Goal: Task Accomplishment & Management: Manage account settings

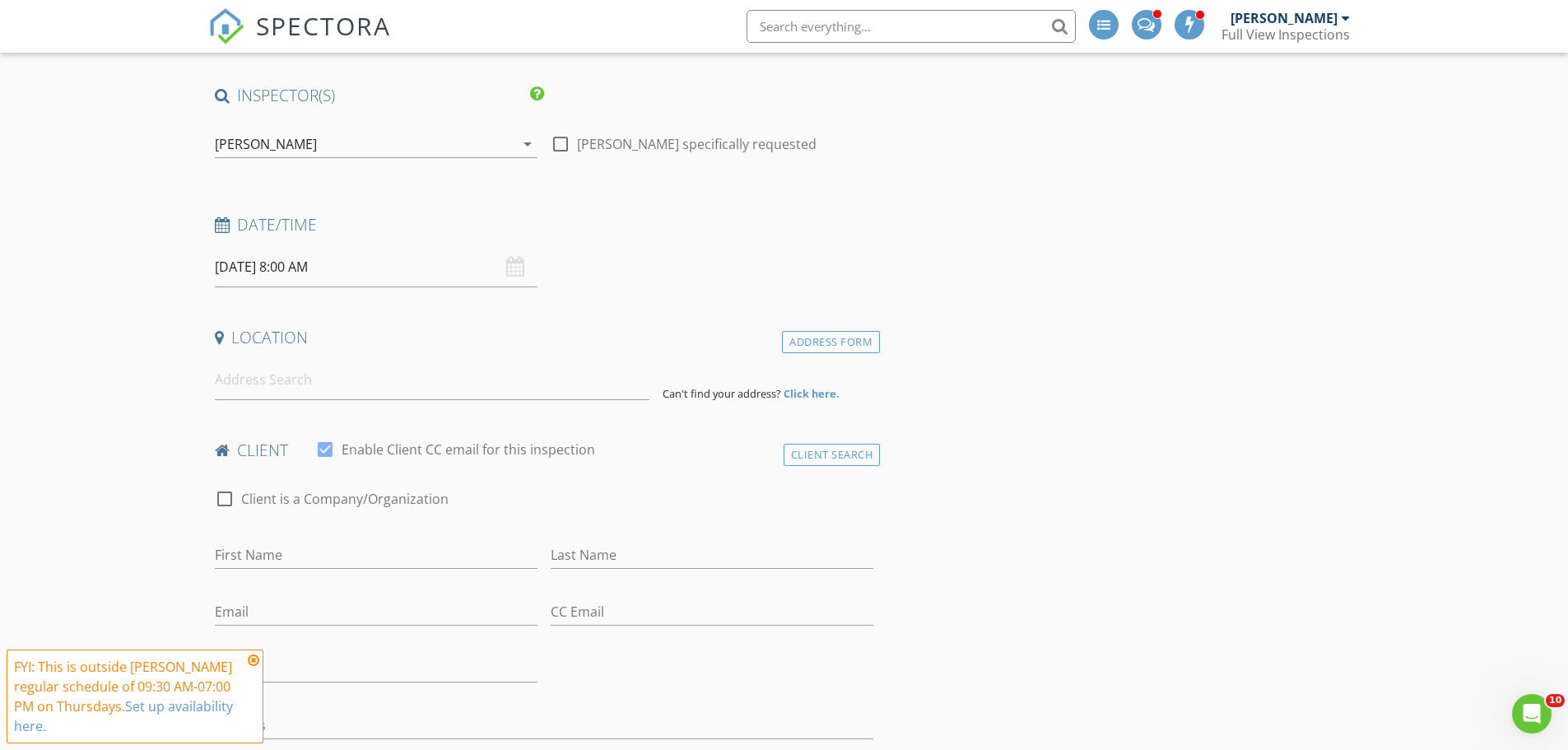
scroll to position [165, 0]
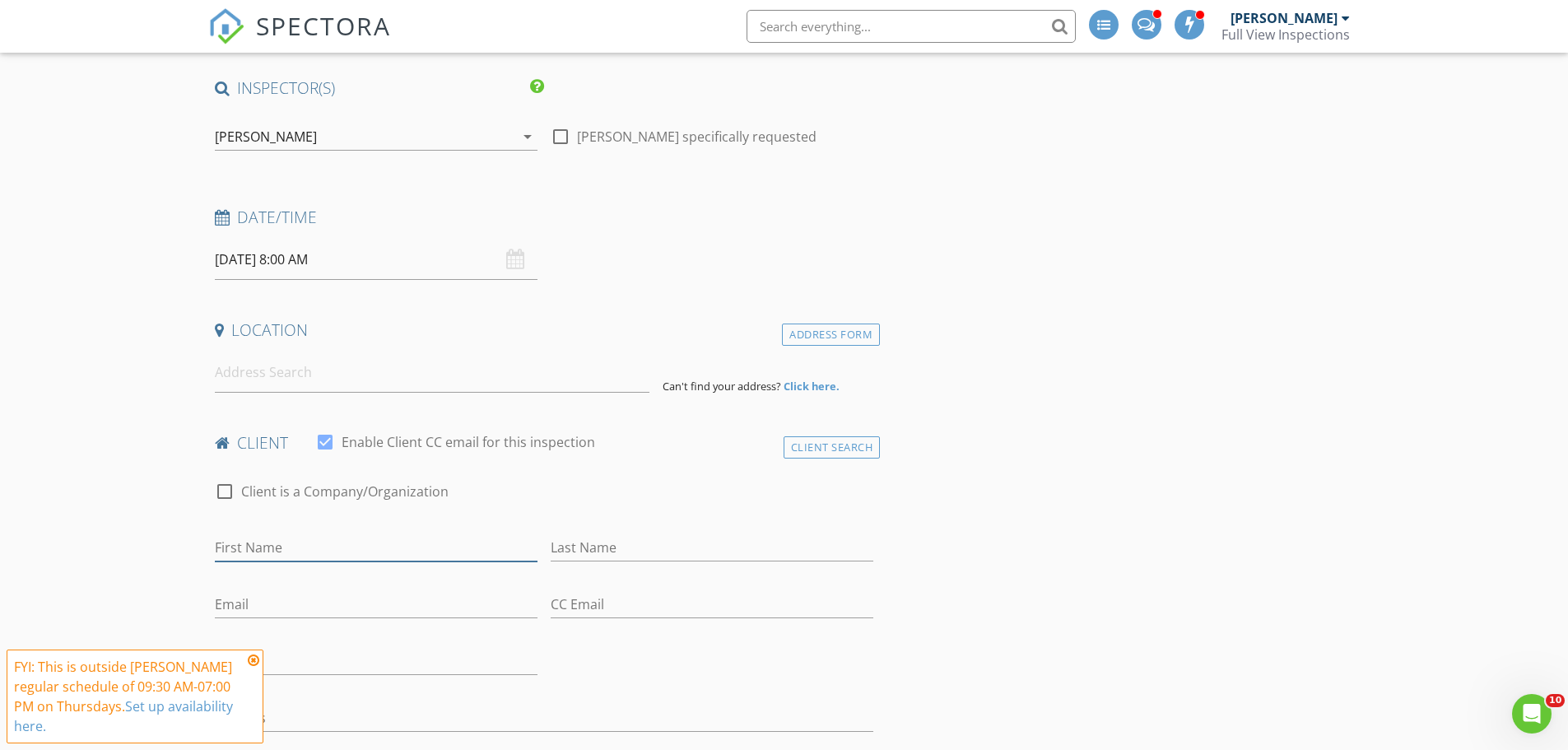
click at [332, 542] on input "First Name" at bounding box center [376, 548] width 323 height 27
paste input "Alok"
type input "Alok"
click at [673, 548] on input "Last Name" at bounding box center [711, 548] width 323 height 27
paste input "Tijoriwala"
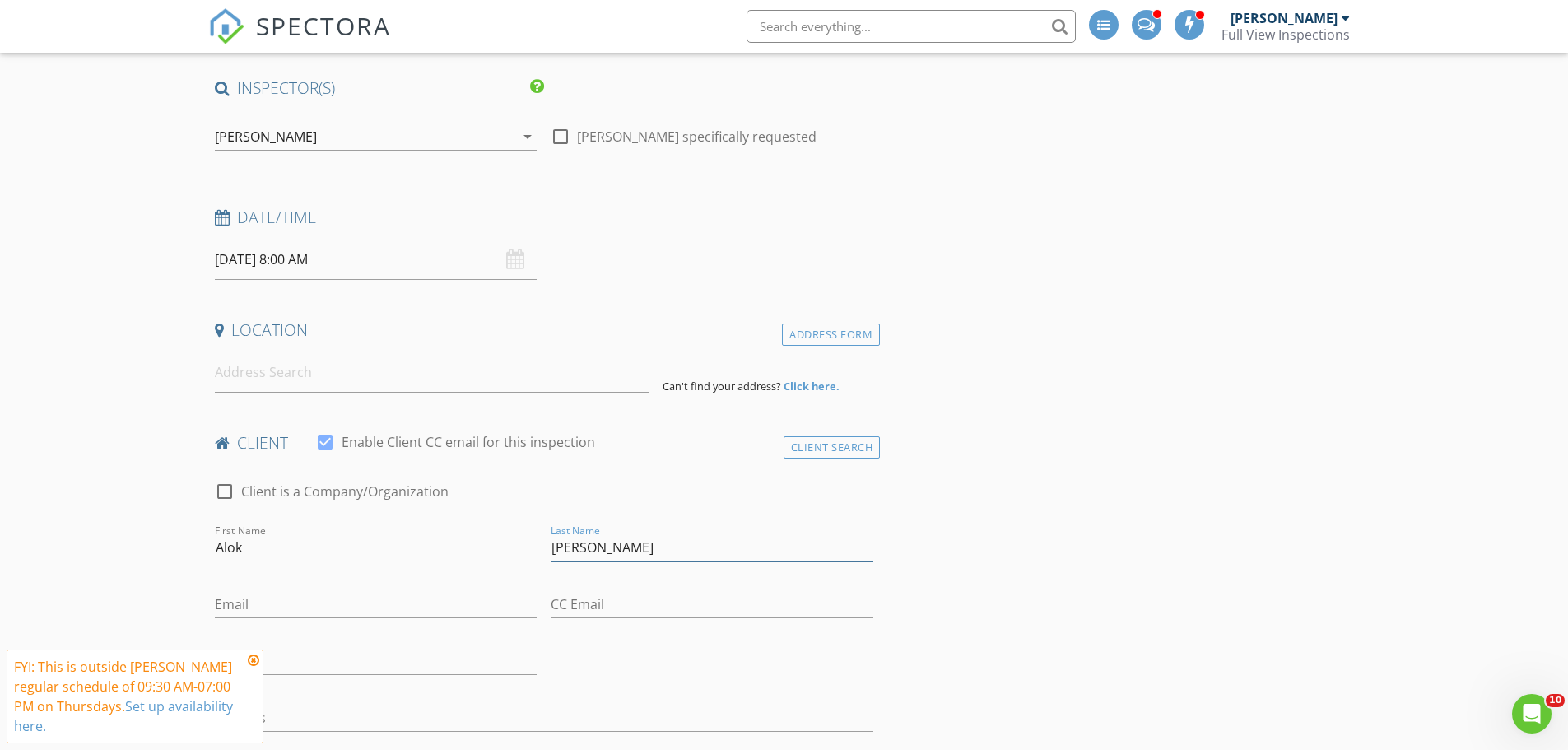
type input "Tijoriwala"
click at [290, 605] on input "Email" at bounding box center [376, 604] width 323 height 27
paste input "drstij@gmail.com"
type input "drstij@gmail.com"
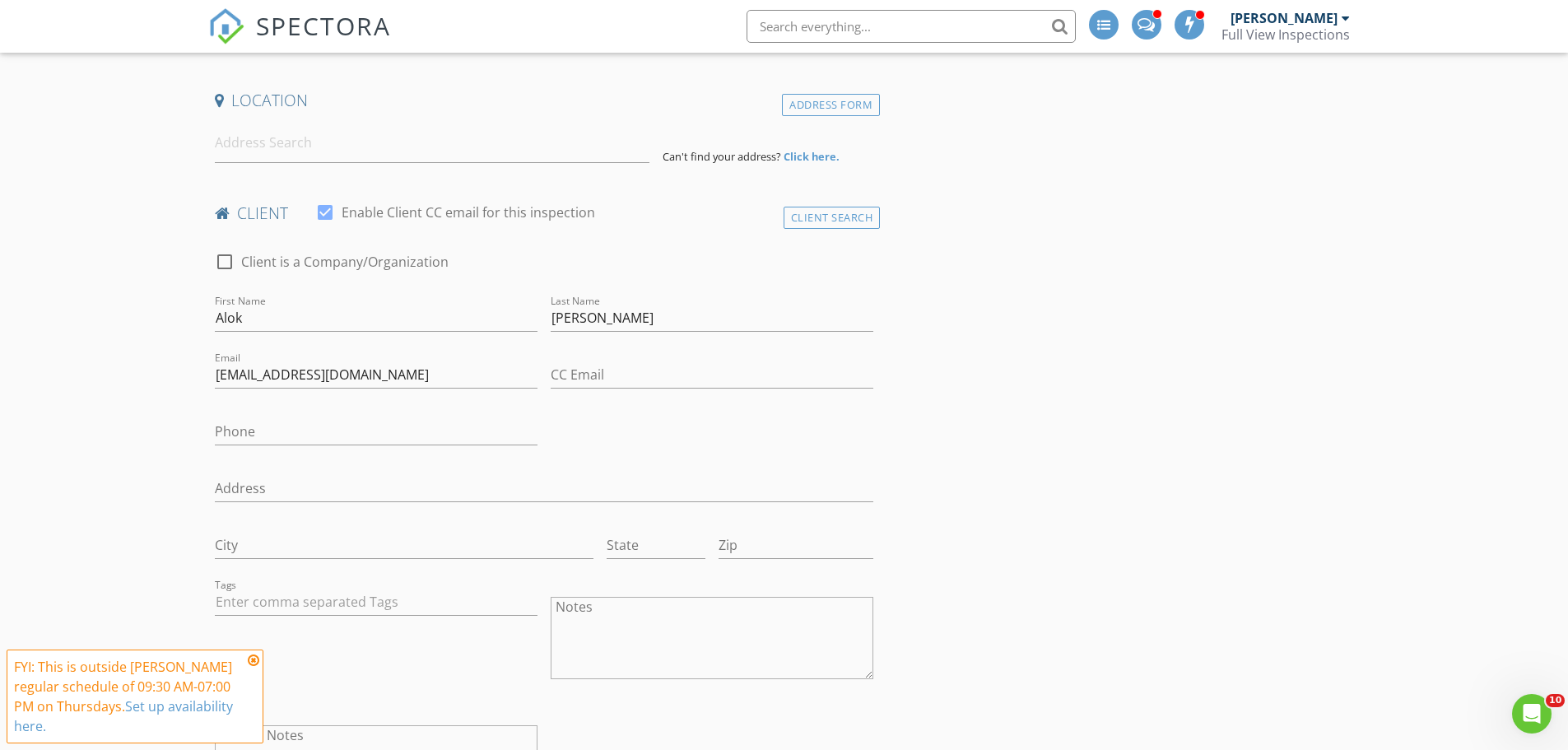
scroll to position [411, 0]
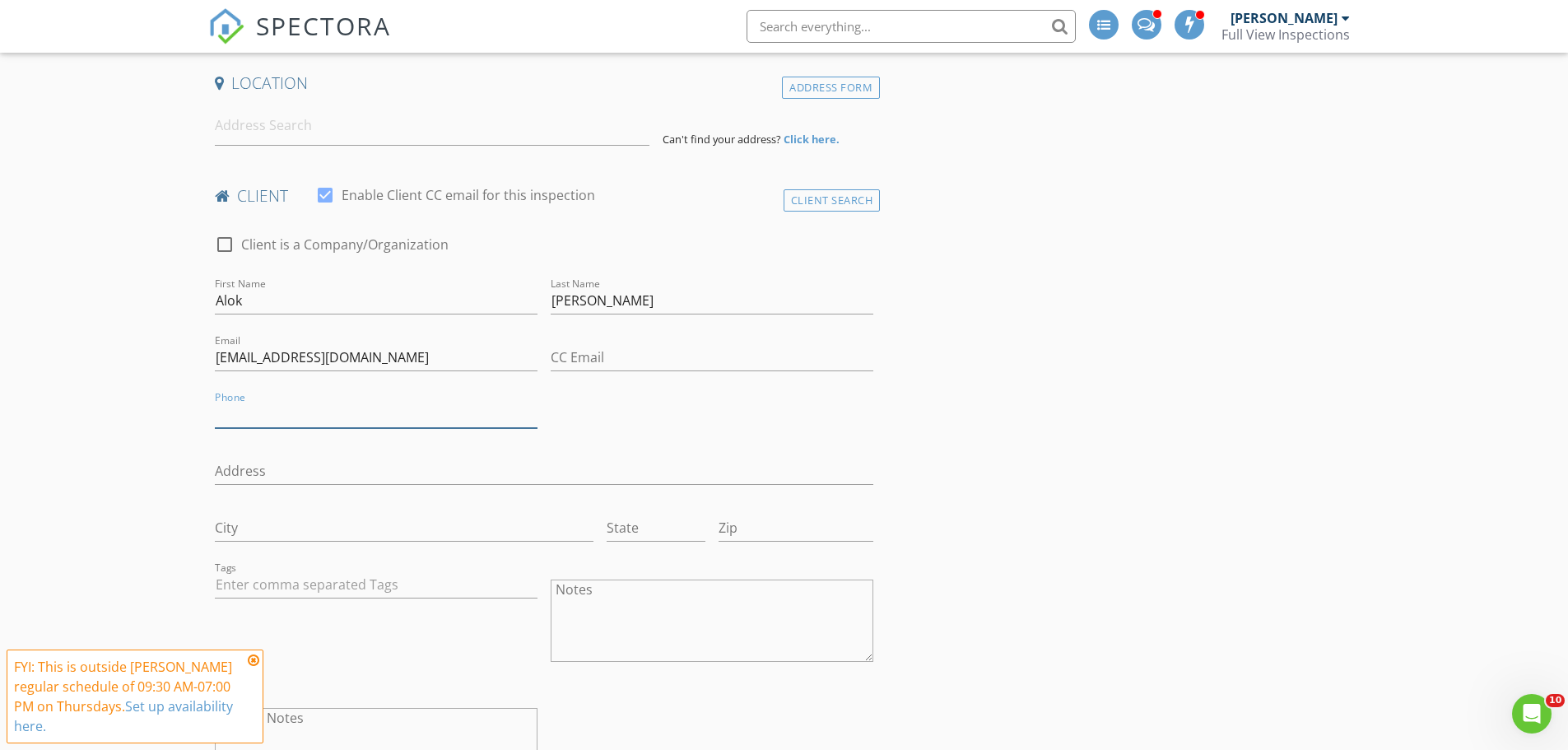
click at [255, 409] on input "Phone" at bounding box center [376, 414] width 323 height 27
paste input "734-892-6066"
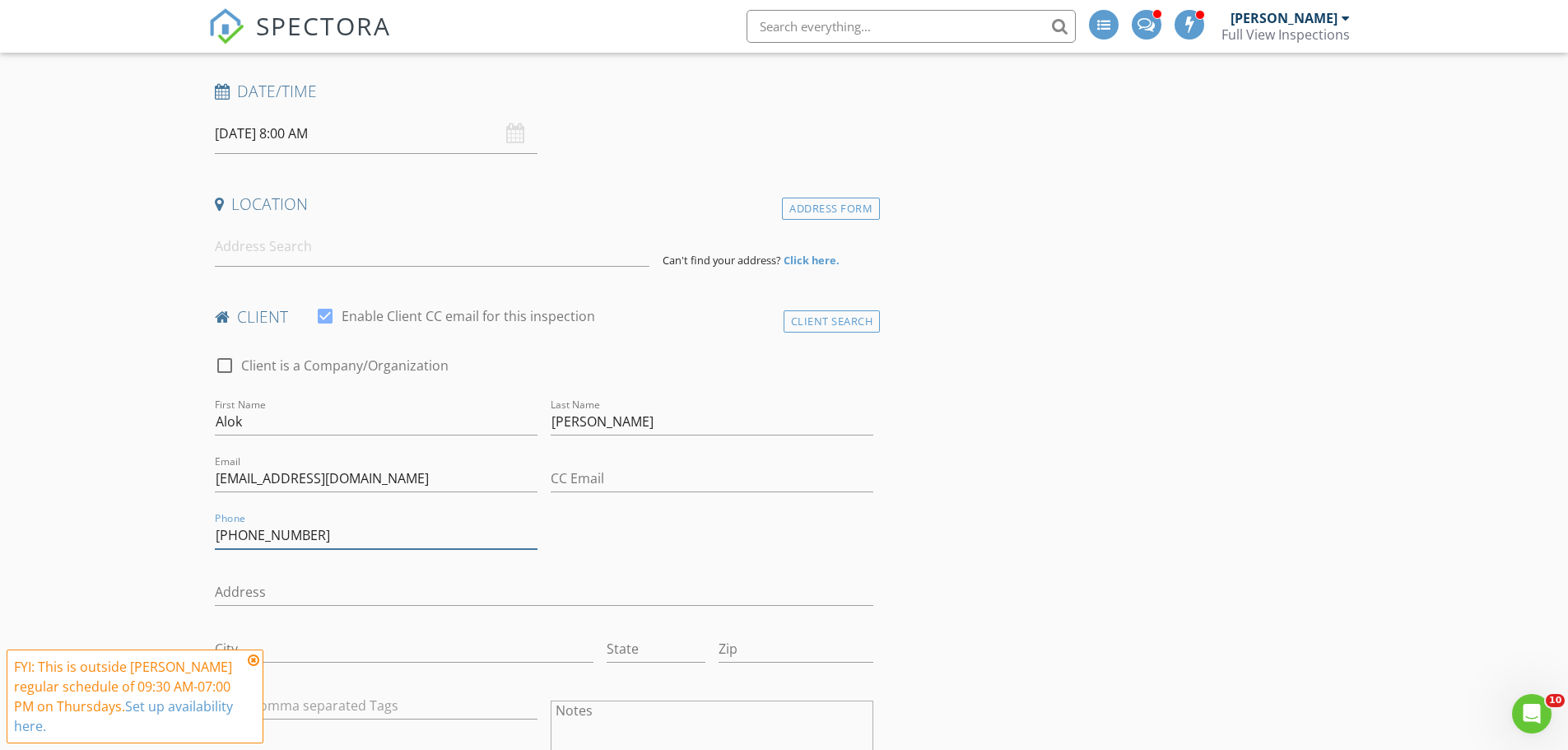
scroll to position [0, 0]
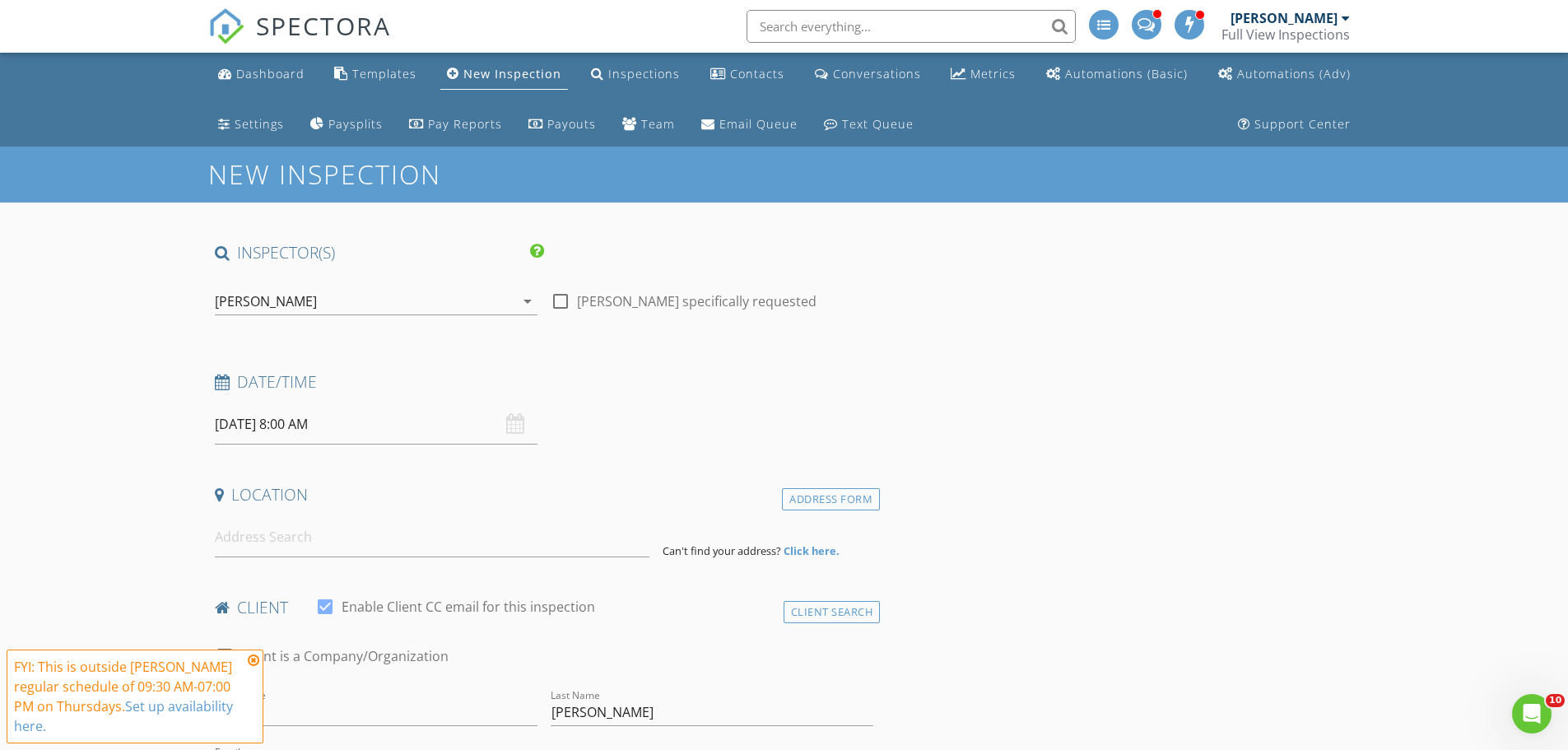
type input "734-892-6066"
click at [253, 658] on icon at bounding box center [253, 660] width 11 height 13
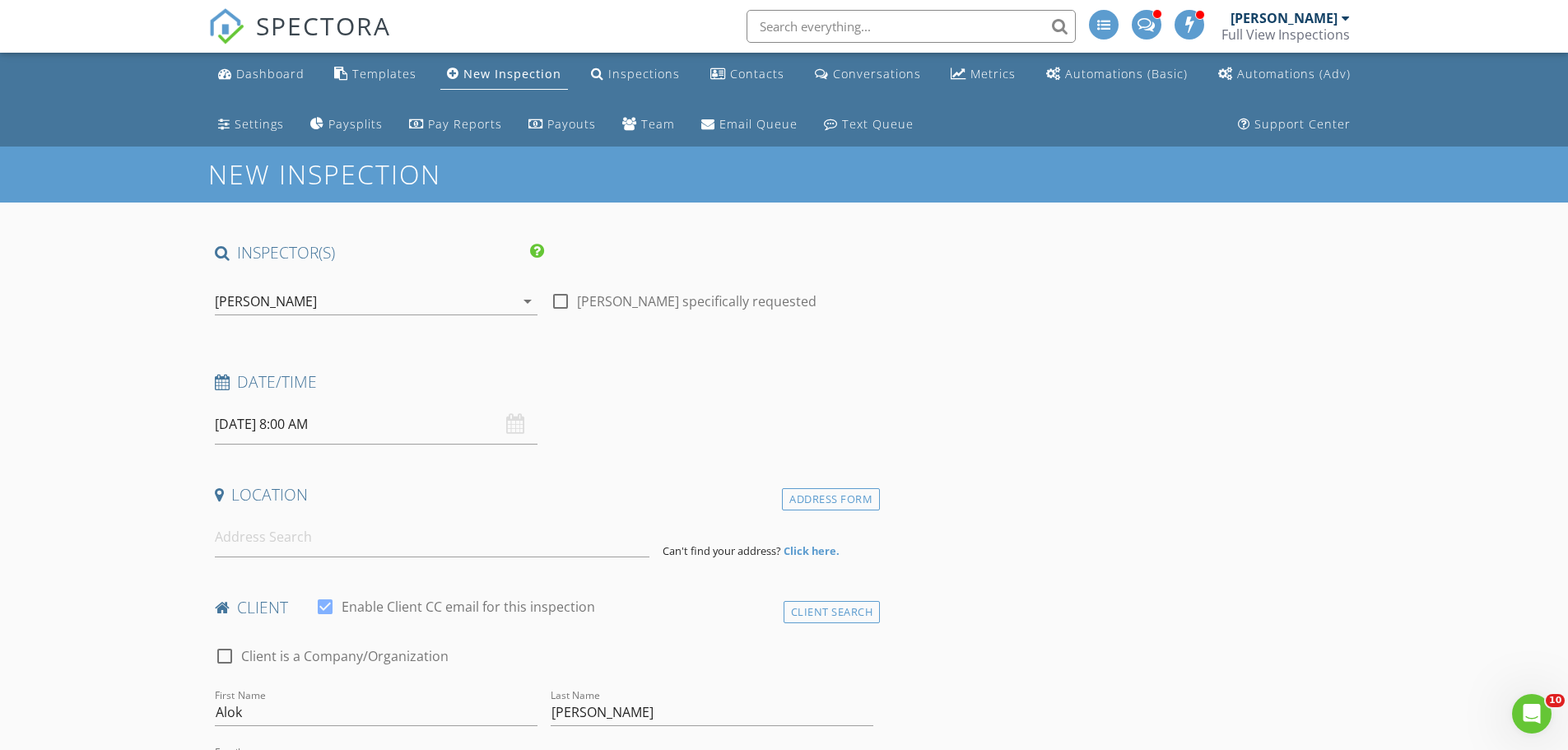
click at [286, 427] on input "08/28/2025 8:00 AM" at bounding box center [376, 424] width 323 height 40
select select "8"
type input "09/02/2025 8:00 AM"
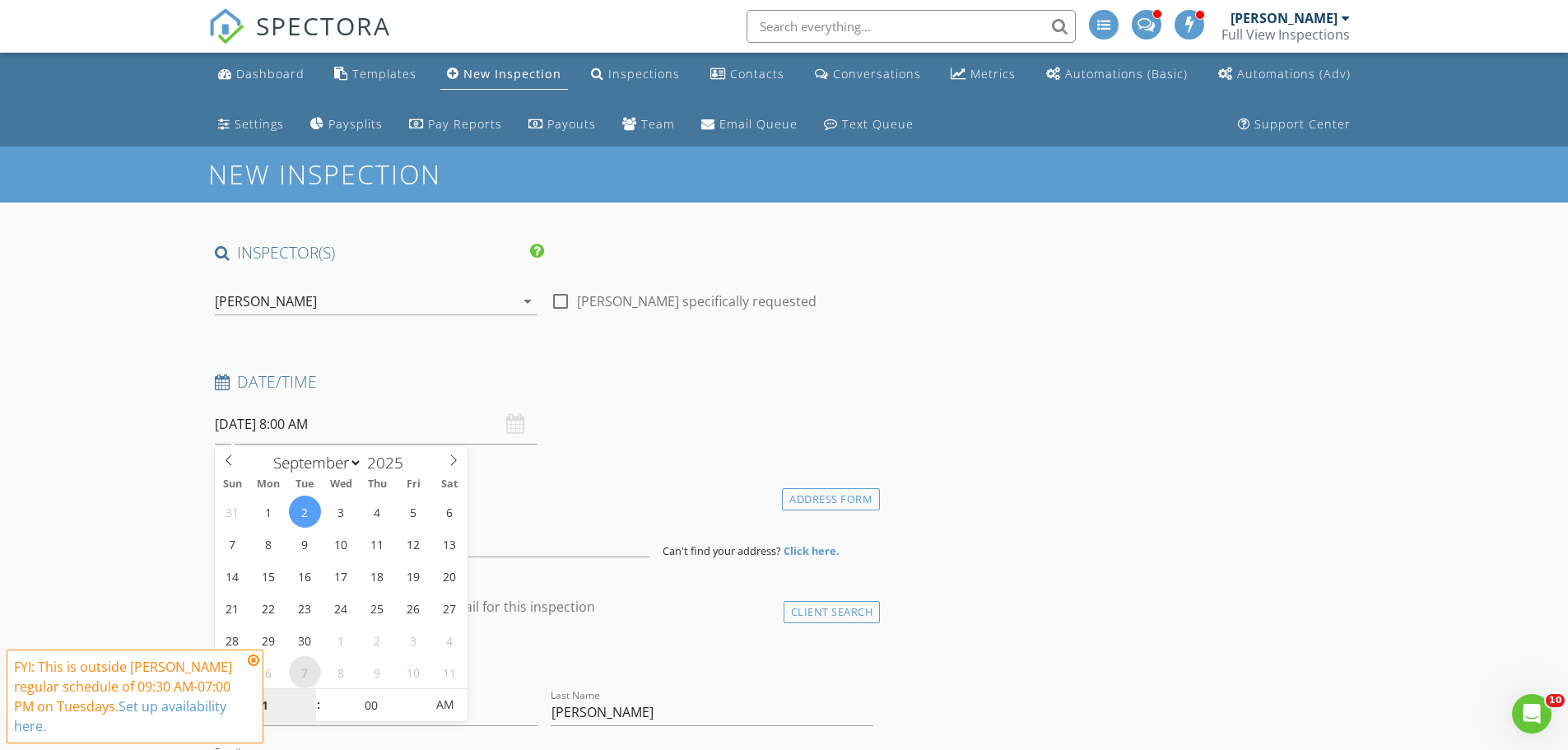
type input "10"
type input "09/02/2025 10:00 AM"
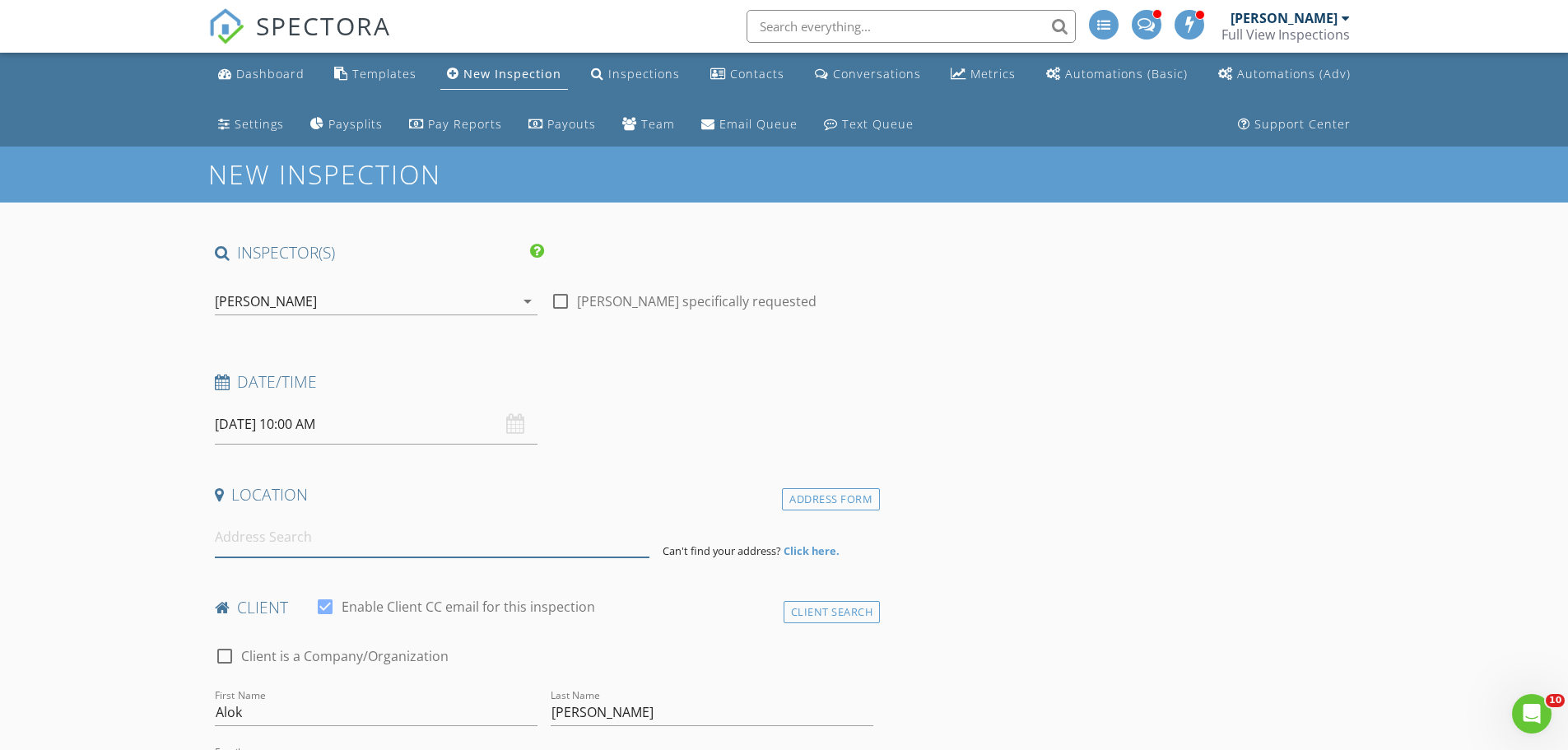
click at [288, 540] on input at bounding box center [432, 537] width 435 height 40
paste input "50188 N Wintergarden CT, Canton"
type input "50188 Winter Garden Ct S, Canton Township, MI, USA"
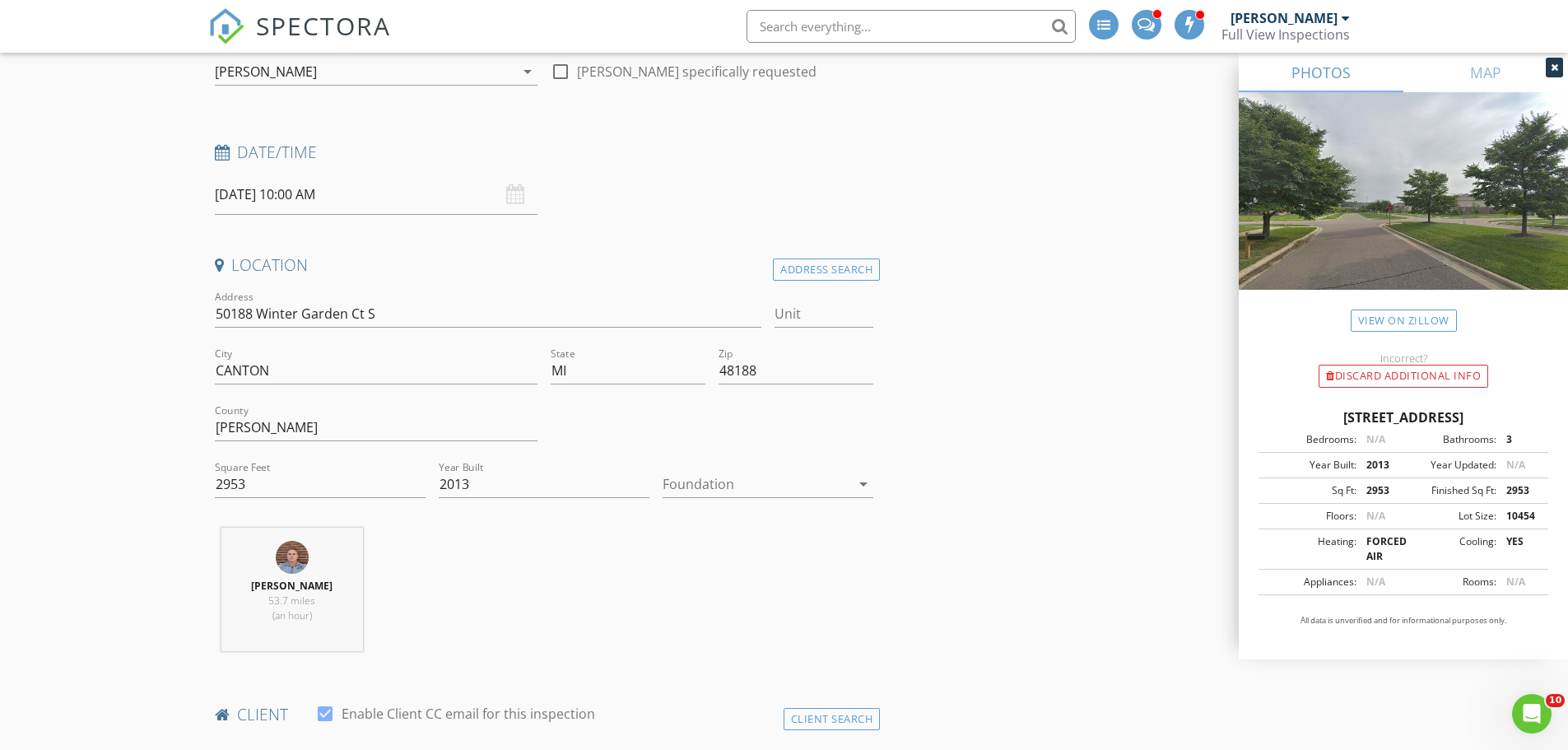
scroll to position [247, 0]
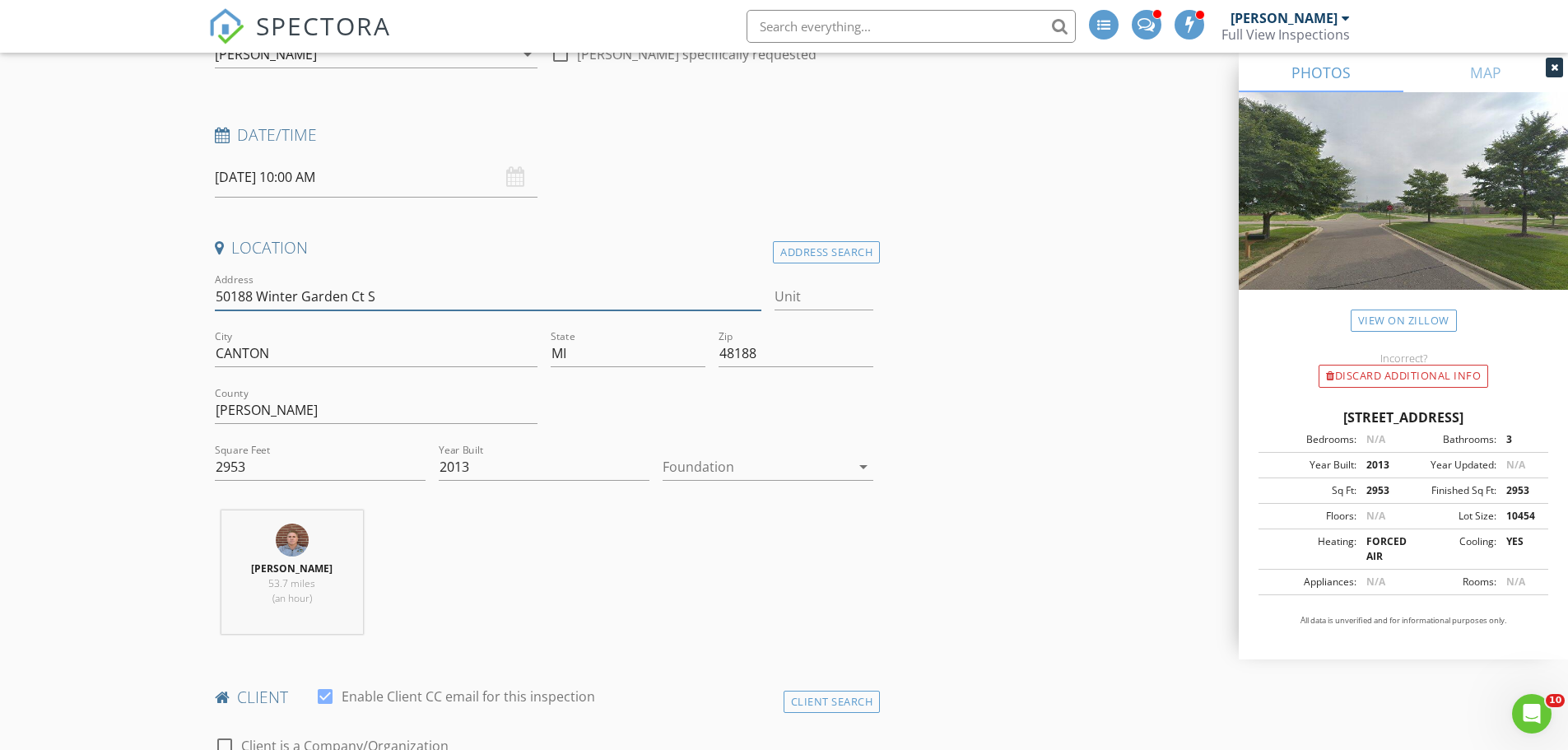
click at [381, 299] on input "50188 Winter Garden Ct S" at bounding box center [489, 297] width 548 height 27
type input "50188 Winter Garden Ct"
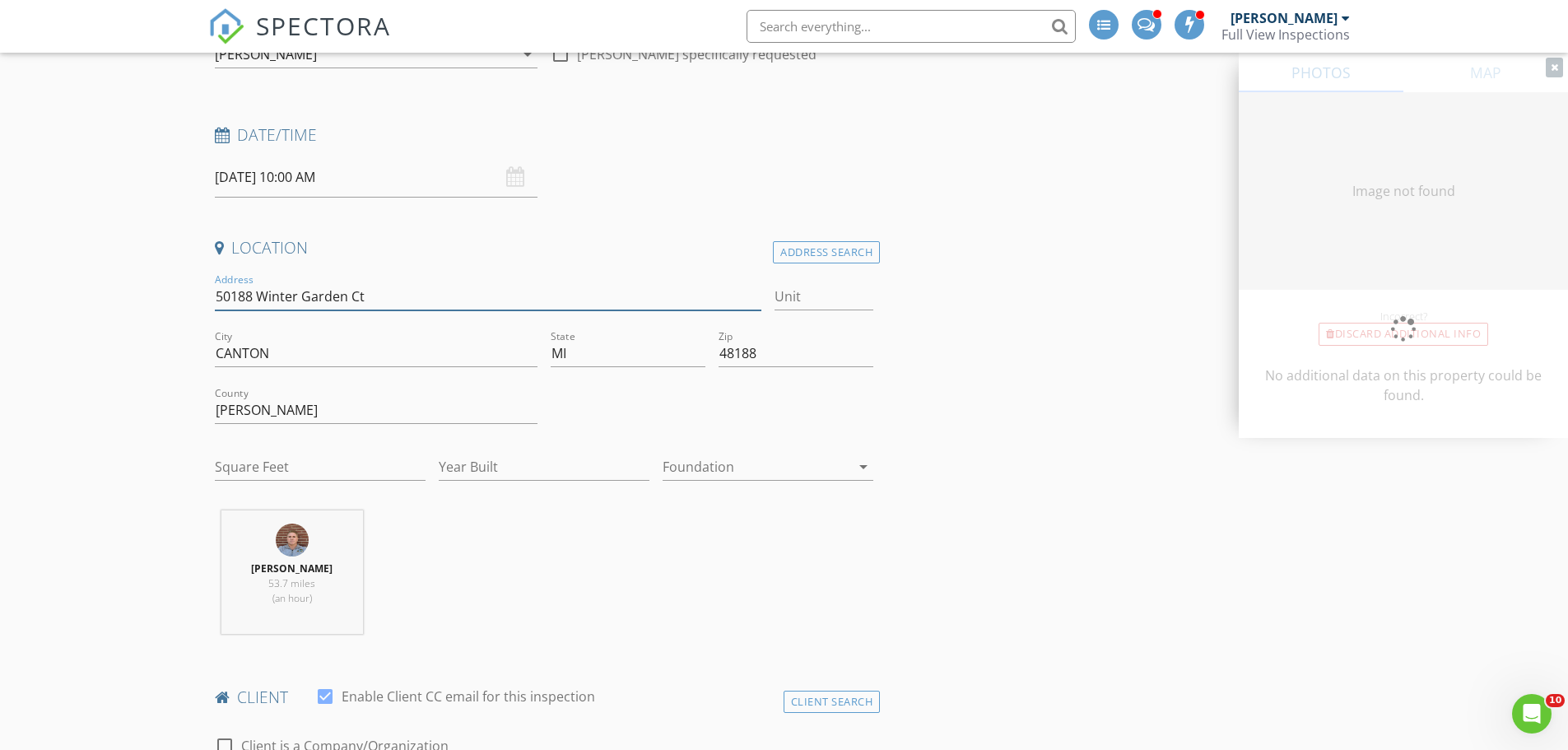
type input "2953"
type input "2013"
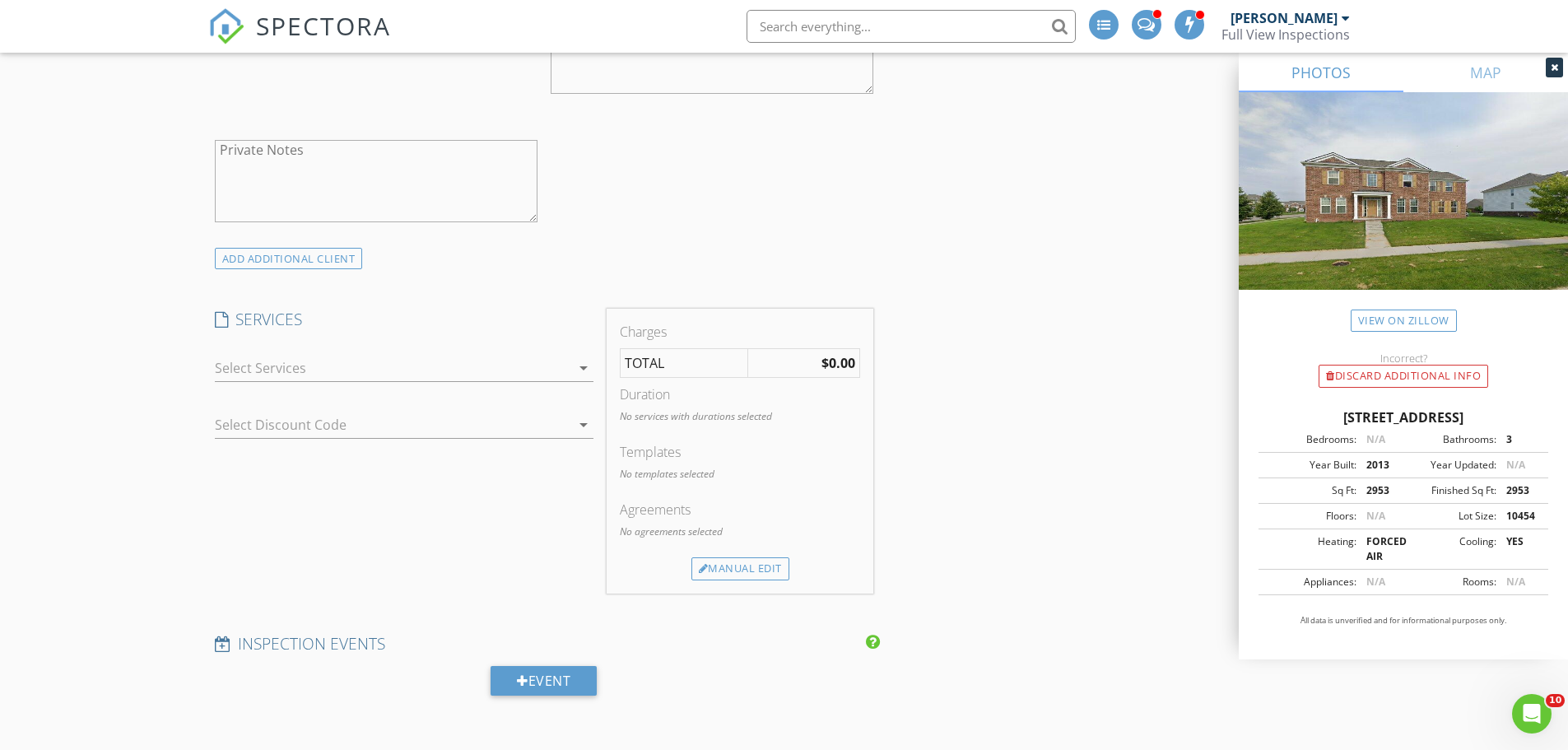
scroll to position [1317, 0]
type input "50188 Winter Garden Ct"
click at [285, 366] on div at bounding box center [393, 368] width 355 height 26
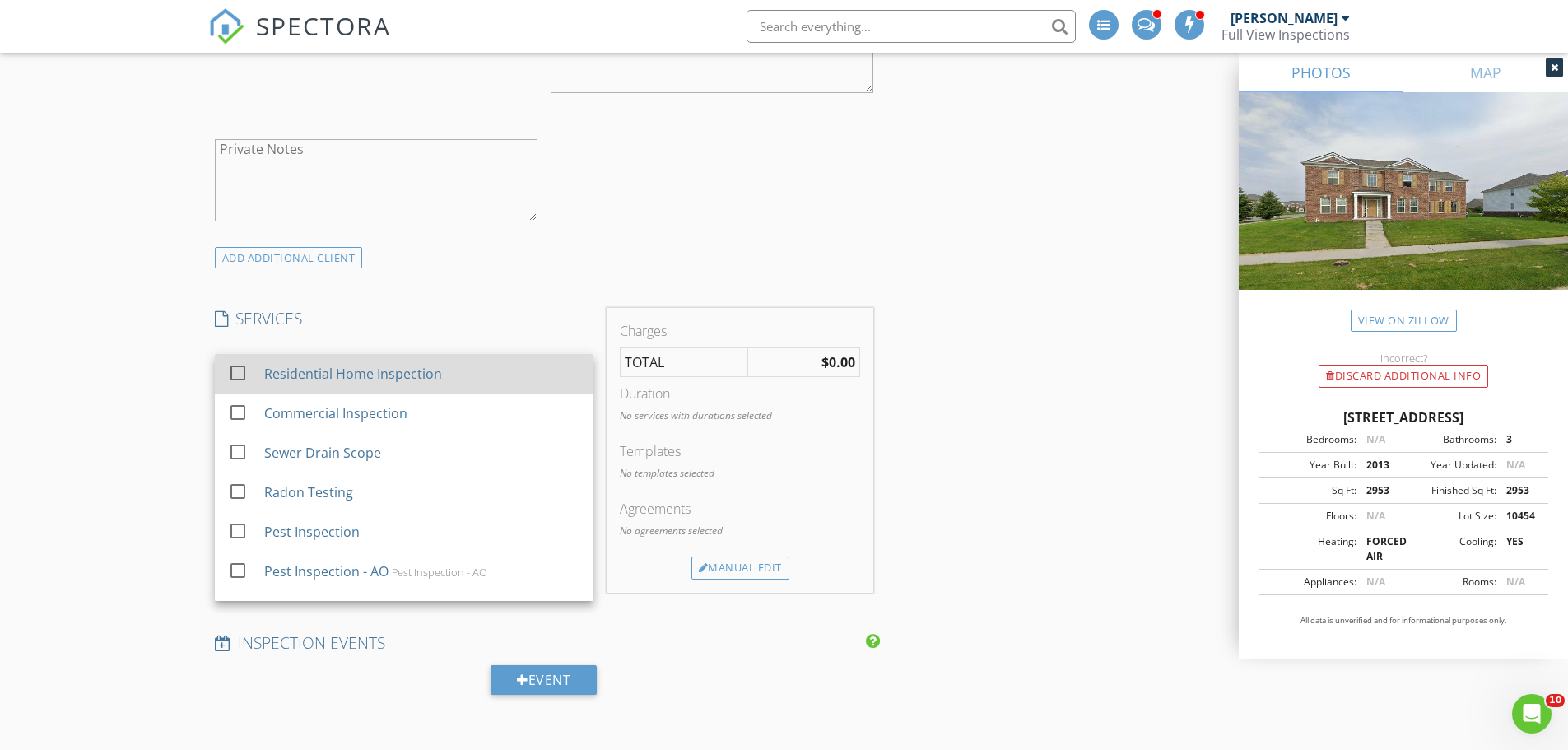
click at [229, 366] on div at bounding box center [238, 373] width 28 height 28
checkbox input "false"
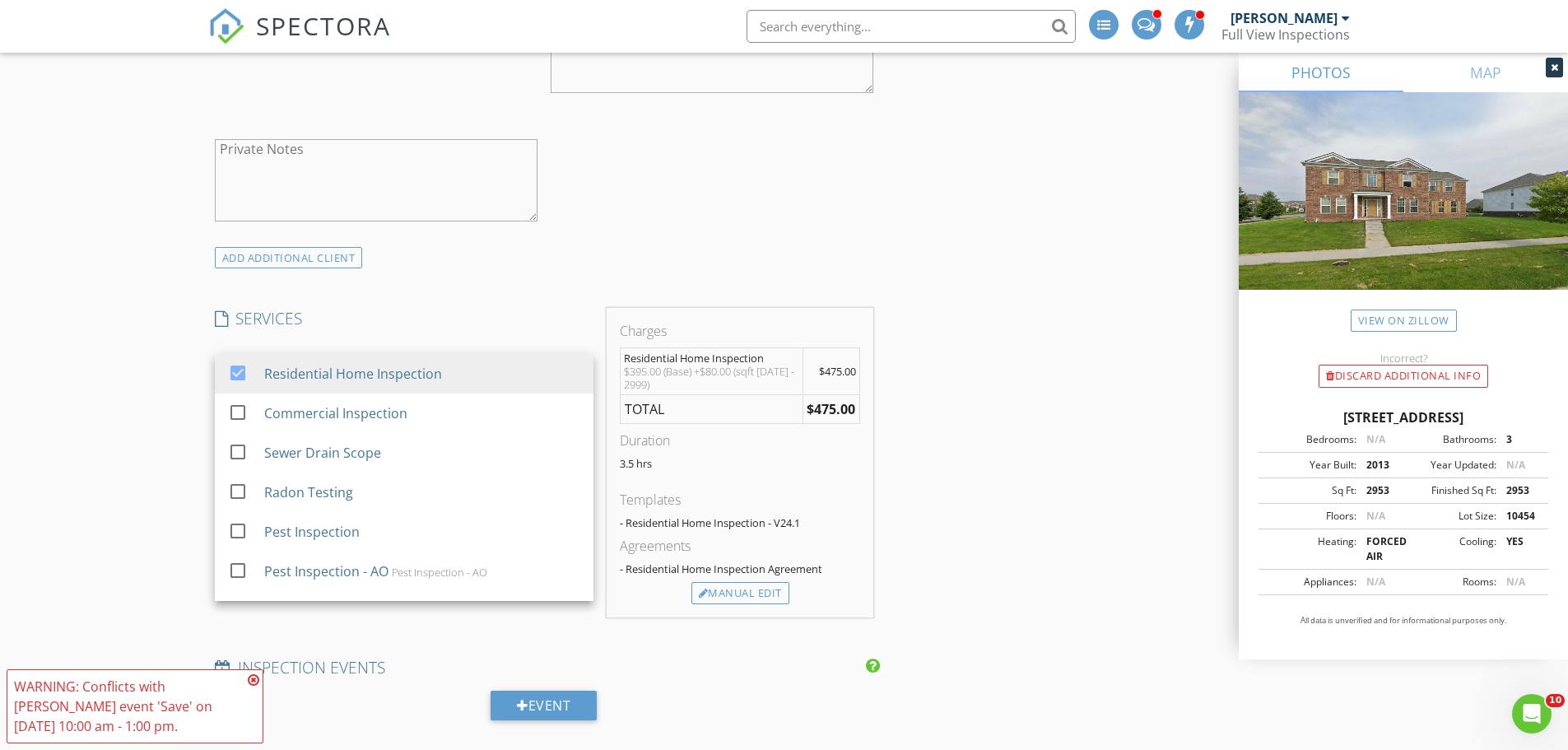
click at [179, 382] on div "New Inspection INSPECTOR(S) check_box Michael Ross PRIMARY check_box_outline_bl…" at bounding box center [784, 636] width 1568 height 3614
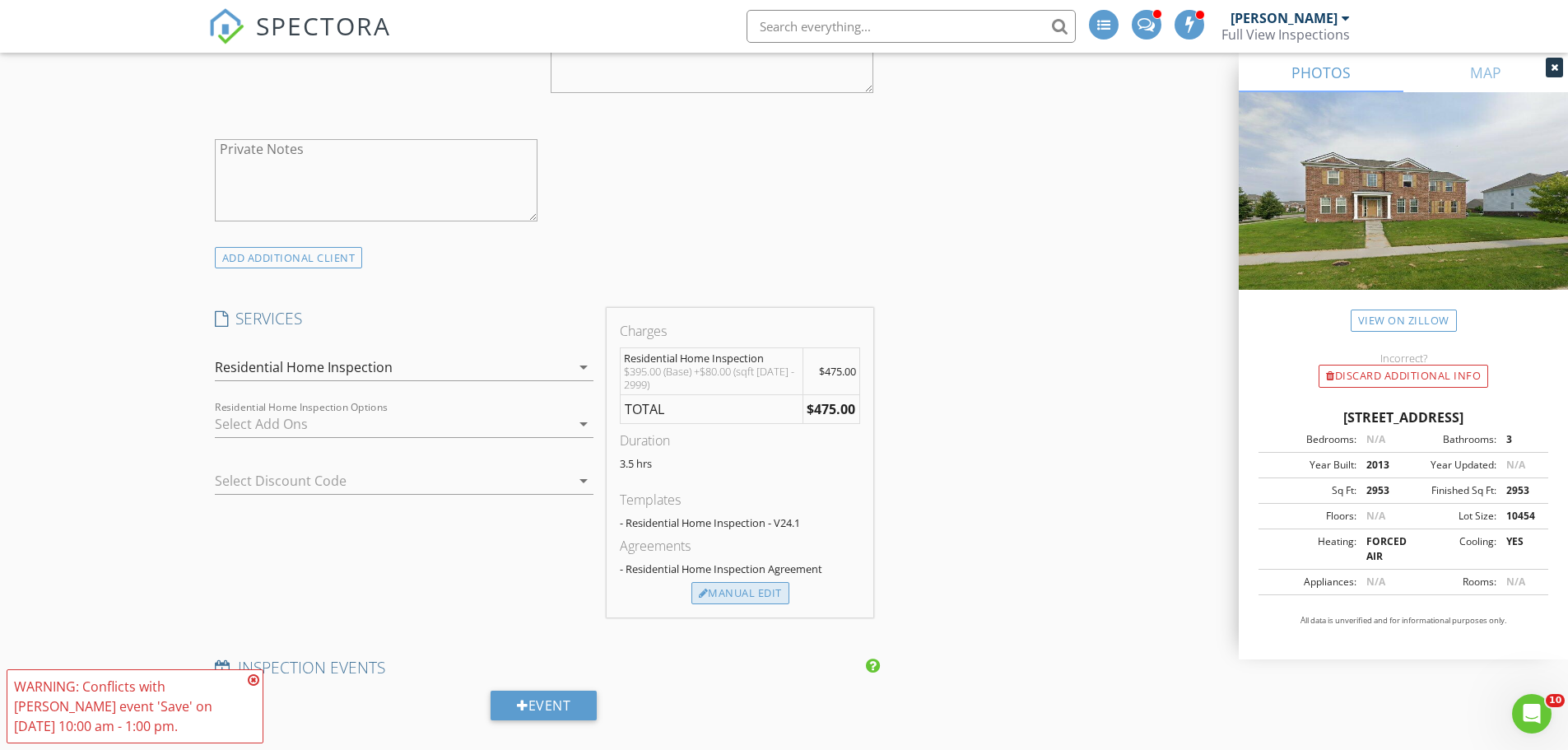
click at [738, 595] on div "Manual Edit" at bounding box center [740, 593] width 98 height 23
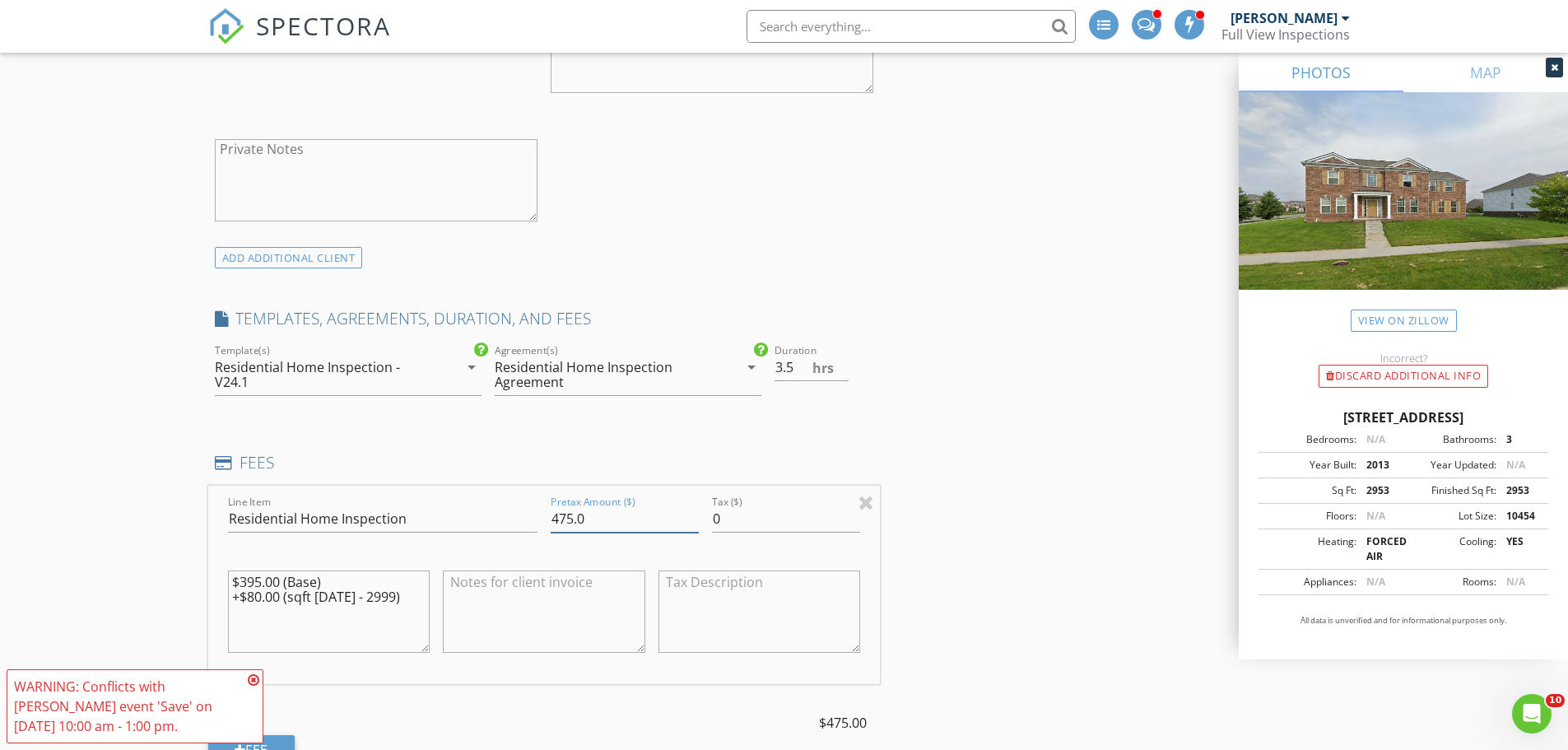
drag, startPoint x: 602, startPoint y: 515, endPoint x: 504, endPoint y: 519, distance: 98.1
click at [506, 521] on div "Line Item Residential Home Inspection Pretax Amount ($) 475.0 Tax ($) 0 $395.00…" at bounding box center [544, 585] width 673 height 199
type input "455"
drag, startPoint x: 395, startPoint y: 598, endPoint x: 192, endPoint y: 578, distance: 204.0
click at [192, 578] on div "New Inspection INSPECTOR(S) check_box Michael Ross PRIMARY check_box_outline_bl…" at bounding box center [784, 721] width 1568 height 3784
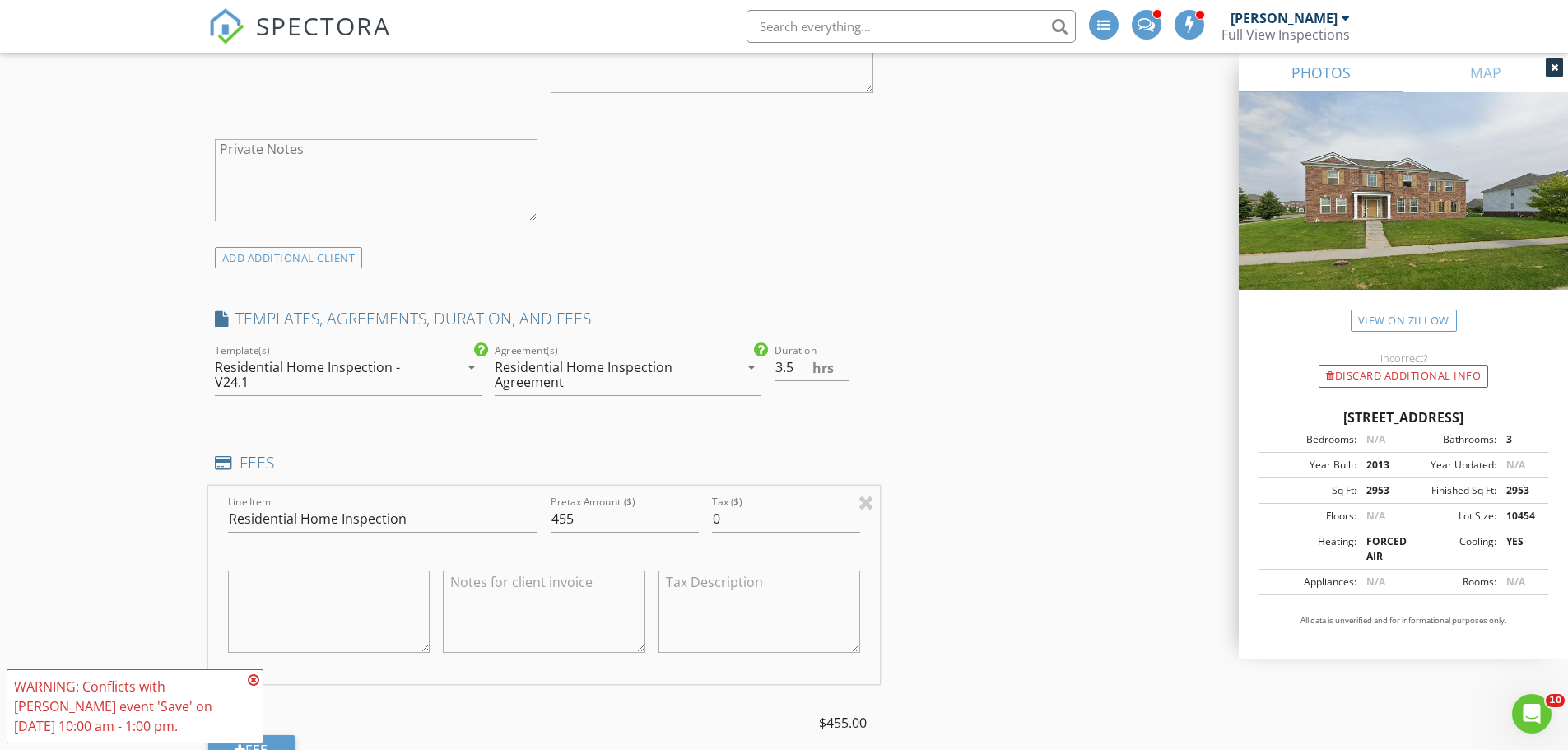
click at [162, 495] on div "New Inspection INSPECTOR(S) check_box Michael Ross PRIMARY check_box_outline_bl…" at bounding box center [784, 721] width 1568 height 3784
click at [252, 678] on icon at bounding box center [253, 680] width 11 height 13
click at [178, 634] on div "New Inspection INSPECTOR(S) check_box Michael Ross PRIMARY check_box_outline_bl…" at bounding box center [784, 721] width 1568 height 3784
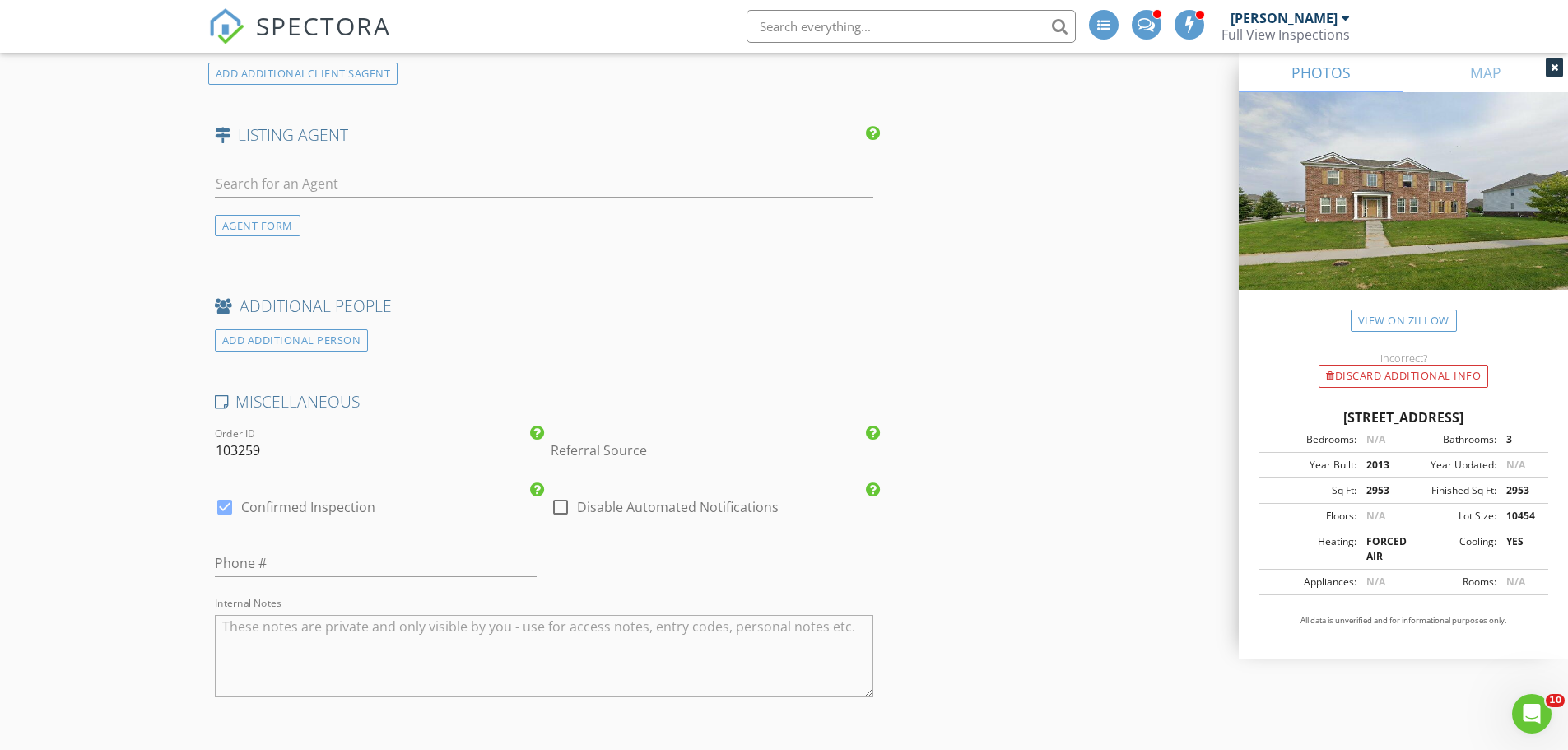
scroll to position [2552, 0]
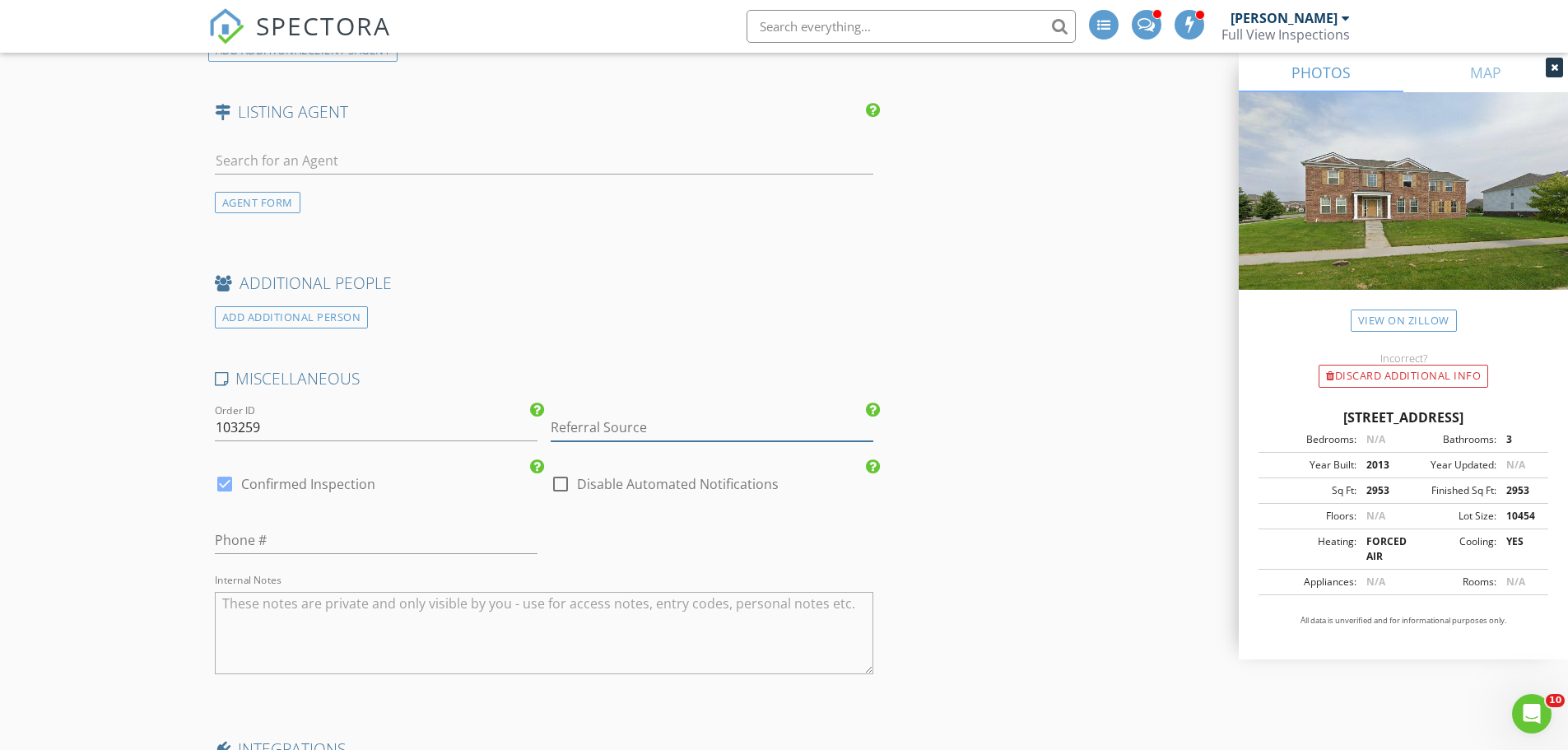
click at [636, 432] on input "Referral Source" at bounding box center [711, 427] width 323 height 27
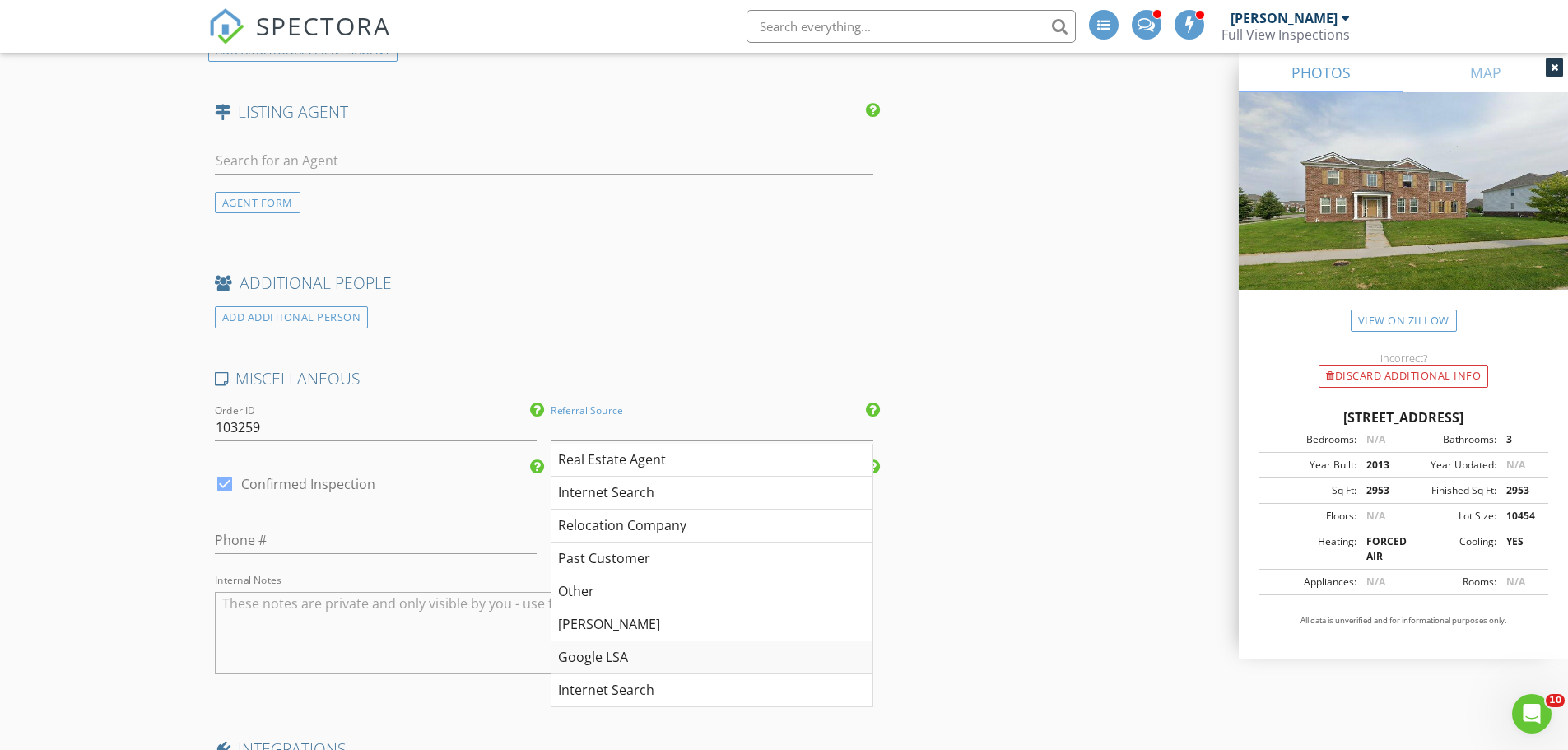
click at [622, 655] on div "Google LSA" at bounding box center [711, 658] width 321 height 33
type input "Google LSA"
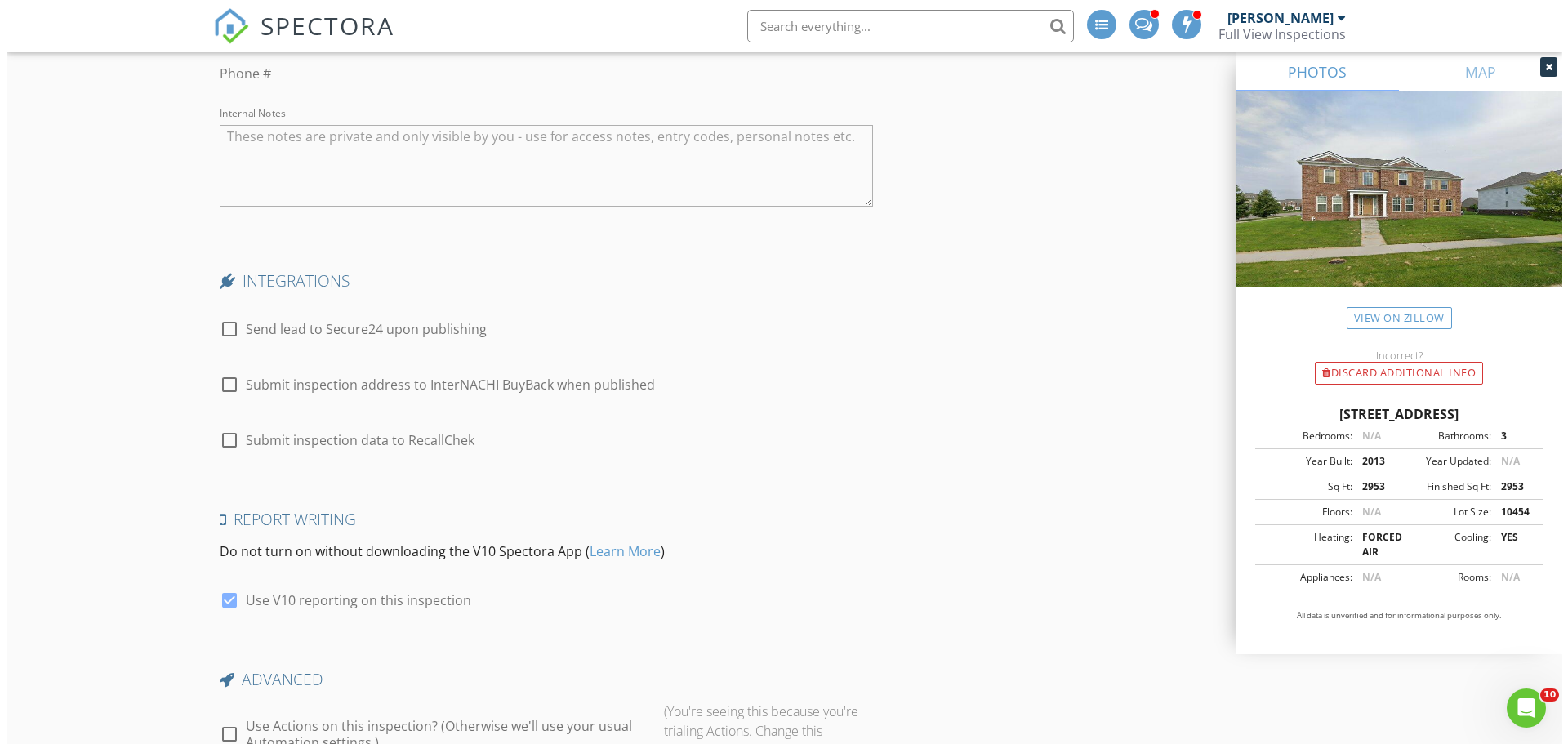
scroll to position [3155, 0]
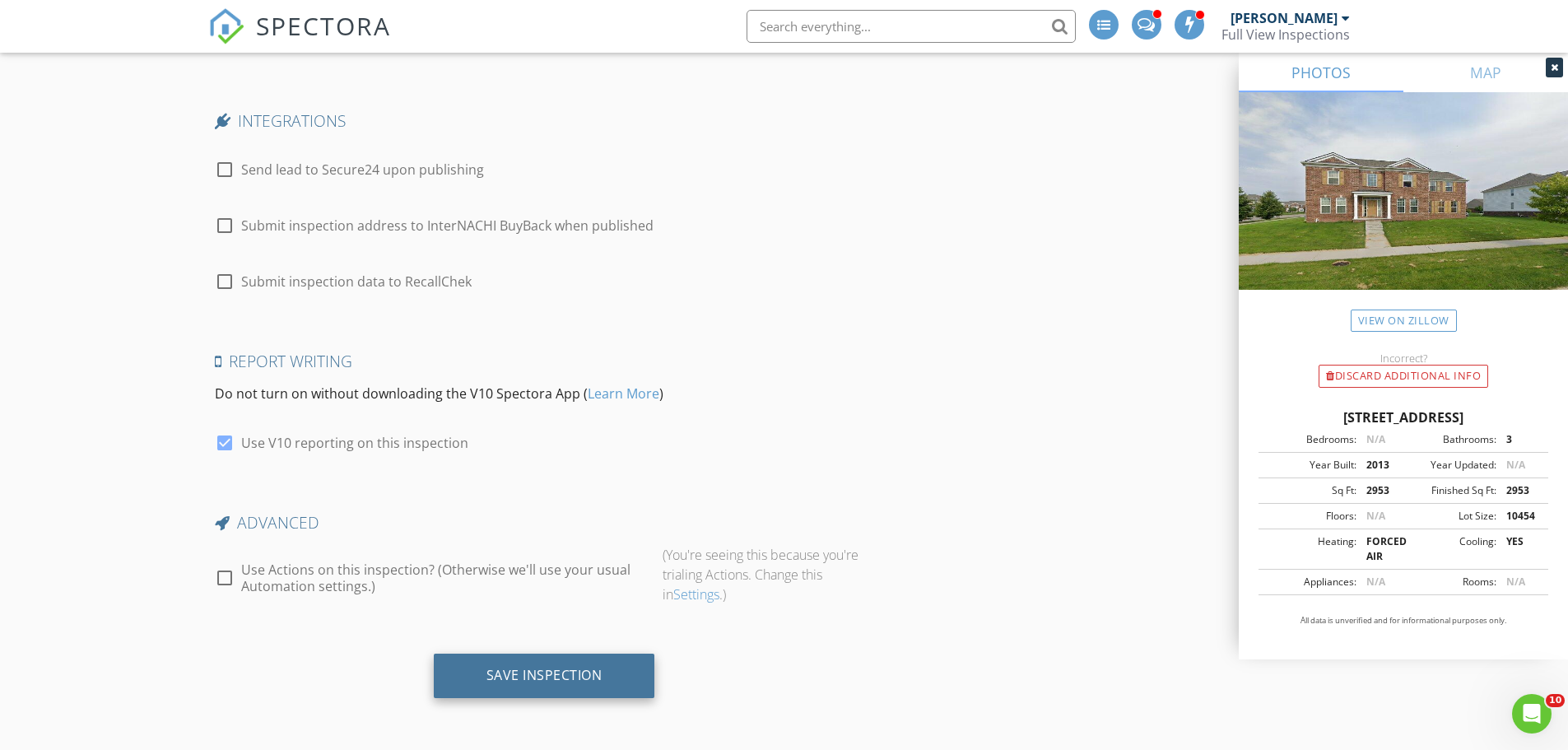
click at [546, 667] on div "Save Inspection" at bounding box center [544, 675] width 116 height 17
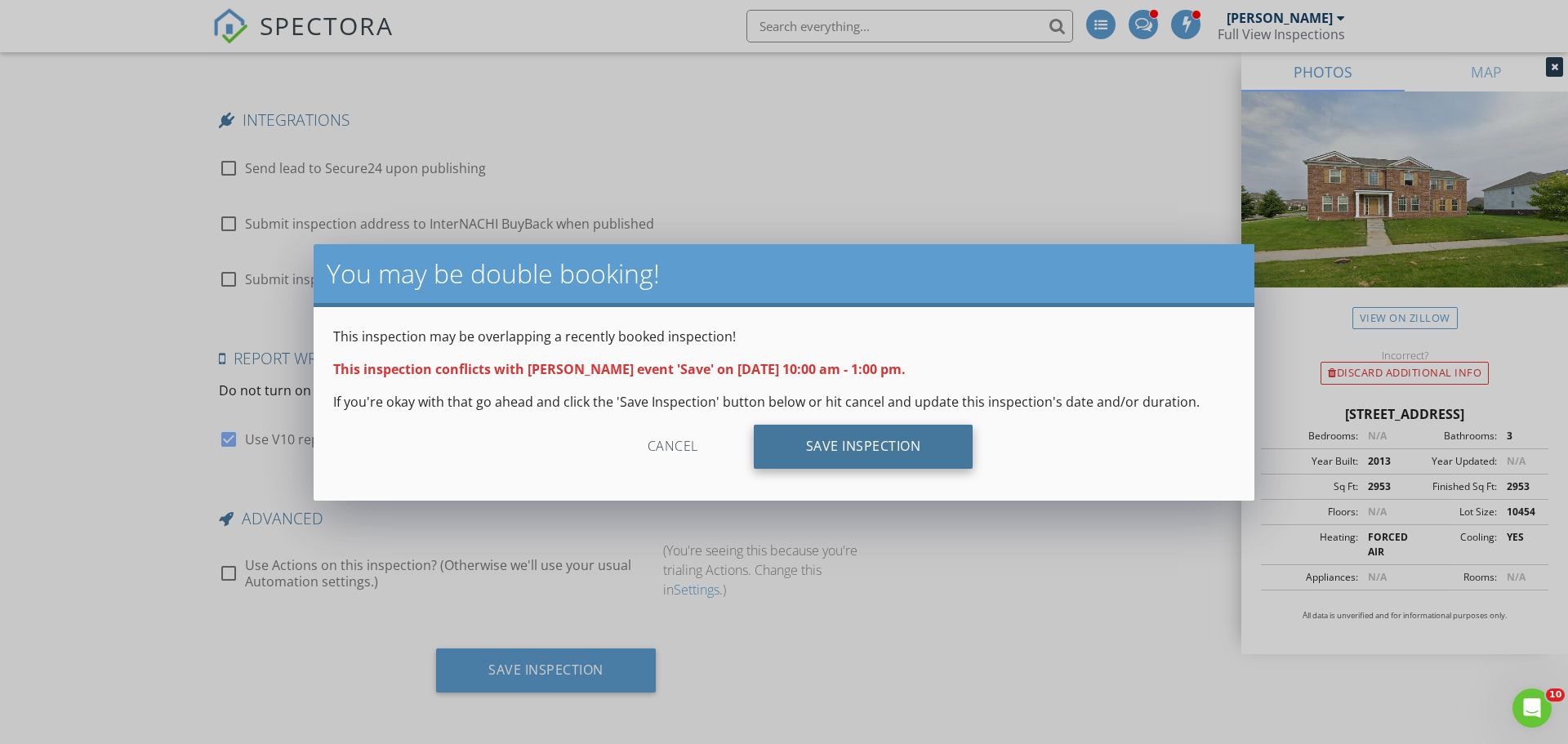
click at [876, 461] on div "Save Inspection" at bounding box center [863, 446] width 220 height 44
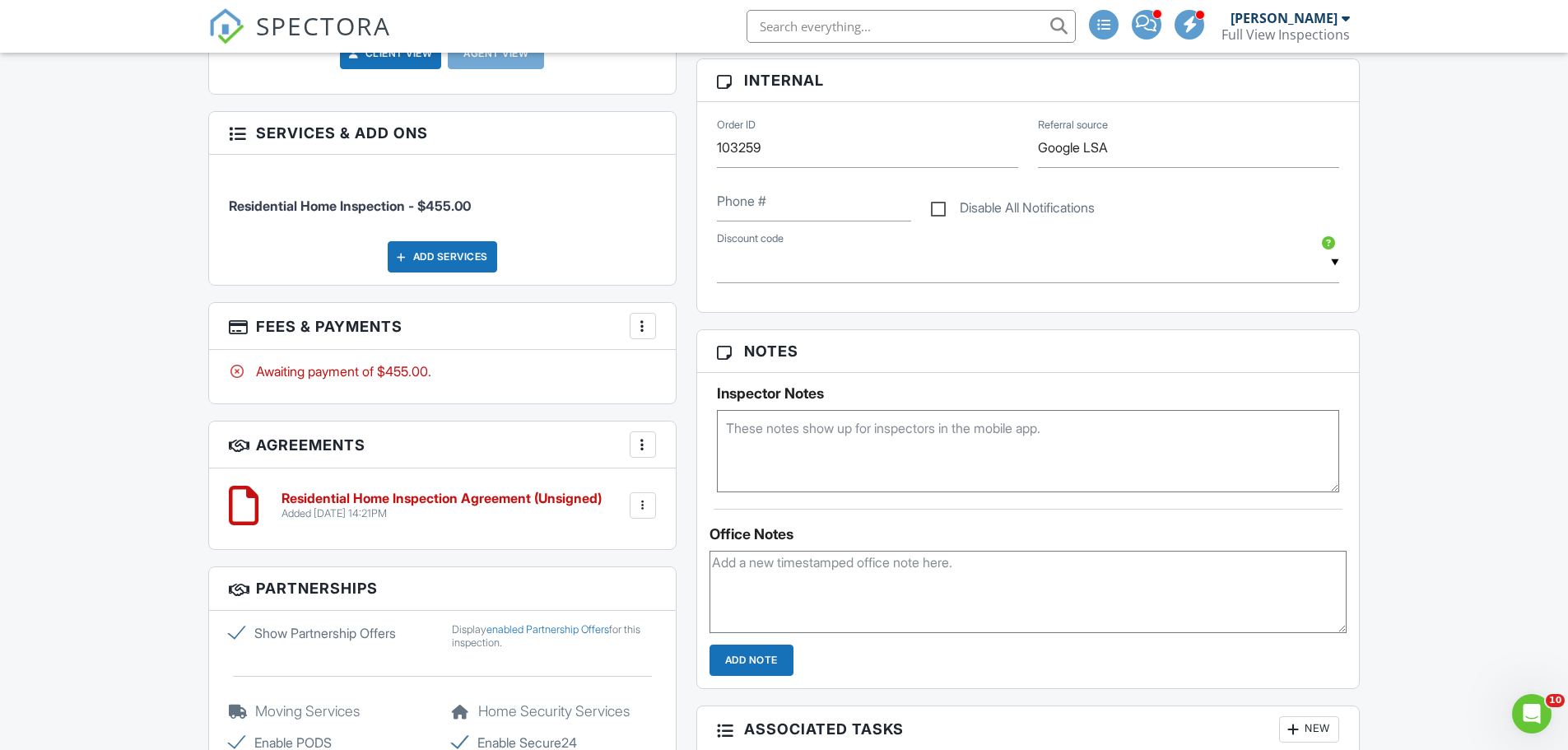
click at [814, 438] on textarea at bounding box center [1028, 452] width 623 height 82
type textarea "insurance inspection"
click at [232, 633] on label "Show Partnership Offers" at bounding box center [331, 633] width 204 height 20
checkbox input "false"
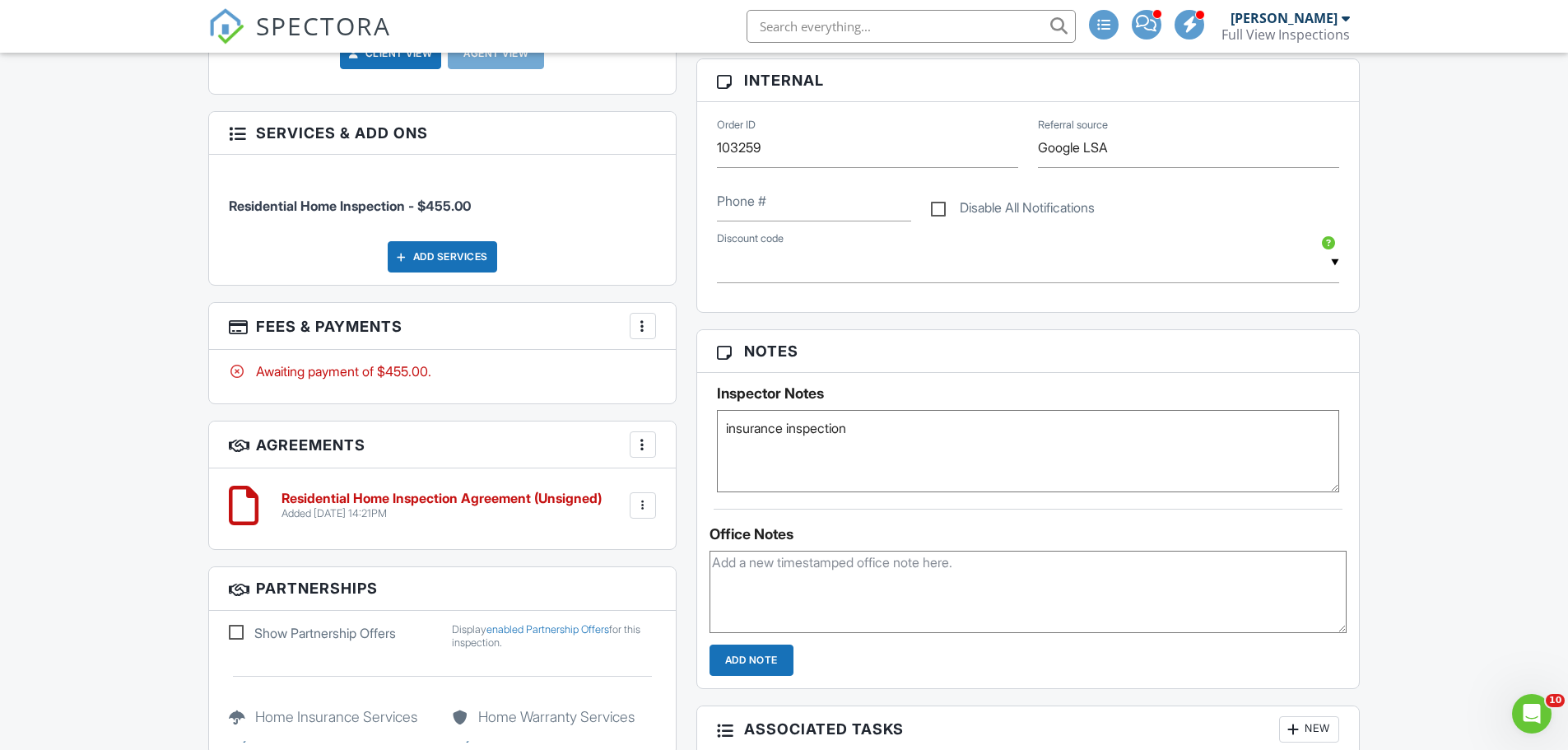
click at [139, 592] on div "Dashboard Templates New Inspection Inspections Contacts Conversations Metrics A…" at bounding box center [784, 535] width 1568 height 2611
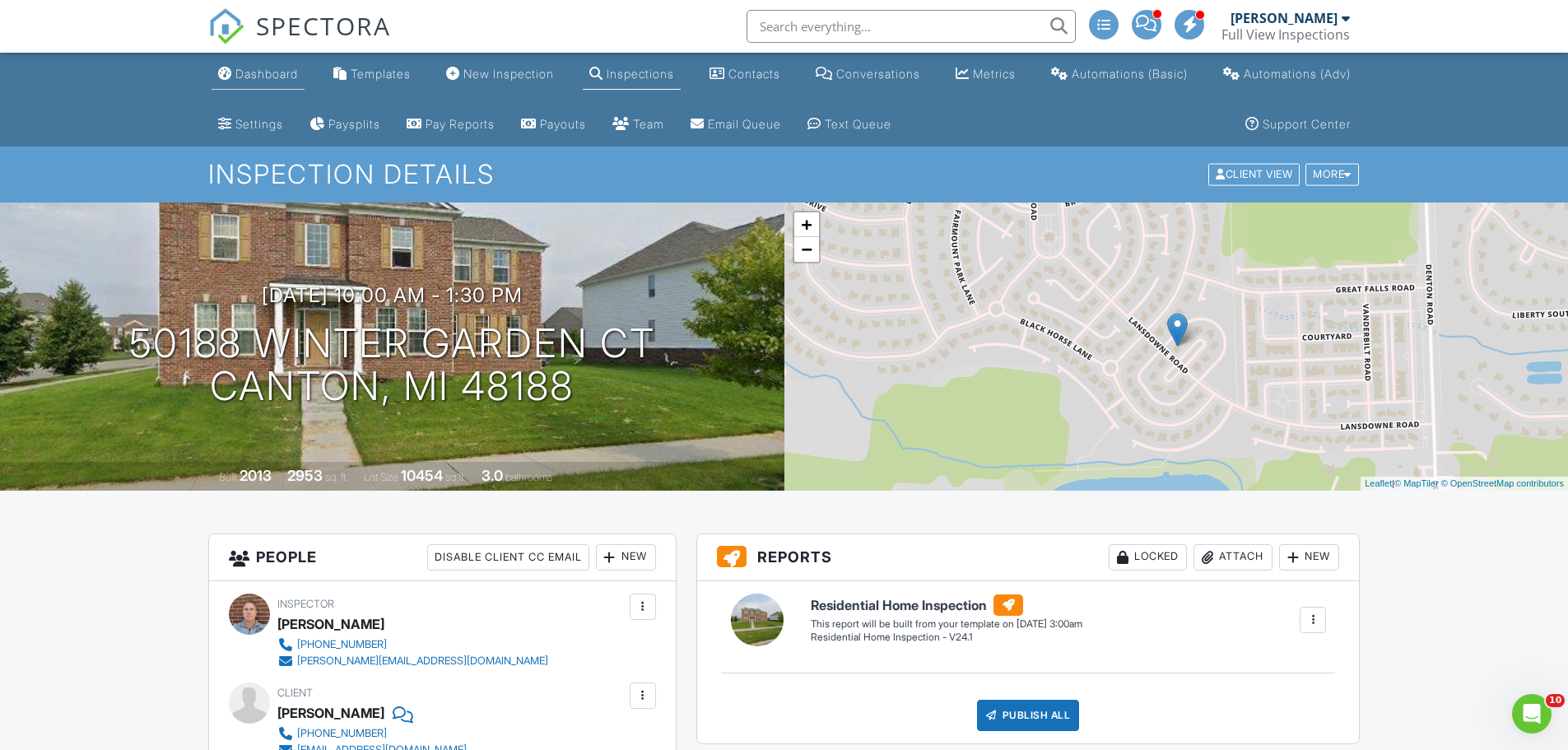
click at [262, 68] on div "Dashboard" at bounding box center [267, 74] width 63 height 14
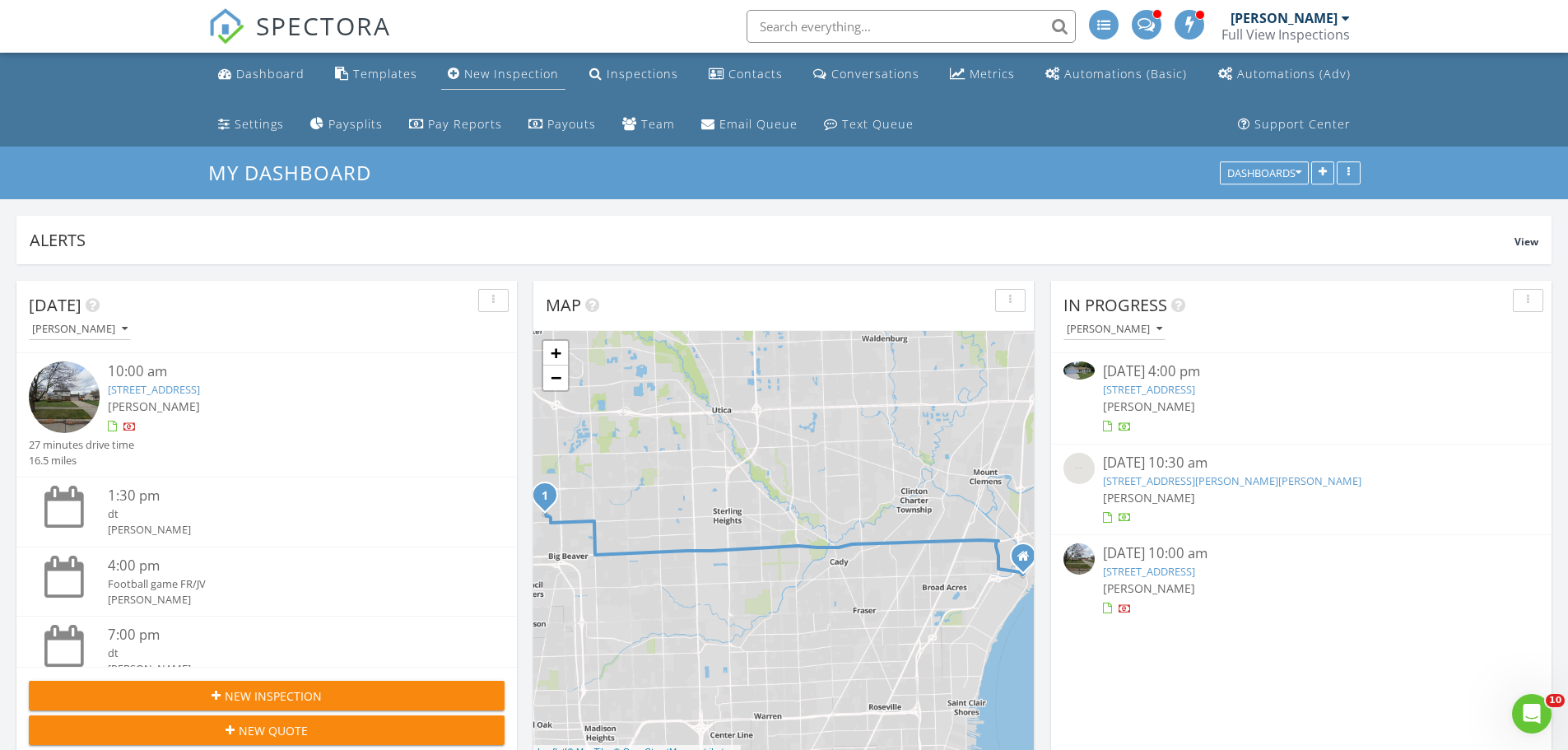
click at [536, 72] on div "New Inspection" at bounding box center [512, 74] width 94 height 16
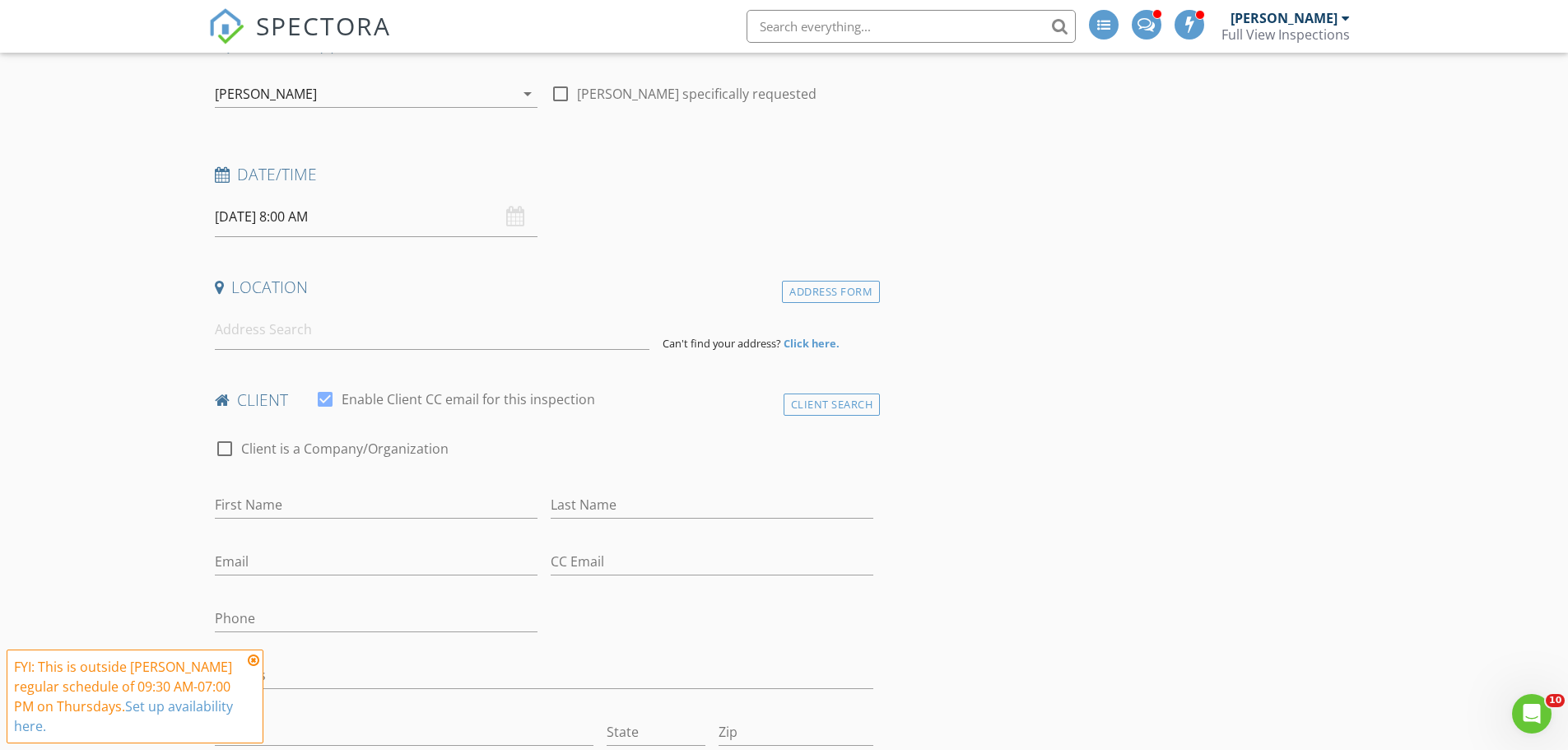
scroll to position [247, 0]
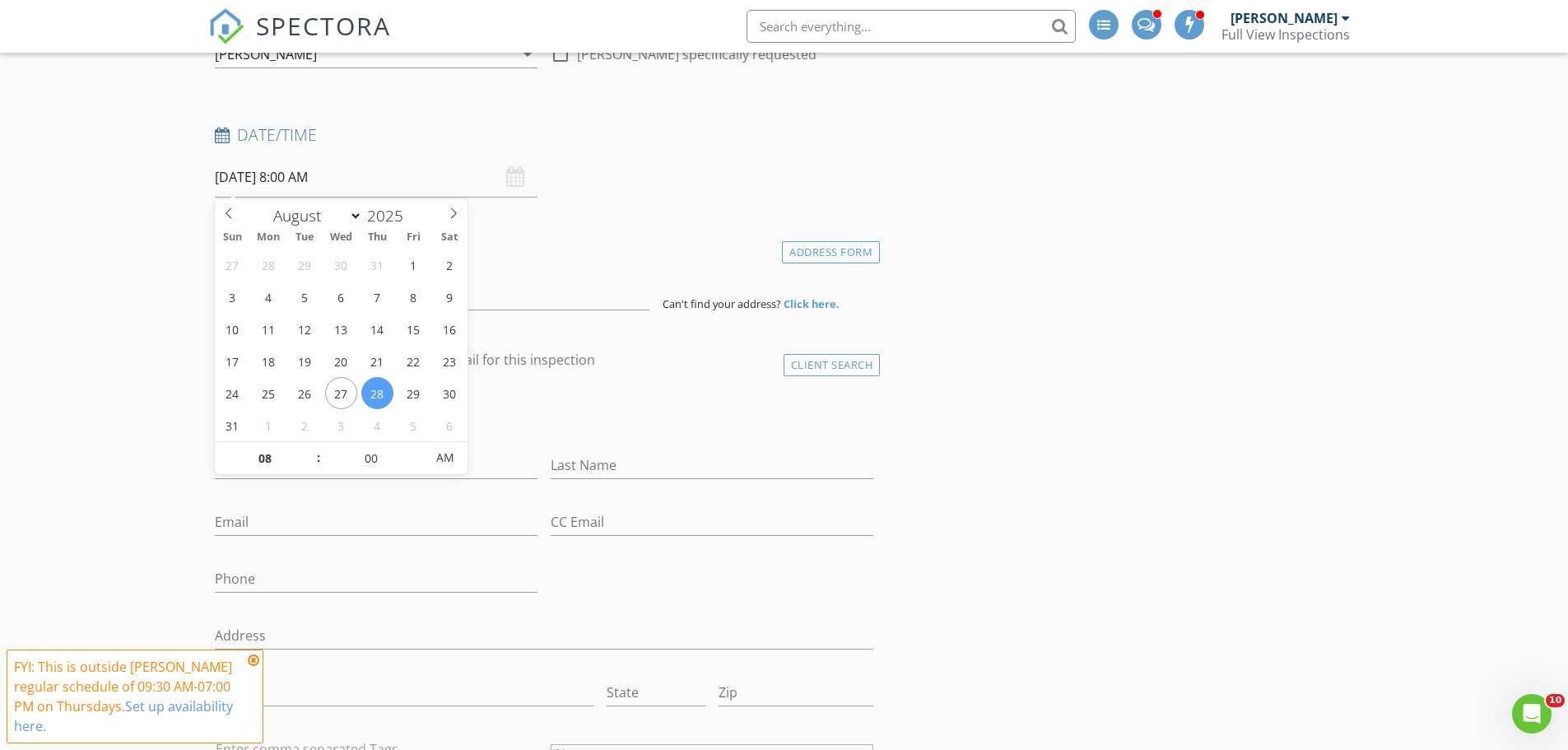
click at [318, 175] on input "[DATE] 8:00 AM" at bounding box center [376, 178] width 323 height 40
select select "8"
type input "09/01/2025 8:00 AM"
type input "03"
type input "[DATE] 3:00 PM"
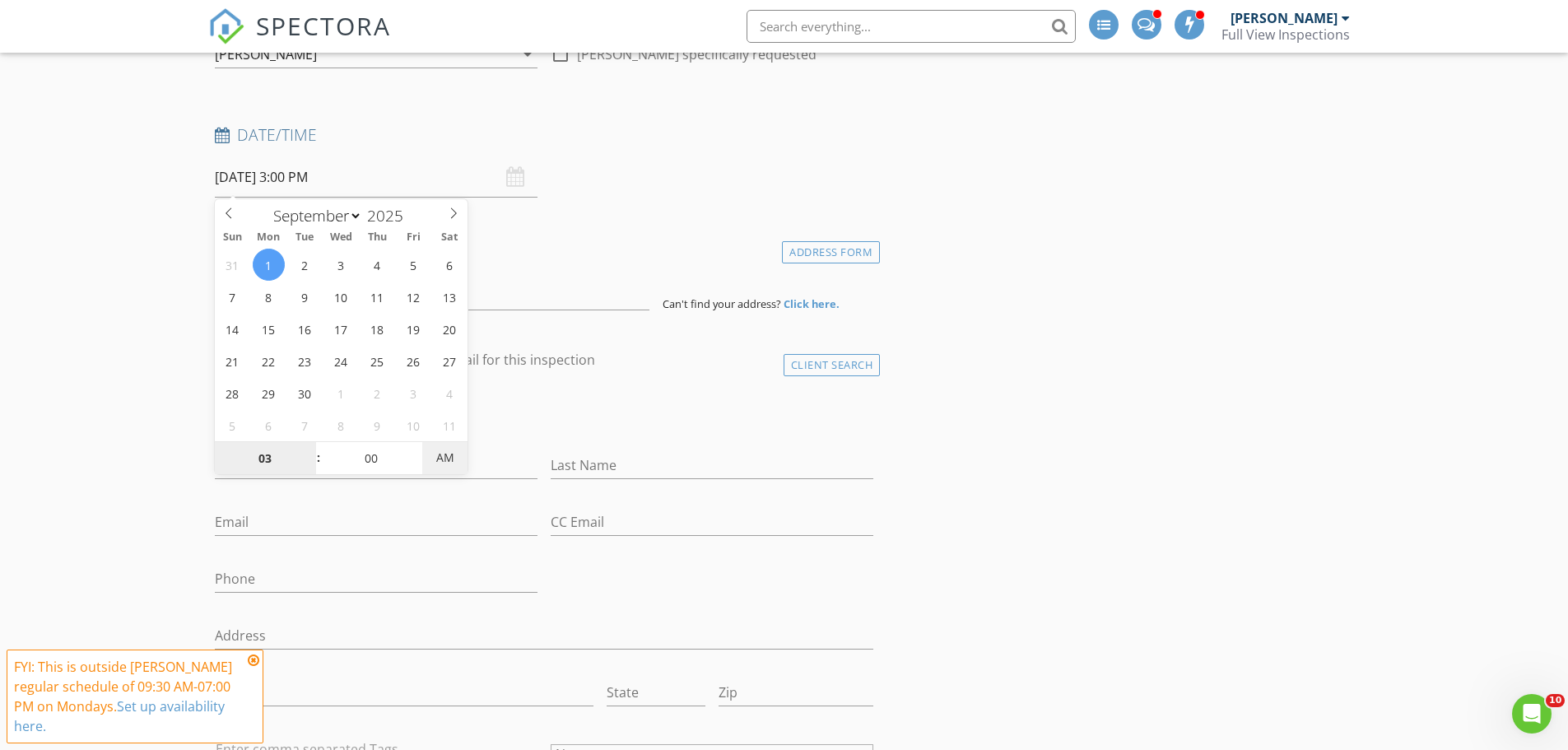
click at [444, 463] on span "AM" at bounding box center [445, 458] width 46 height 33
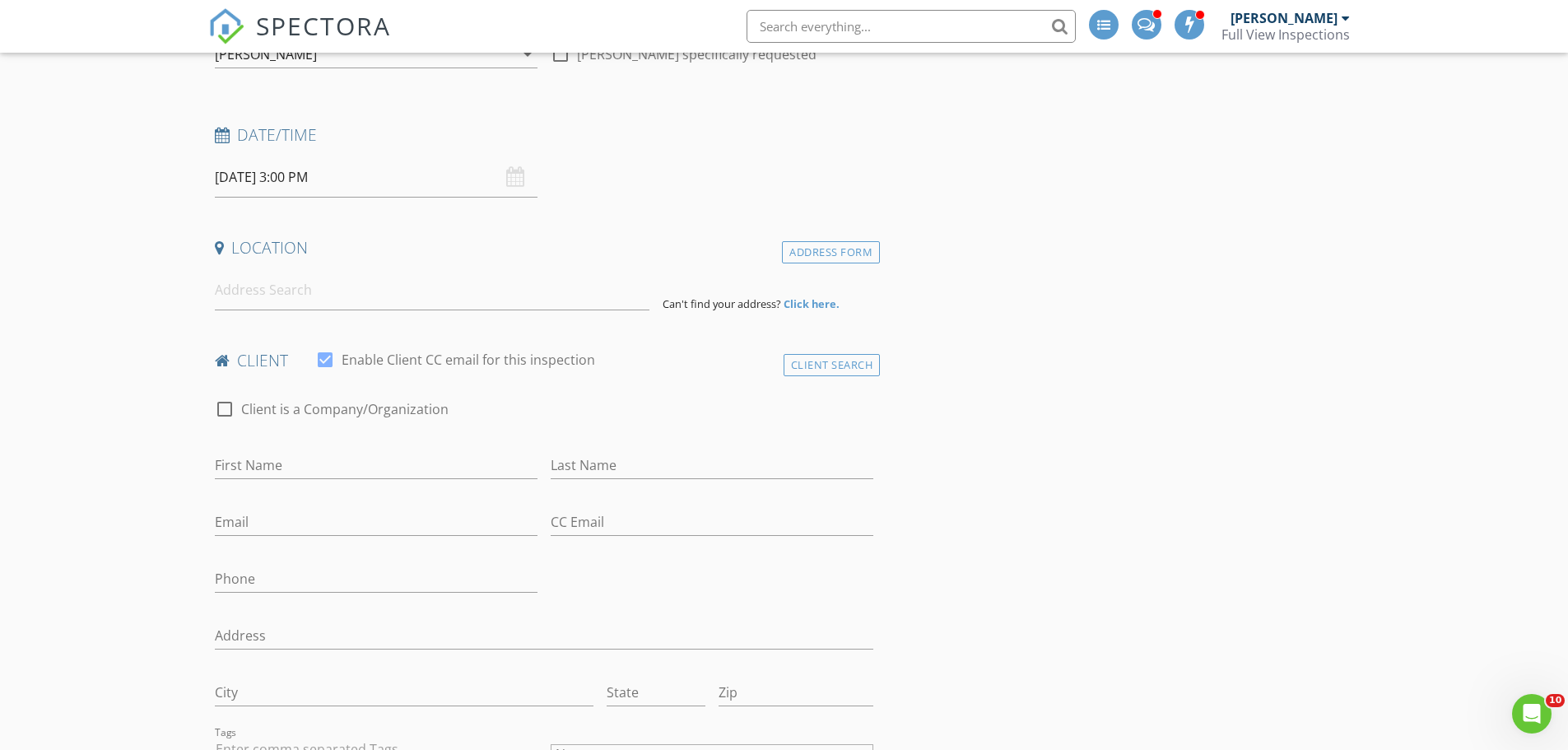
click at [333, 295] on input at bounding box center [432, 291] width 435 height 40
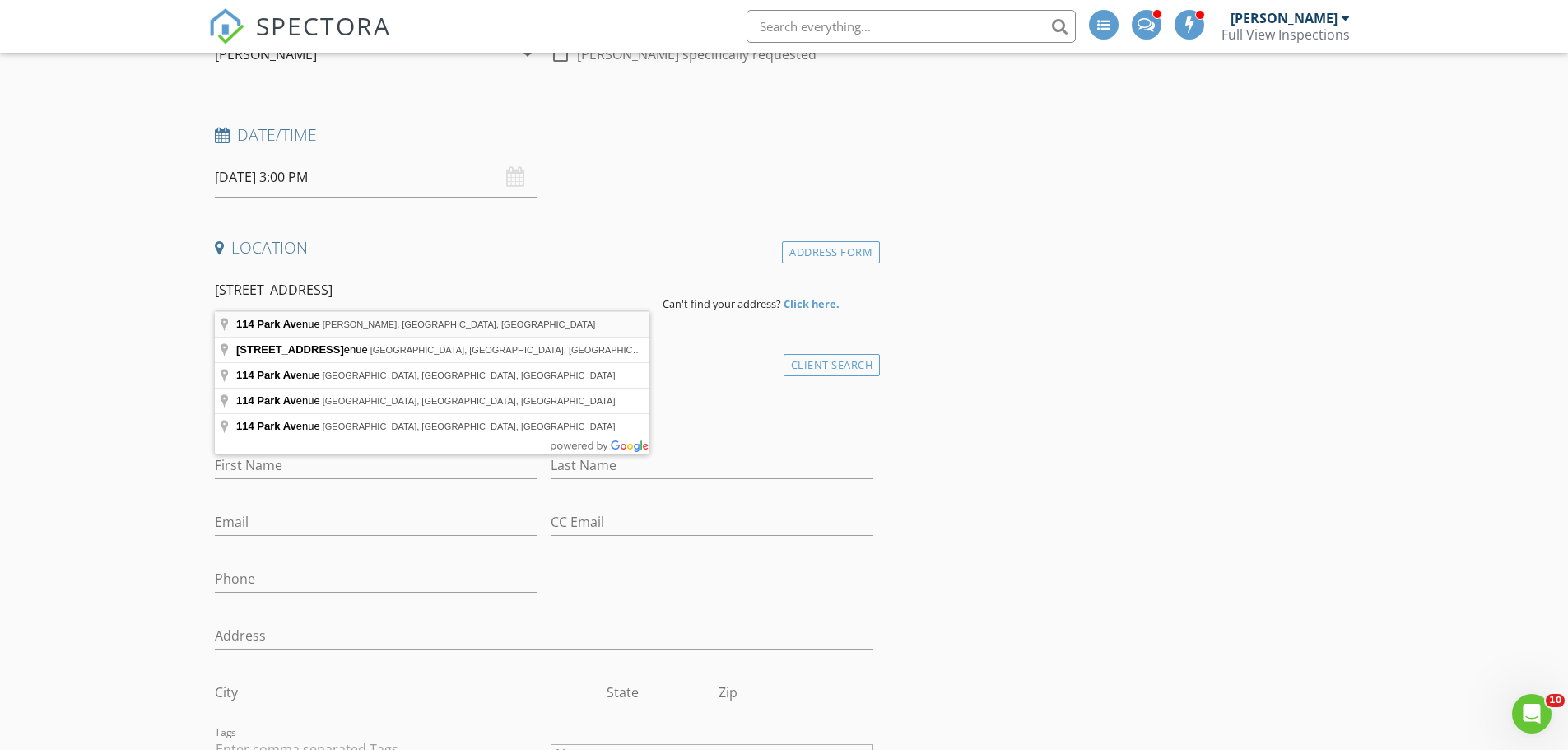
type input "114 Park Avenue, Holly, MI, USA"
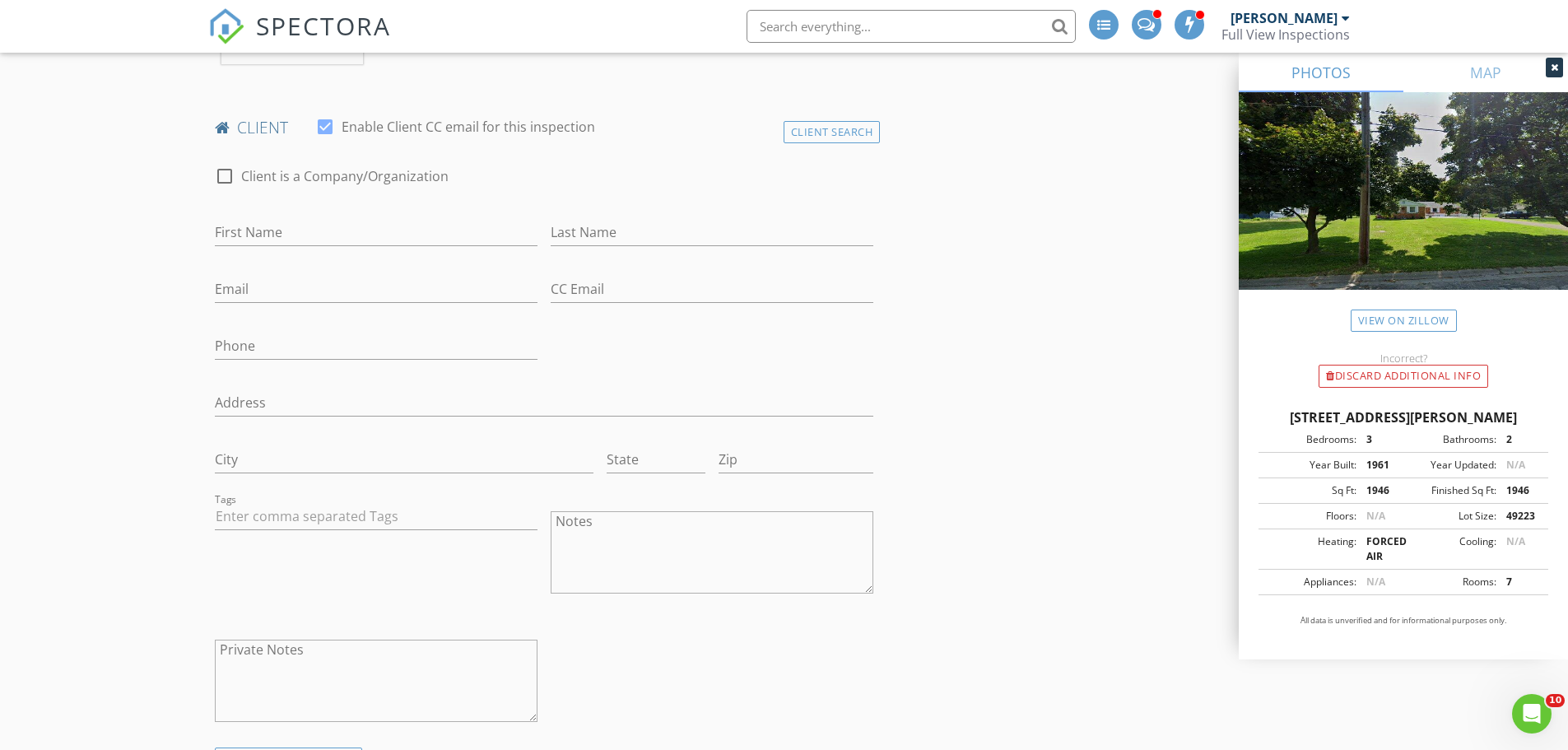
scroll to position [824, 0]
click at [342, 224] on input "First Name" at bounding box center [376, 226] width 323 height 27
type input "Mark"
type input "Christopher"
type input "marknoyb1@gmail.com"
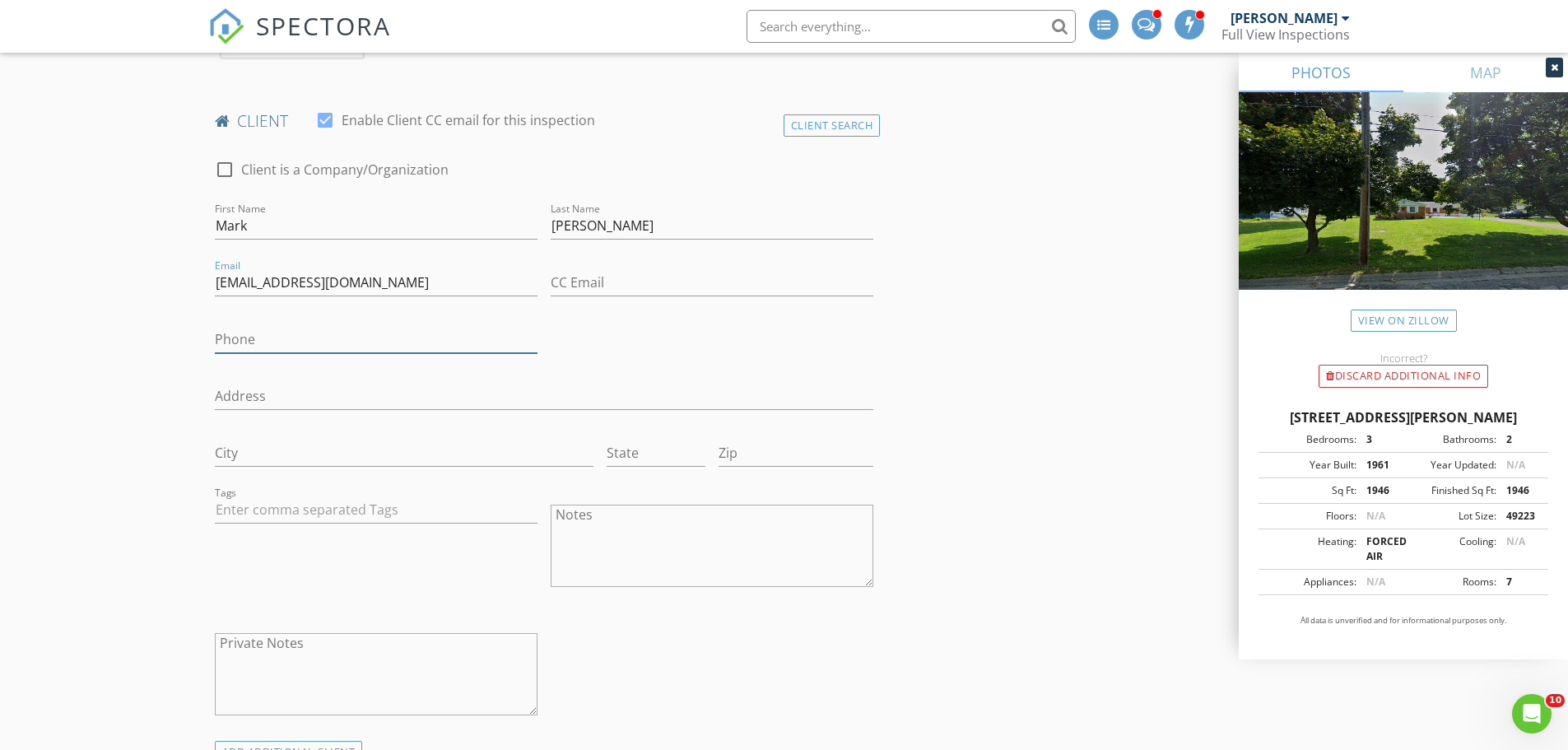
click at [323, 342] on input "Phone" at bounding box center [376, 340] width 323 height 27
type input "248-605-1423"
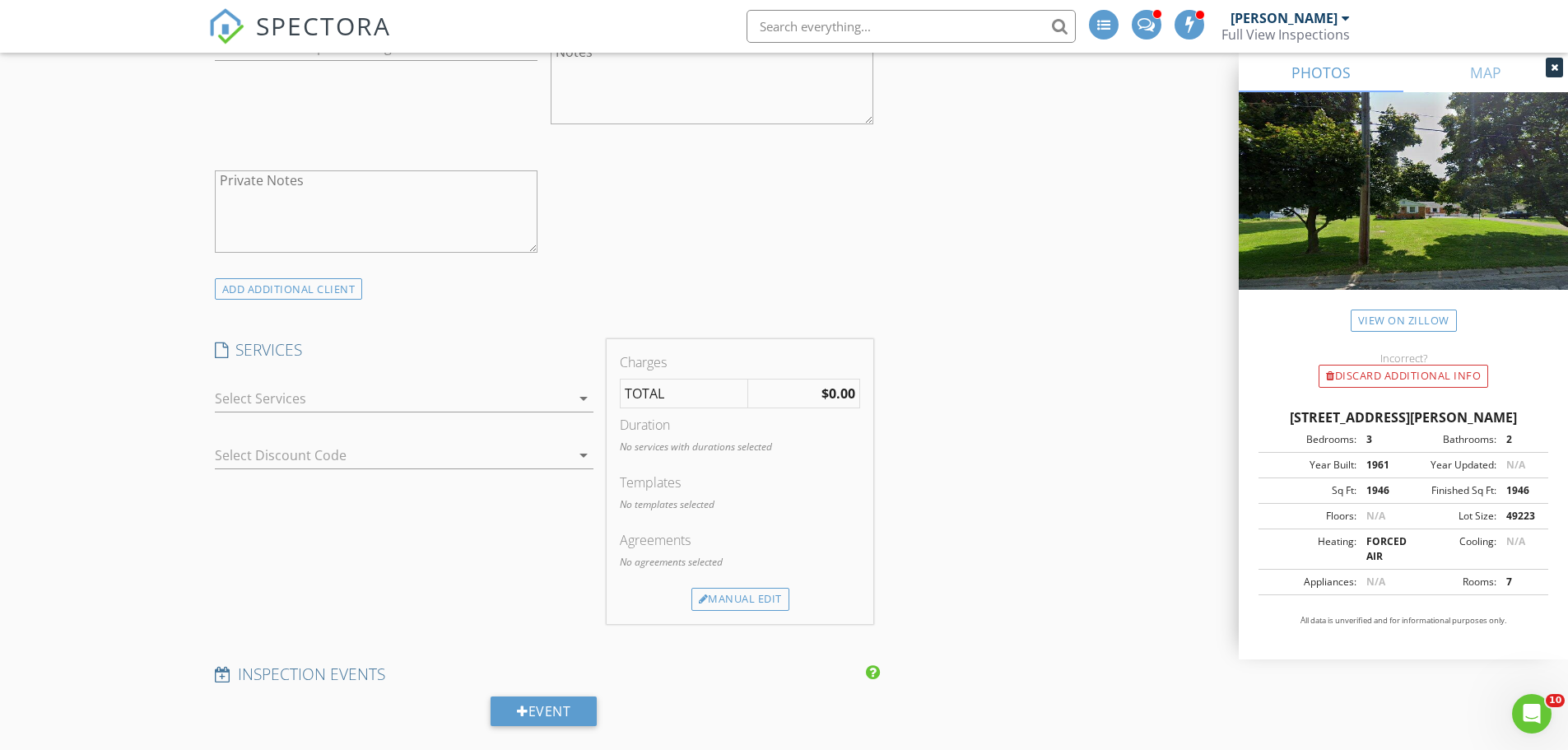
scroll to position [1317, 0]
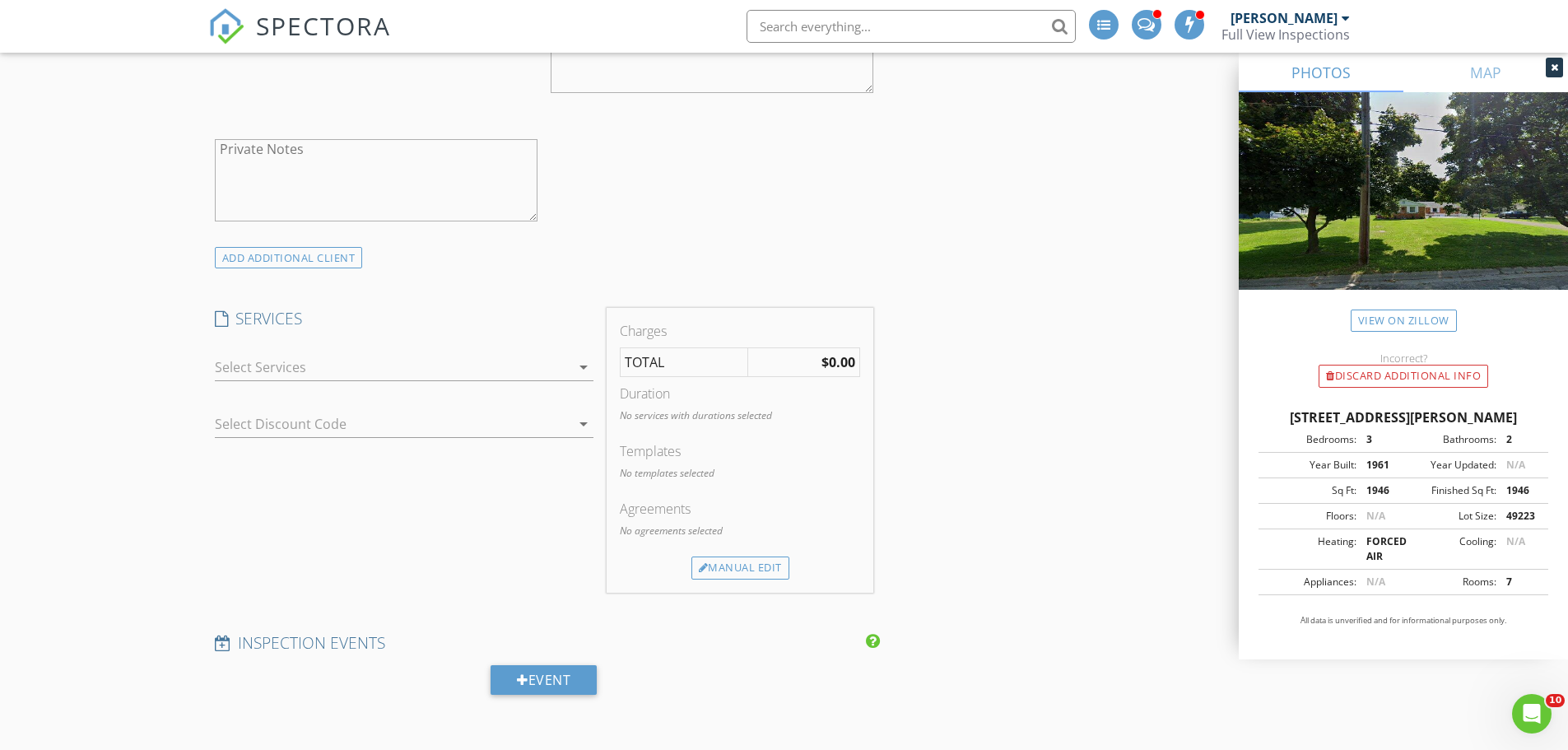
click at [264, 365] on div at bounding box center [393, 368] width 355 height 26
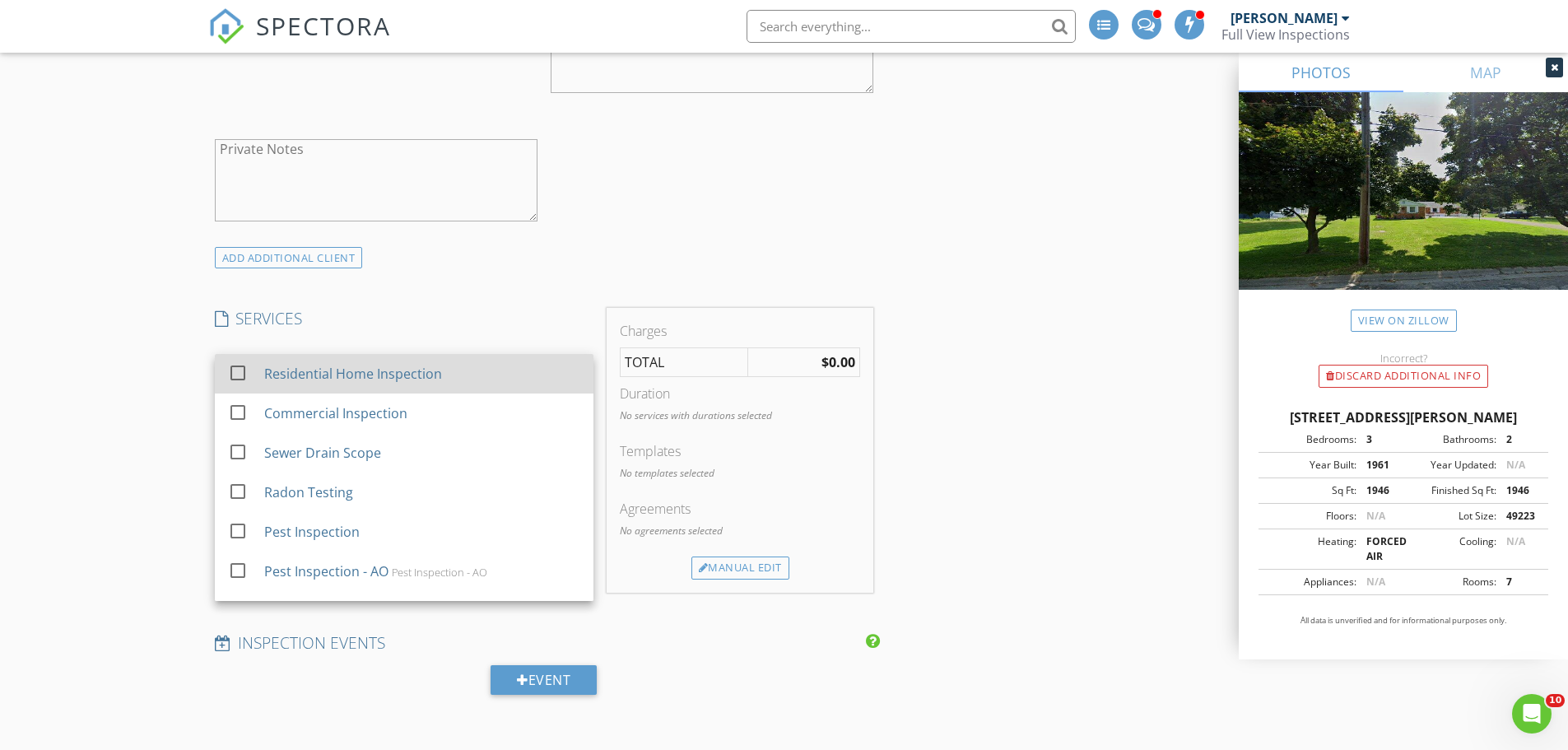
click at [235, 369] on div at bounding box center [238, 373] width 28 height 28
checkbox input "false"
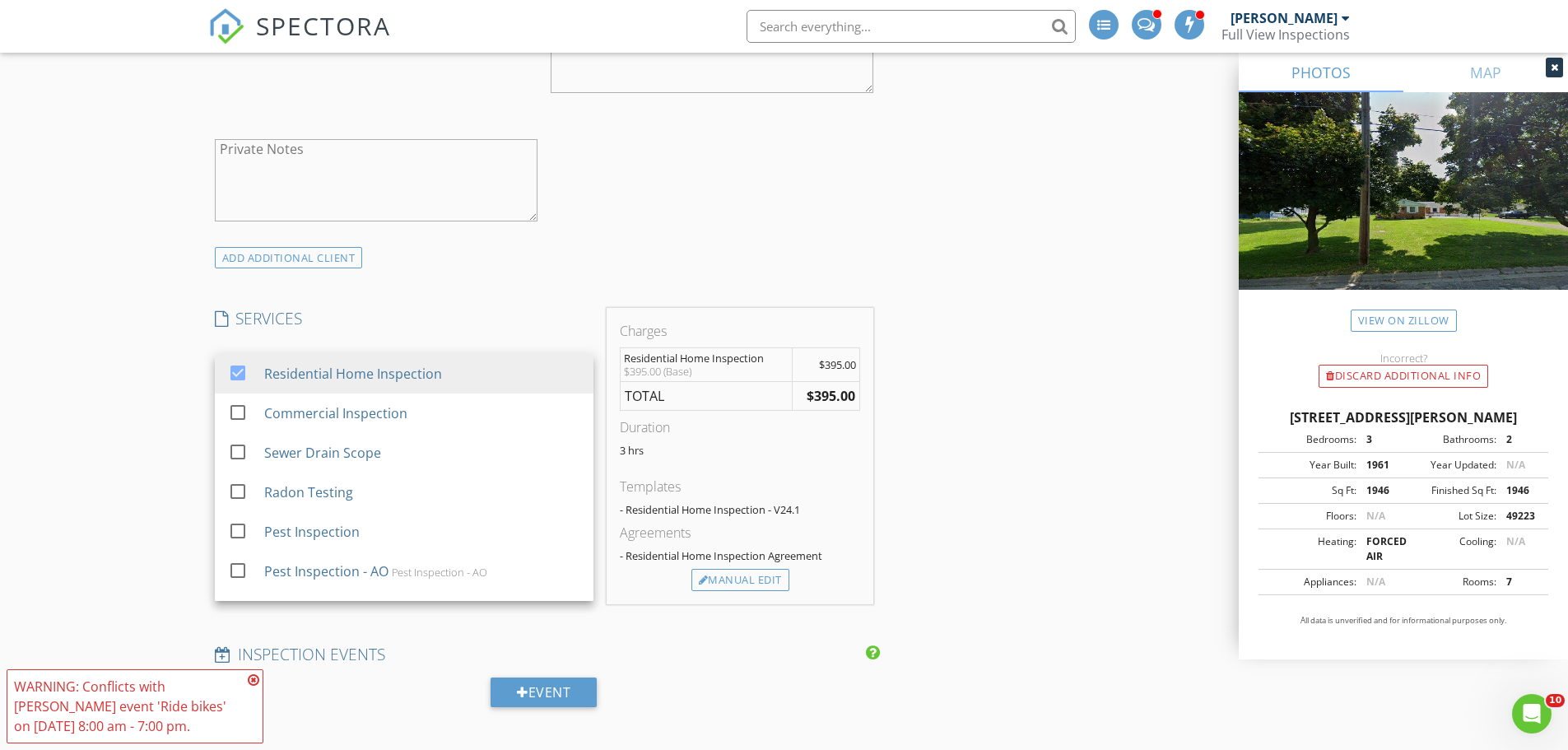
click at [177, 420] on div "New Inspection INSPECTOR(S) check_box Michael Ross PRIMARY check_box_outline_bl…" at bounding box center [784, 629] width 1568 height 3601
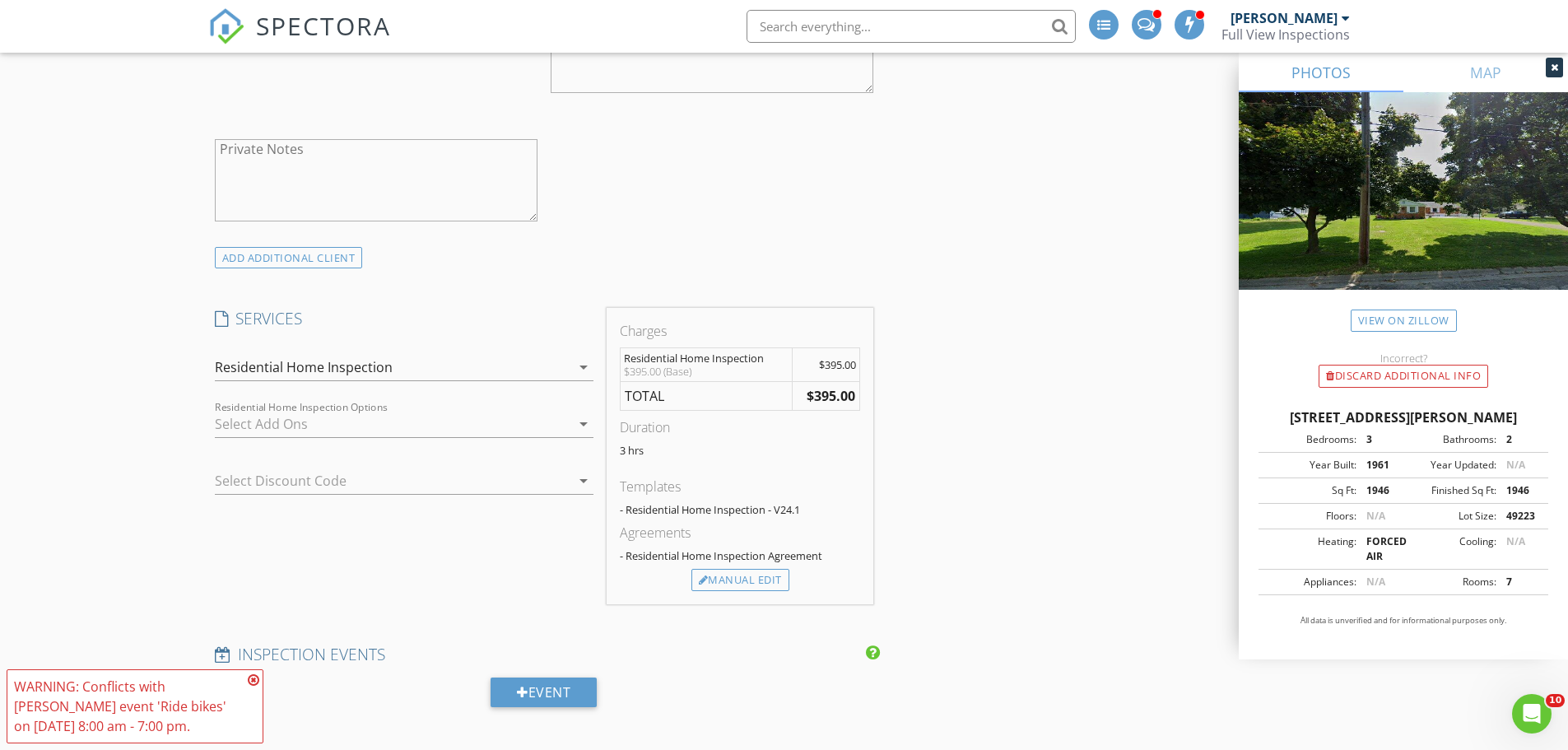
click at [235, 419] on div at bounding box center [393, 424] width 355 height 26
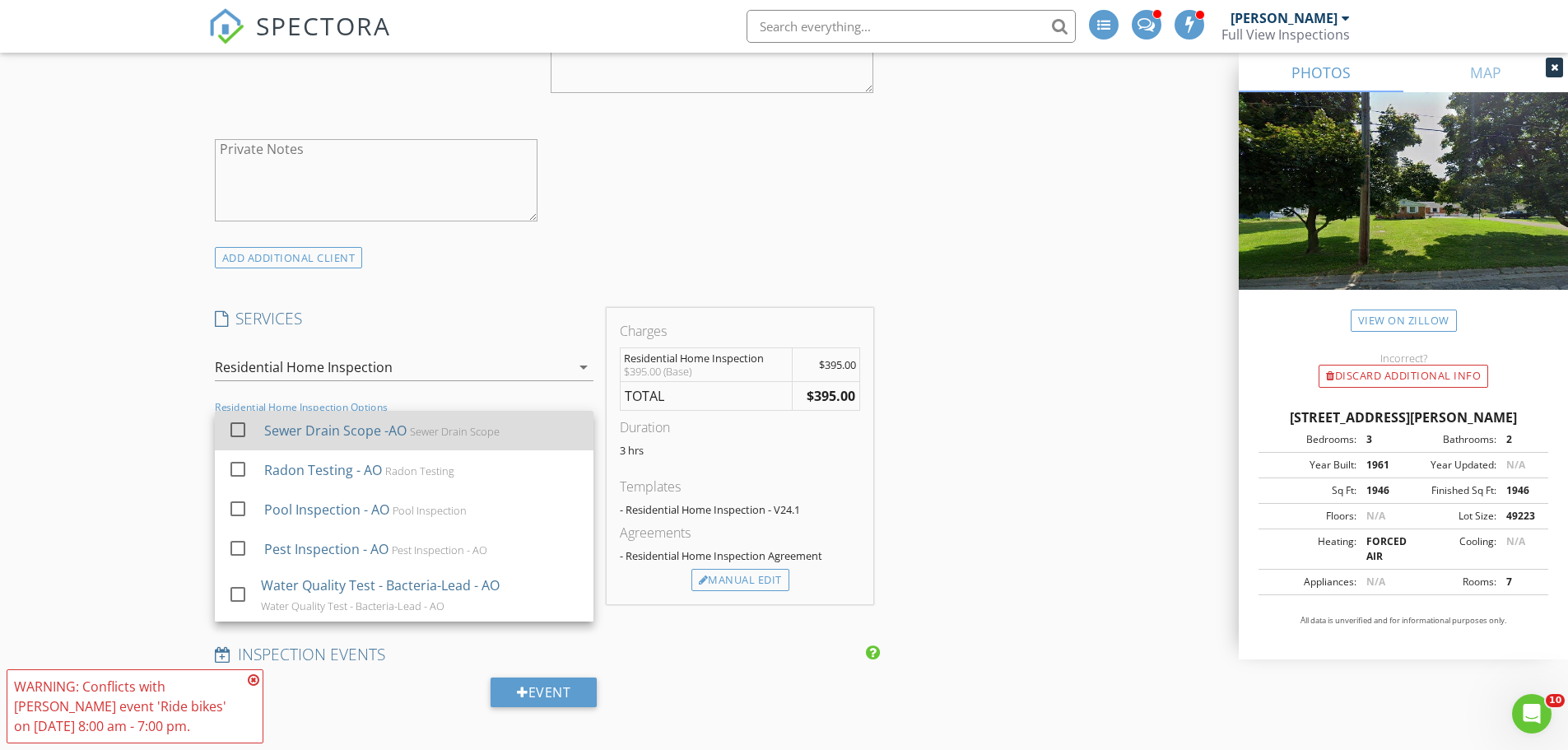
click at [238, 432] on div at bounding box center [238, 430] width 28 height 28
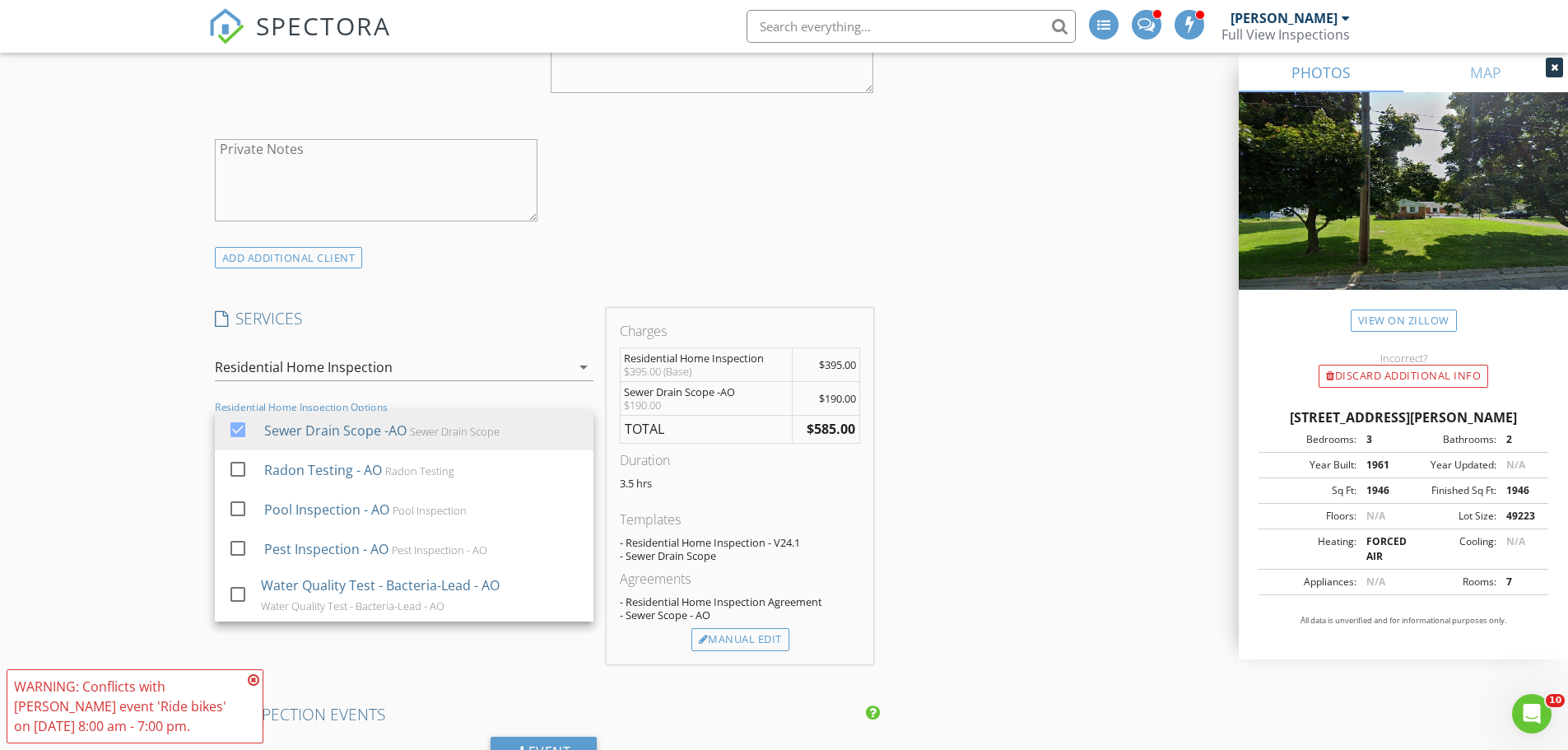
click at [190, 431] on div "New Inspection INSPECTOR(S) check_box Michael Ross PRIMARY check_box_outline_bl…" at bounding box center [784, 660] width 1568 height 3662
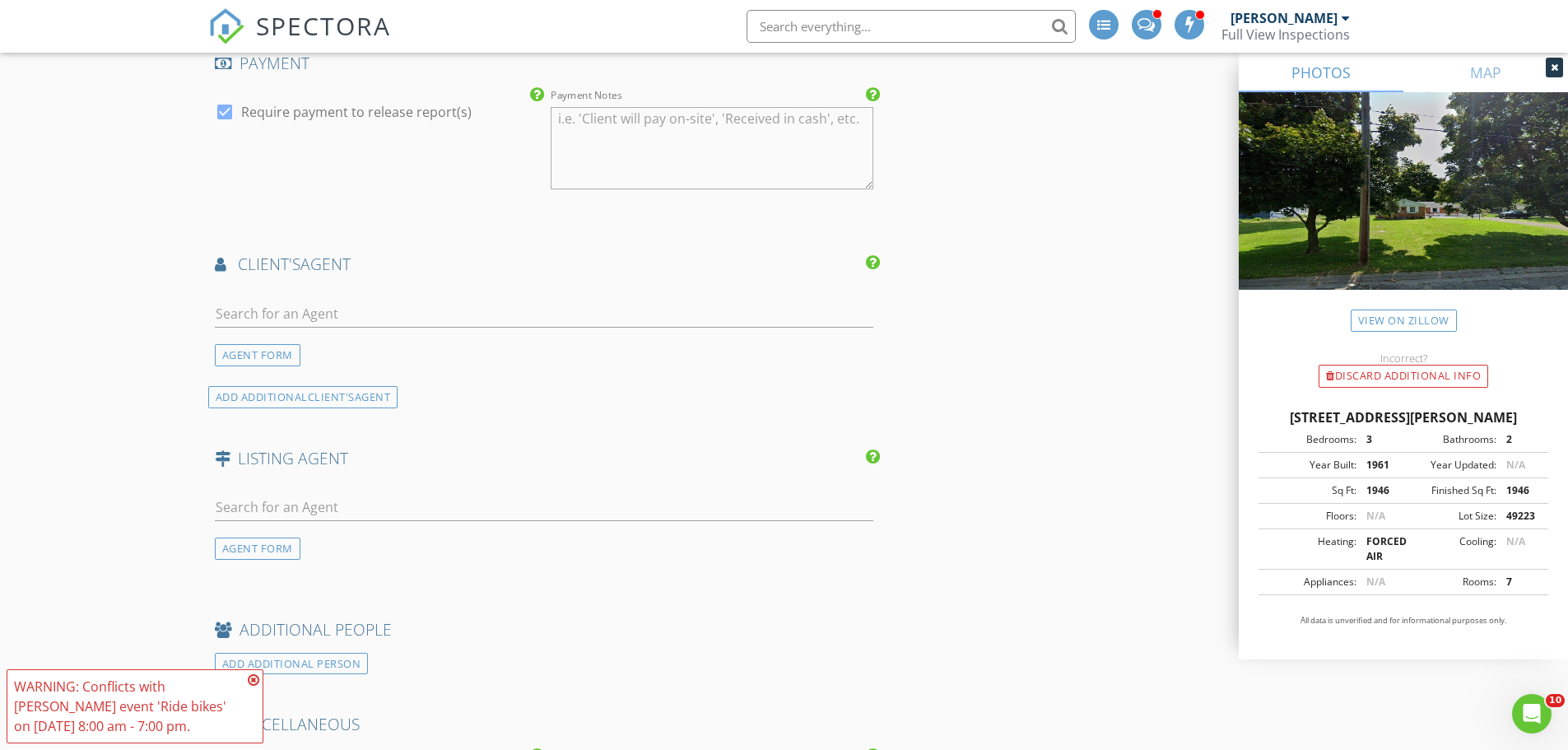
scroll to position [2141, 0]
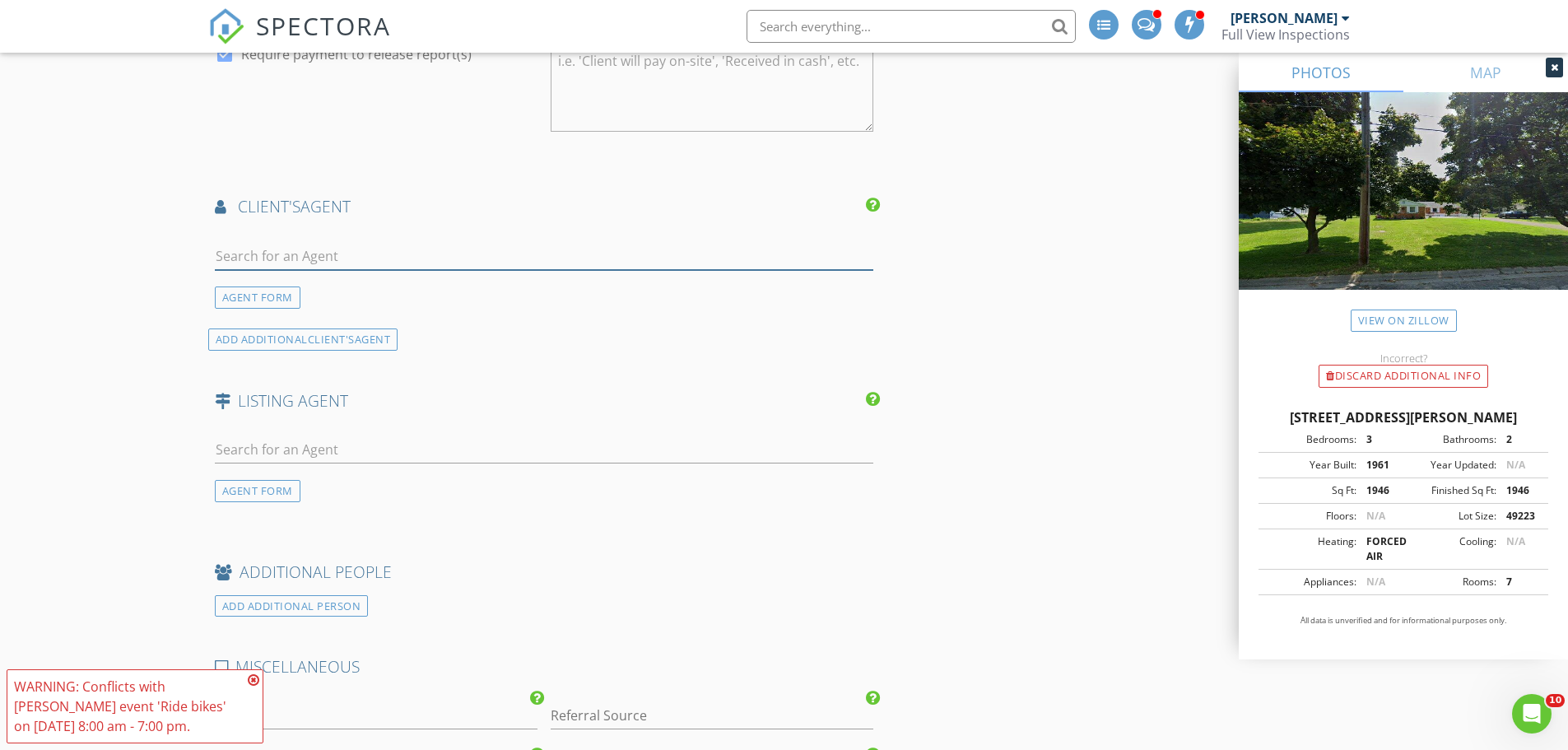
click at [294, 249] on input "text" at bounding box center [545, 256] width 660 height 27
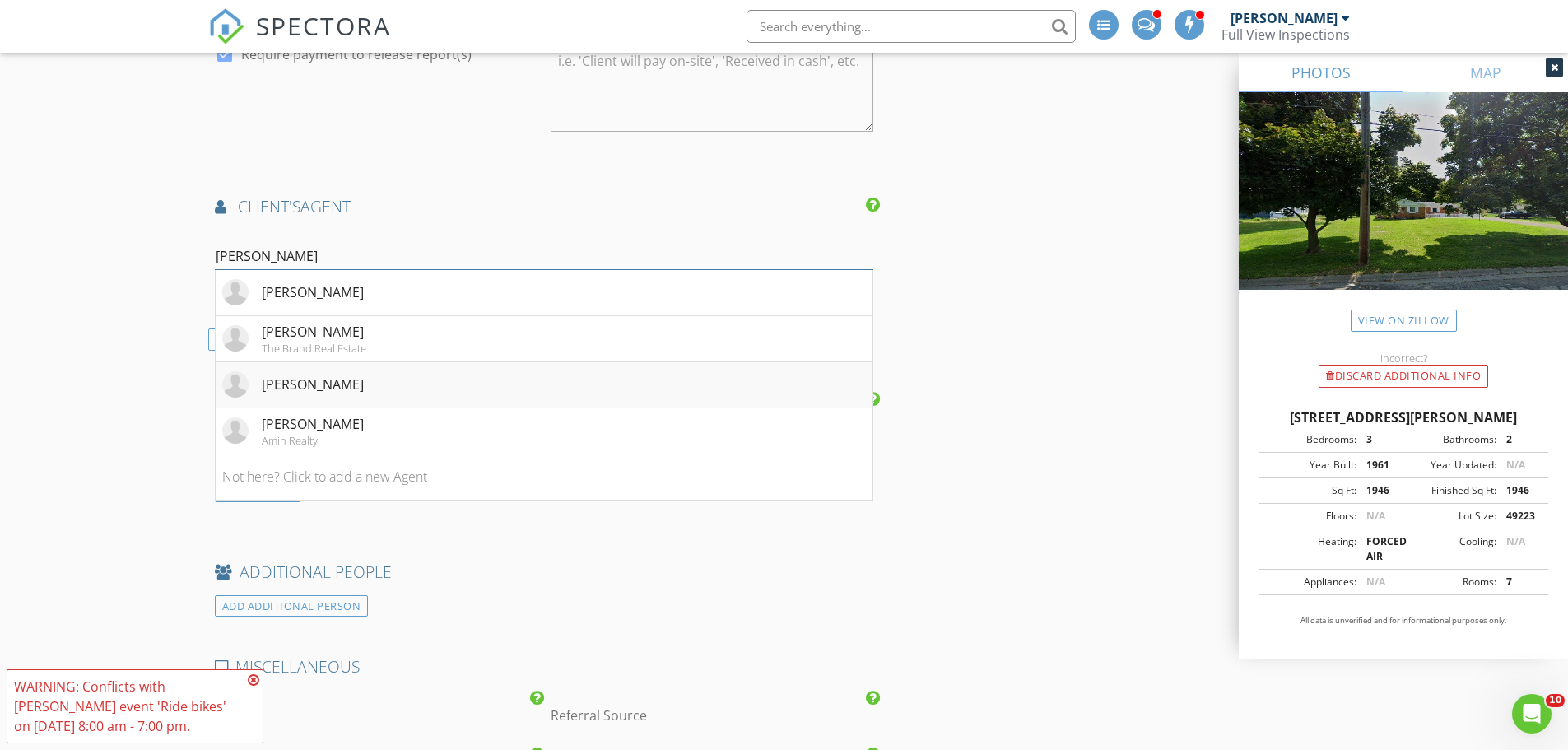
type input "tony"
click at [337, 382] on li "[PERSON_NAME]" at bounding box center [544, 385] width 658 height 46
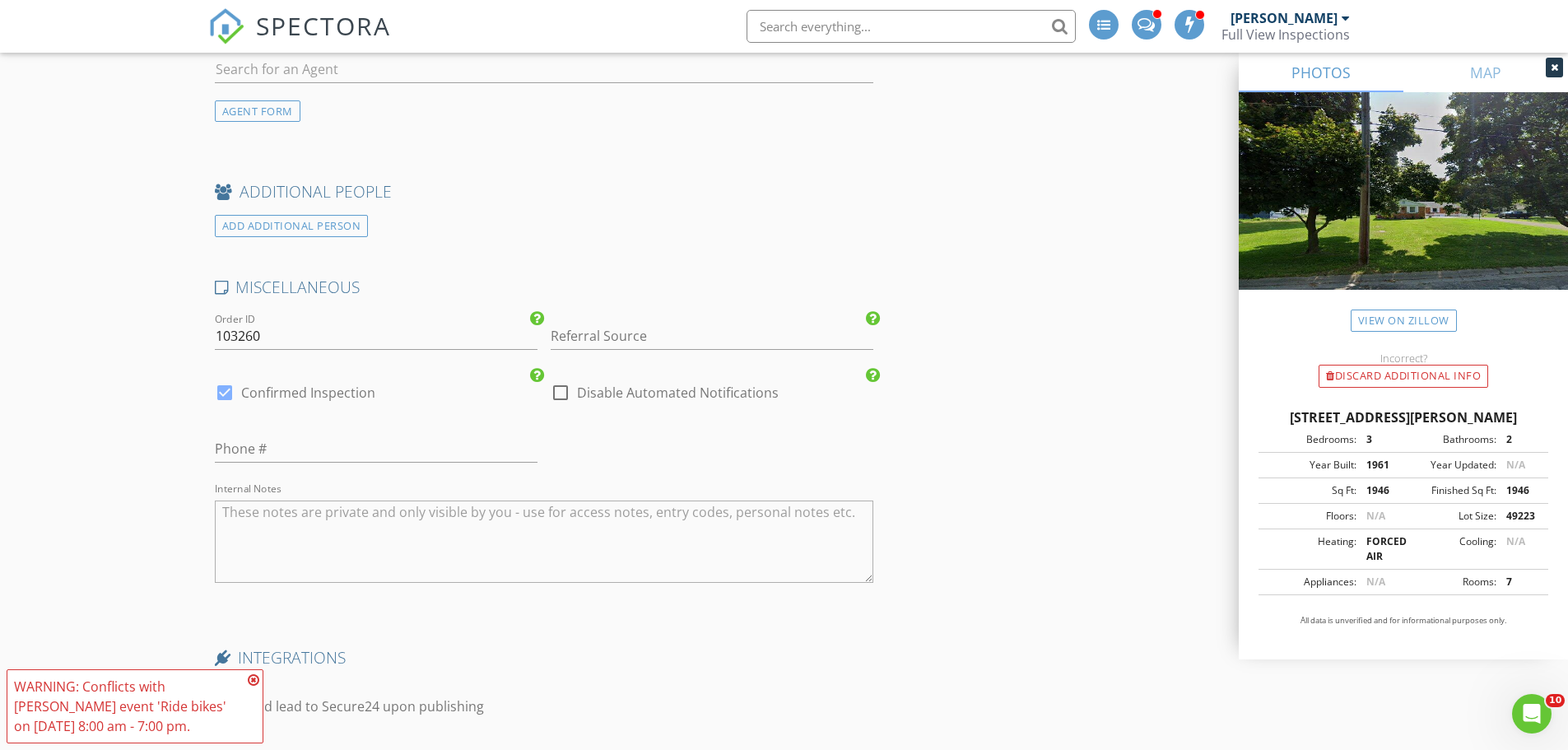
scroll to position [2882, 0]
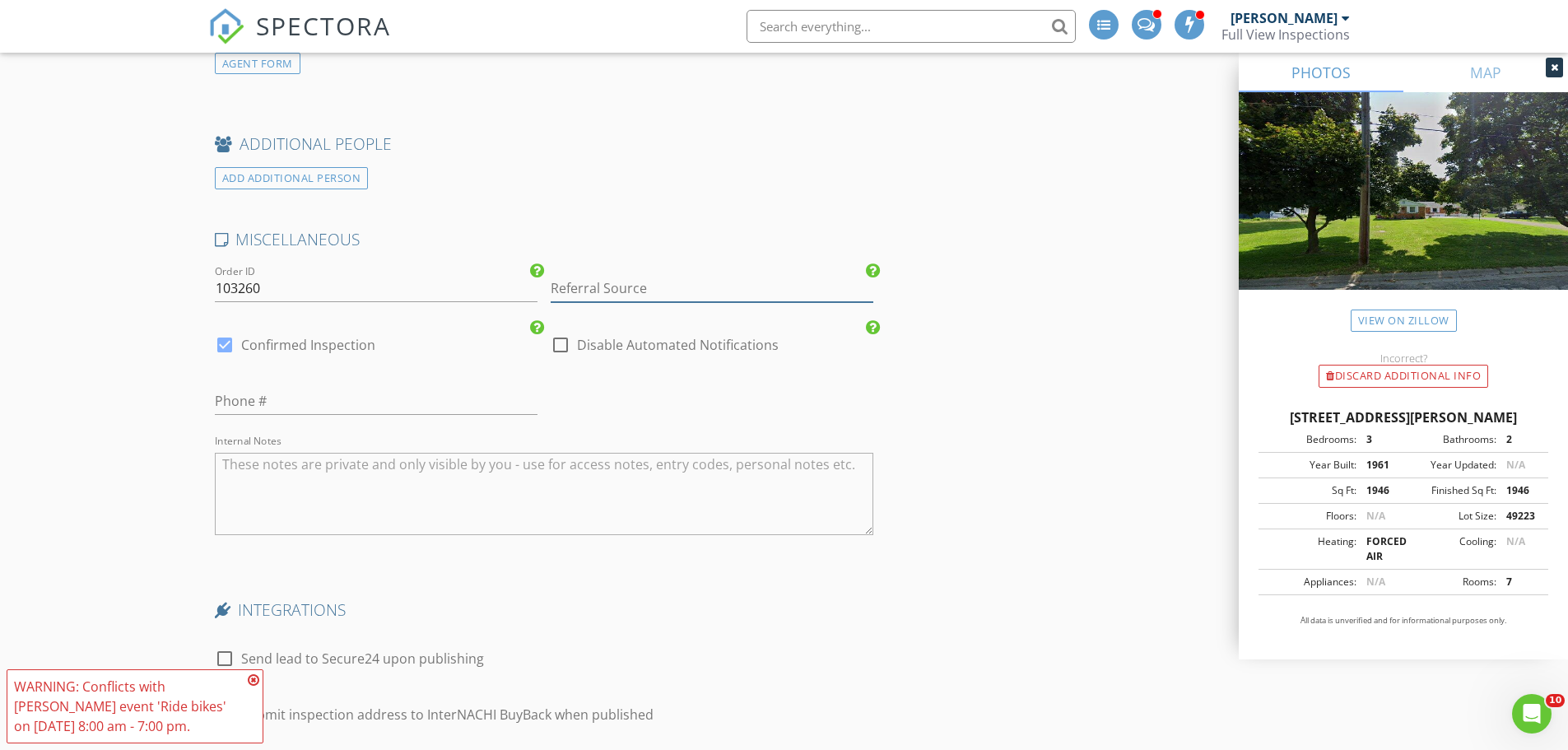
click at [590, 287] on input "Referral Source" at bounding box center [711, 288] width 323 height 27
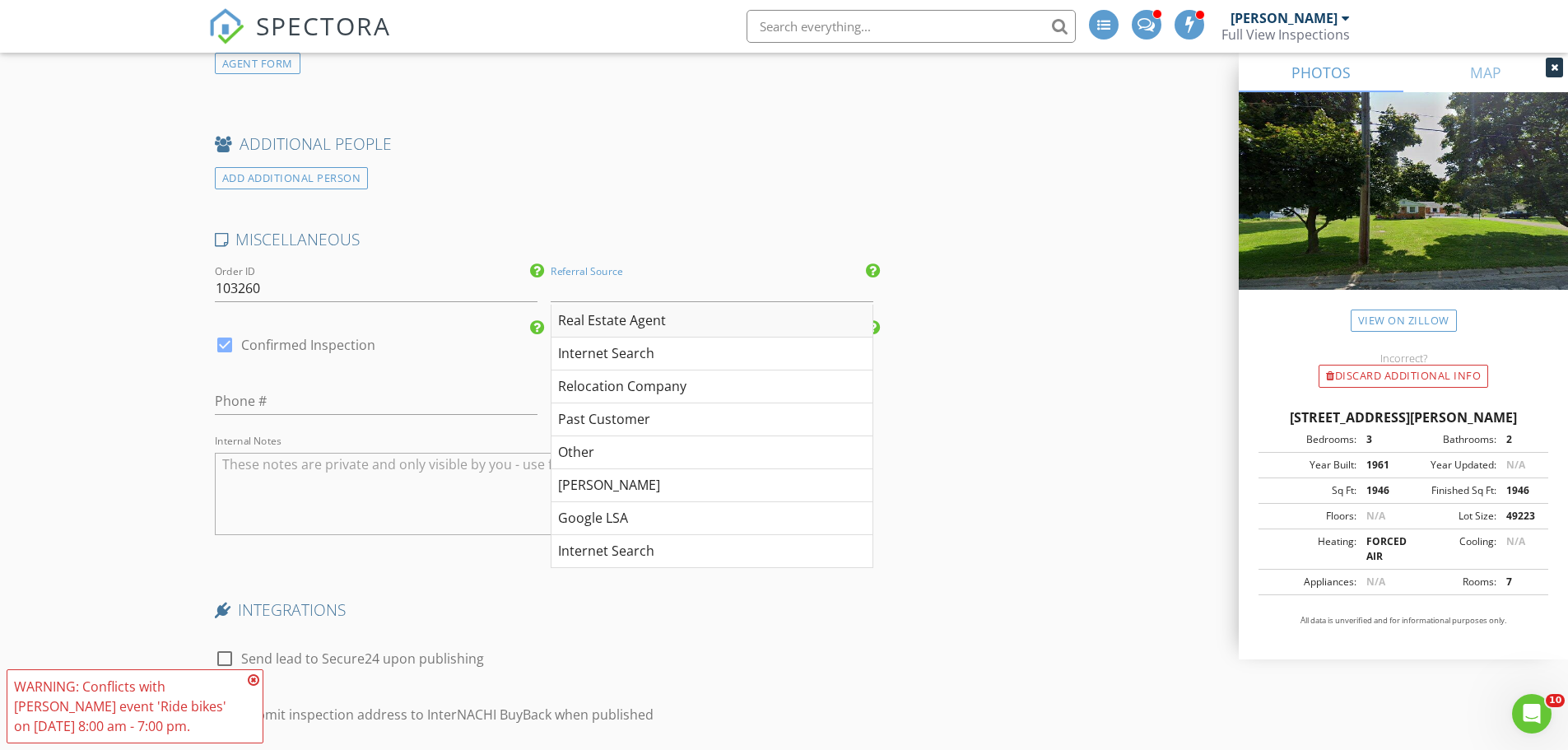
click at [612, 321] on div "Real Estate Agent" at bounding box center [711, 321] width 321 height 33
type input "Real Estate Agent"
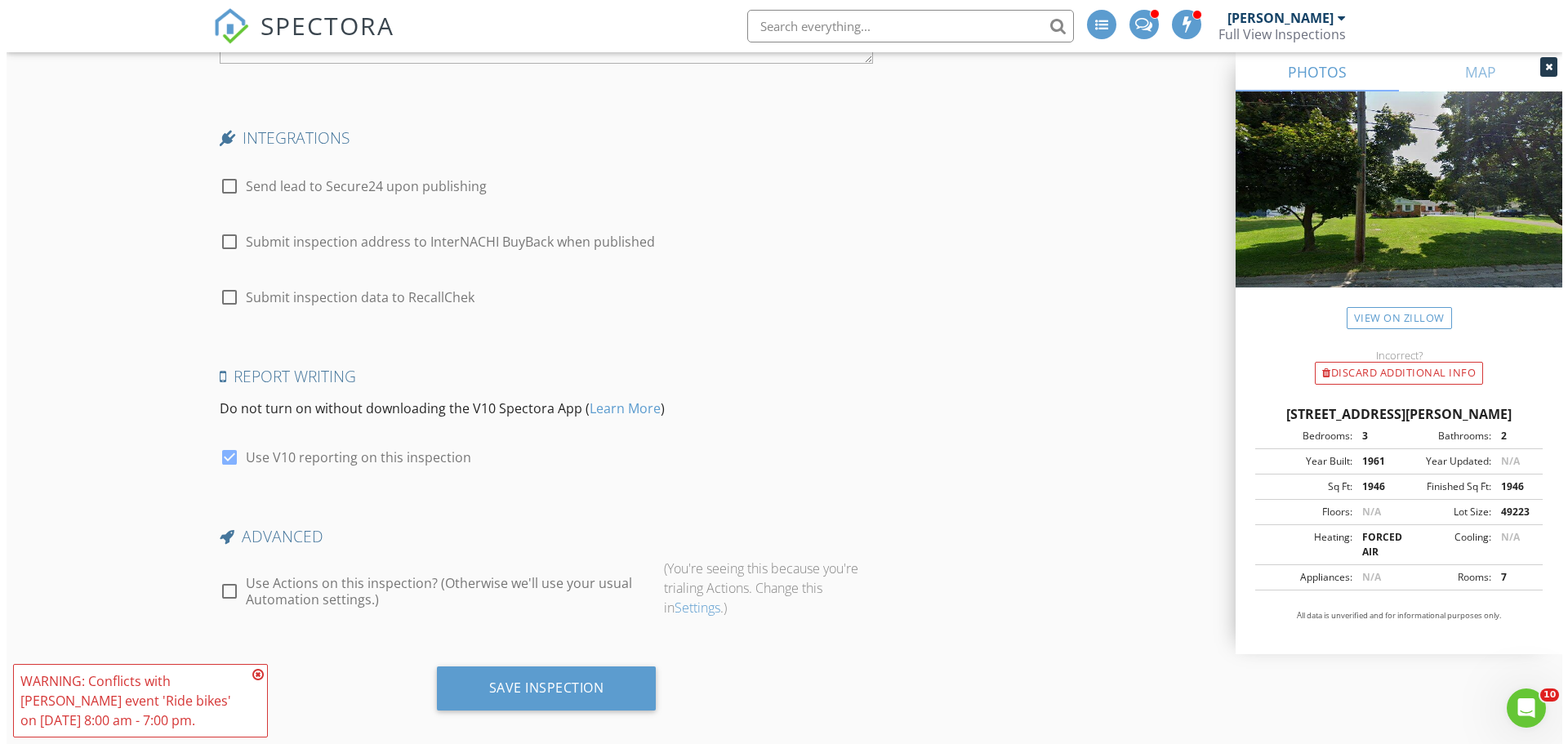
scroll to position [3344, 0]
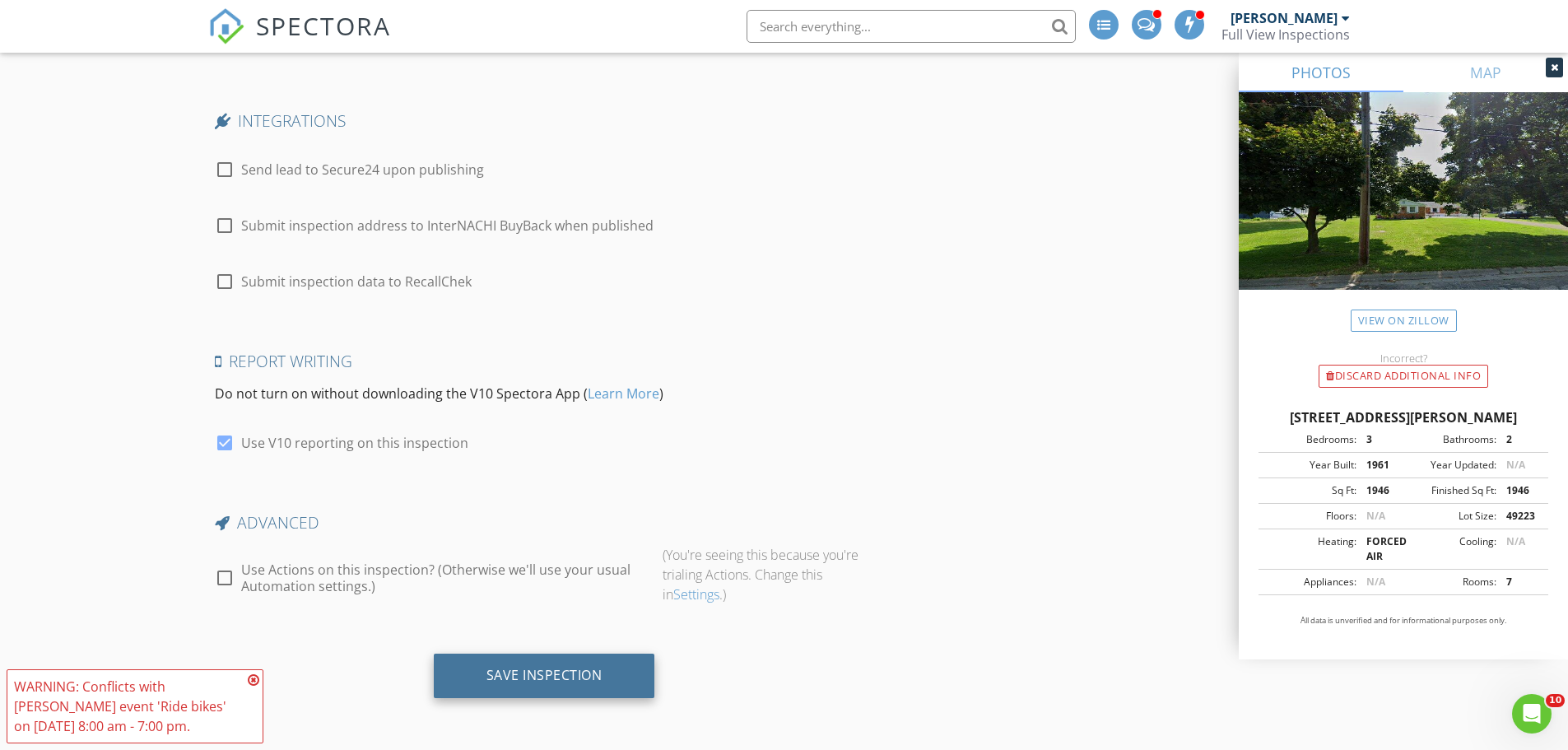
click at [565, 675] on div "Save Inspection" at bounding box center [544, 675] width 116 height 17
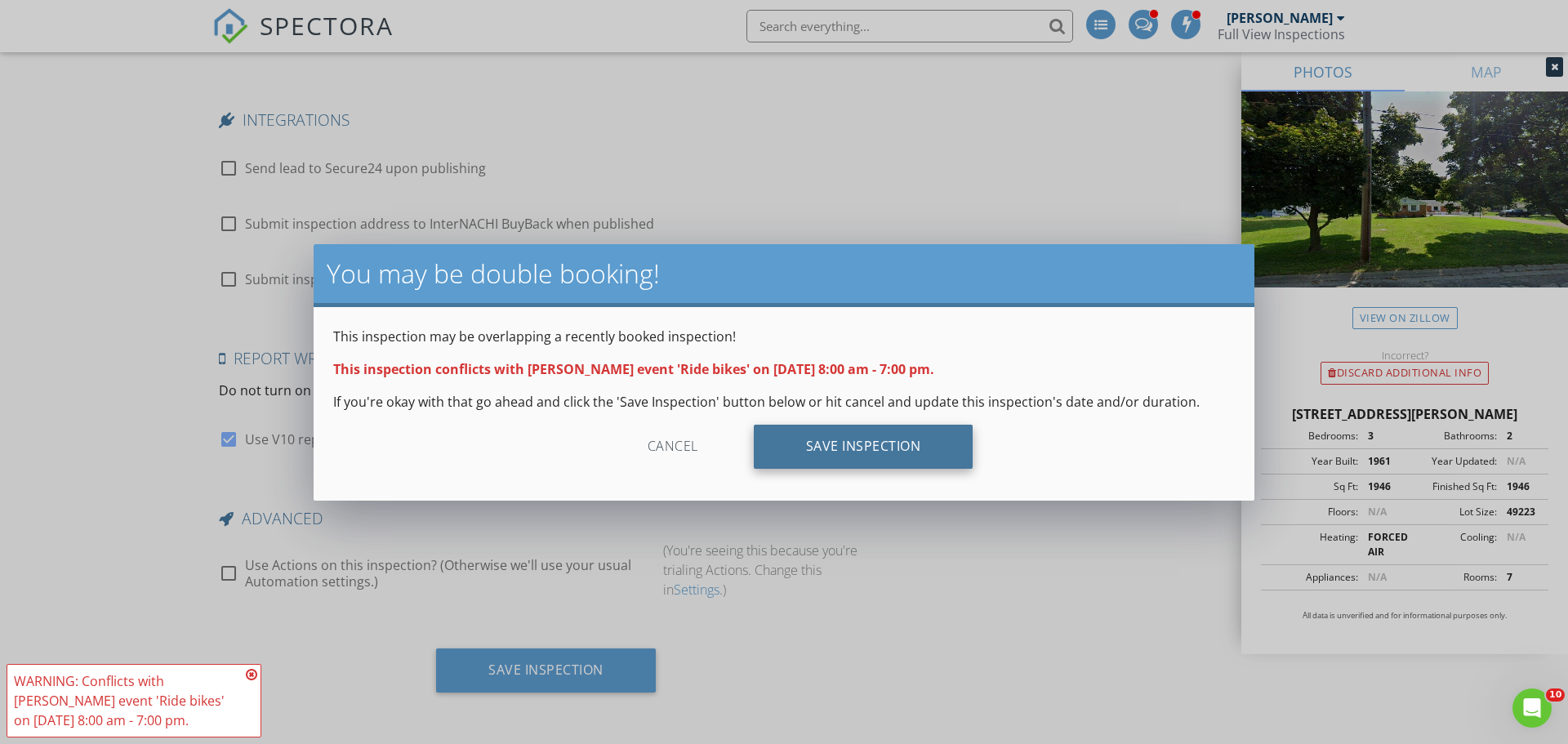
click at [906, 441] on div "Save Inspection" at bounding box center [863, 446] width 220 height 44
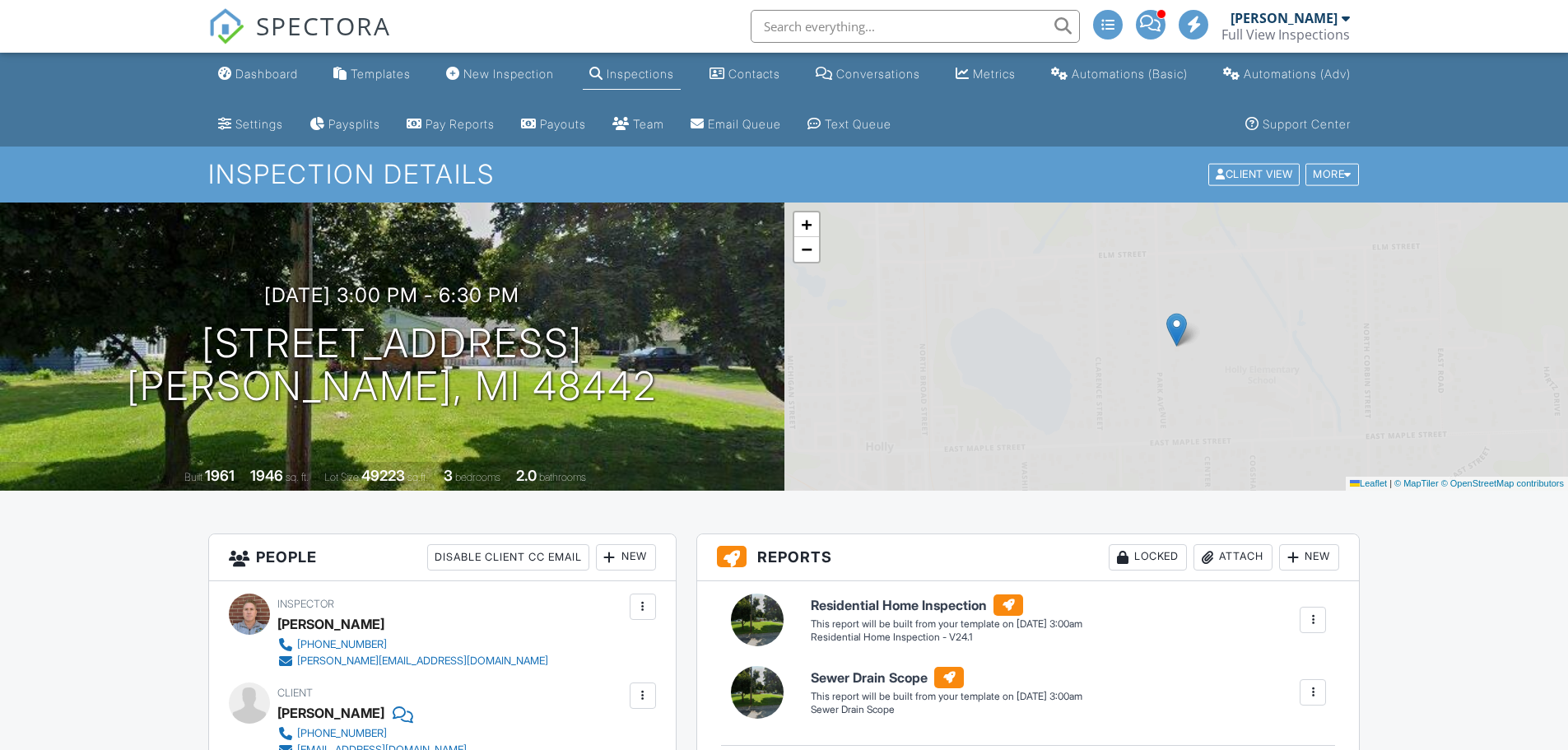
click at [264, 77] on div "Dashboard" at bounding box center [267, 74] width 63 height 14
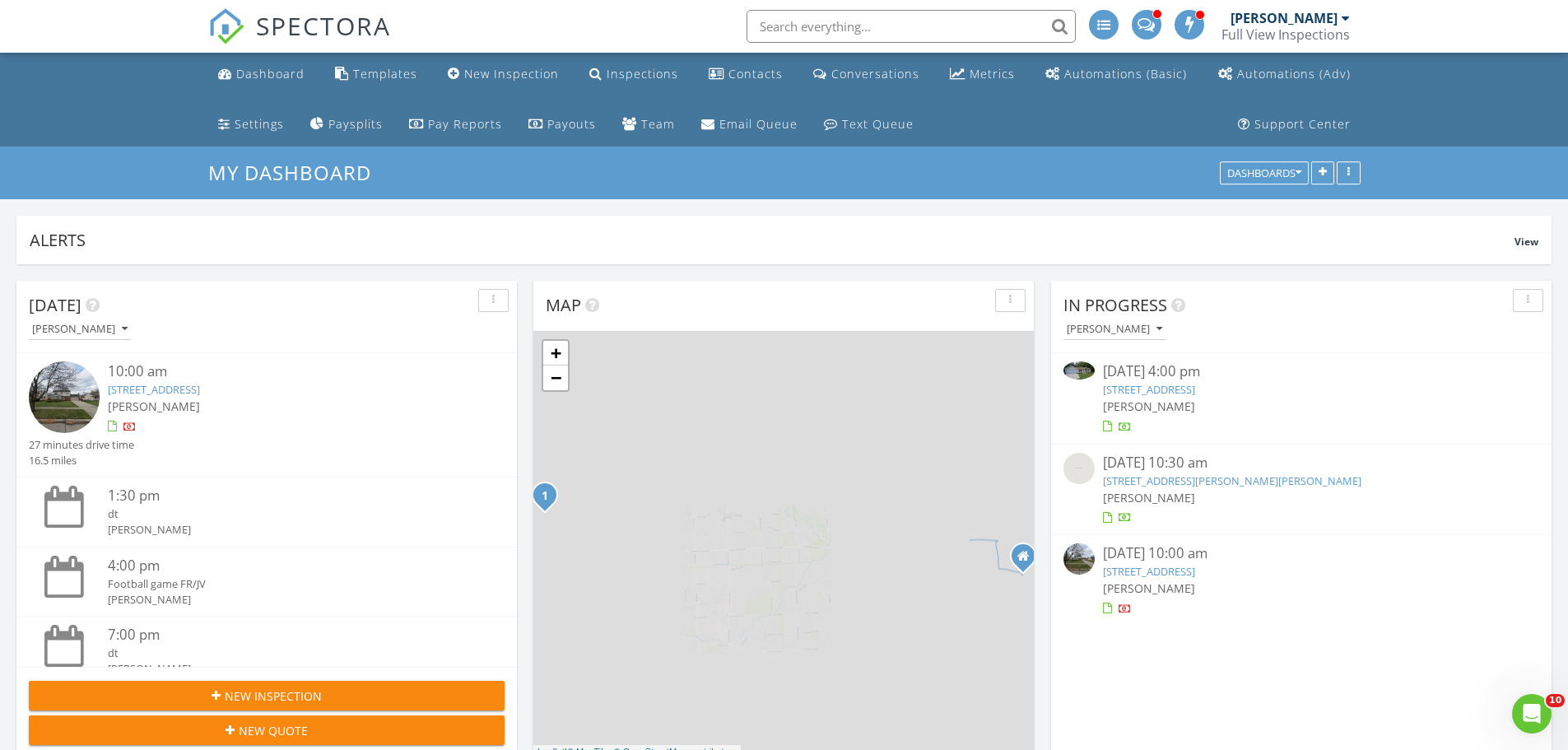
scroll to position [1689, 1593]
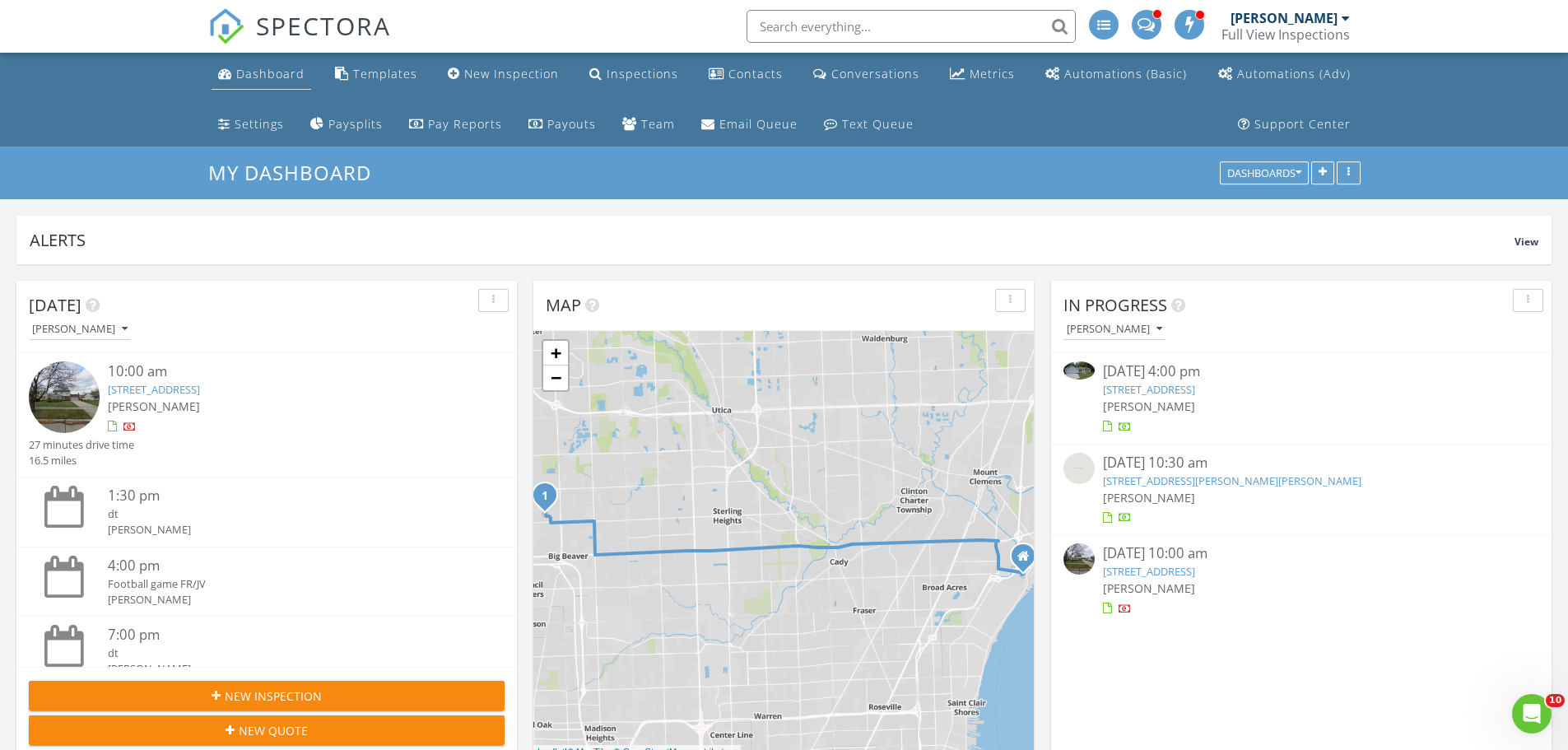
click at [257, 74] on div "Dashboard" at bounding box center [270, 74] width 68 height 16
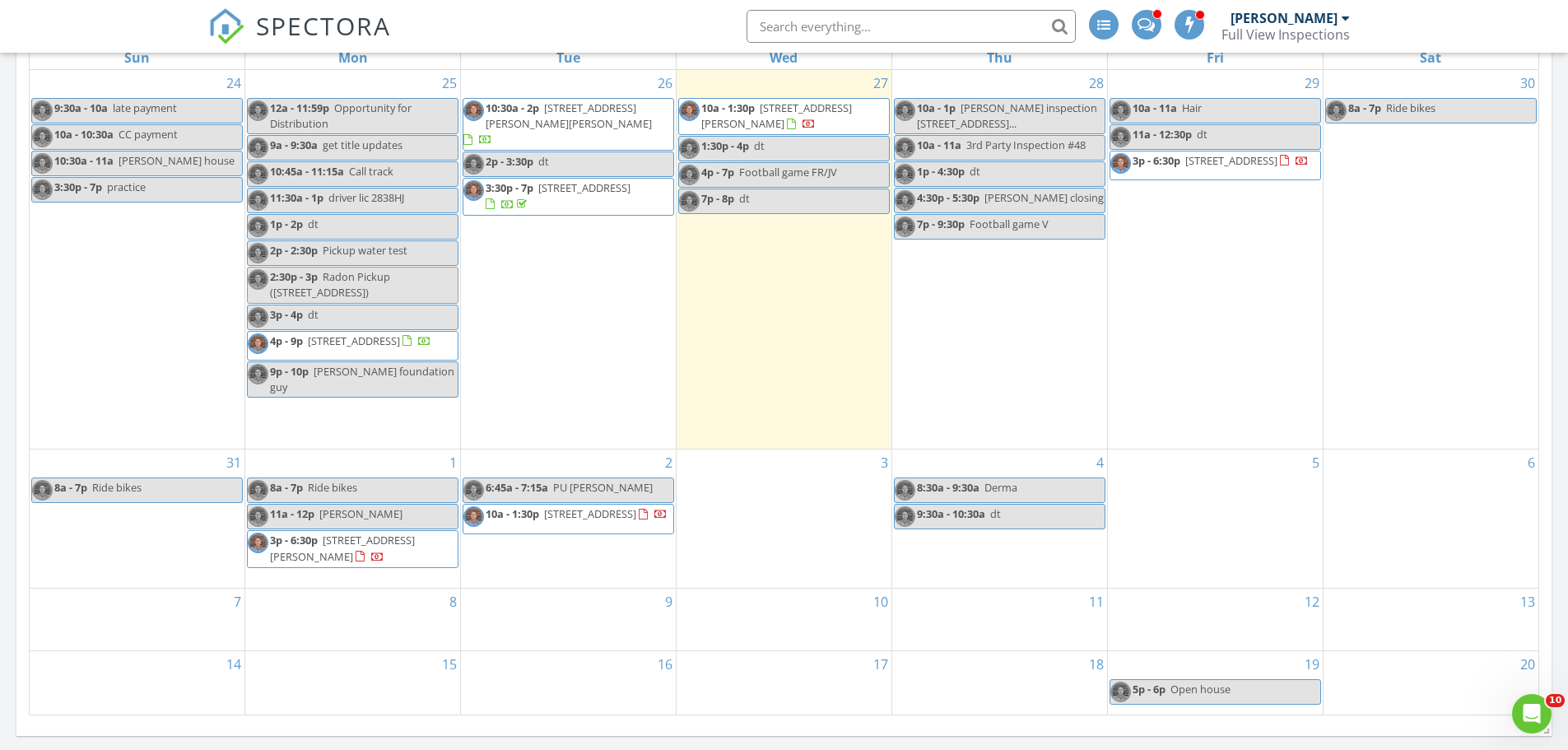
scroll to position [869, 0]
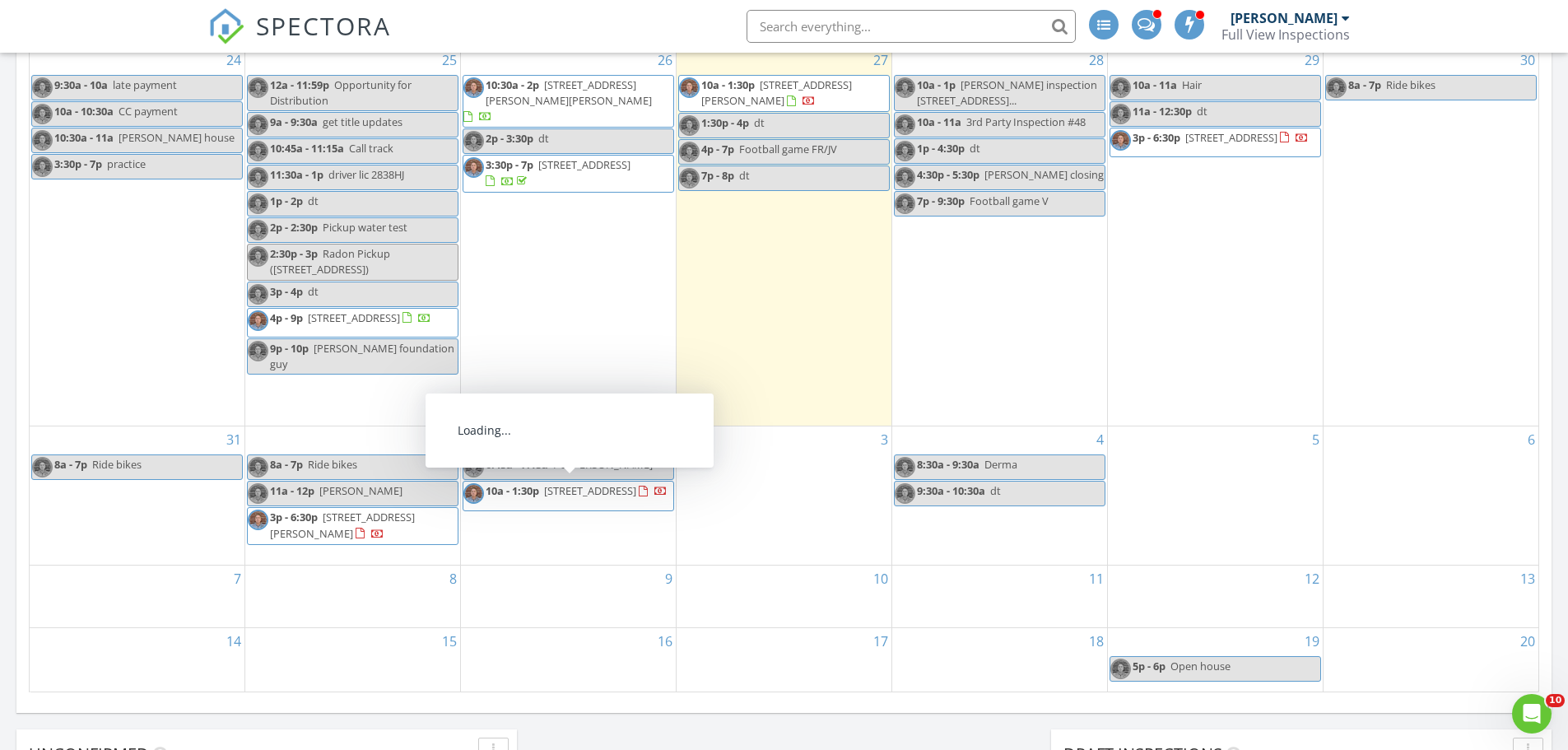
click at [634, 492] on span "50188 Winter Garden Ct, CANTON 48188" at bounding box center [590, 490] width 92 height 15
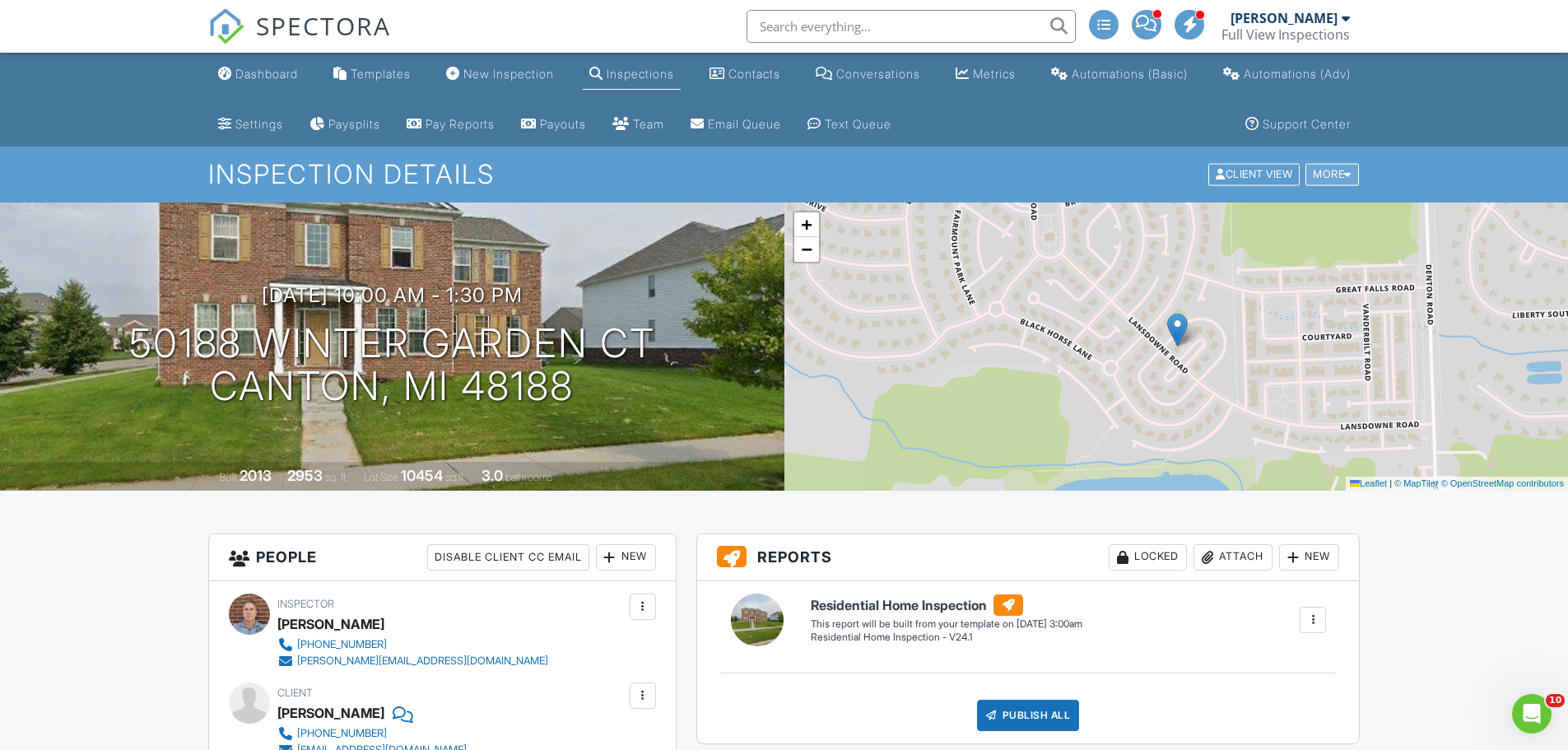
click at [1319, 179] on div "More" at bounding box center [1332, 174] width 53 height 22
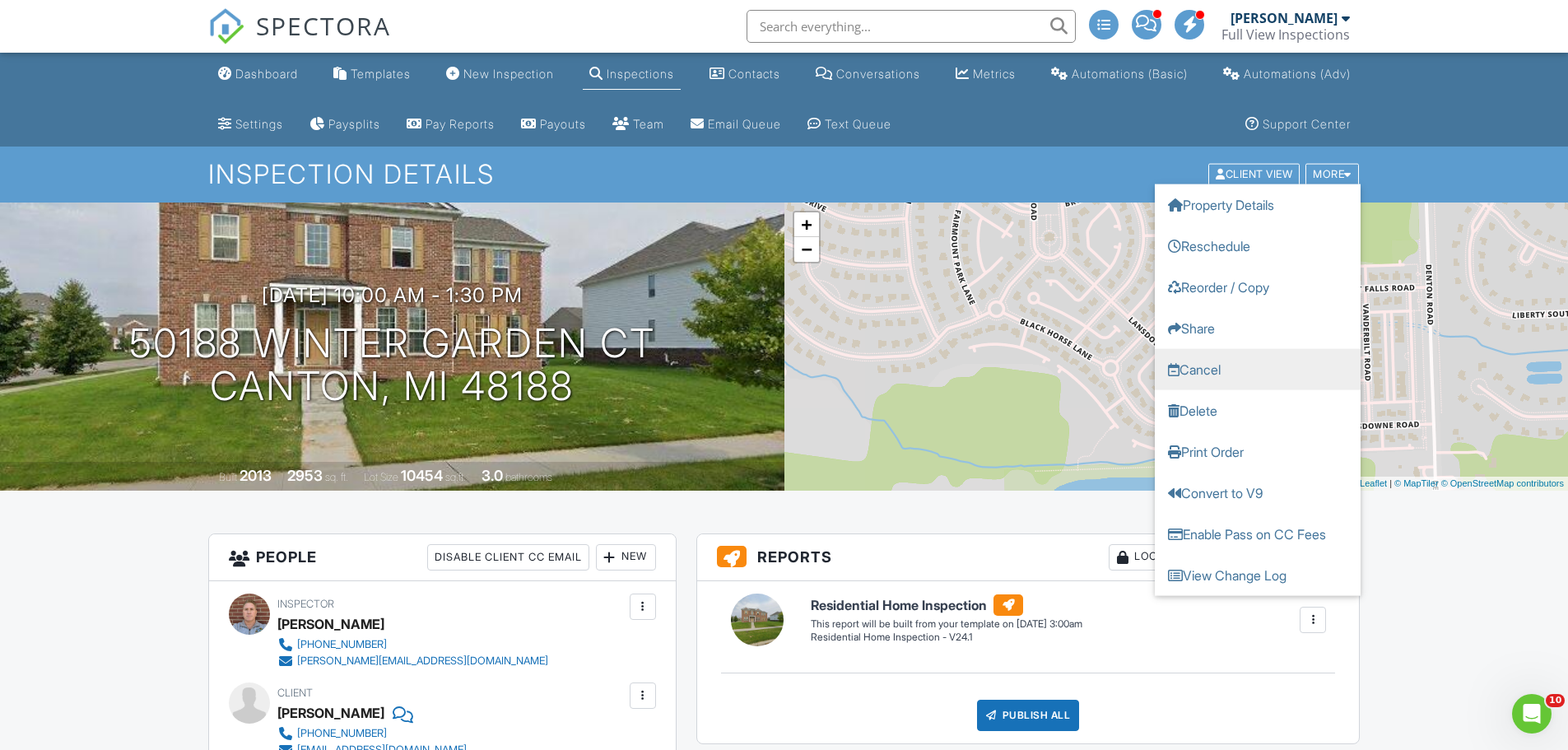
click at [1214, 370] on link "Cancel" at bounding box center [1257, 369] width 206 height 41
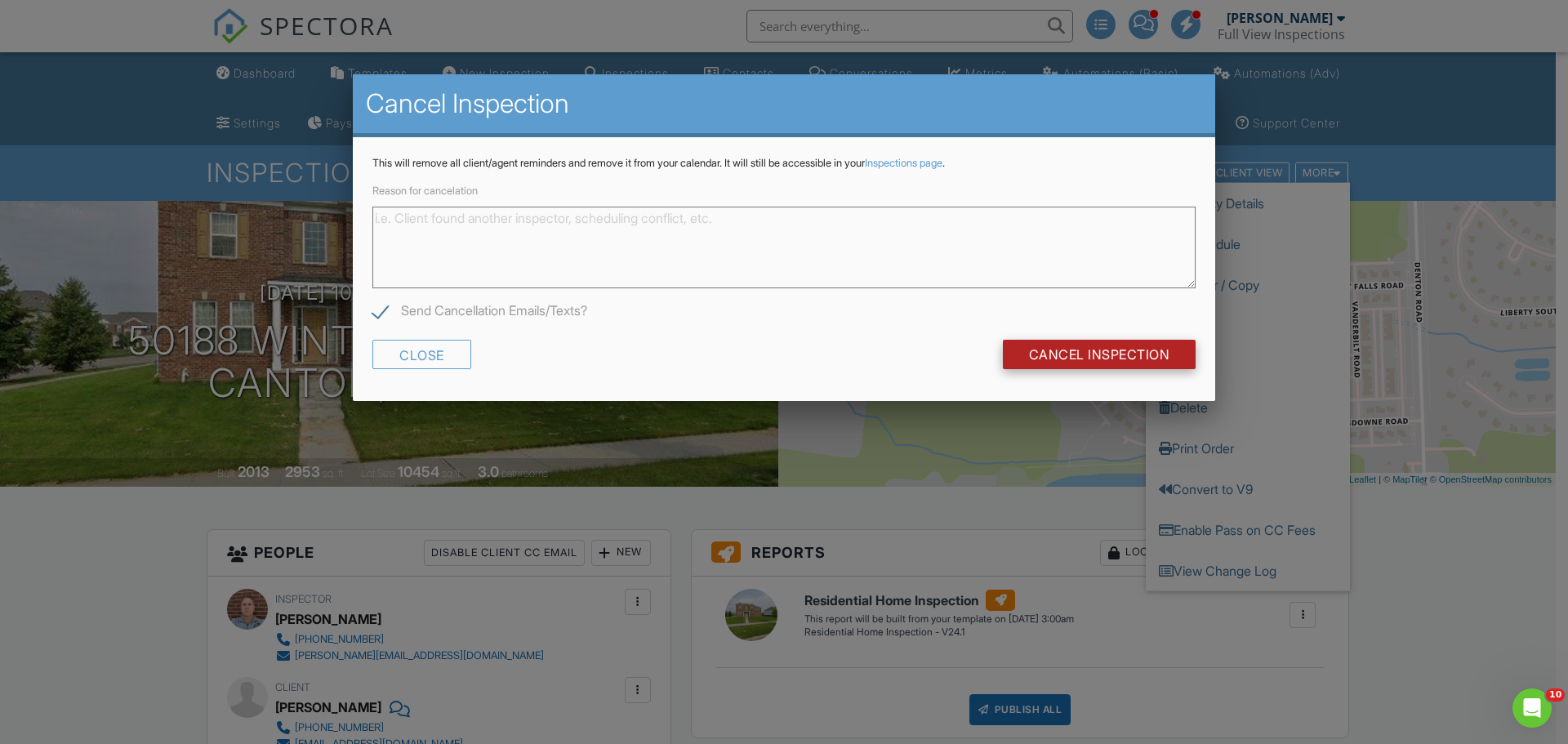
click at [1137, 352] on input "Cancel Inspection" at bounding box center [1099, 354] width 194 height 30
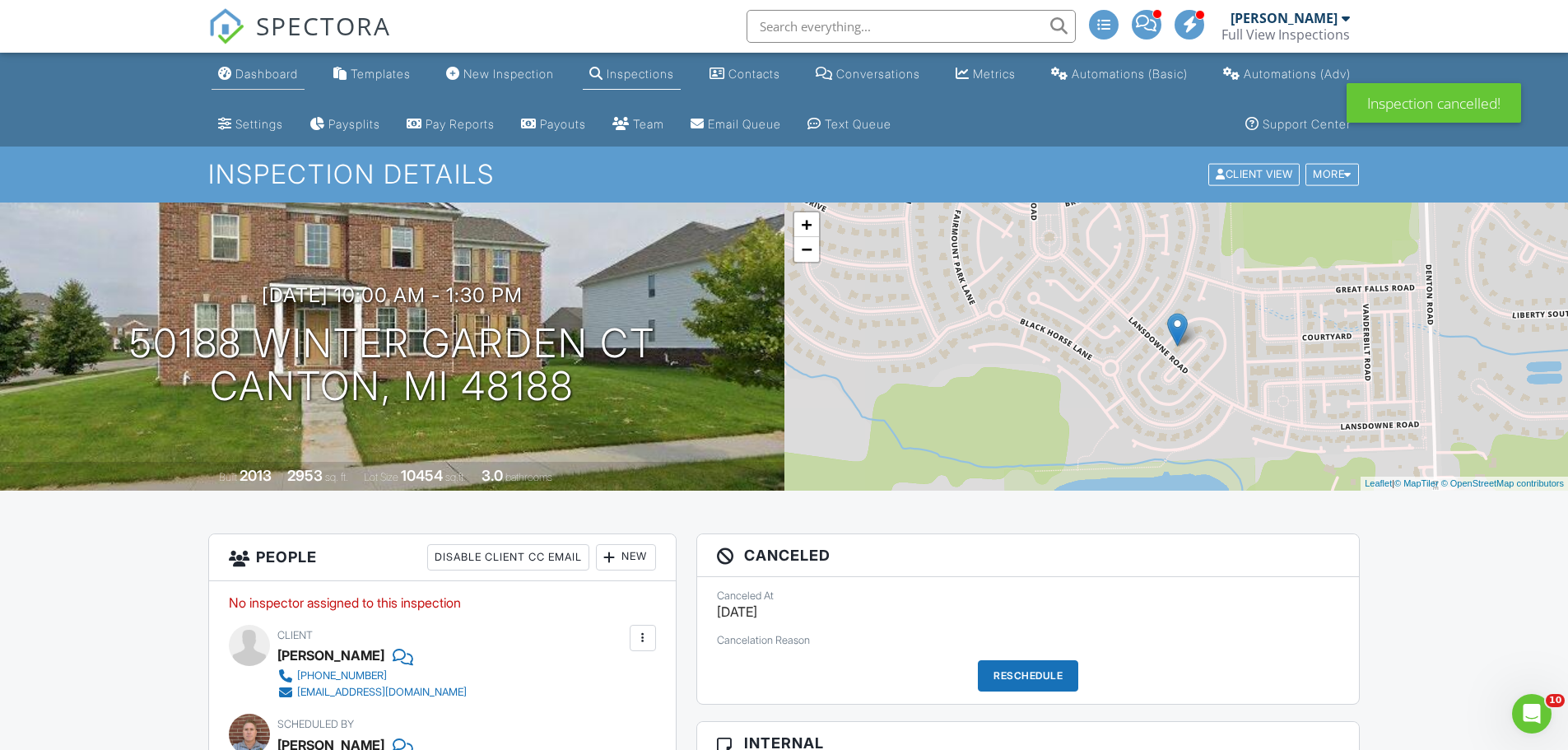
click at [272, 75] on div "Dashboard" at bounding box center [267, 74] width 63 height 14
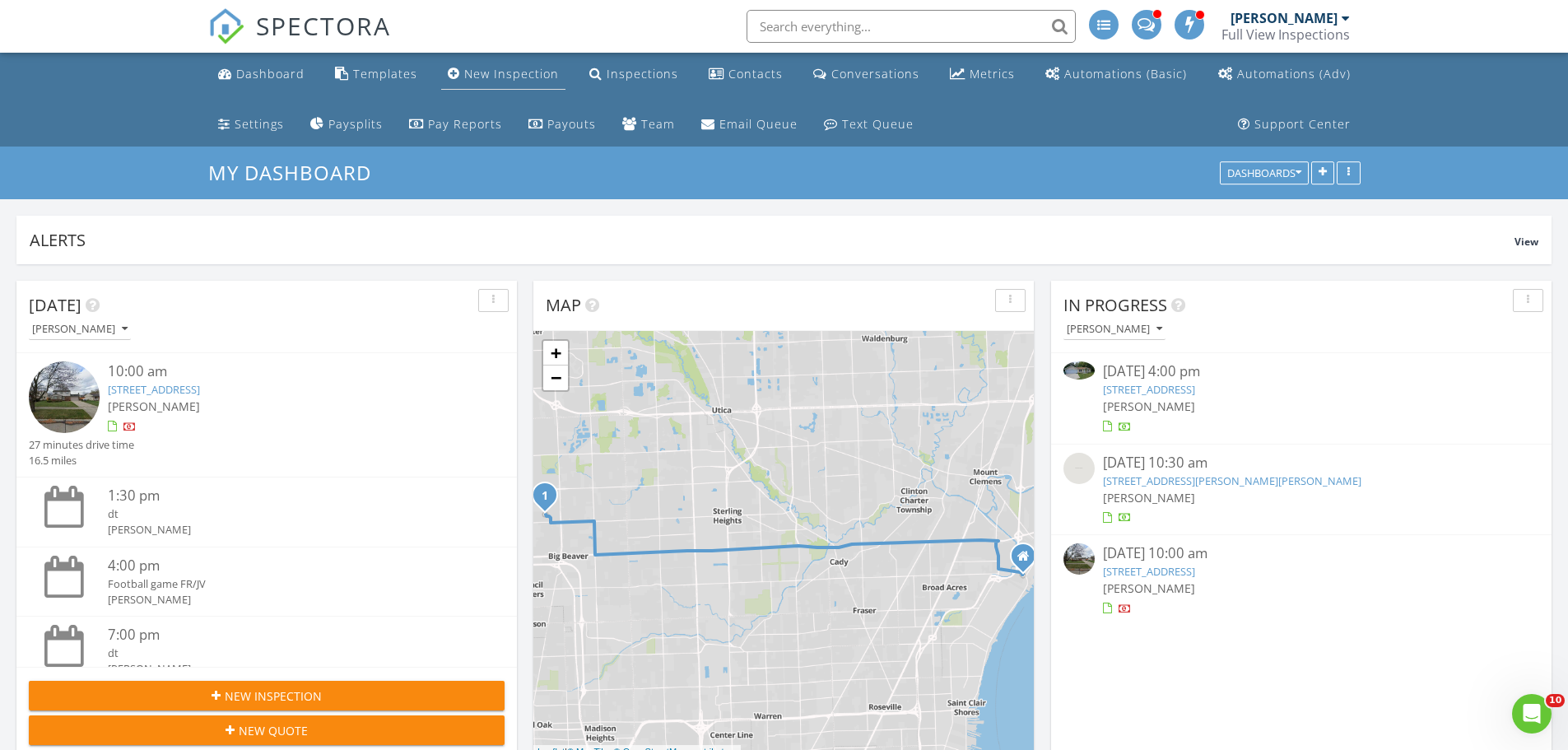
click at [522, 73] on div "New Inspection" at bounding box center [512, 74] width 94 height 16
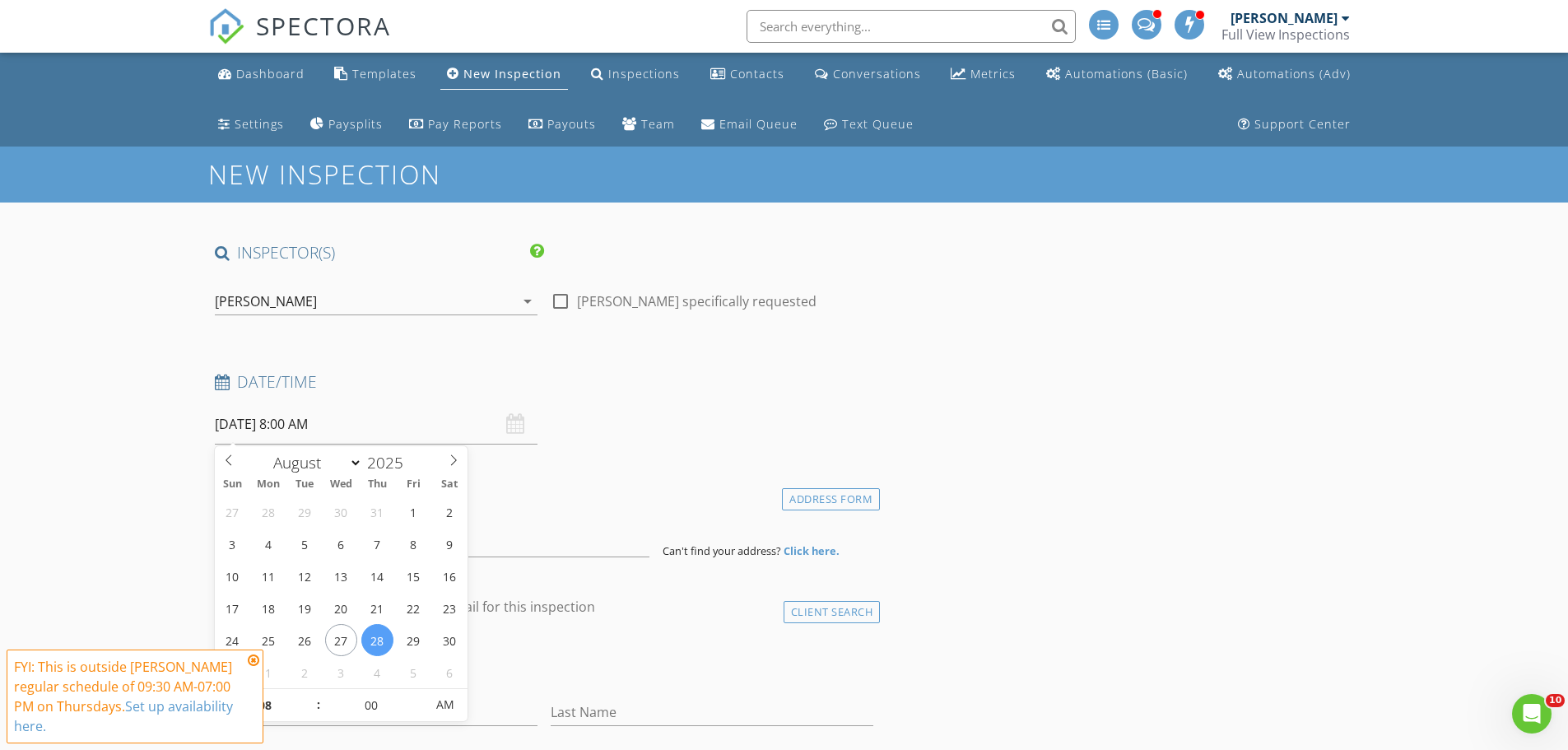
click at [312, 424] on input "08/28/2025 8:00 AM" at bounding box center [376, 424] width 323 height 40
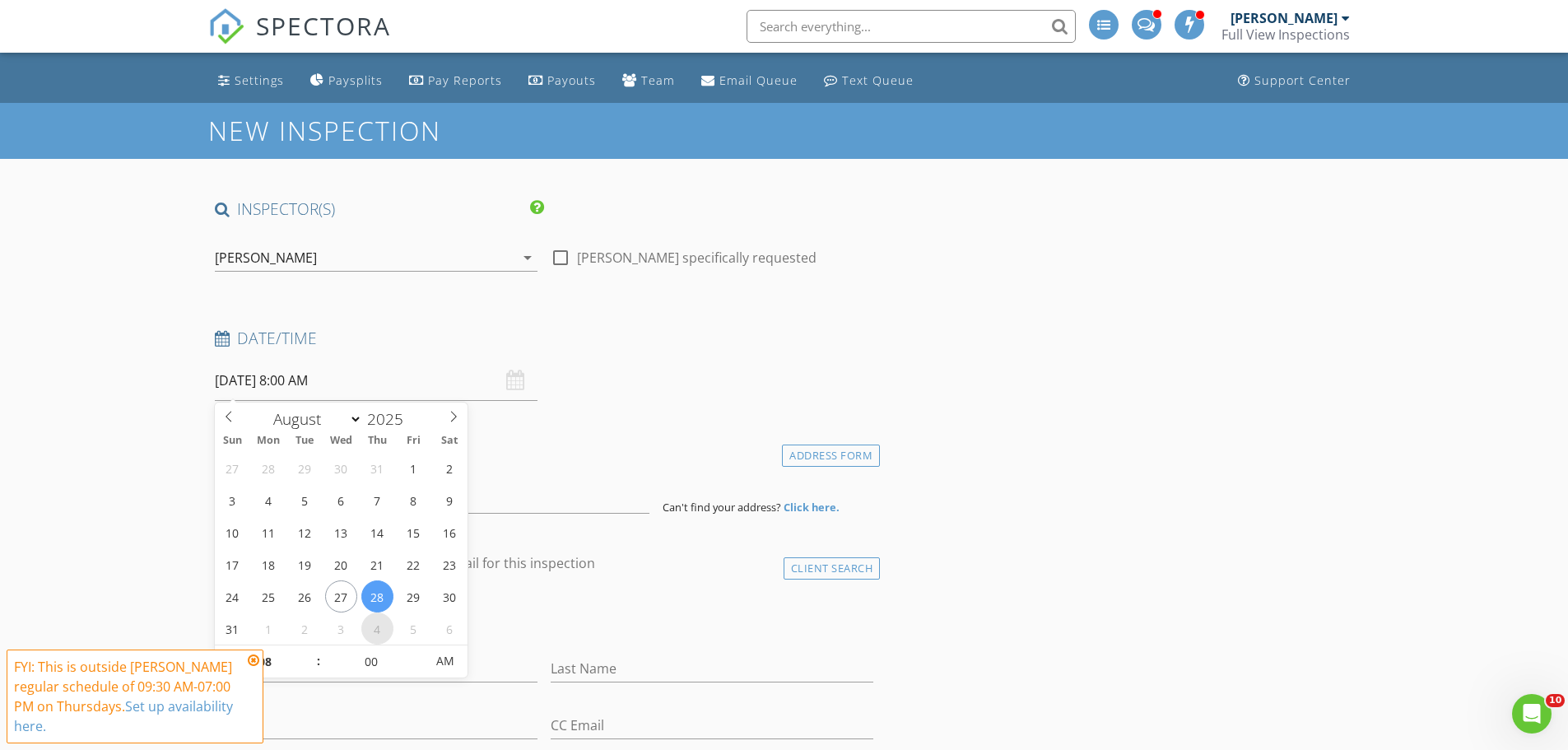
scroll to position [82, 0]
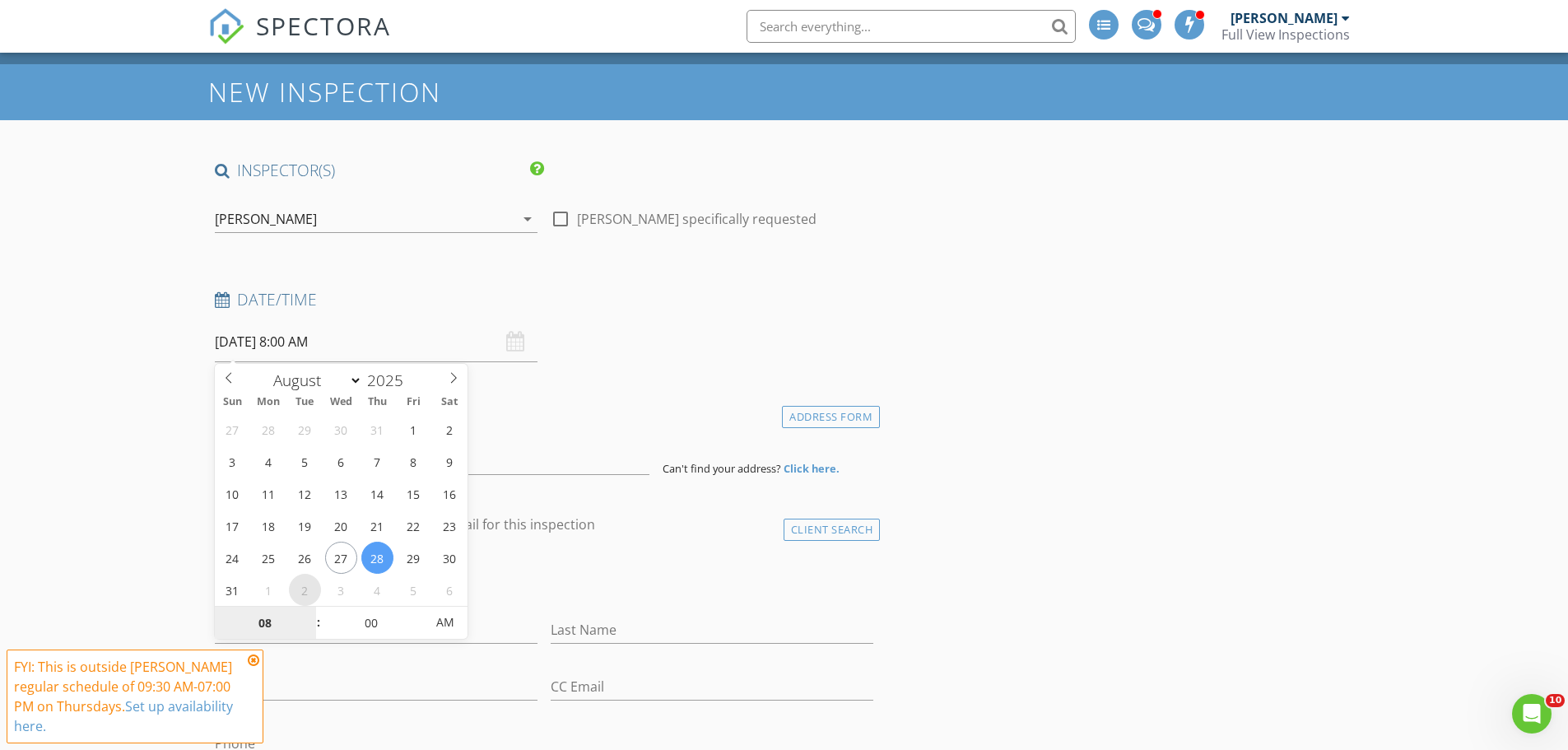
select select "8"
type input "09/02/2025 8:00 AM"
type input "11"
type input "09/02/2025 11:00 AM"
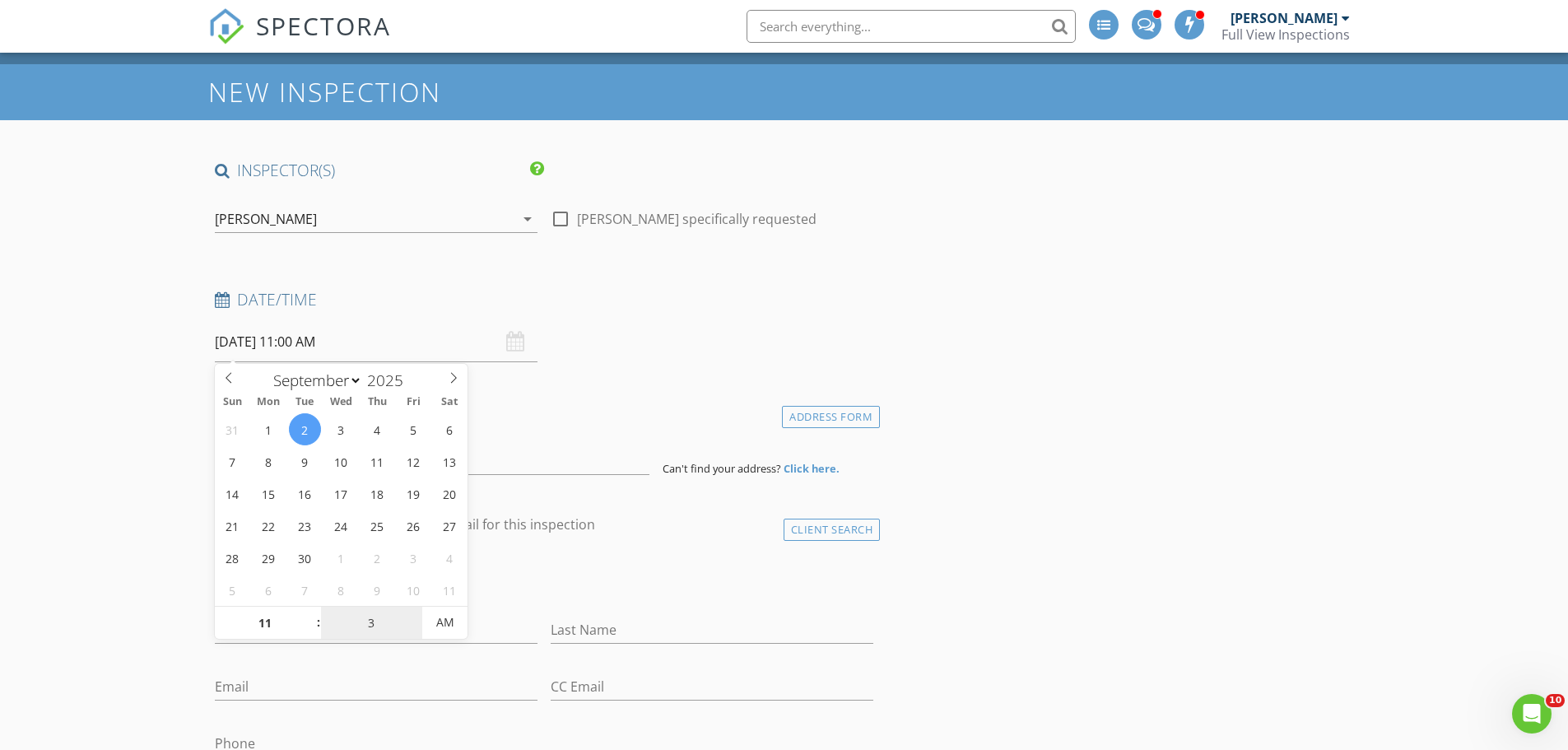
type input "30"
type input "[DATE] 11:30 AM"
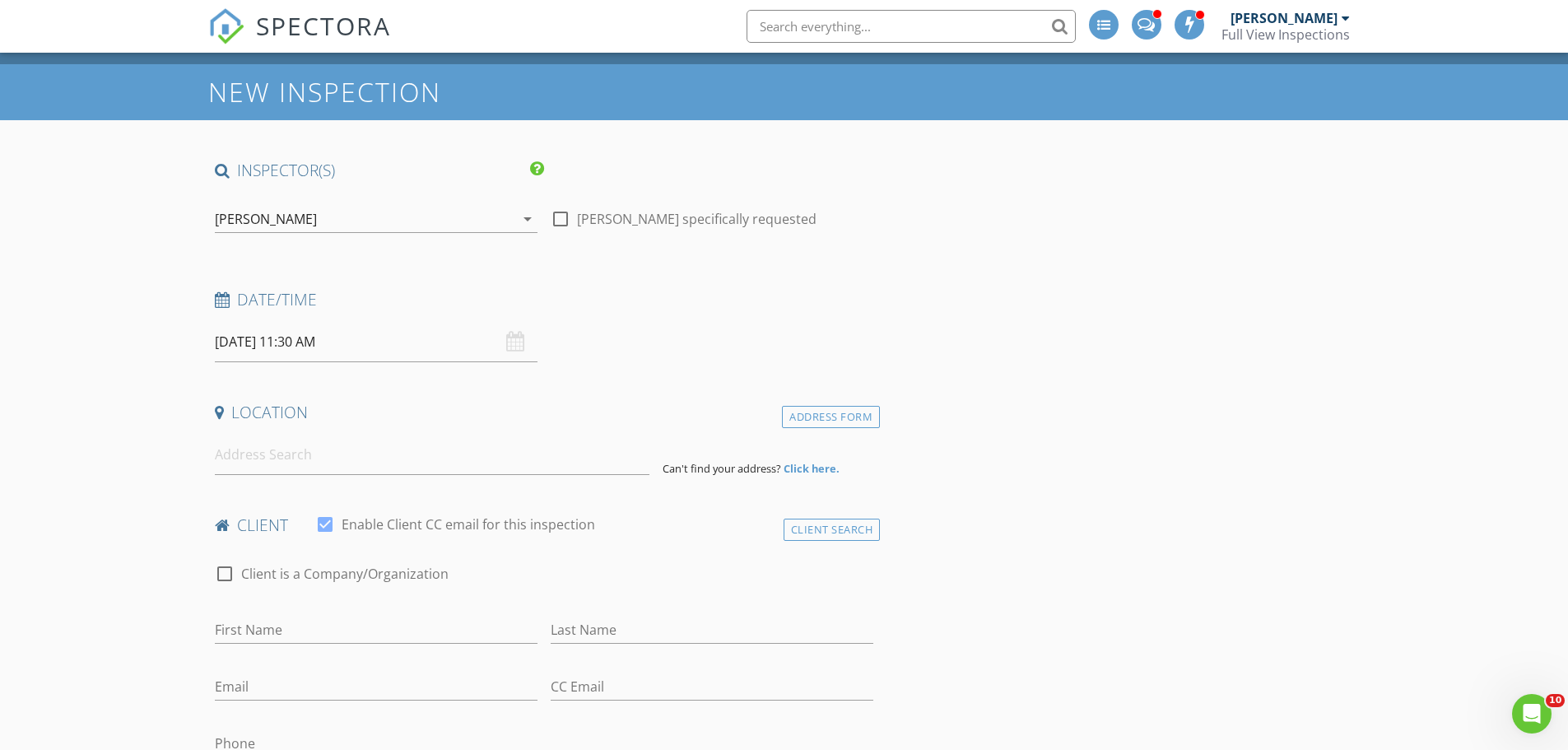
click at [313, 463] on input at bounding box center [432, 455] width 435 height 40
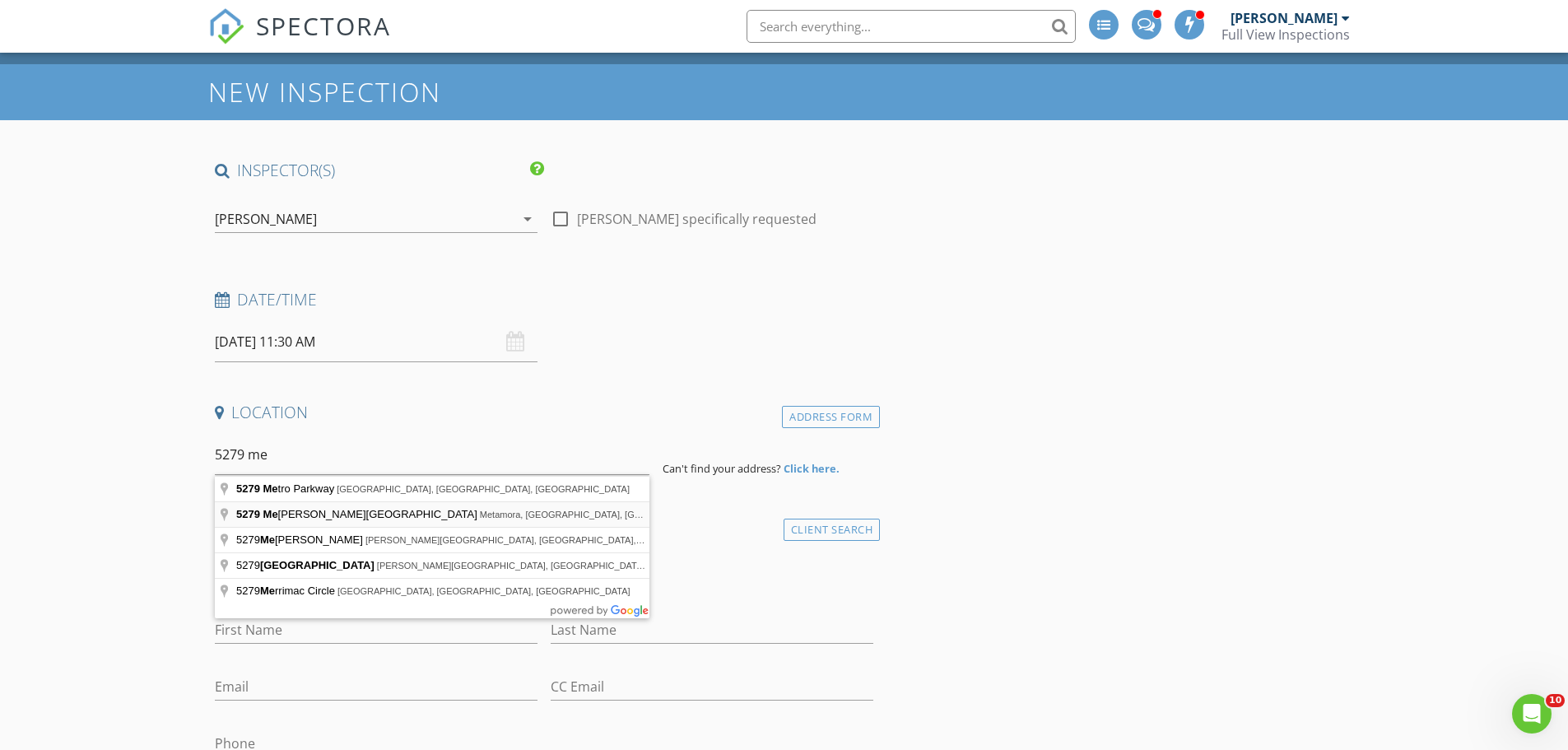
type input "5279 Metamora Road, Metamora, MI, USA"
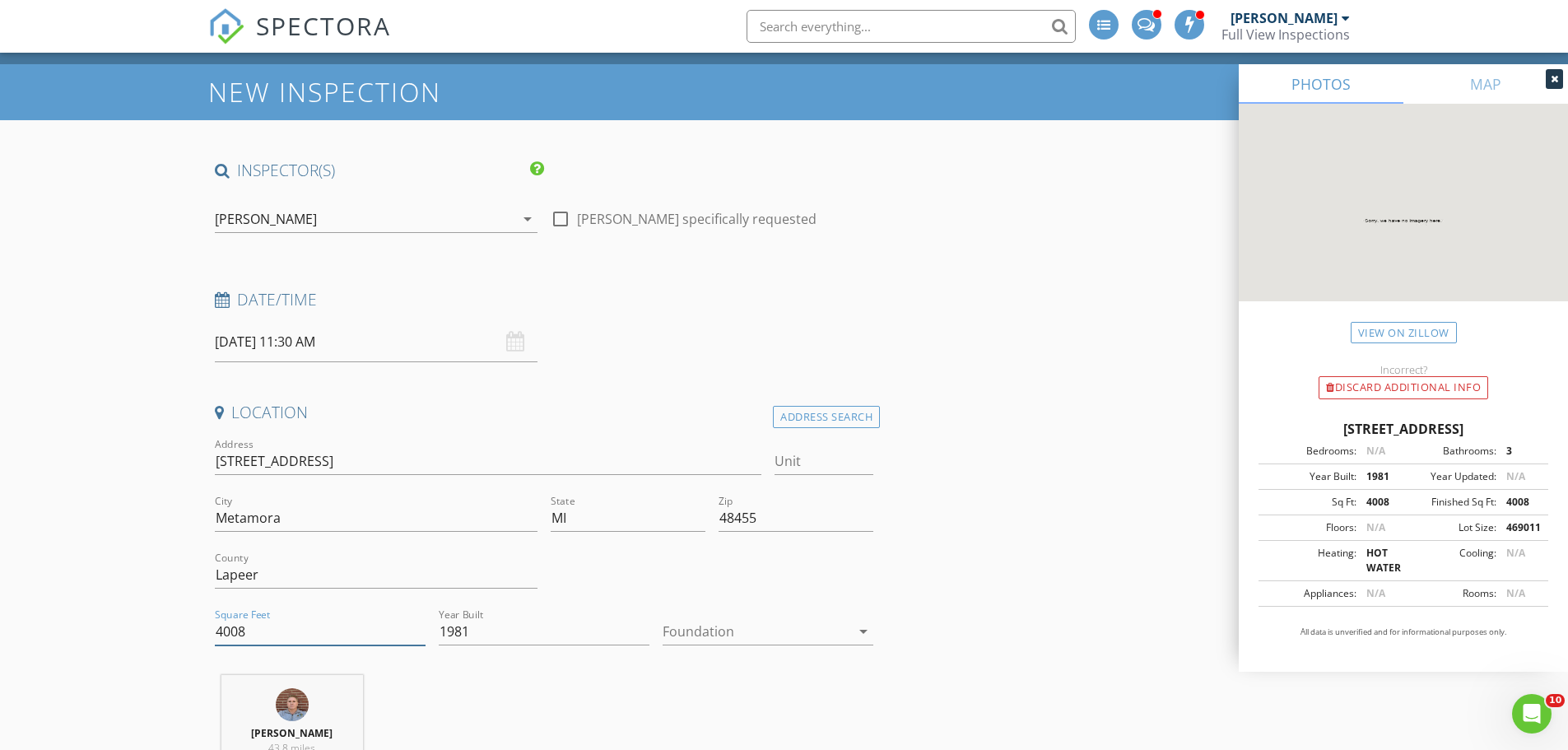
drag, startPoint x: 269, startPoint y: 625, endPoint x: 178, endPoint y: 635, distance: 91.5
type input "6200"
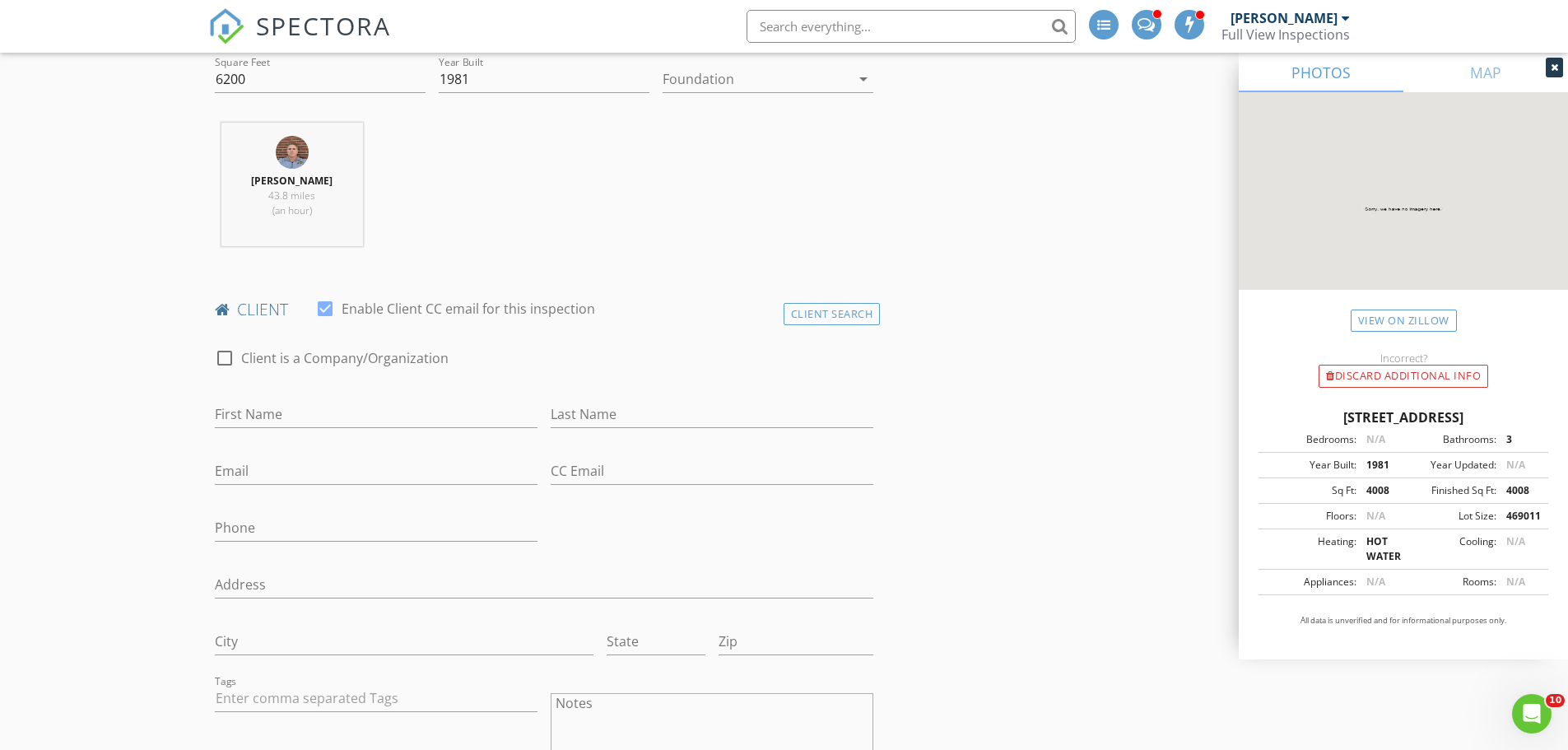
scroll to position [659, 0]
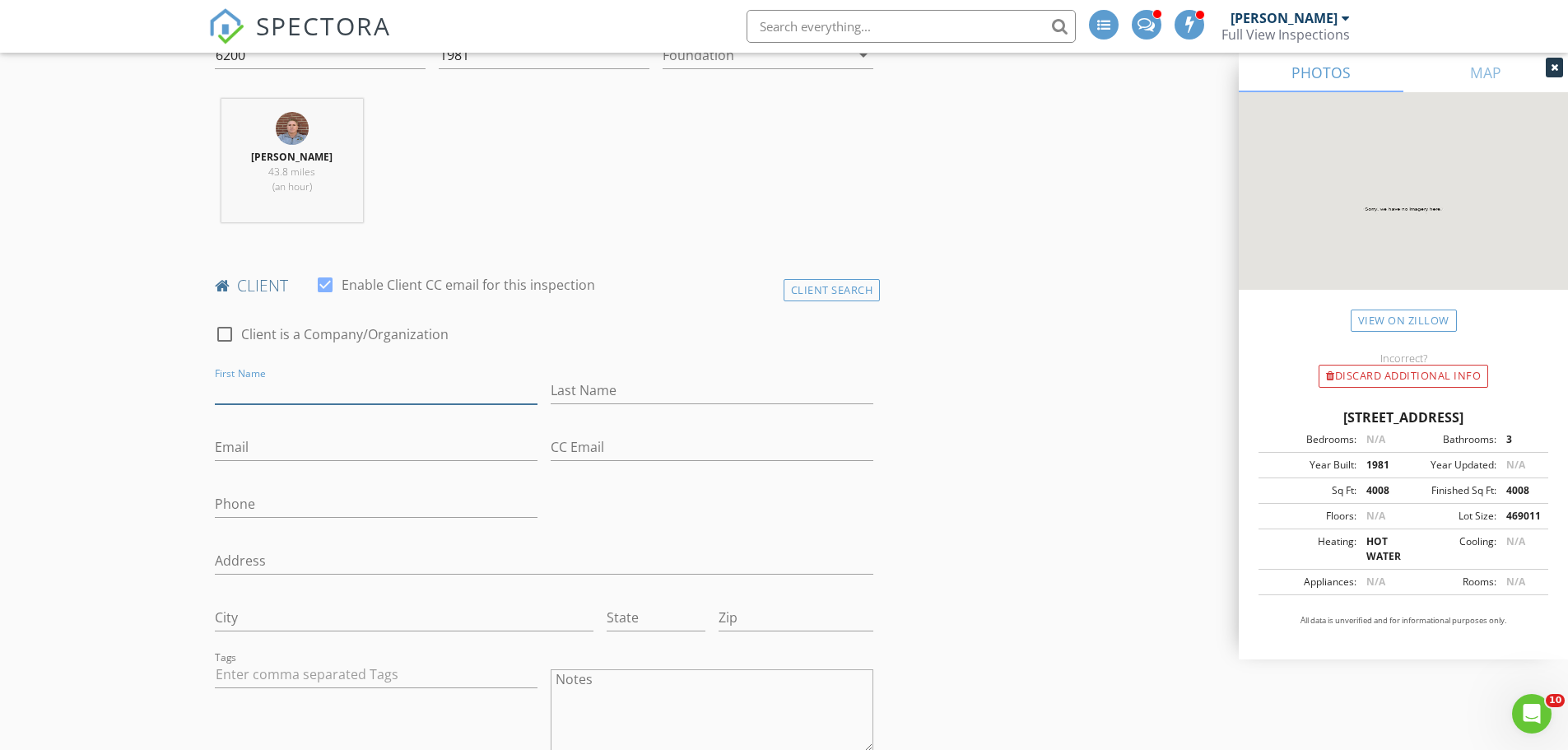
click at [309, 396] on input "First Name" at bounding box center [376, 390] width 323 height 27
type input "Scott"
type input "Mann"
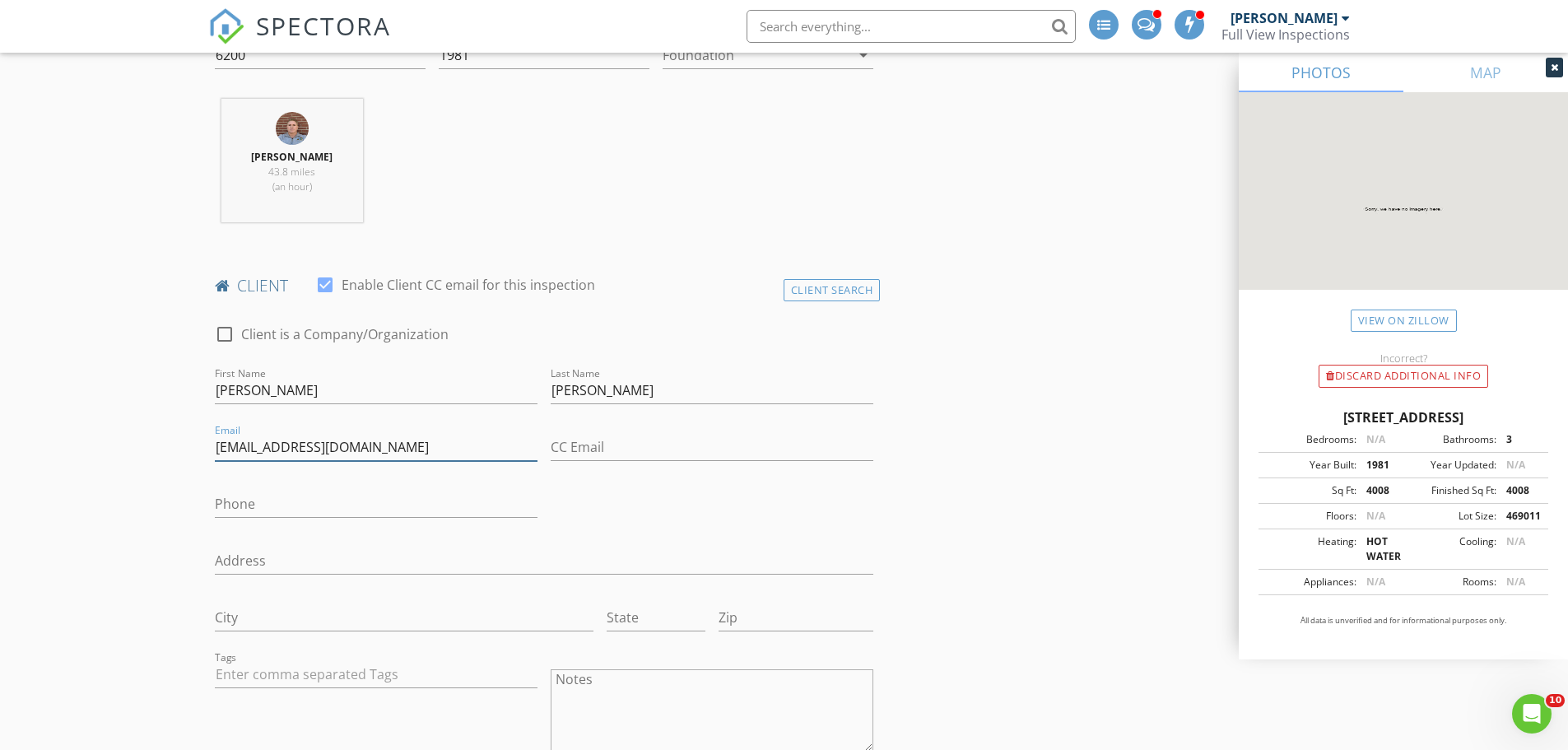
type input "olga5bw@gmail.com"
type input "810-291-7415"
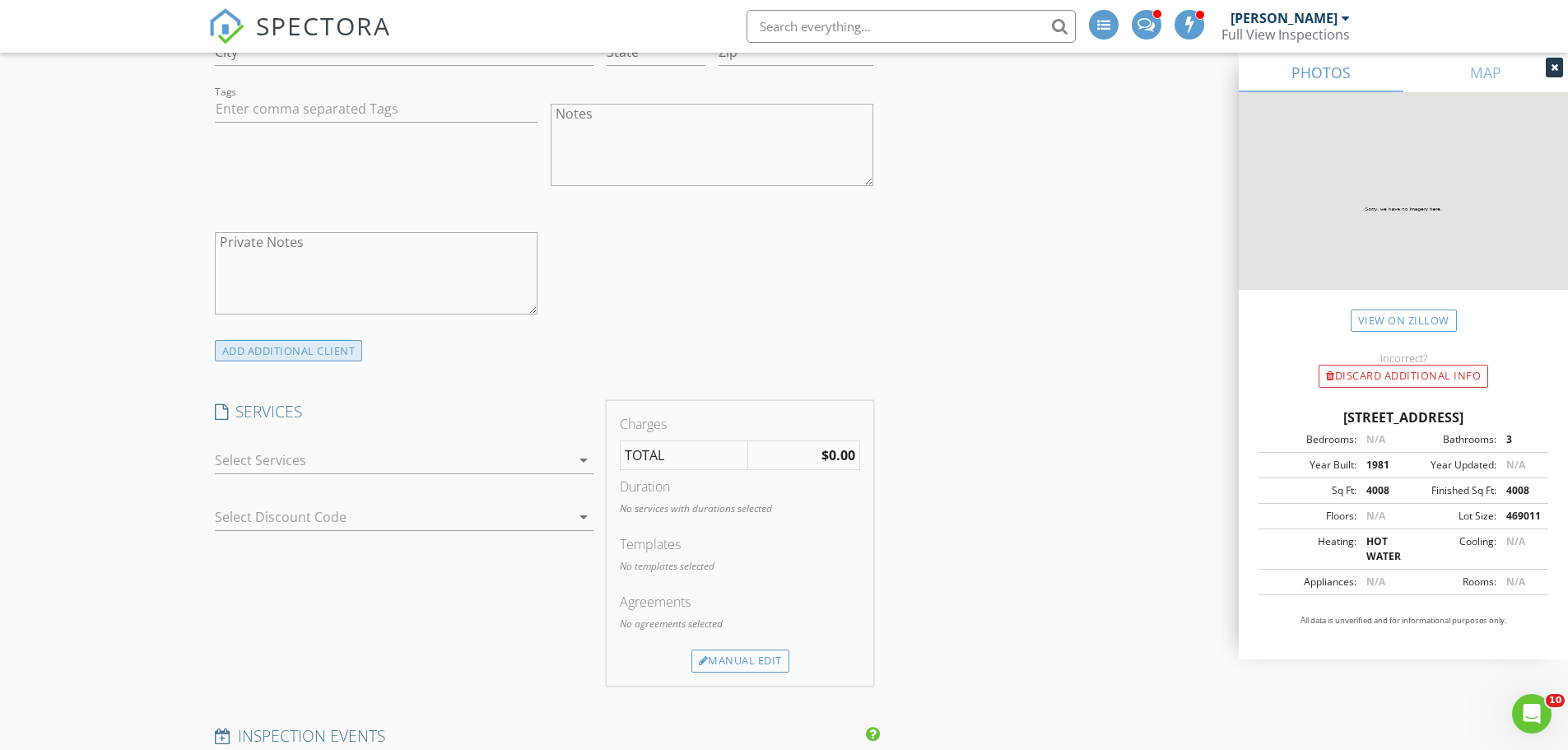
scroll to position [1235, 0]
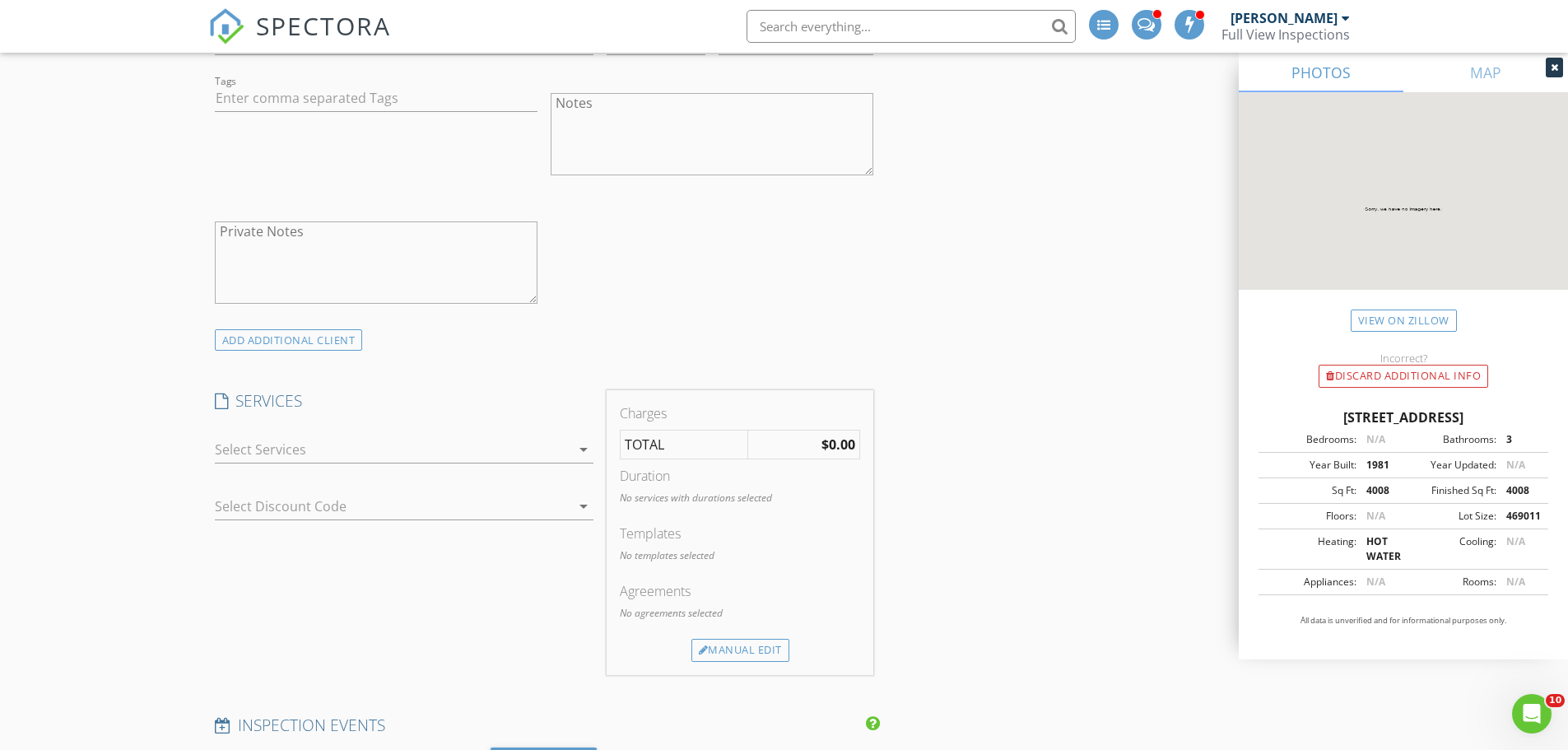
click at [298, 445] on div at bounding box center [393, 450] width 355 height 26
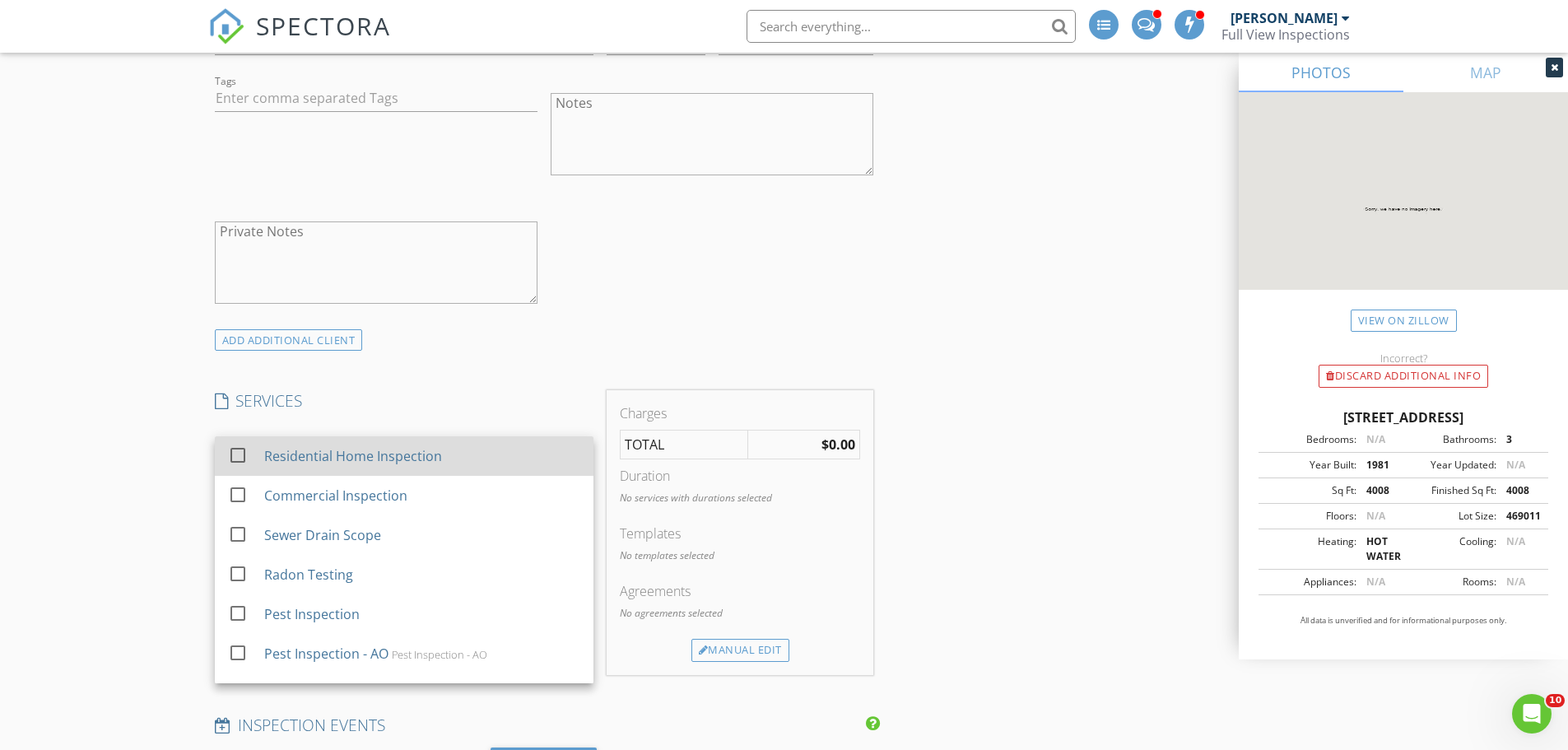
click at [237, 452] on div at bounding box center [238, 455] width 28 height 28
checkbox input "false"
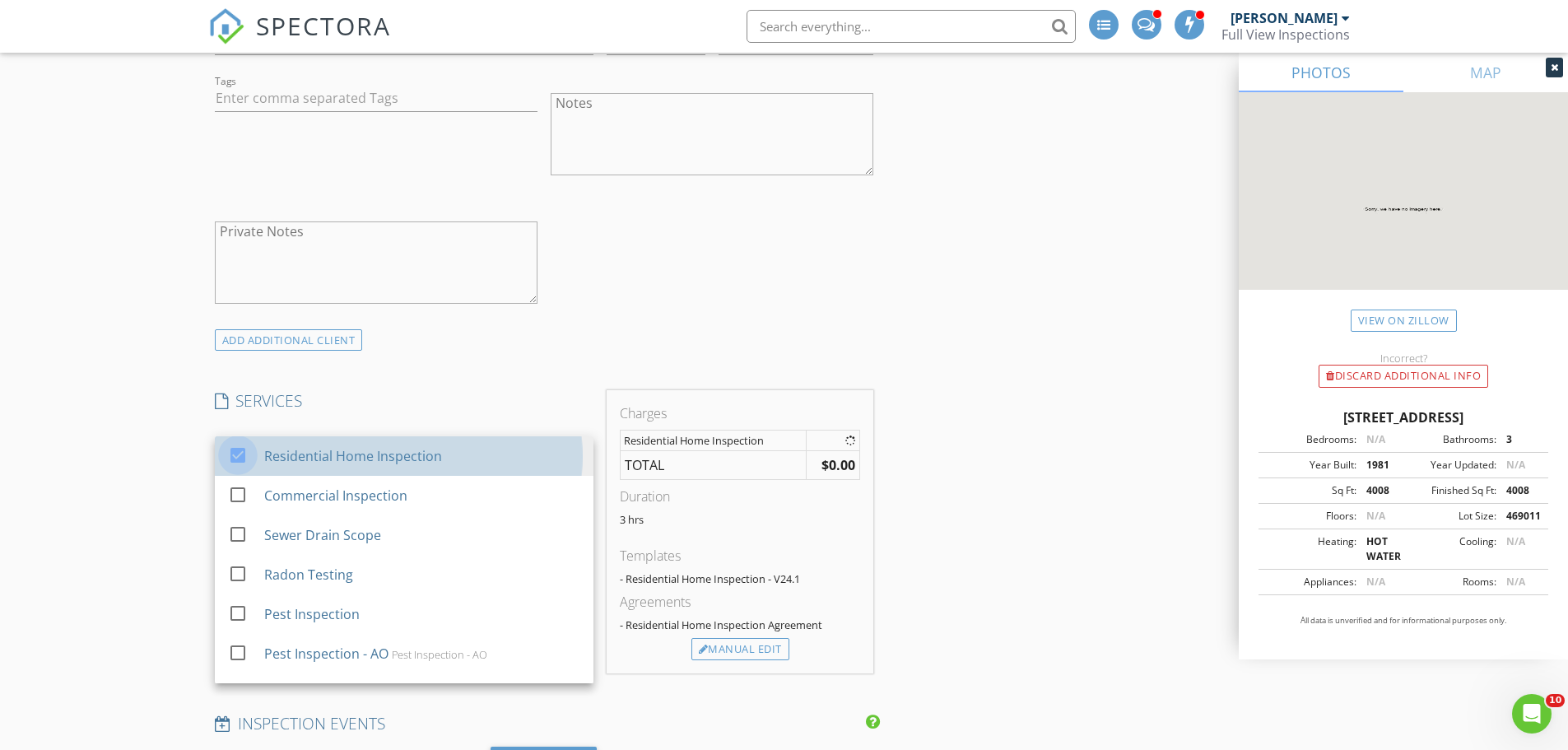
click at [194, 445] on div "New Inspection INSPECTOR(S) check_box Michael Ross PRIMARY check_box_outline_bl…" at bounding box center [784, 705] width 1568 height 3588
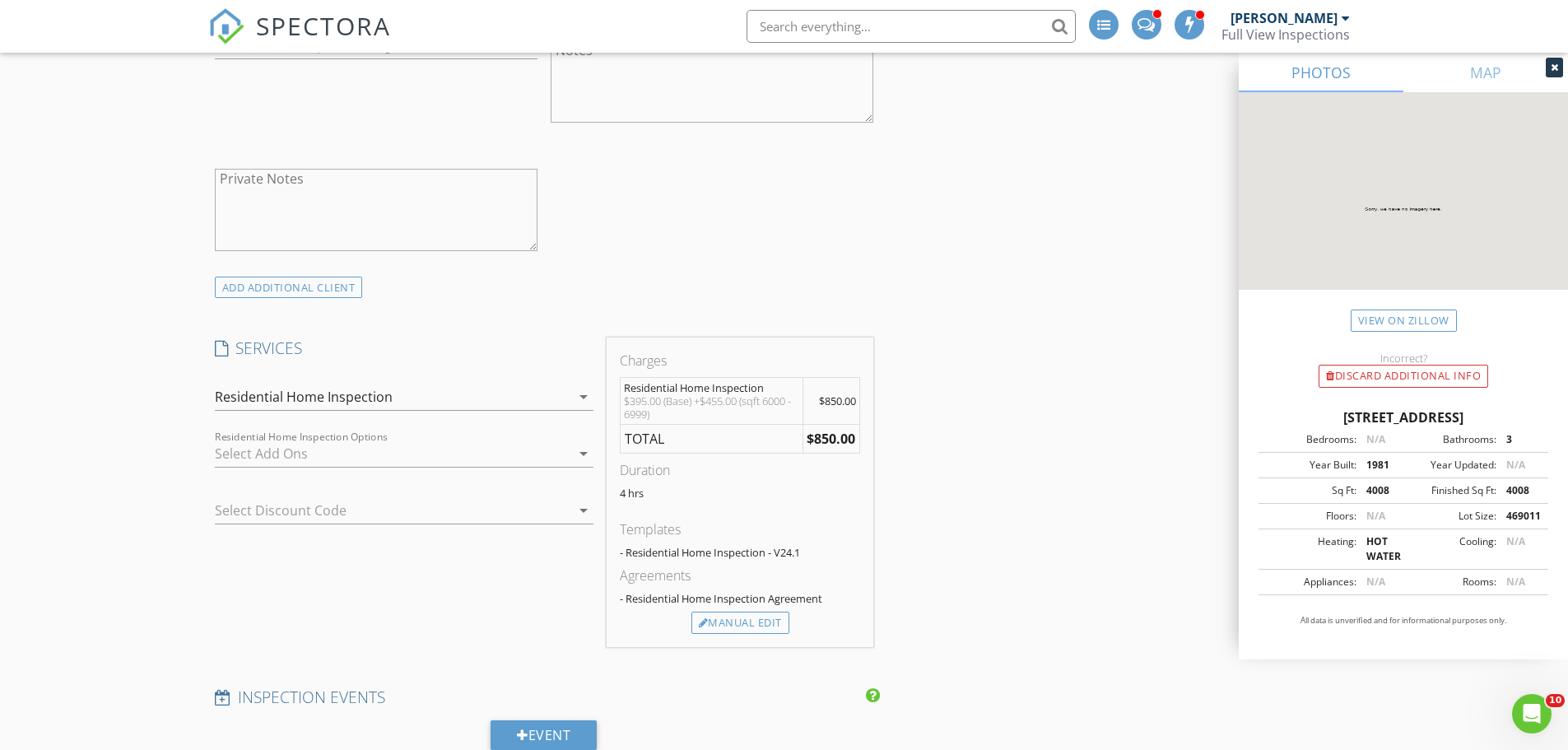
scroll to position [1317, 0]
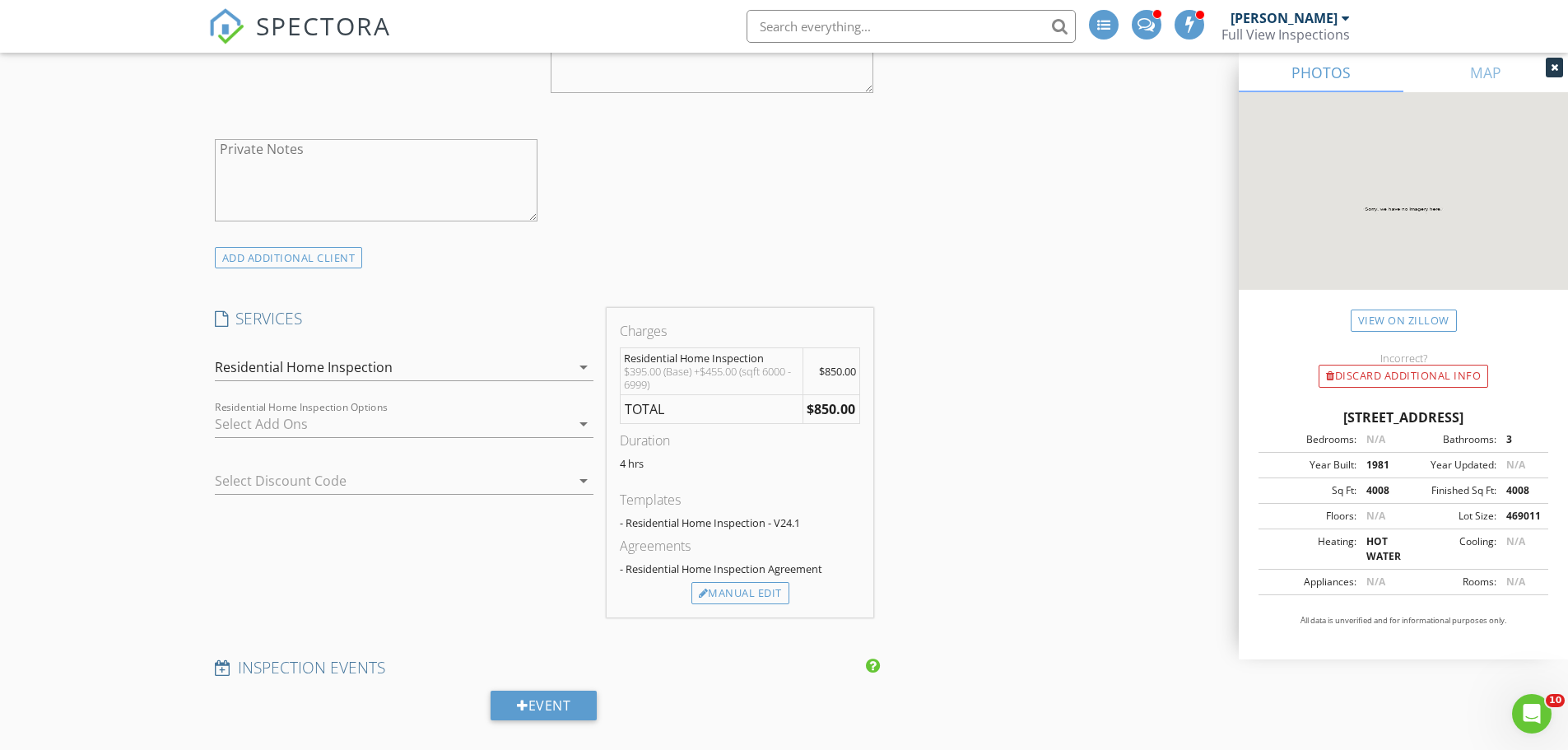
click at [273, 422] on div at bounding box center [393, 424] width 355 height 26
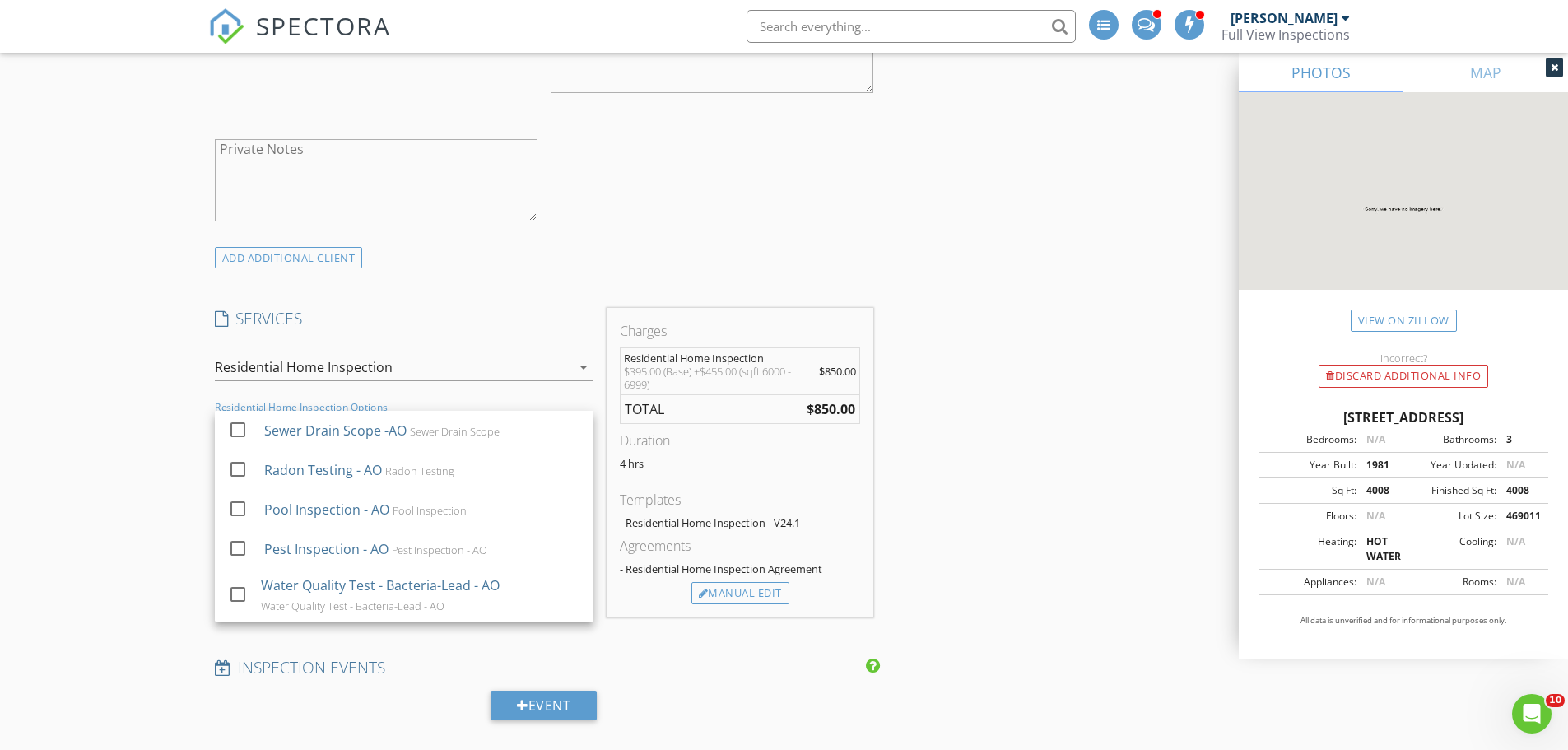
click at [177, 375] on div "New Inspection INSPECTOR(S) check_box Michael Ross PRIMARY check_box_outline_bl…" at bounding box center [784, 636] width 1568 height 3614
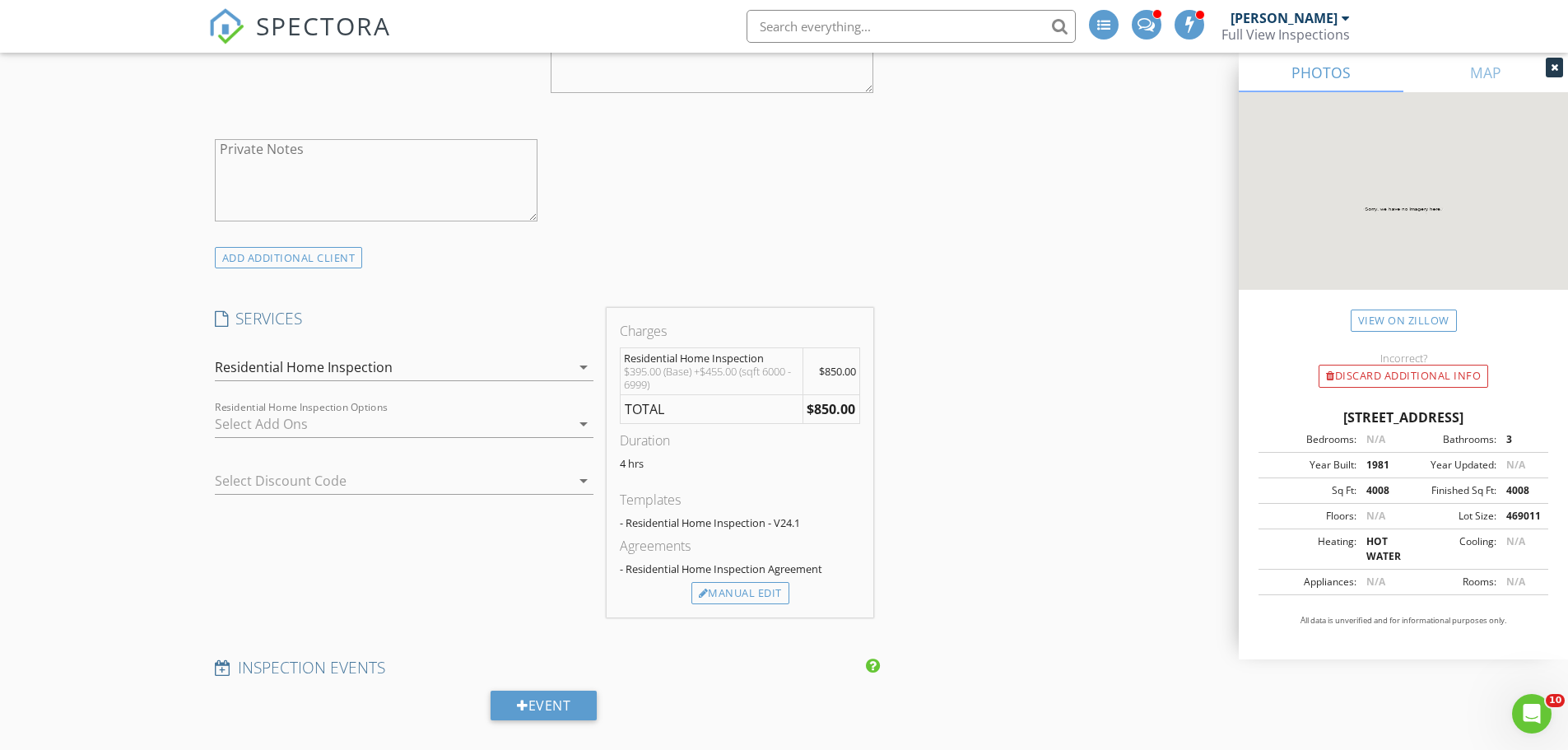
click at [299, 364] on div "Residential Home Inspection" at bounding box center [304, 367] width 178 height 15
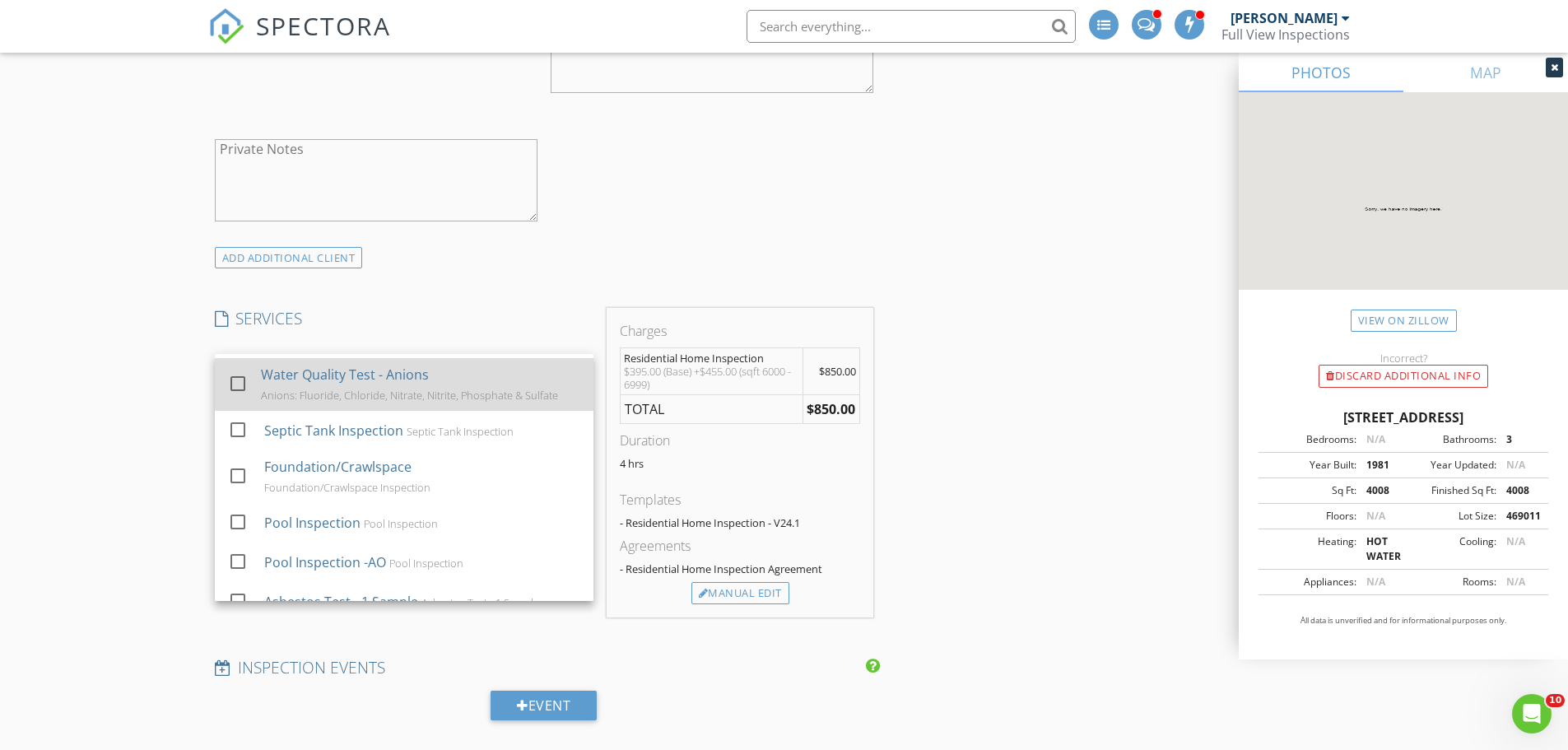
scroll to position [988, 0]
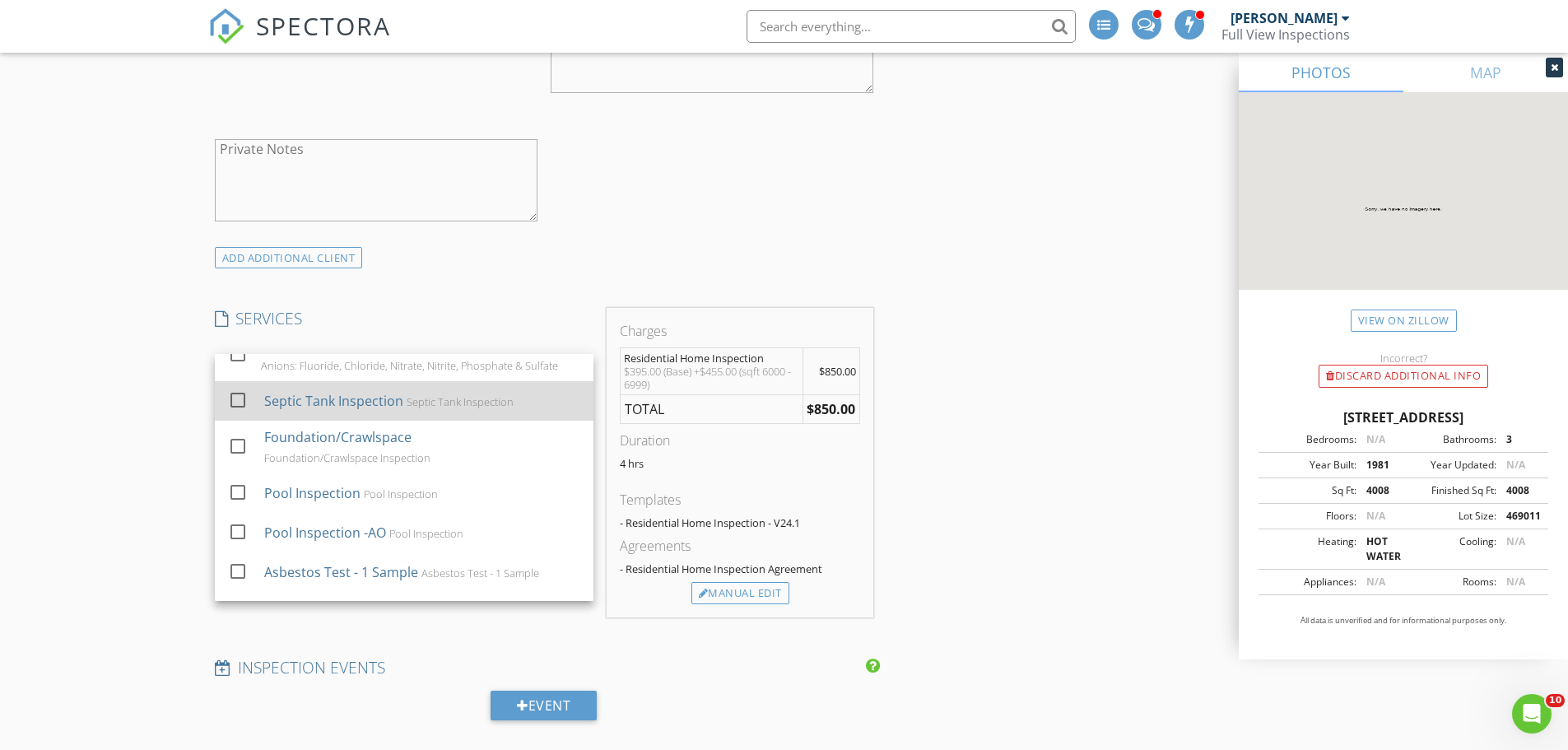
click at [240, 411] on div at bounding box center [238, 400] width 28 height 28
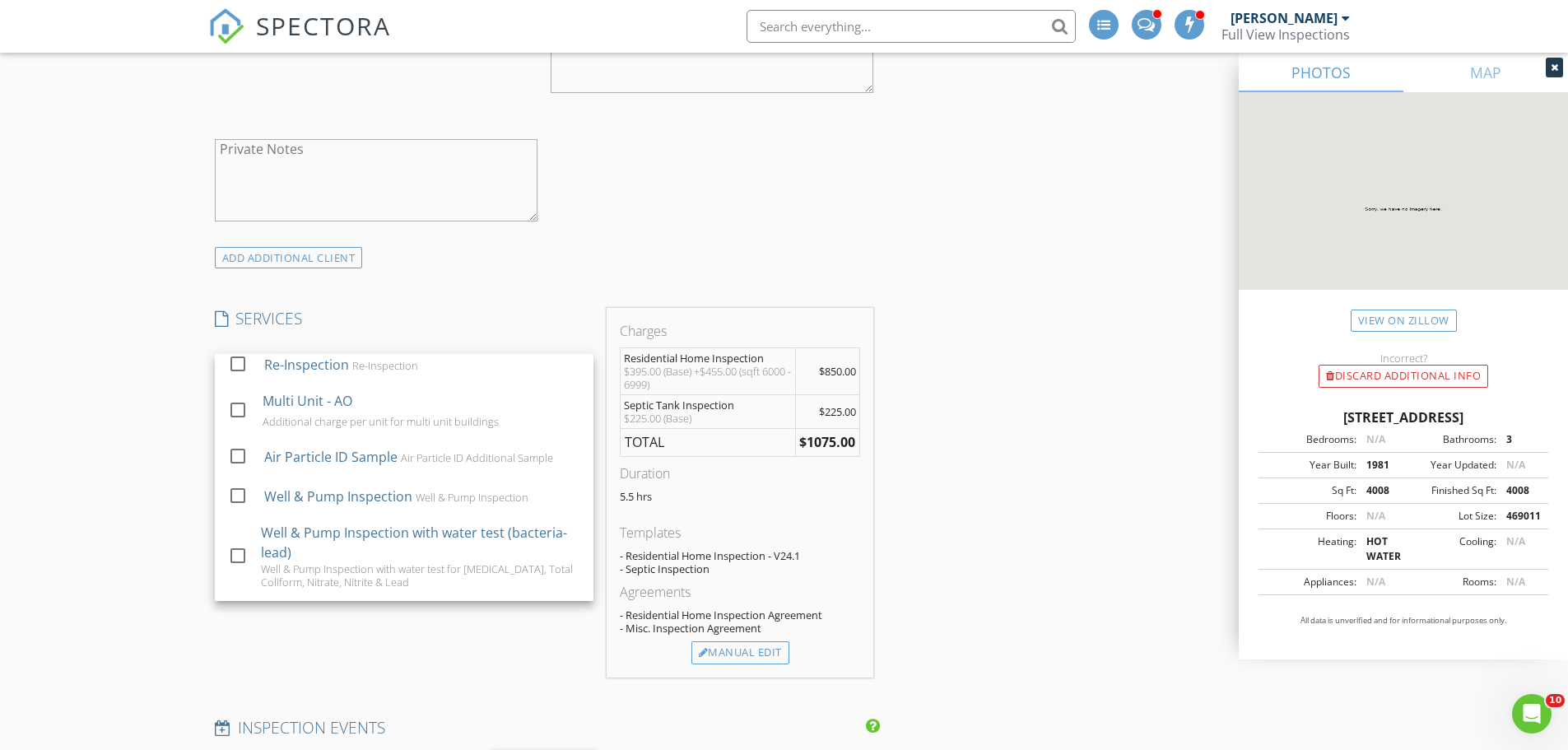
scroll to position [1317, 0]
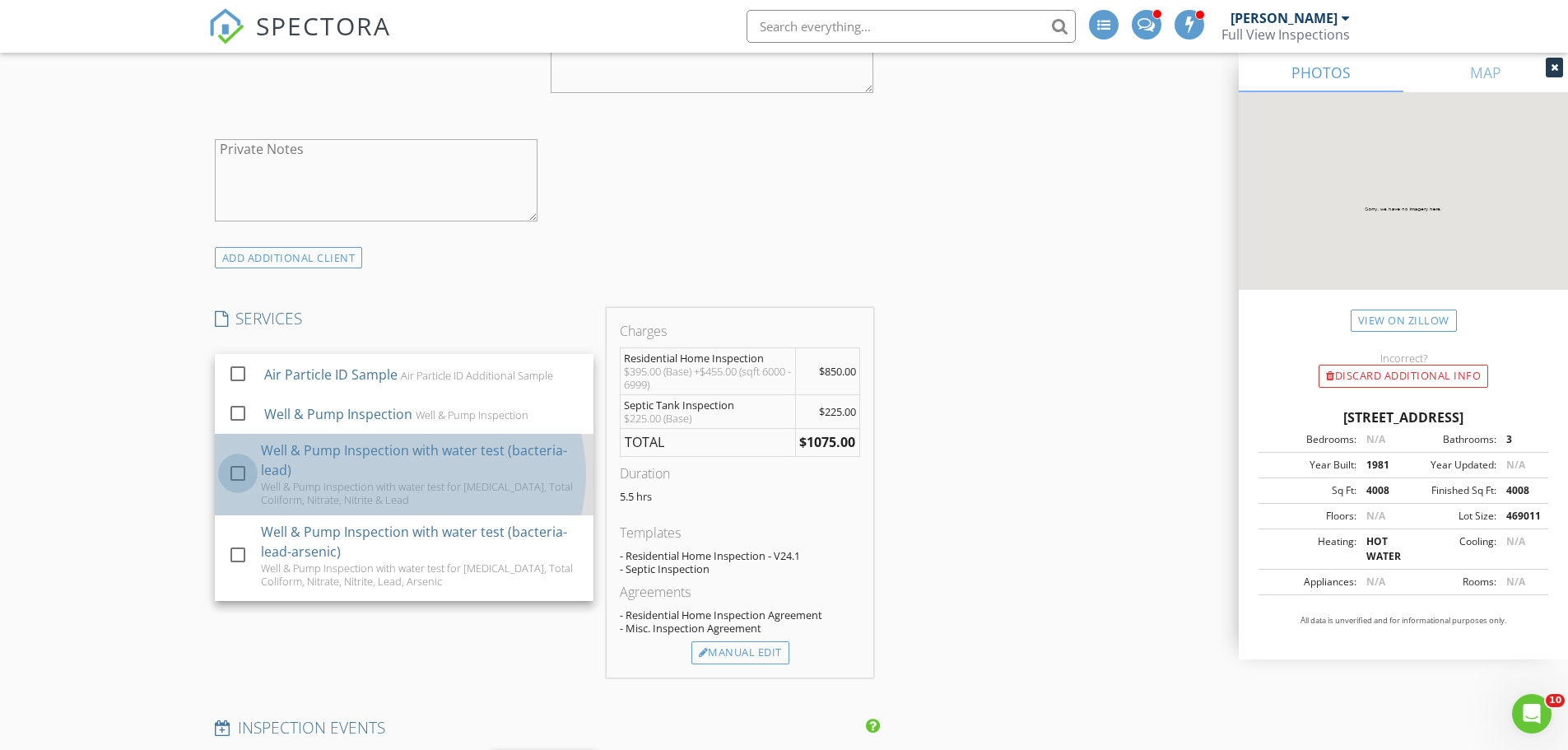
click at [238, 485] on div at bounding box center [238, 473] width 28 height 28
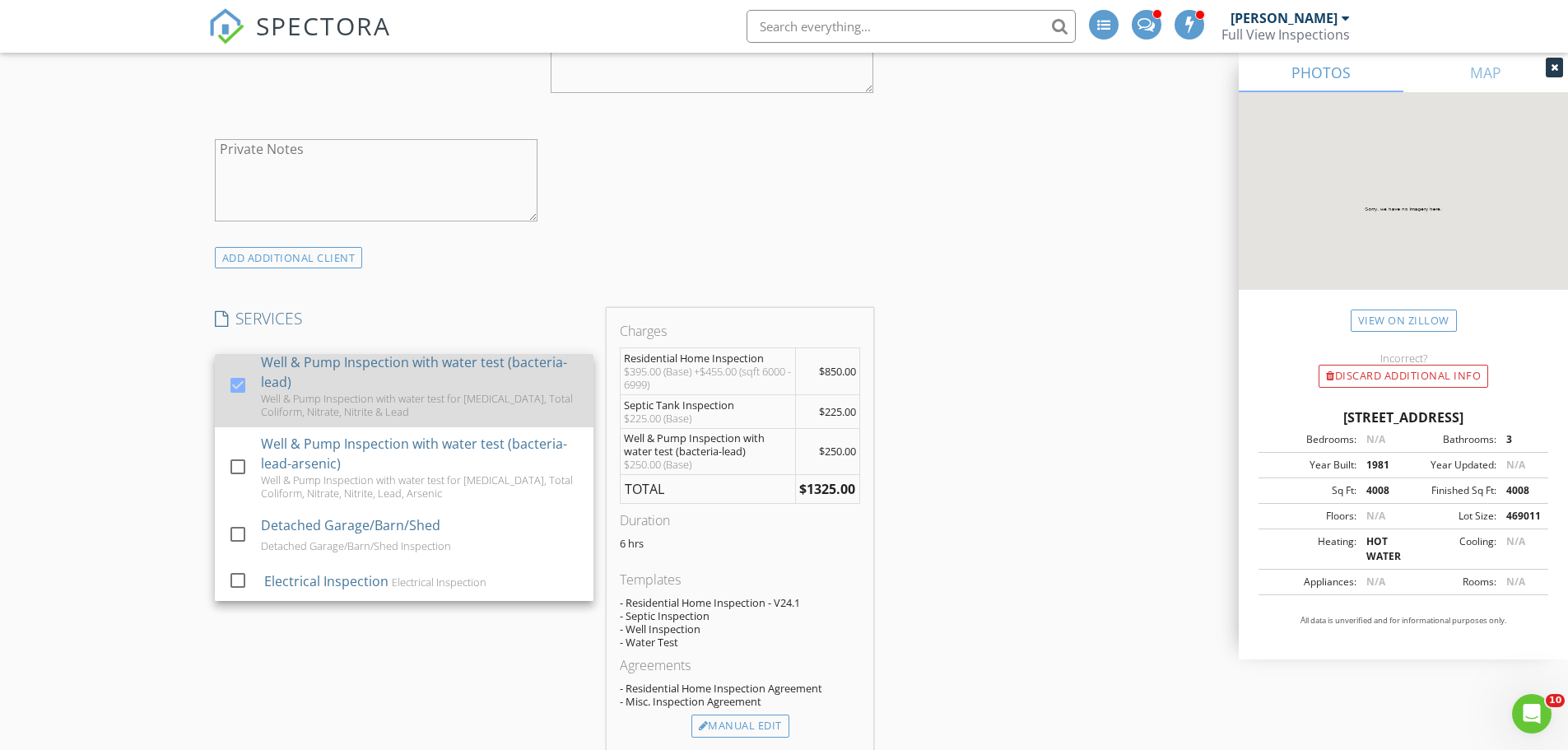
scroll to position [1419, 0]
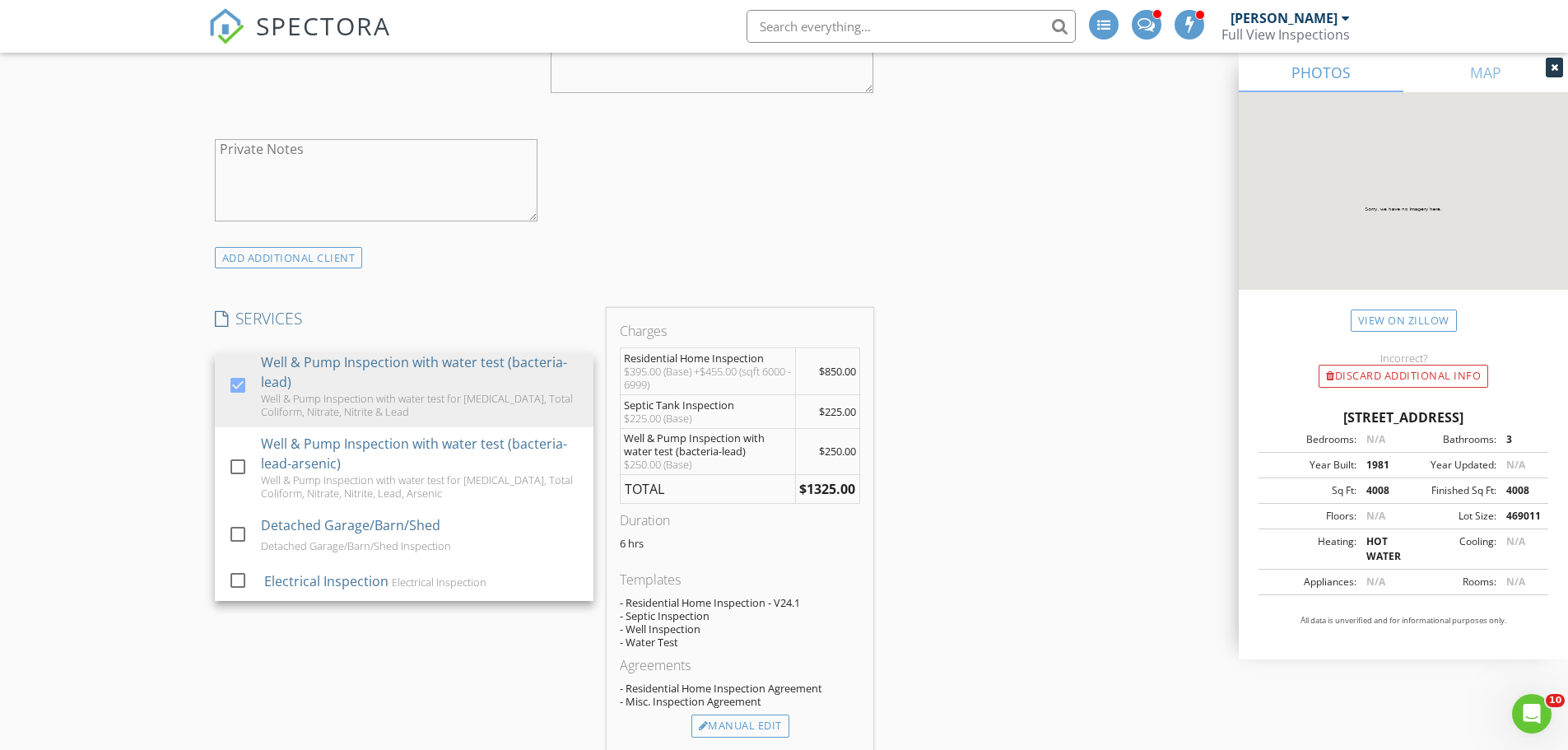
click at [167, 492] on div "New Inspection INSPECTOR(S) check_box Michael Ross PRIMARY check_box_outline_bl…" at bounding box center [784, 703] width 1568 height 3747
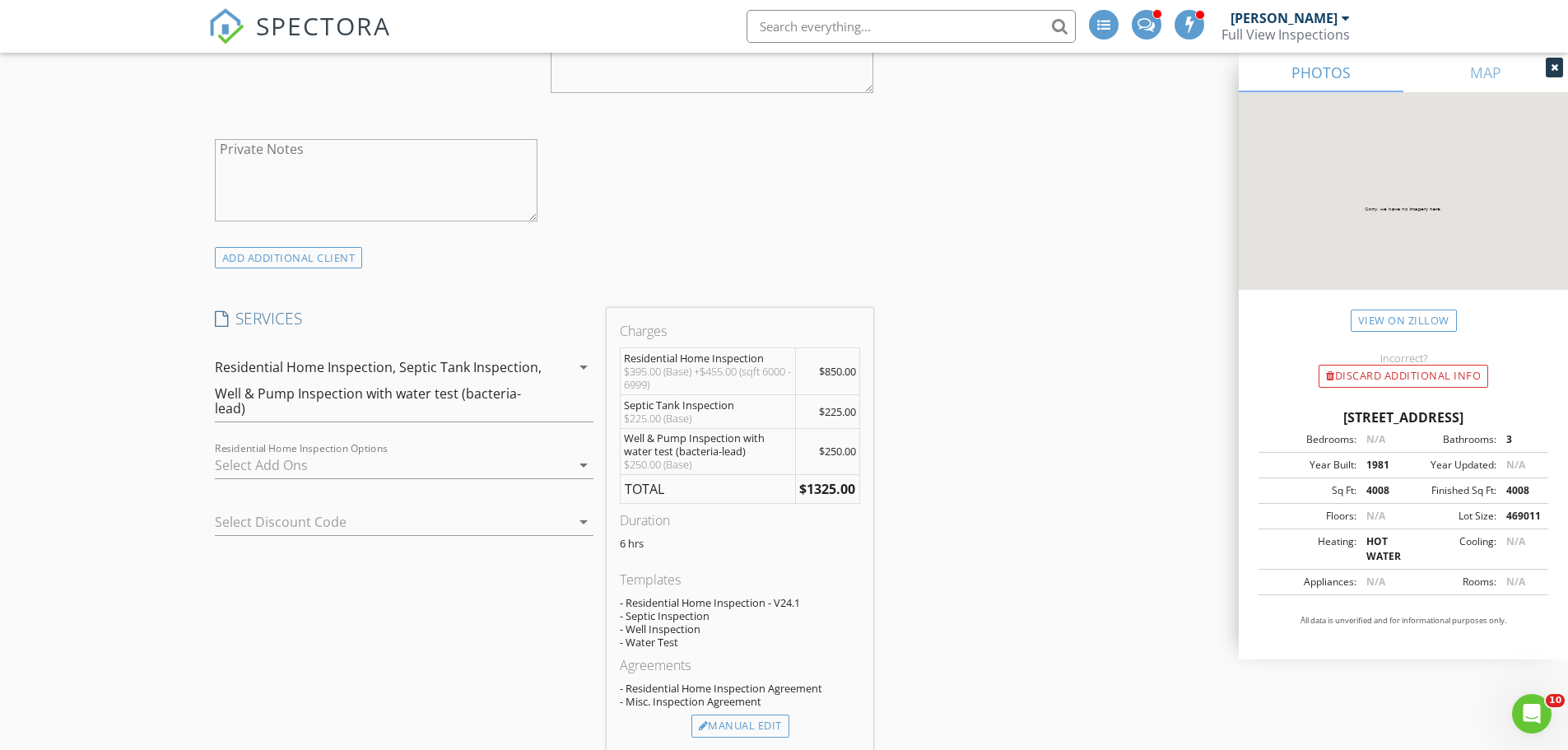
click at [288, 466] on div at bounding box center [393, 466] width 355 height 26
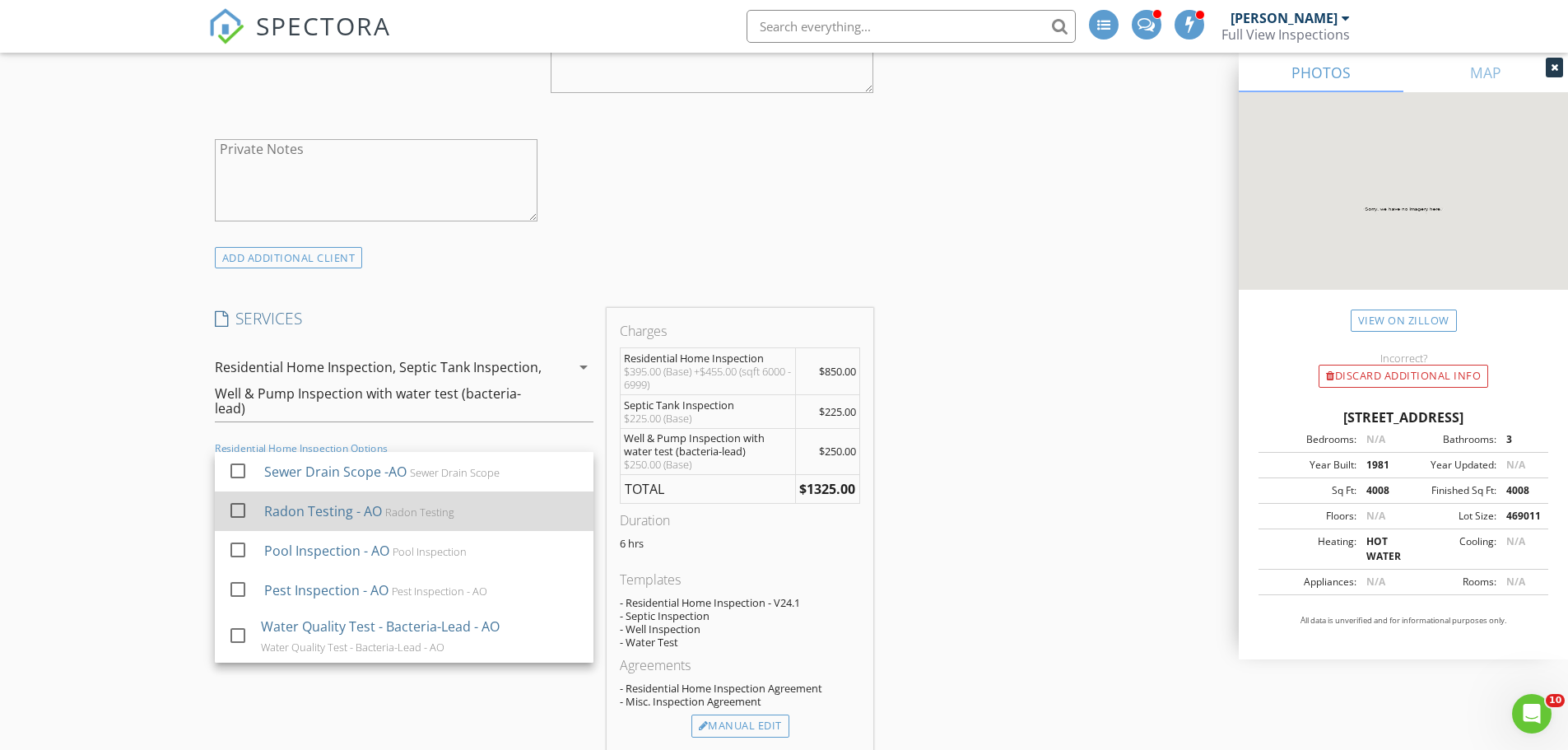
click at [234, 509] on div at bounding box center [238, 510] width 28 height 28
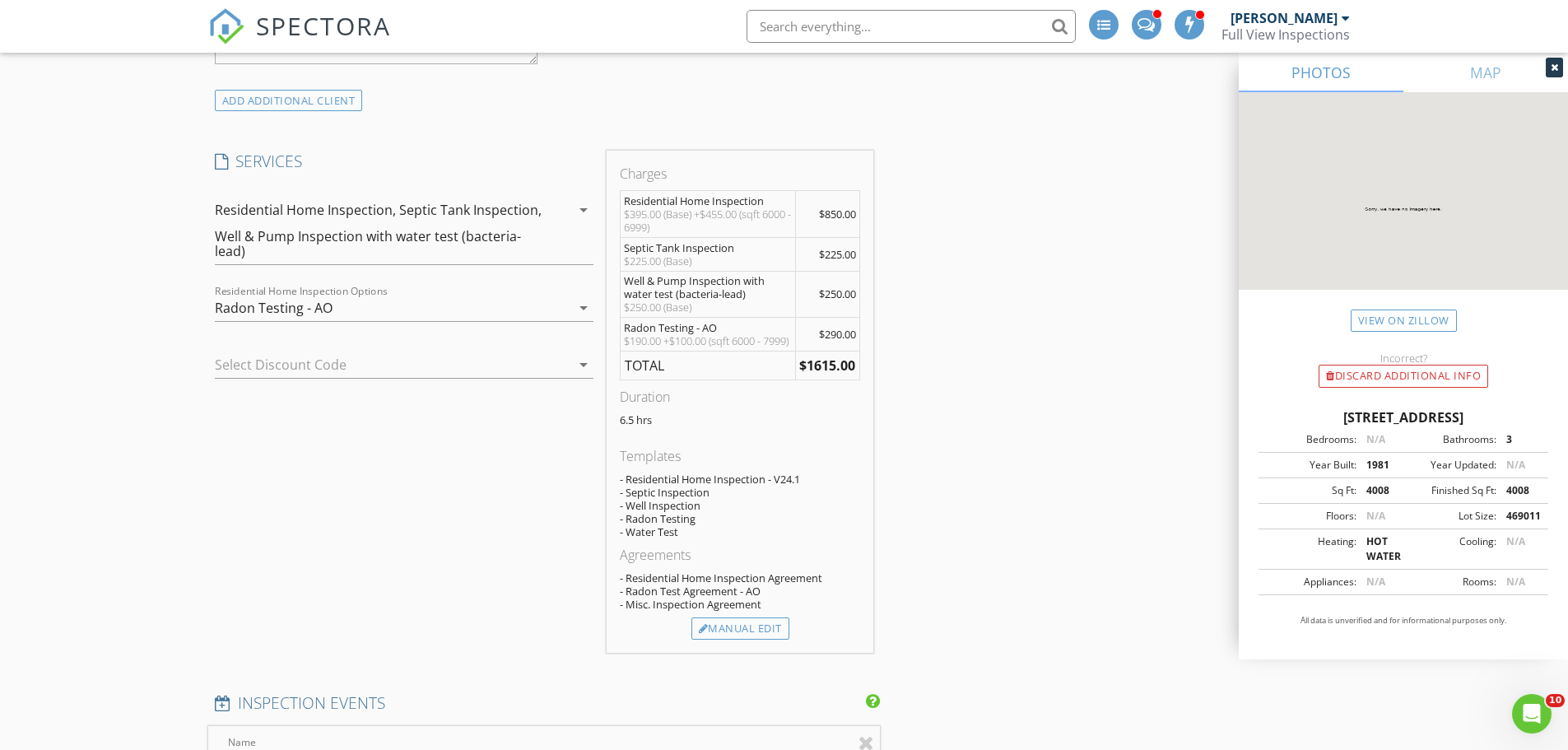
scroll to position [1482, 0]
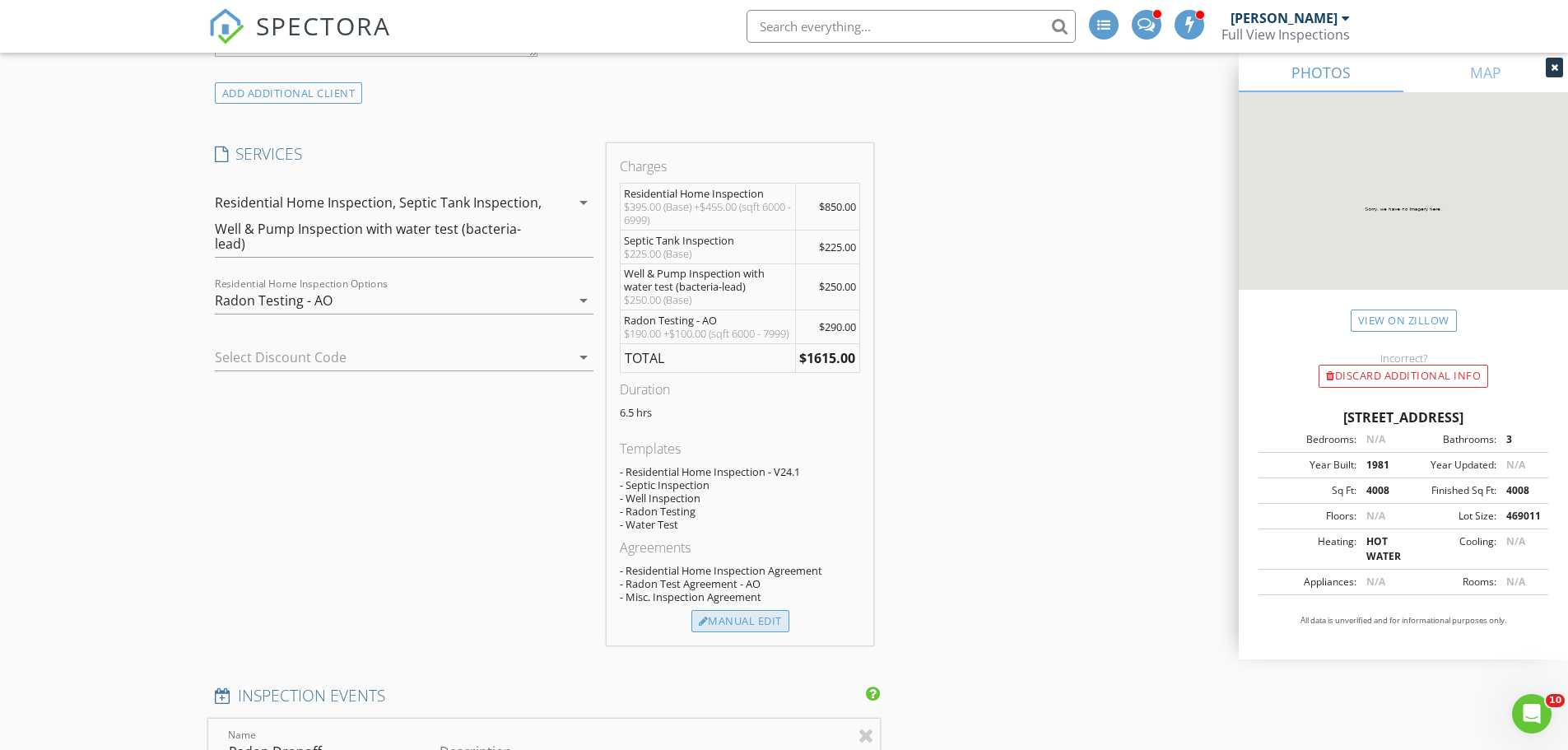
click at [732, 633] on div "Manual Edit" at bounding box center [740, 621] width 98 height 23
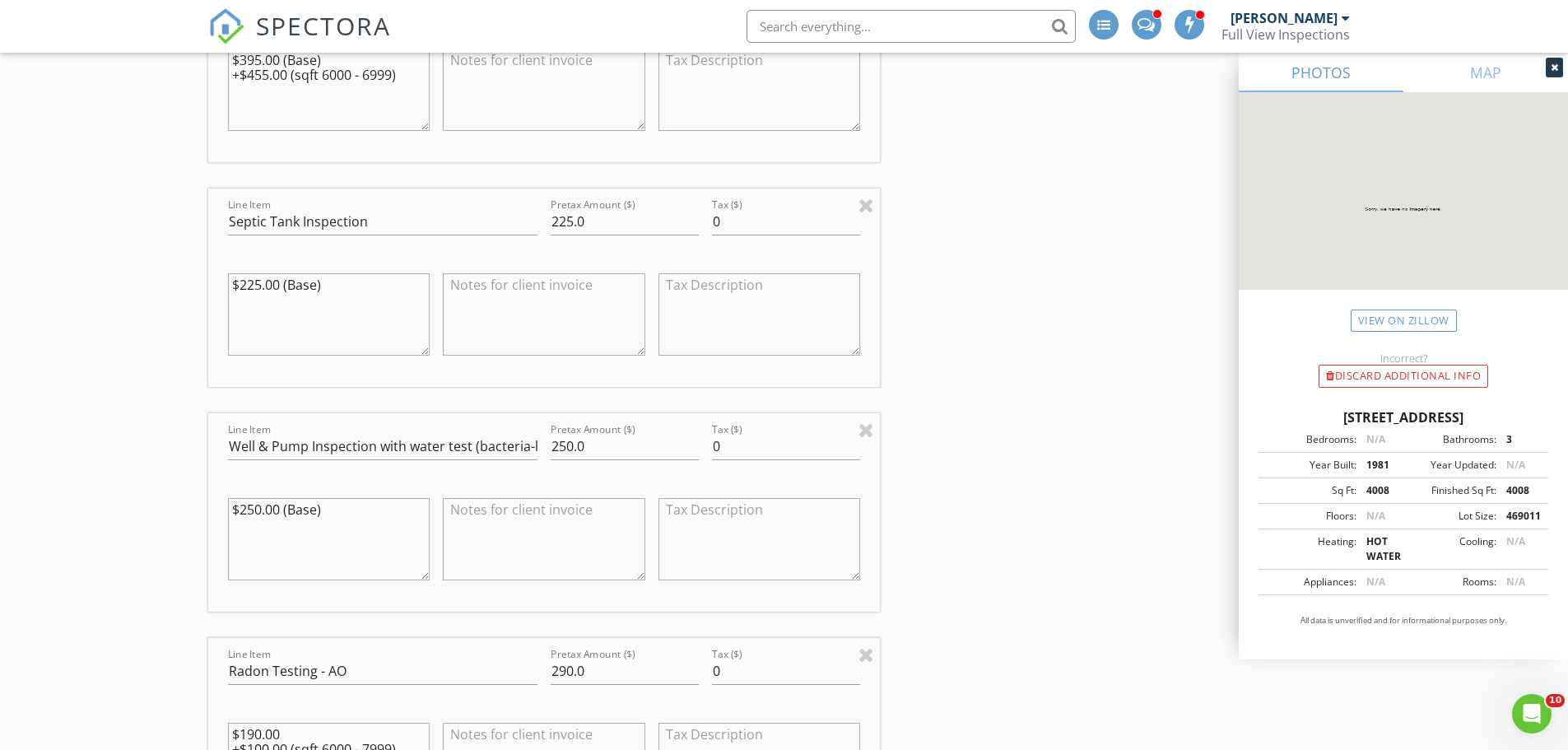
scroll to position [1894, 0]
drag, startPoint x: 603, startPoint y: 446, endPoint x: 538, endPoint y: 446, distance: 65.0
click at [539, 446] on div "Line Item Well & Pump Inspection with water test (bacteria-lead) Pretax Amount …" at bounding box center [544, 510] width 673 height 199
type input "190"
drag, startPoint x: 323, startPoint y: 510, endPoint x: 206, endPoint y: 507, distance: 117.0
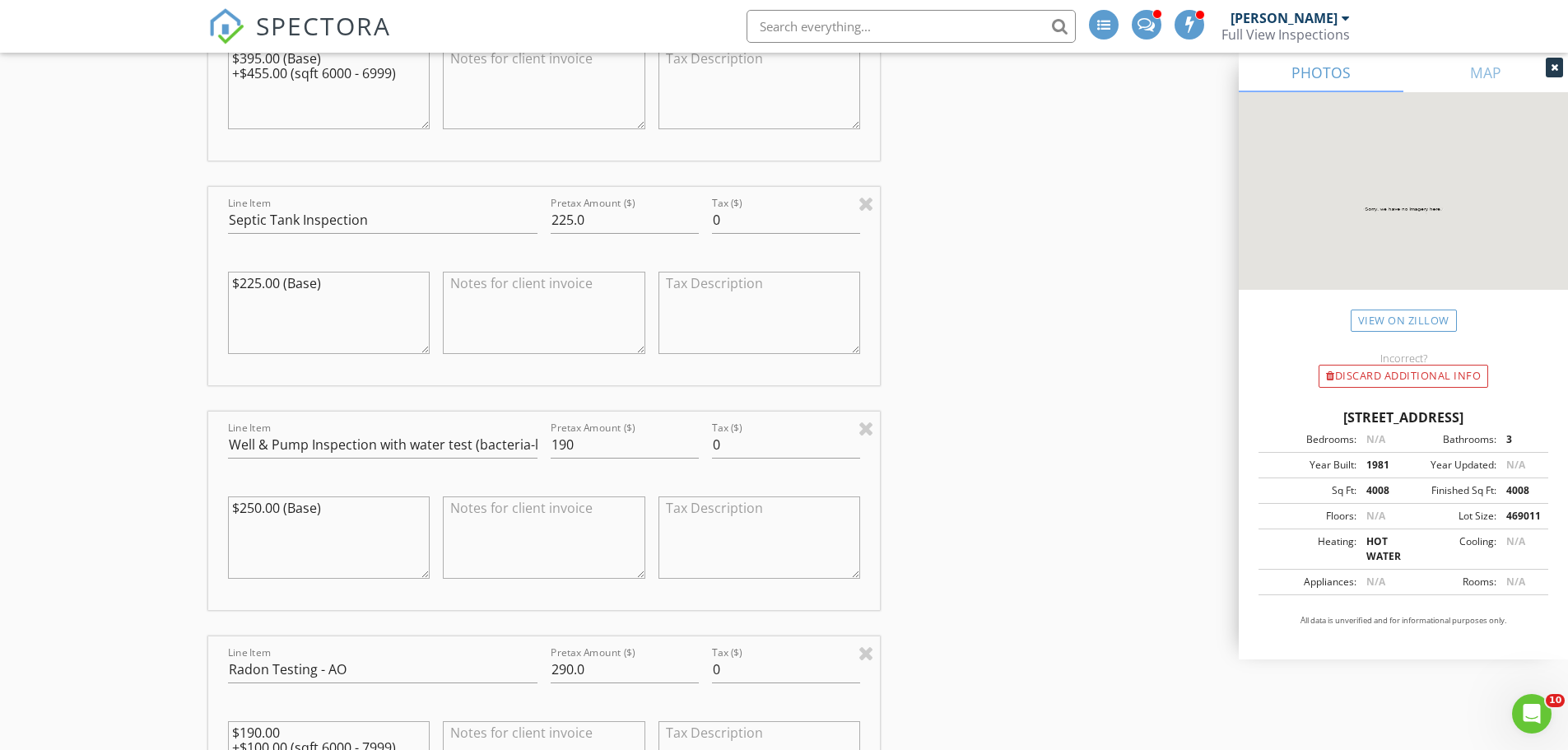
click at [206, 507] on div "New Inspection INSPECTOR(S) check_box Michael Ross PRIMARY check_box_outline_bl…" at bounding box center [784, 739] width 1568 height 4972
click at [173, 465] on div "New Inspection INSPECTOR(S) check_box Michael Ross PRIMARY check_box_outline_bl…" at bounding box center [784, 739] width 1568 height 4972
drag, startPoint x: 607, startPoint y: 443, endPoint x: 552, endPoint y: 439, distance: 55.1
click at [552, 439] on input "190" at bounding box center [624, 445] width 148 height 27
type input "250"
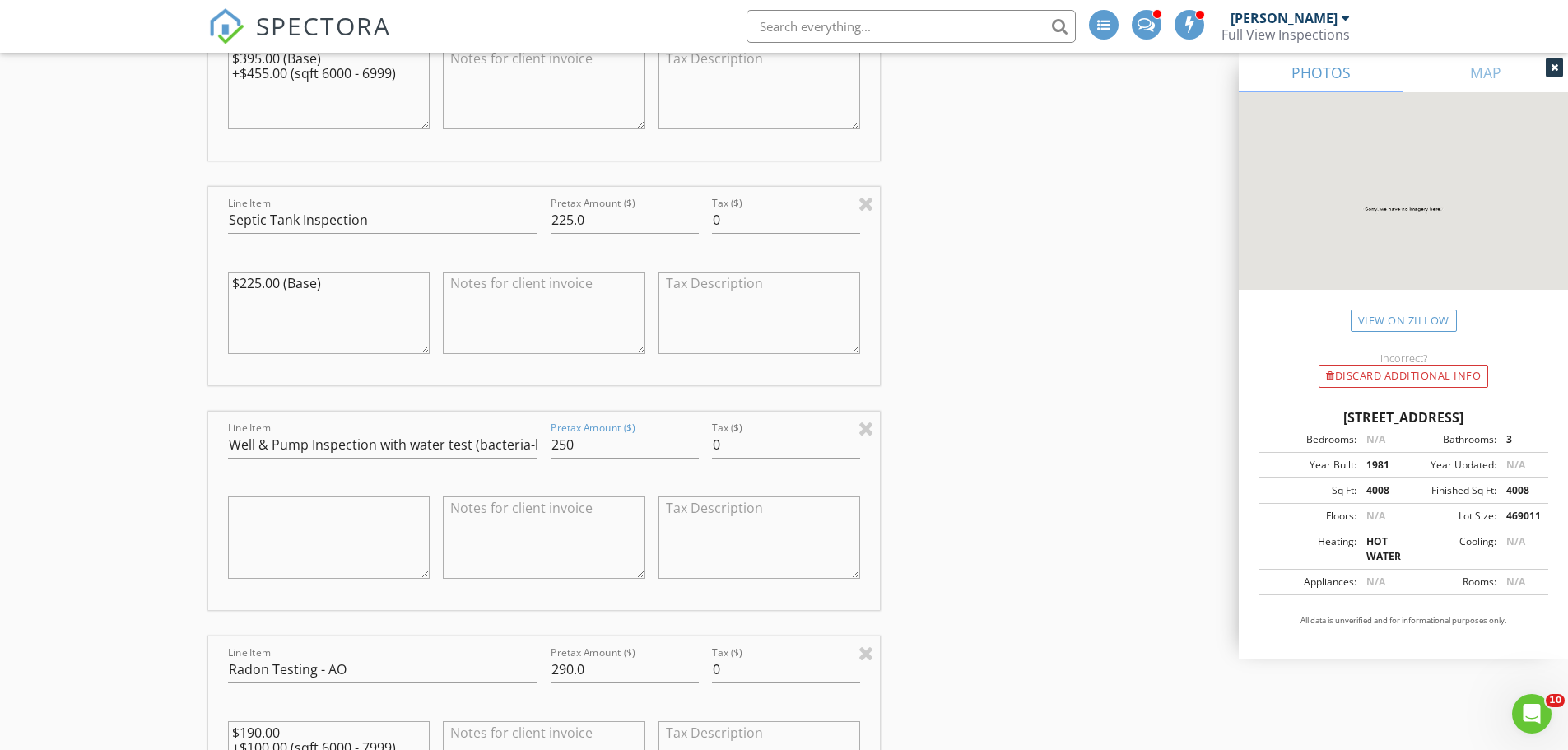
click at [178, 492] on div "New Inspection INSPECTOR(S) check_box Michael Ross PRIMARY check_box_outline_bl…" at bounding box center [784, 739] width 1568 height 4972
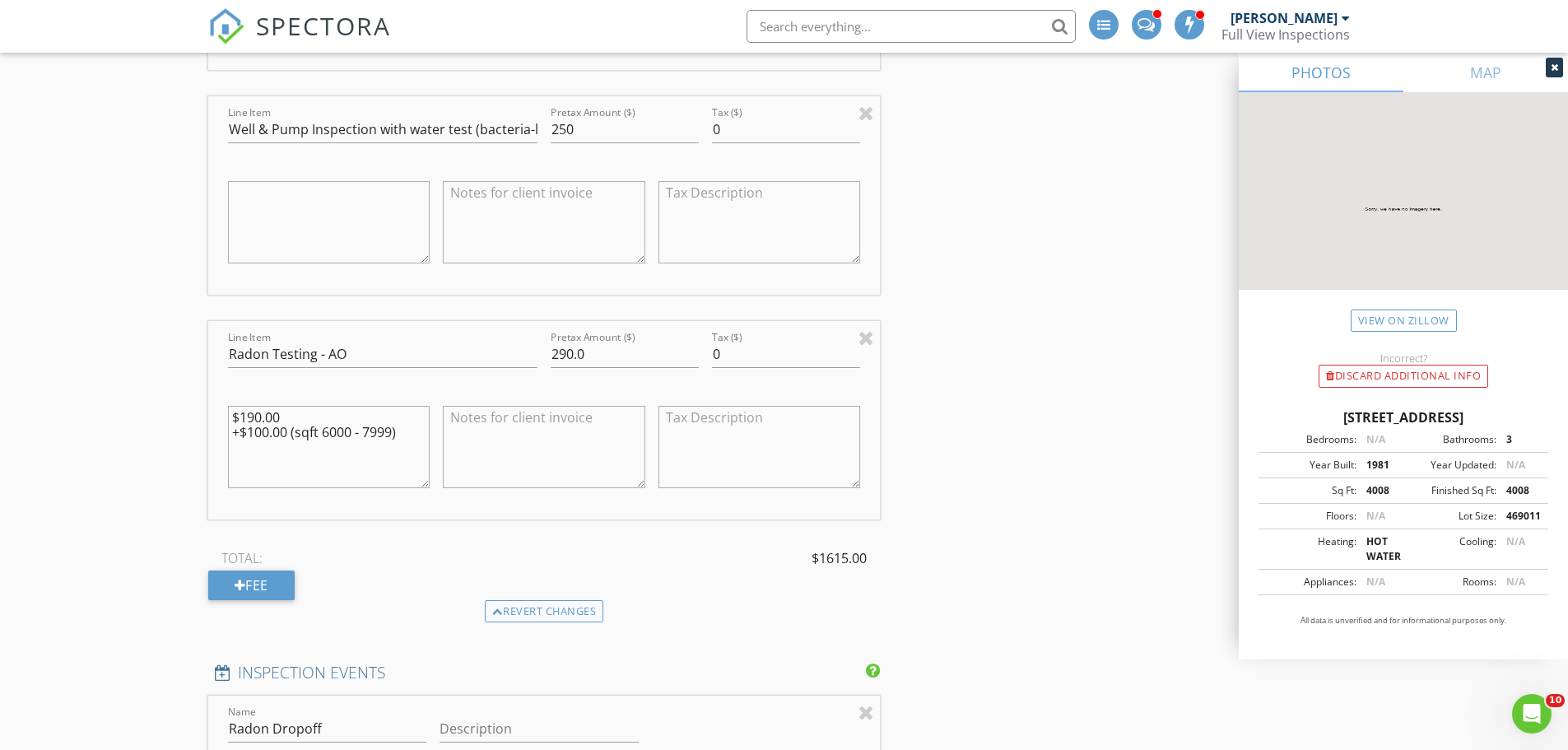
scroll to position [2223, 0]
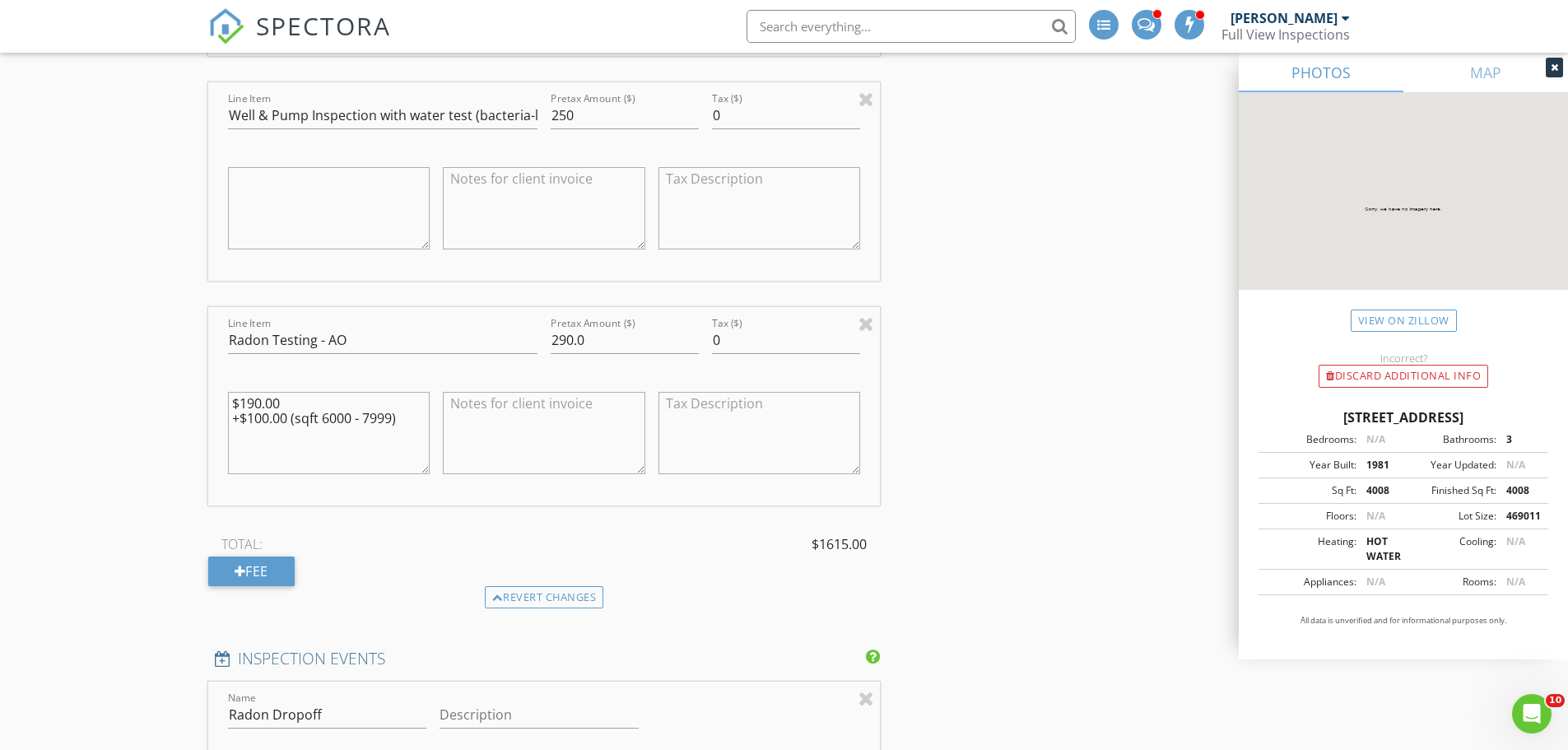
drag, startPoint x: 407, startPoint y: 418, endPoint x: 209, endPoint y: 400, distance: 198.8
click at [209, 400] on div "Line Item Radon Testing - AO Pretax Amount ($) 290.0 Tax ($) 0 $190.00 +$100.00…" at bounding box center [544, 406] width 673 height 199
drag, startPoint x: 602, startPoint y: 340, endPoint x: 510, endPoint y: 340, distance: 92.0
click at [510, 340] on div "Line Item Radon Testing - AO Pretax Amount ($) 290.0 Tax ($) 0" at bounding box center [544, 406] width 673 height 199
type input "190"
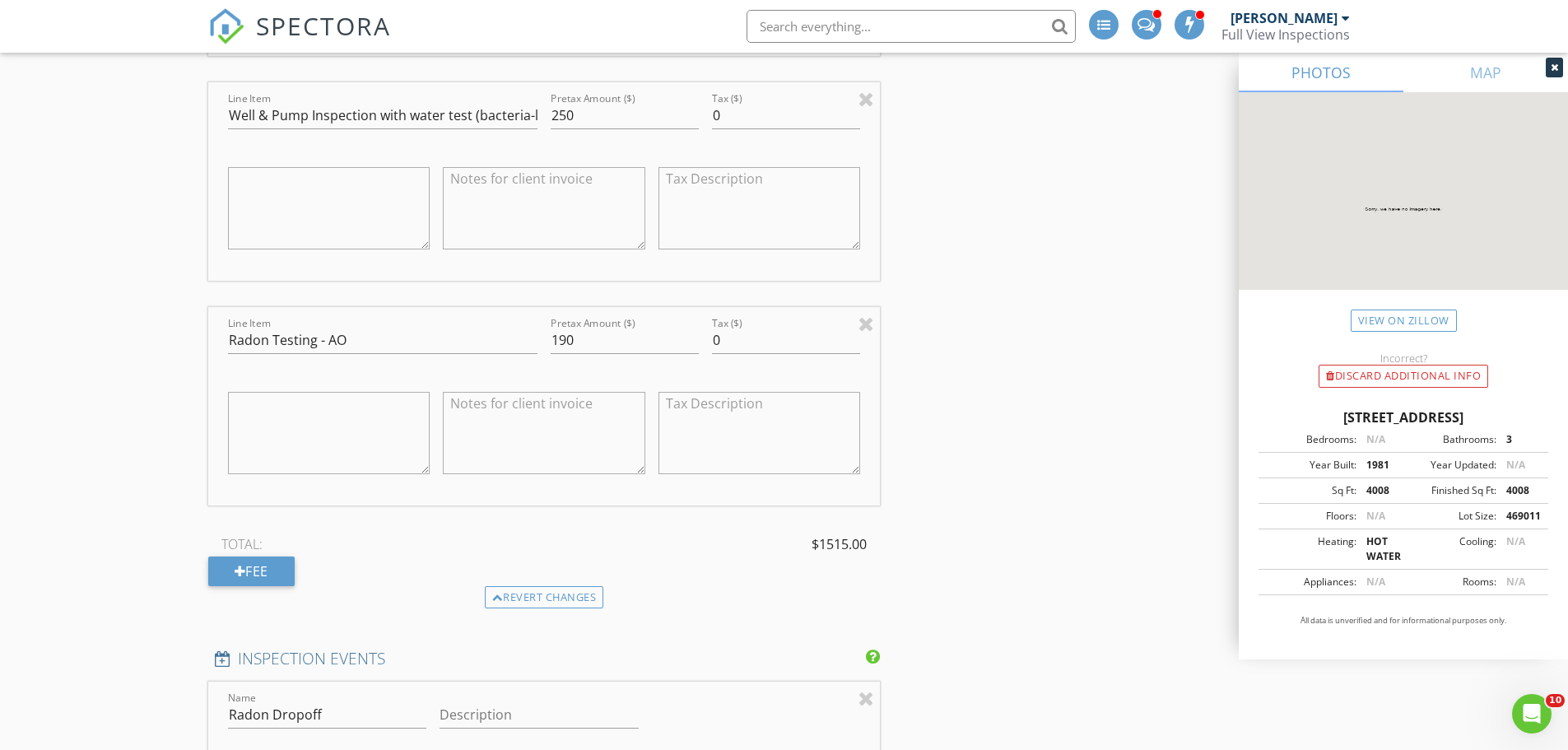
click at [161, 385] on div "New Inspection INSPECTOR(S) check_box Michael Ross PRIMARY check_box_outline_bl…" at bounding box center [784, 409] width 1568 height 4972
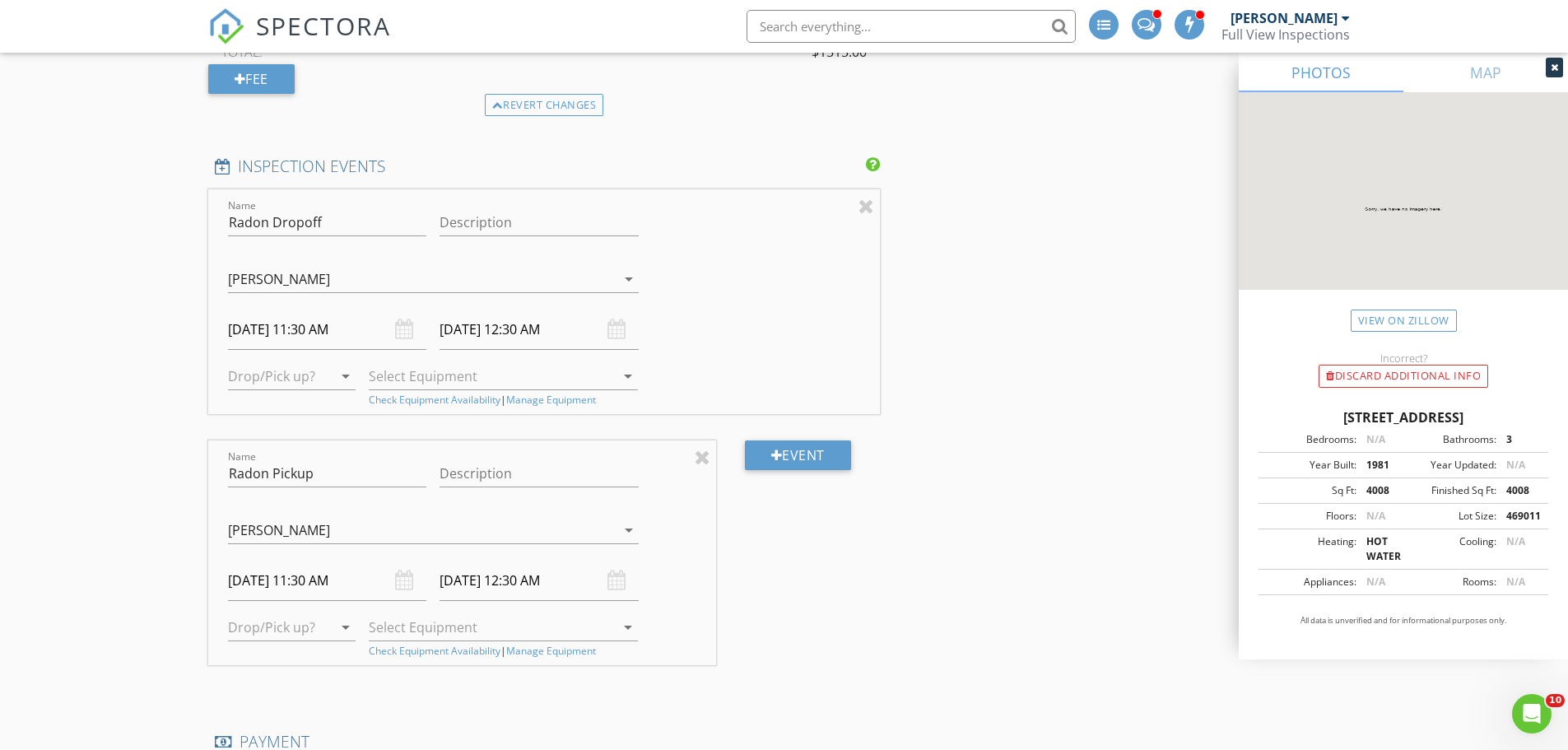
scroll to position [2717, 0]
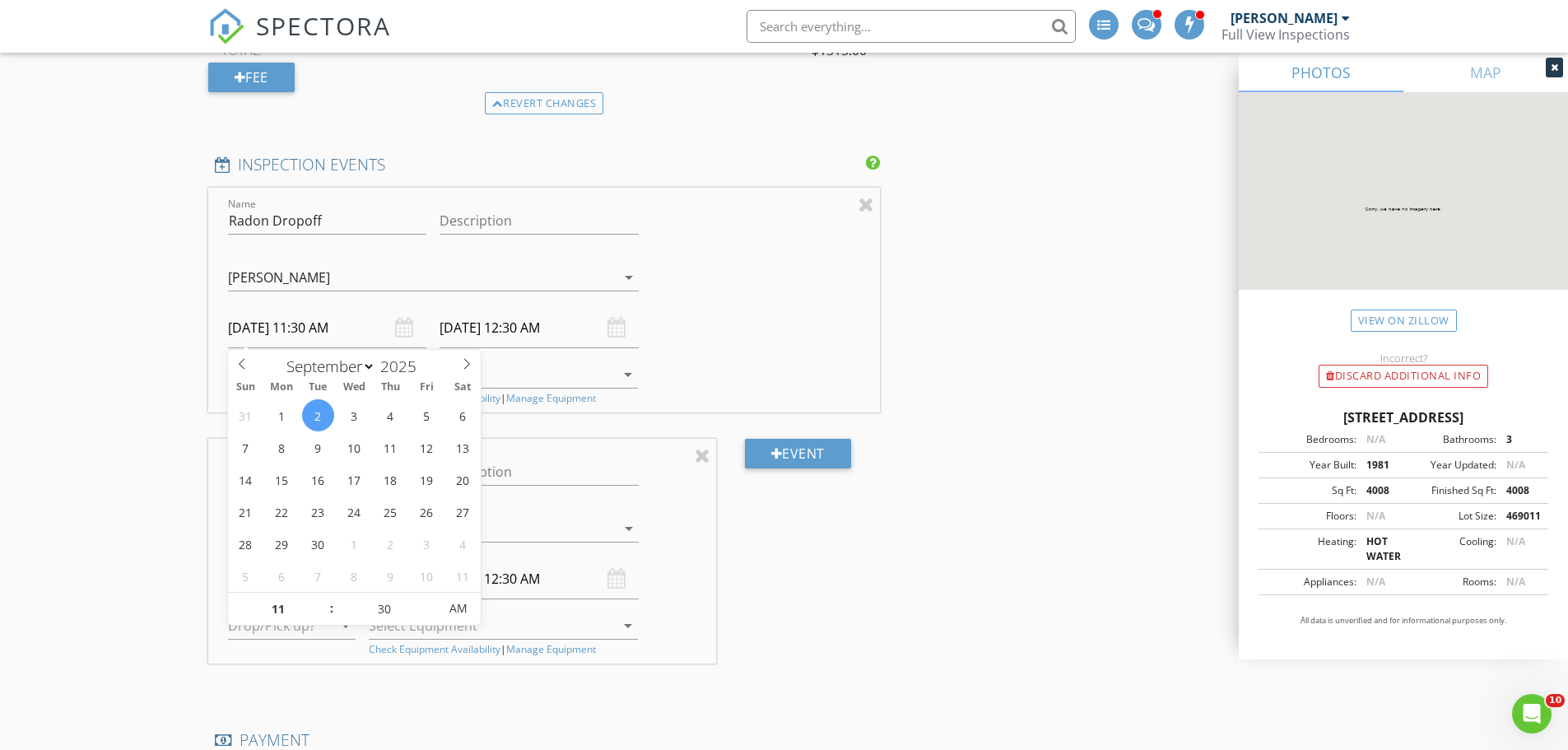
click at [285, 328] on input "[DATE] 11:30 AM" at bounding box center [328, 328] width 200 height 40
select select "7"
click at [236, 360] on icon at bounding box center [242, 363] width 11 height 11
type input "08/28/2025 11:30 AM"
type input "08/28/2025 12:30 AM"
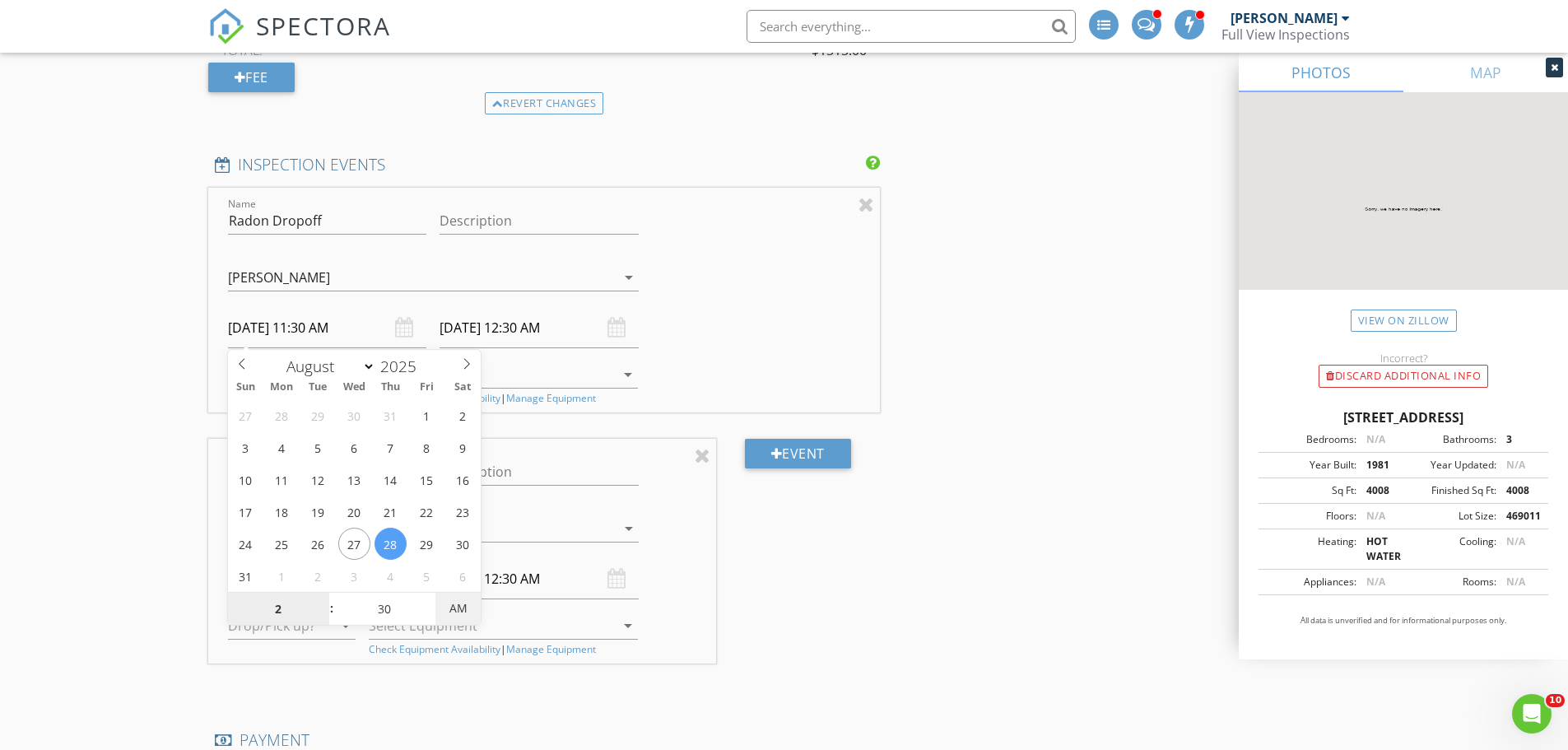
type input "02"
type input "[DATE] 2:30 PM"
click at [458, 605] on span "AM" at bounding box center [458, 608] width 46 height 33
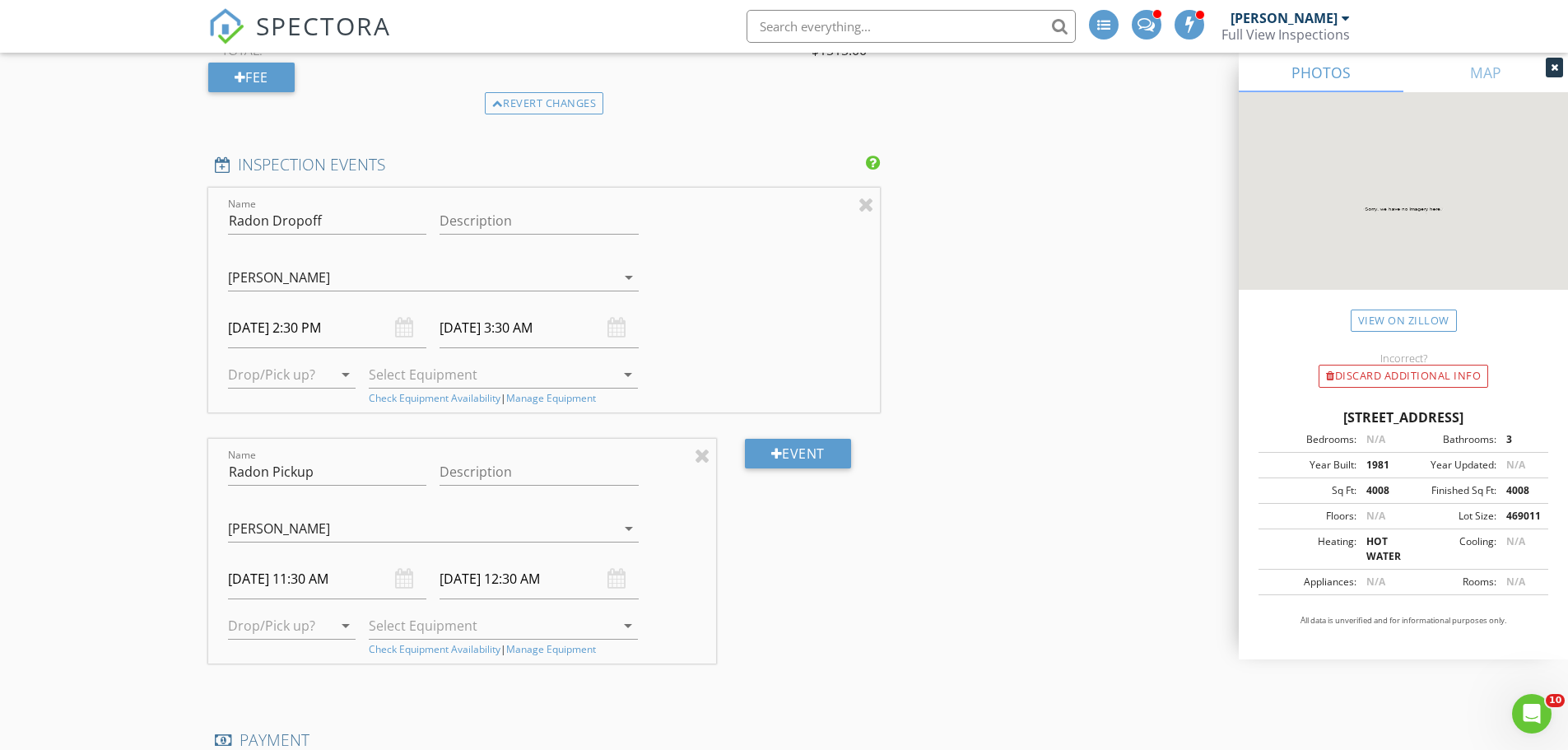
click at [550, 334] on input "08/28/2025 3:30 AM" at bounding box center [539, 328] width 200 height 40
type input "[DATE] 3:30 PM"
click at [676, 607] on span "PM" at bounding box center [675, 608] width 46 height 33
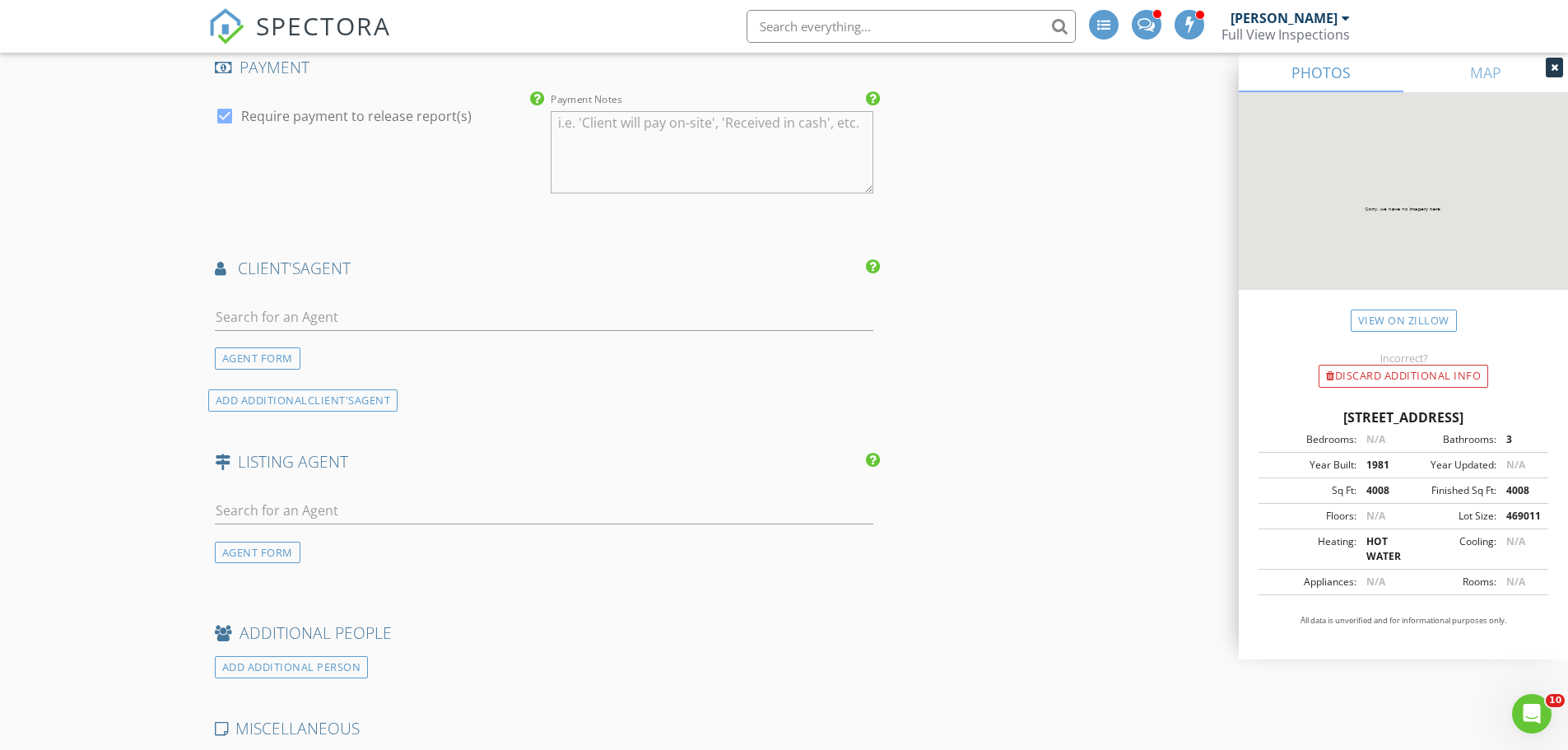
scroll to position [3458, 0]
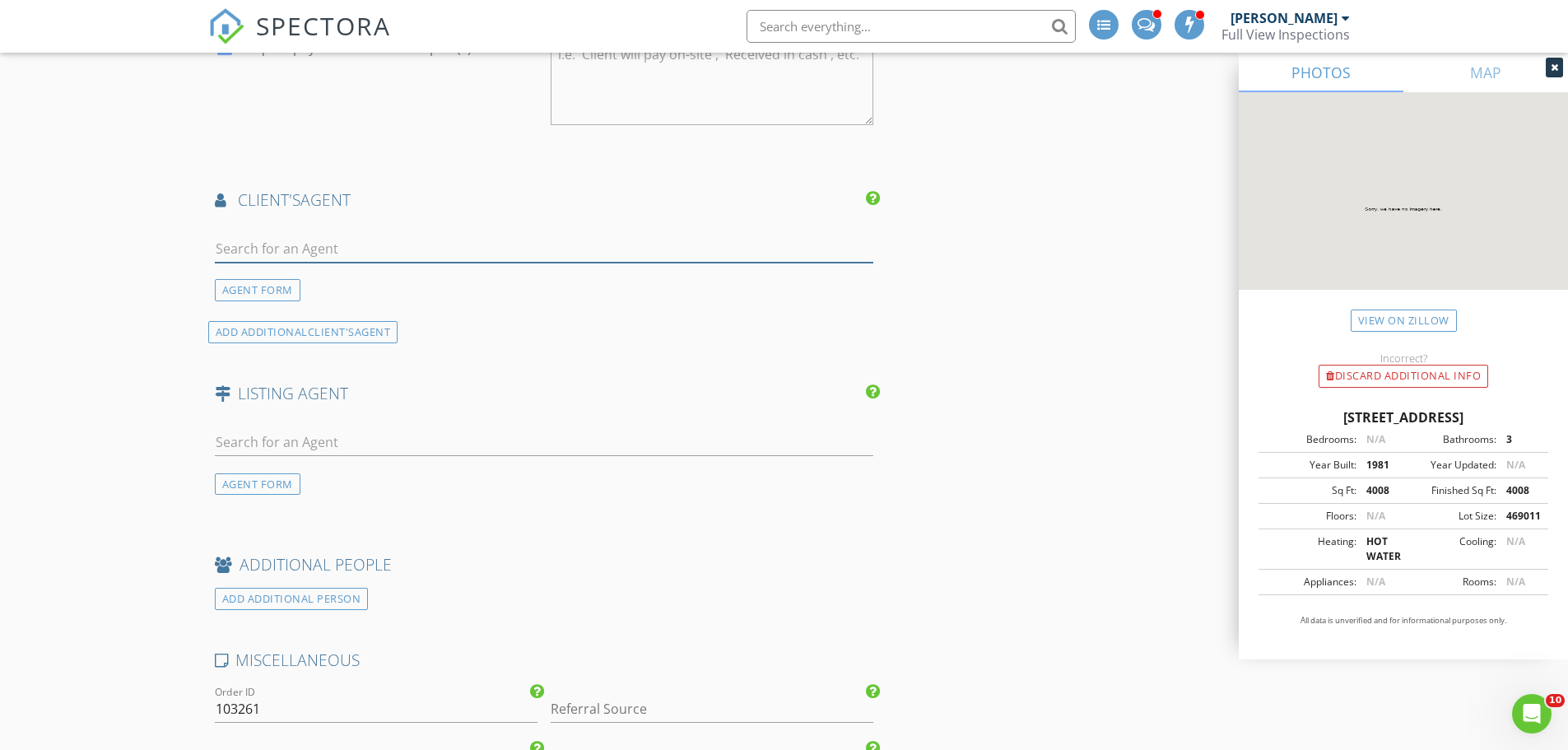
click at [323, 250] on input "text" at bounding box center [545, 249] width 660 height 27
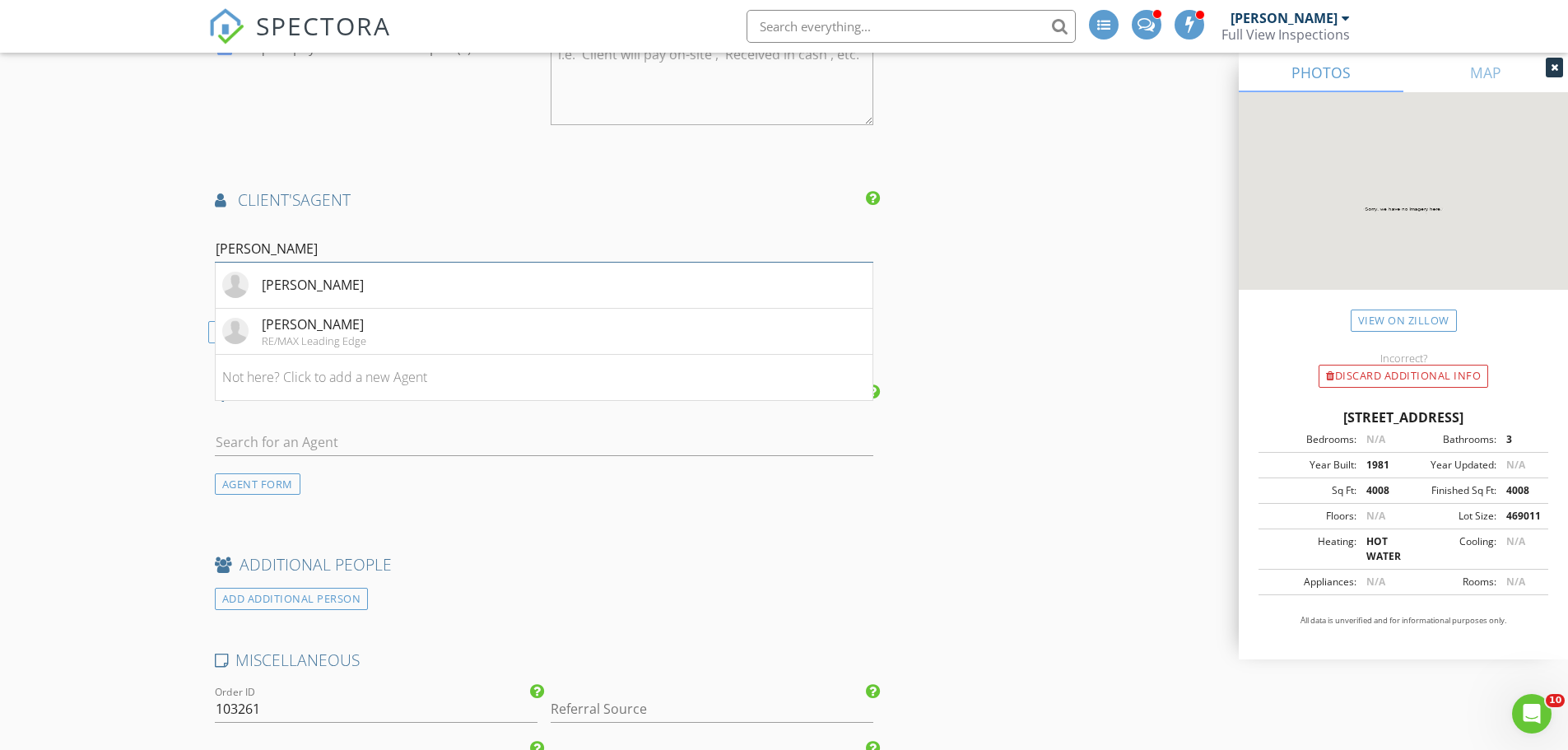
type input "dan"
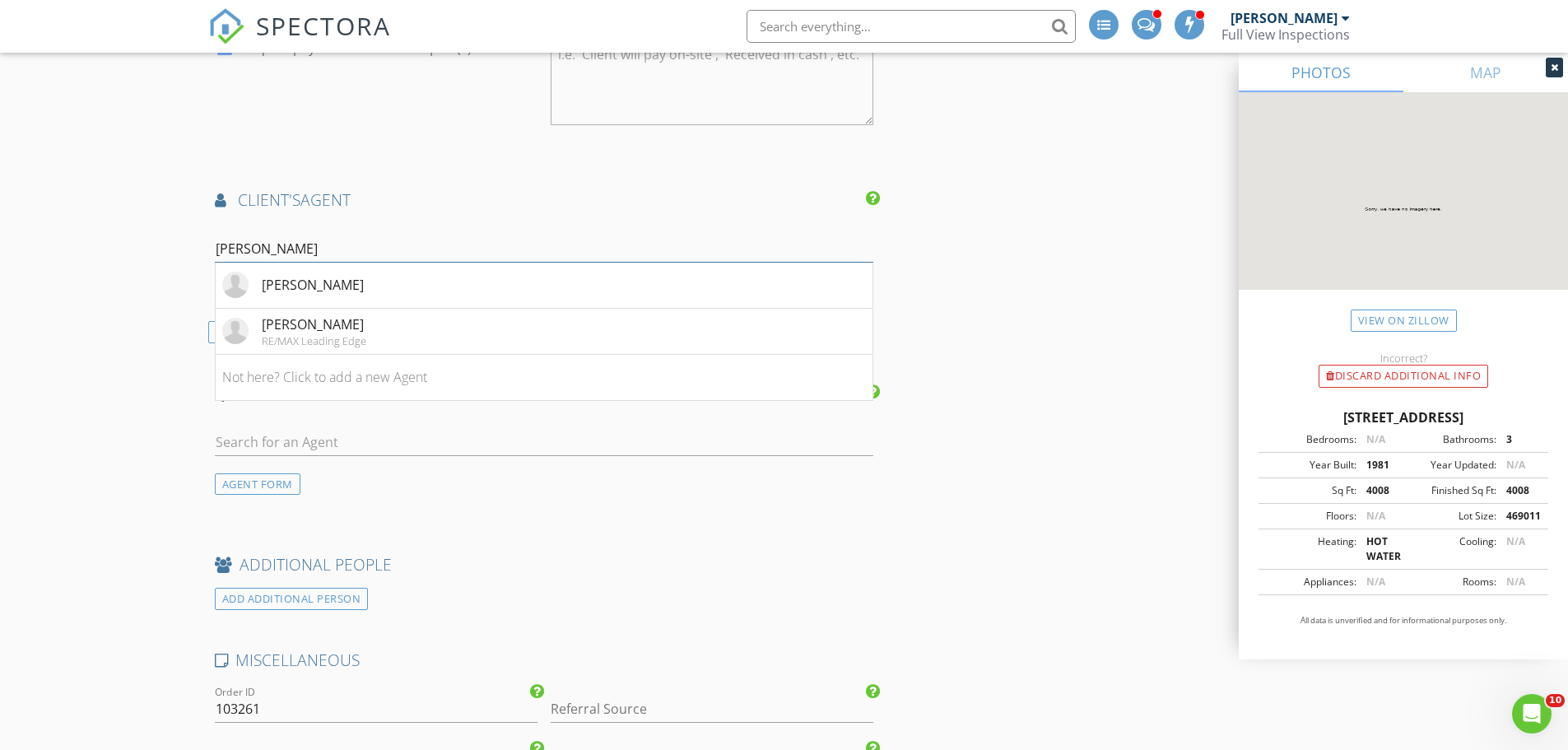
drag, startPoint x: 242, startPoint y: 251, endPoint x: 197, endPoint y: 262, distance: 46.3
click at [250, 293] on div "AGENT FORM" at bounding box center [258, 290] width 86 height 22
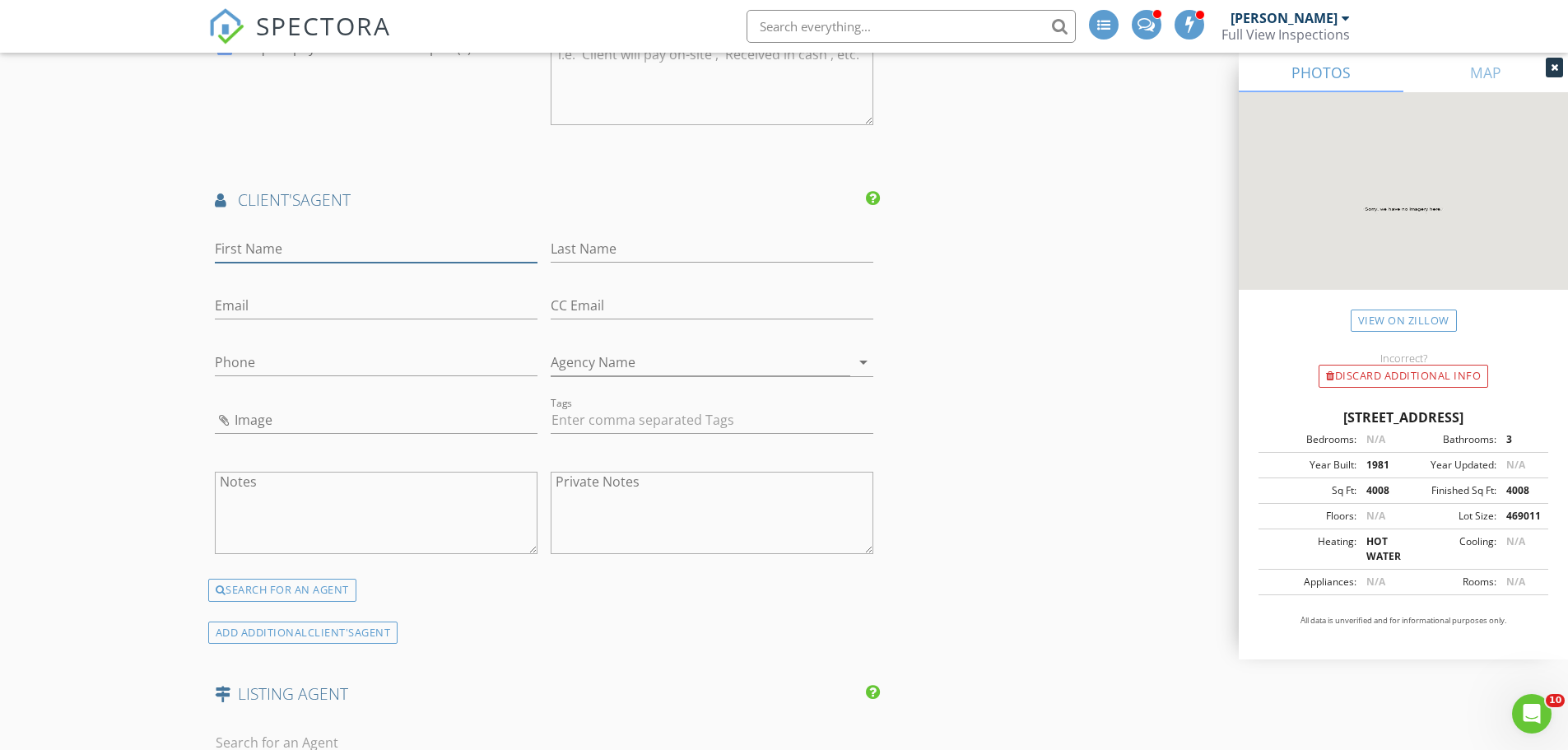
click at [272, 251] on input "First Name" at bounding box center [376, 249] width 323 height 27
paste input "[PERSON_NAME]"
type input "[PERSON_NAME]"
click at [615, 249] on input "Last Name" at bounding box center [711, 249] width 323 height 27
paste input "Carrera"
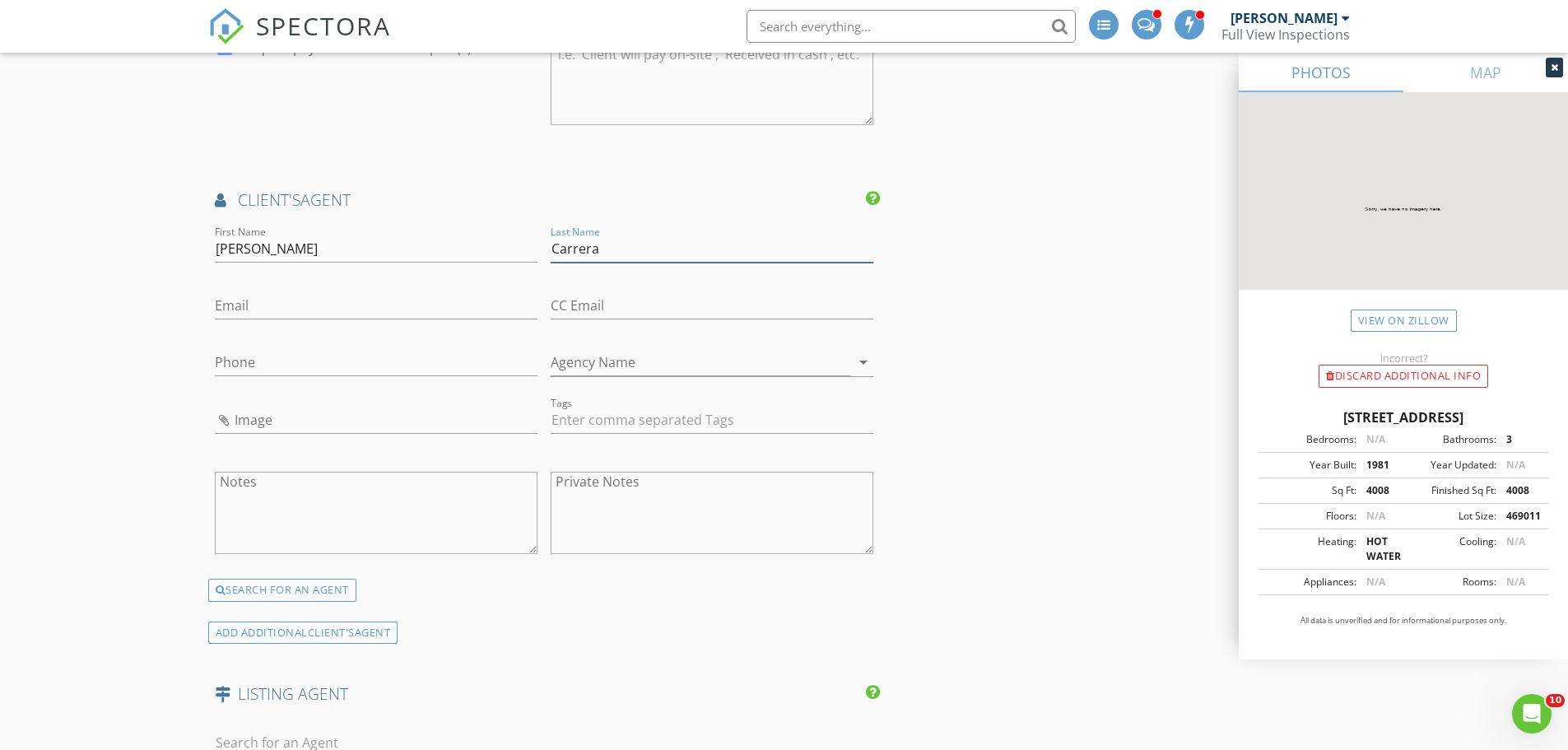
type input "Carrera"
click at [243, 342] on div "Phone" at bounding box center [376, 366] width 323 height 53
click at [249, 361] on input "Phone" at bounding box center [376, 362] width 323 height 27
paste input "[PHONE_NUMBER]"
type input "[PHONE_NUMBER]"
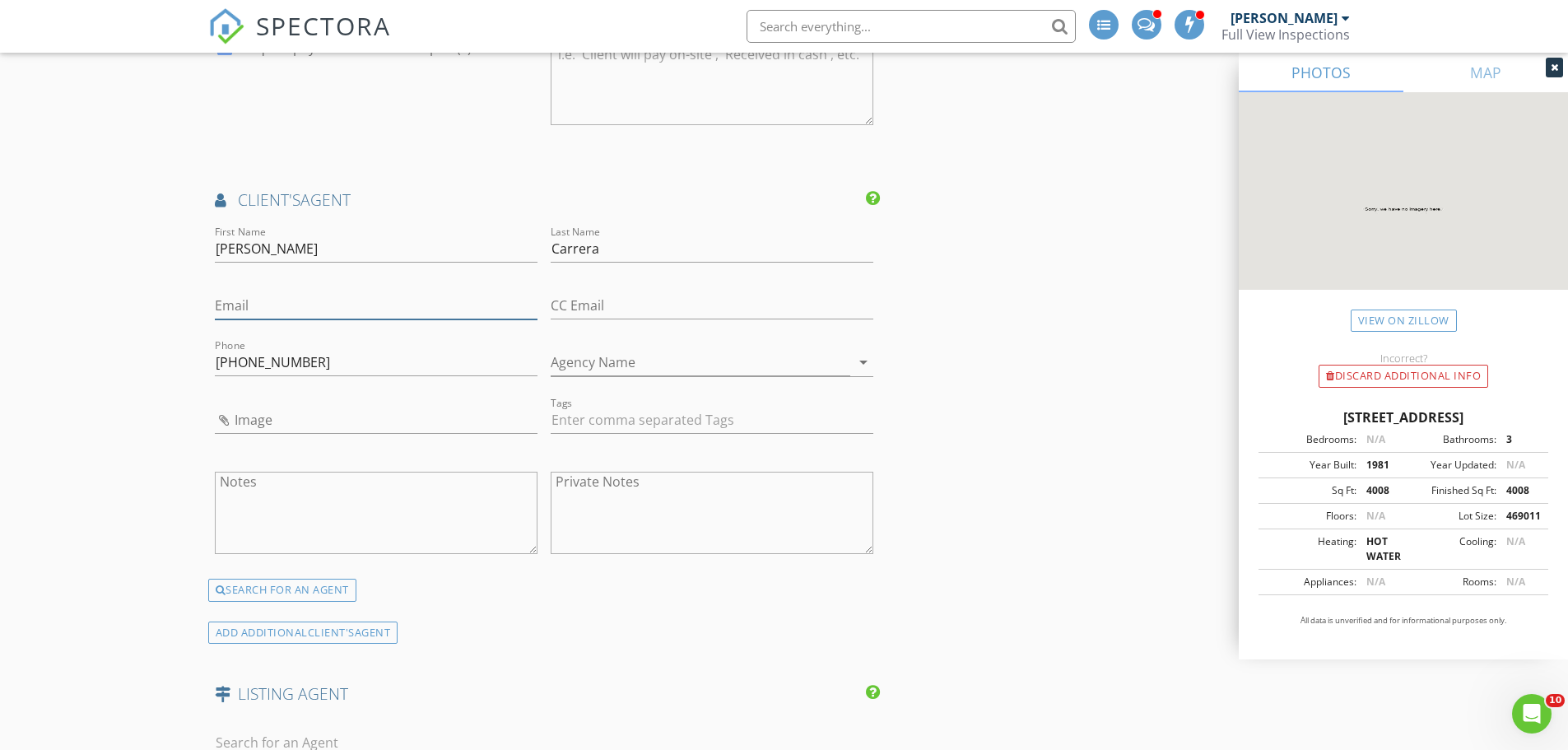
click at [280, 310] on input "Email" at bounding box center [376, 305] width 323 height 27
paste input "[EMAIL_ADDRESS][DOMAIN_NAME]"
type input "[EMAIL_ADDRESS][DOMAIN_NAME]"
click at [611, 360] on input "Agency Name" at bounding box center [700, 362] width 299 height 27
paste input "[PERSON_NAME] [PERSON_NAME] Arbor Mrkt"
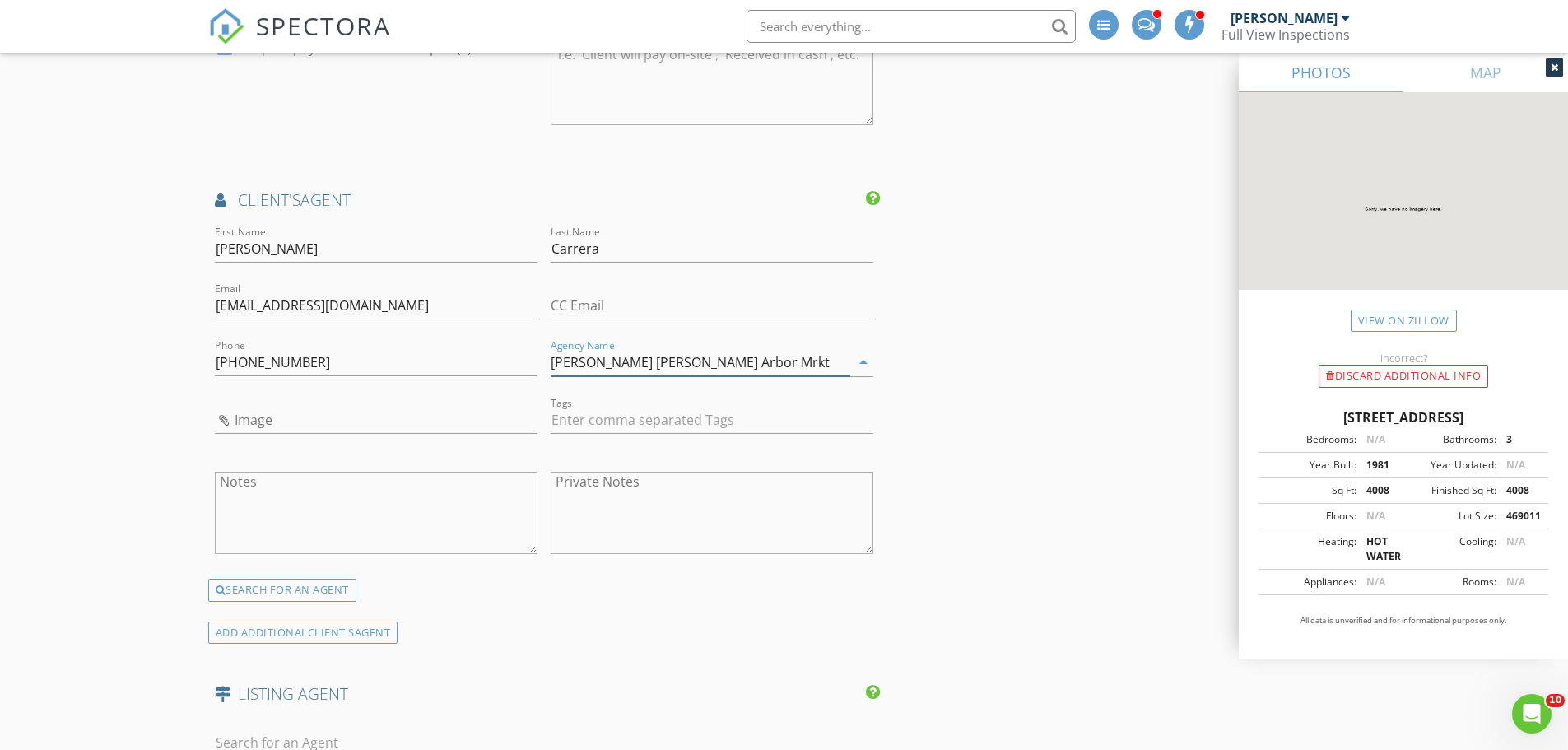
type input "[PERSON_NAME] [PERSON_NAME] Arbor Mrkt"
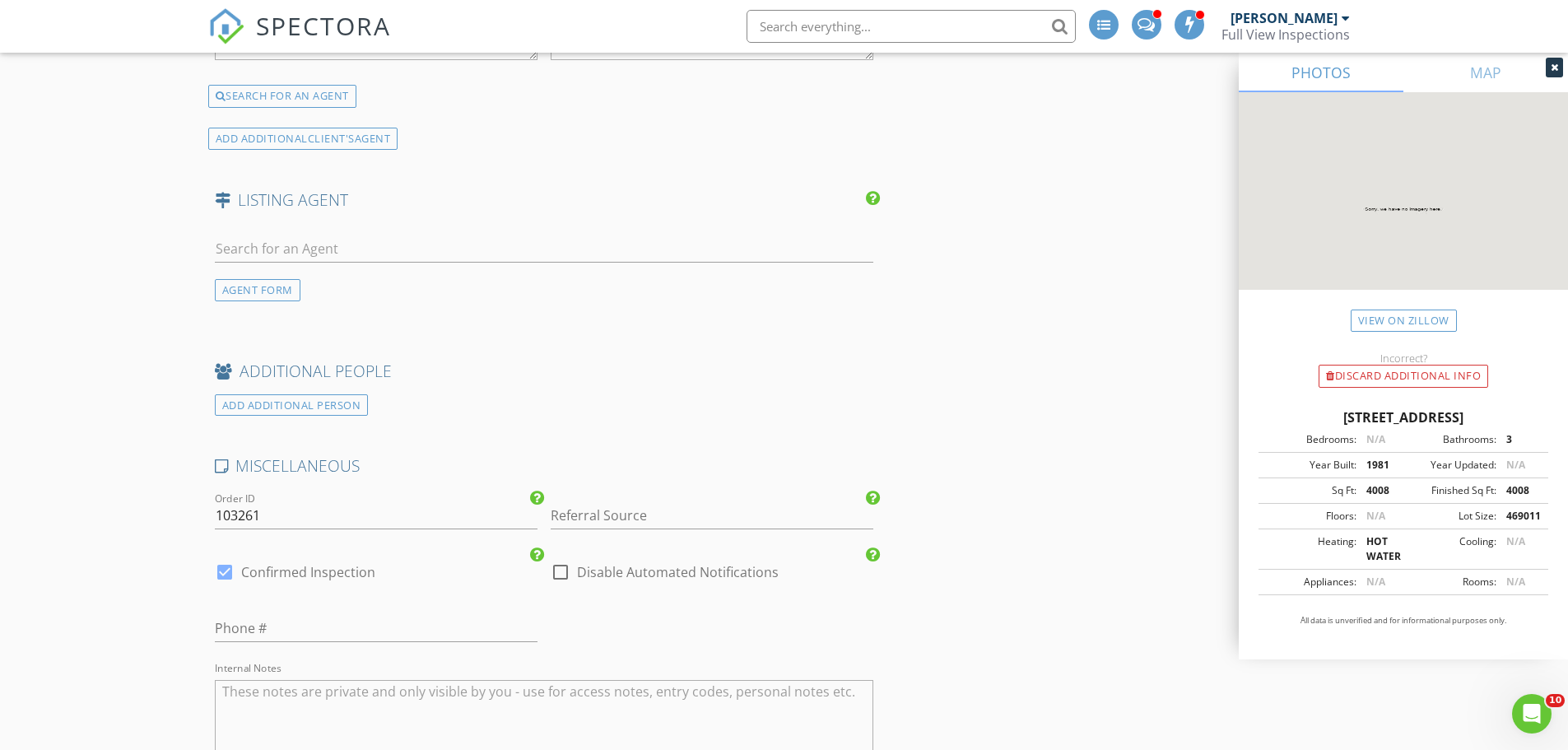
scroll to position [4199, 0]
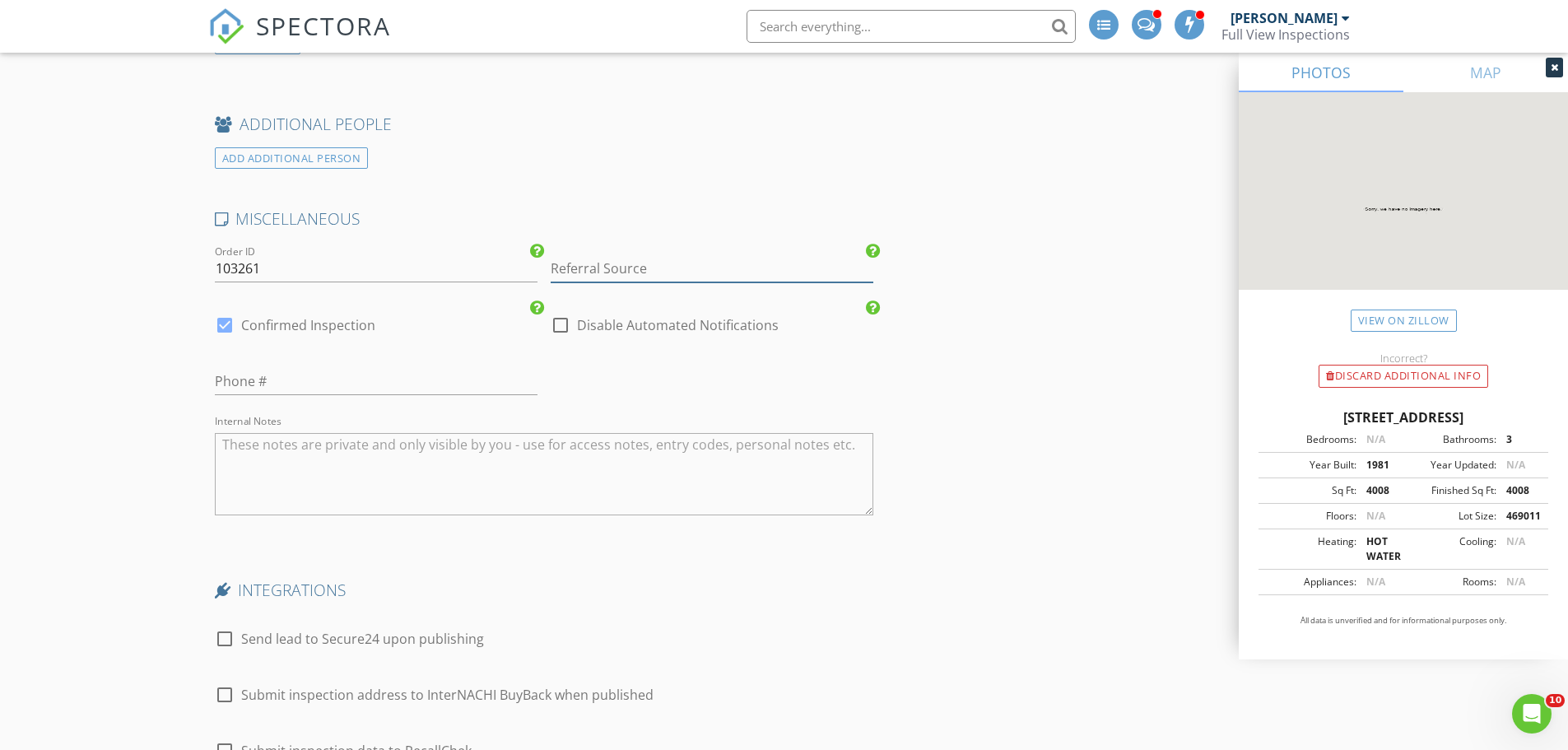
click at [582, 270] on input "Referral Source" at bounding box center [711, 269] width 323 height 27
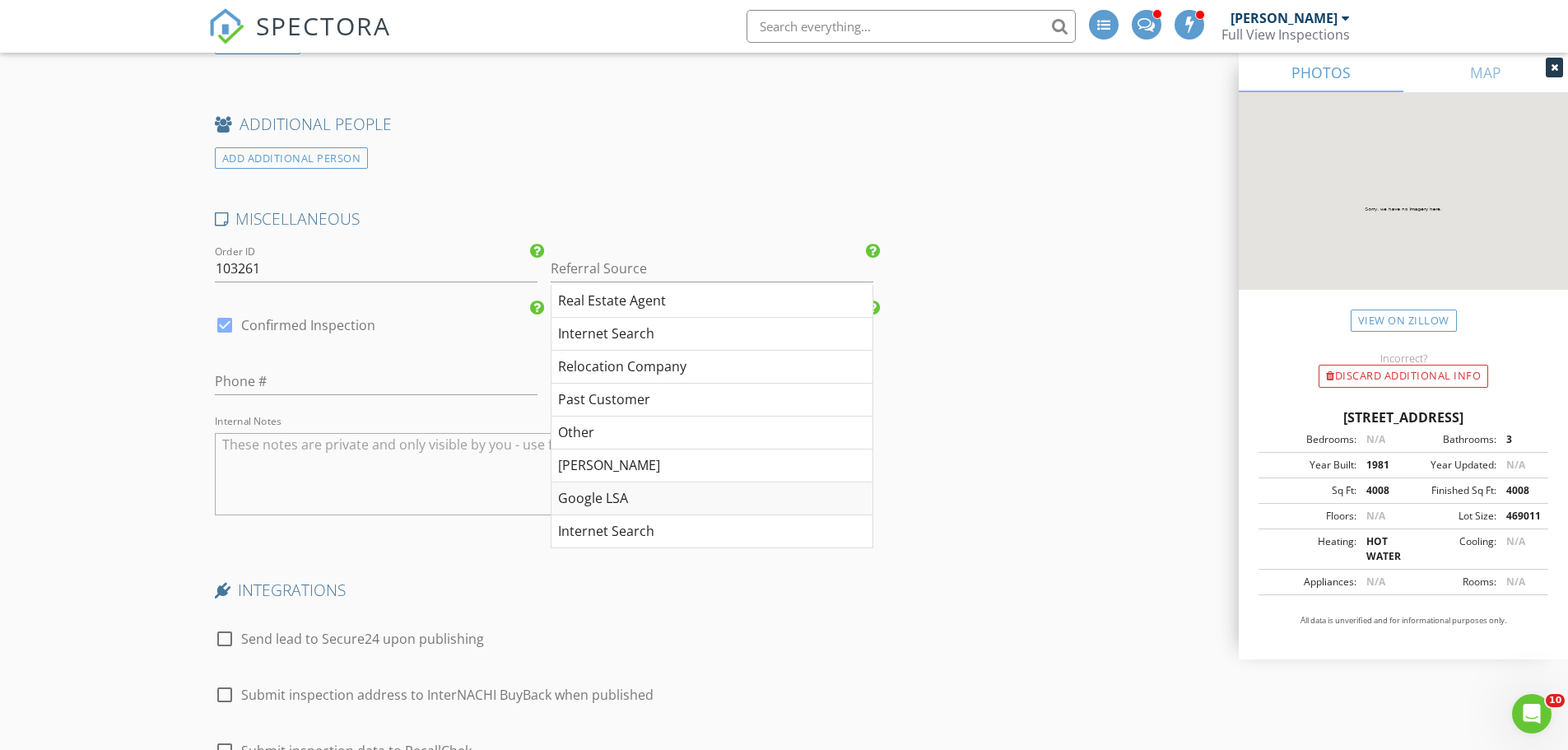
click at [650, 494] on div "Google LSA" at bounding box center [711, 499] width 321 height 33
type input "Google LSA"
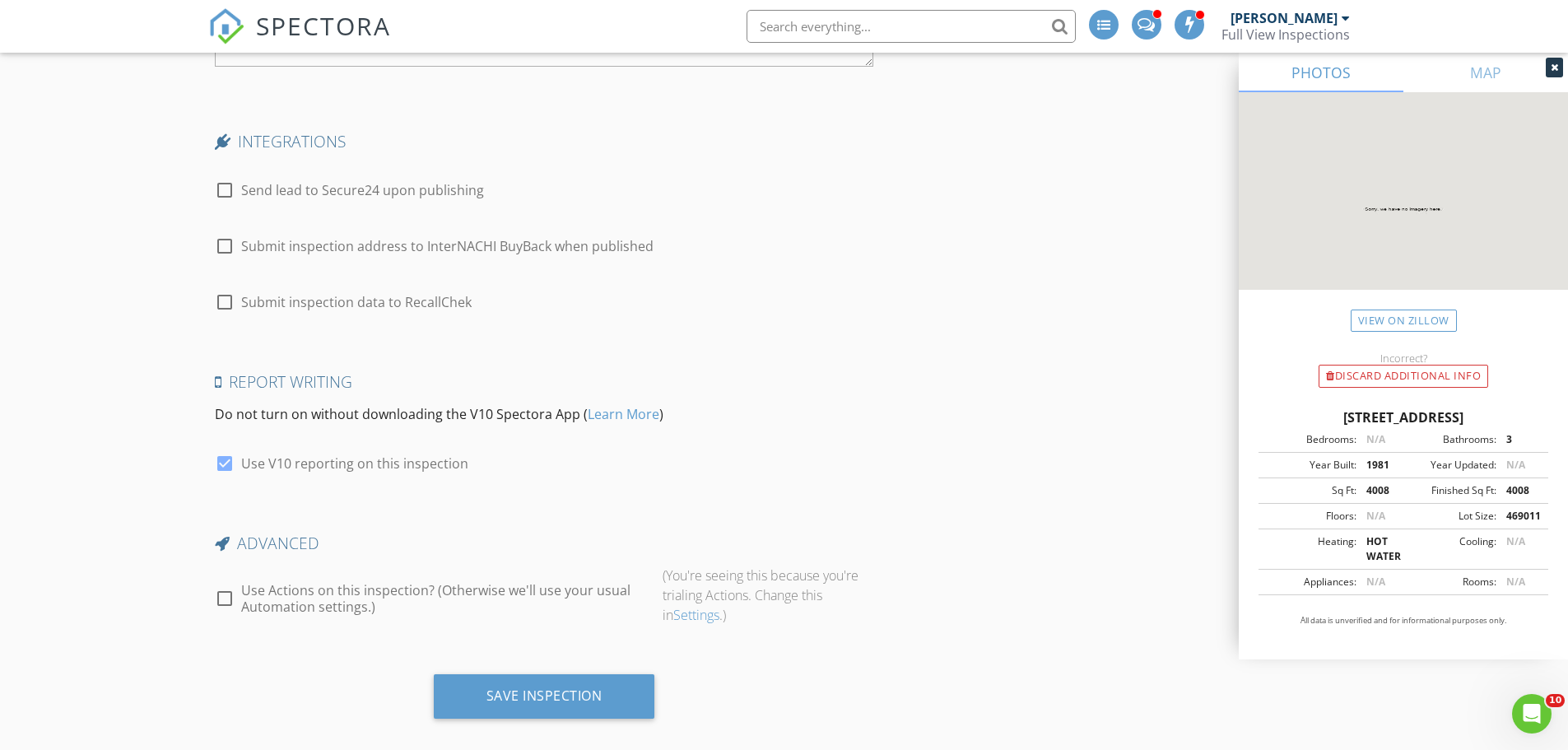
scroll to position [4668, 0]
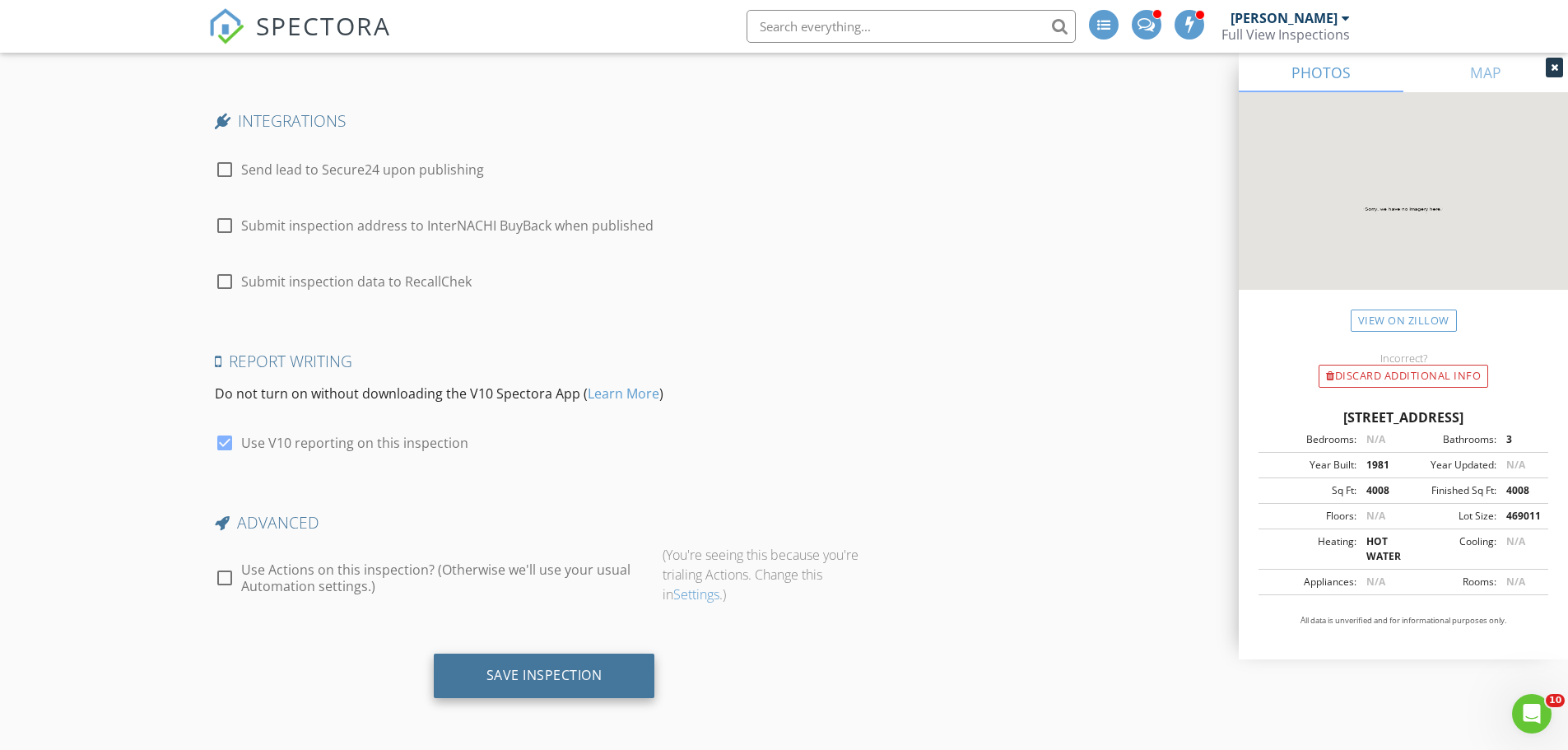
click at [552, 682] on div "Save Inspection" at bounding box center [544, 675] width 116 height 17
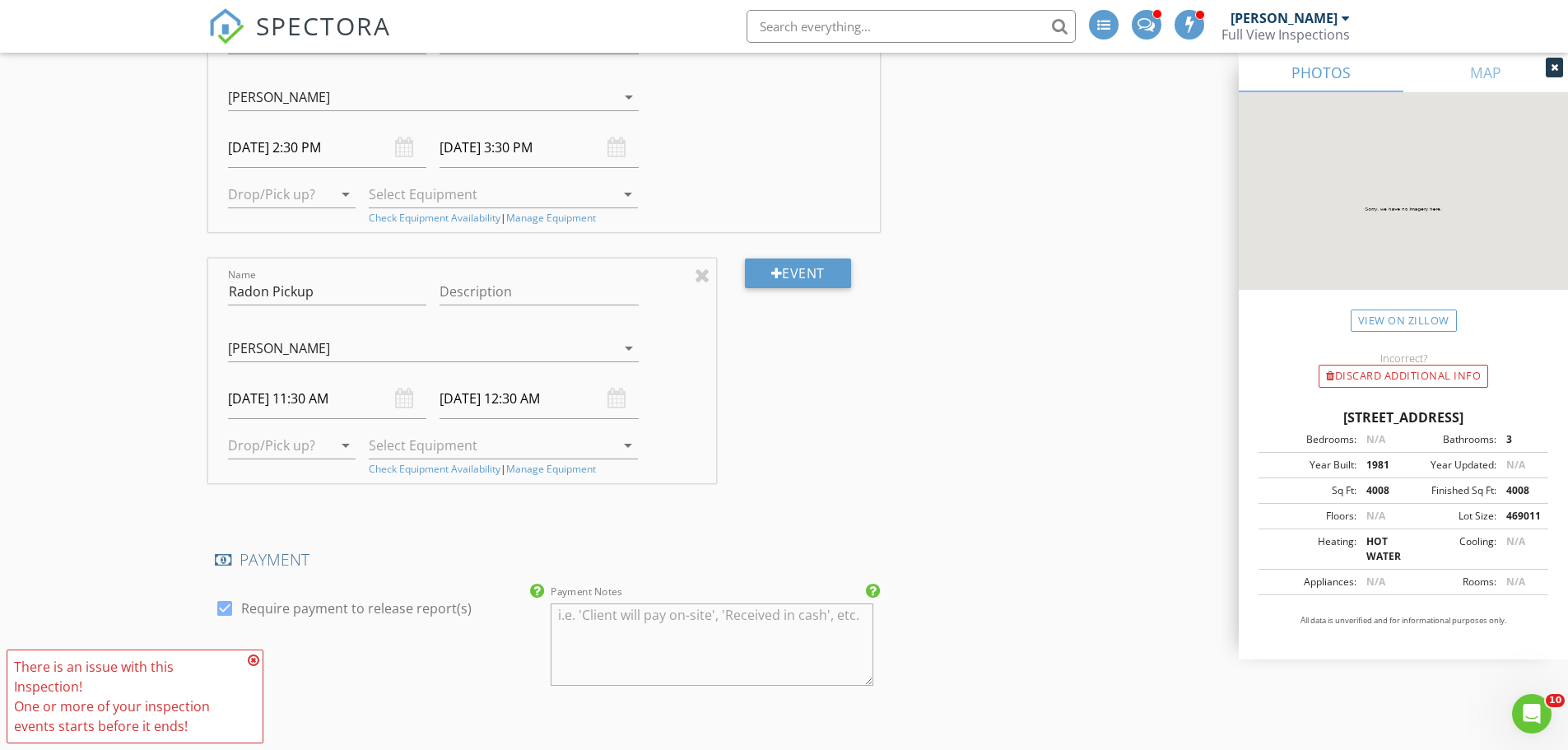
scroll to position [2857, 0]
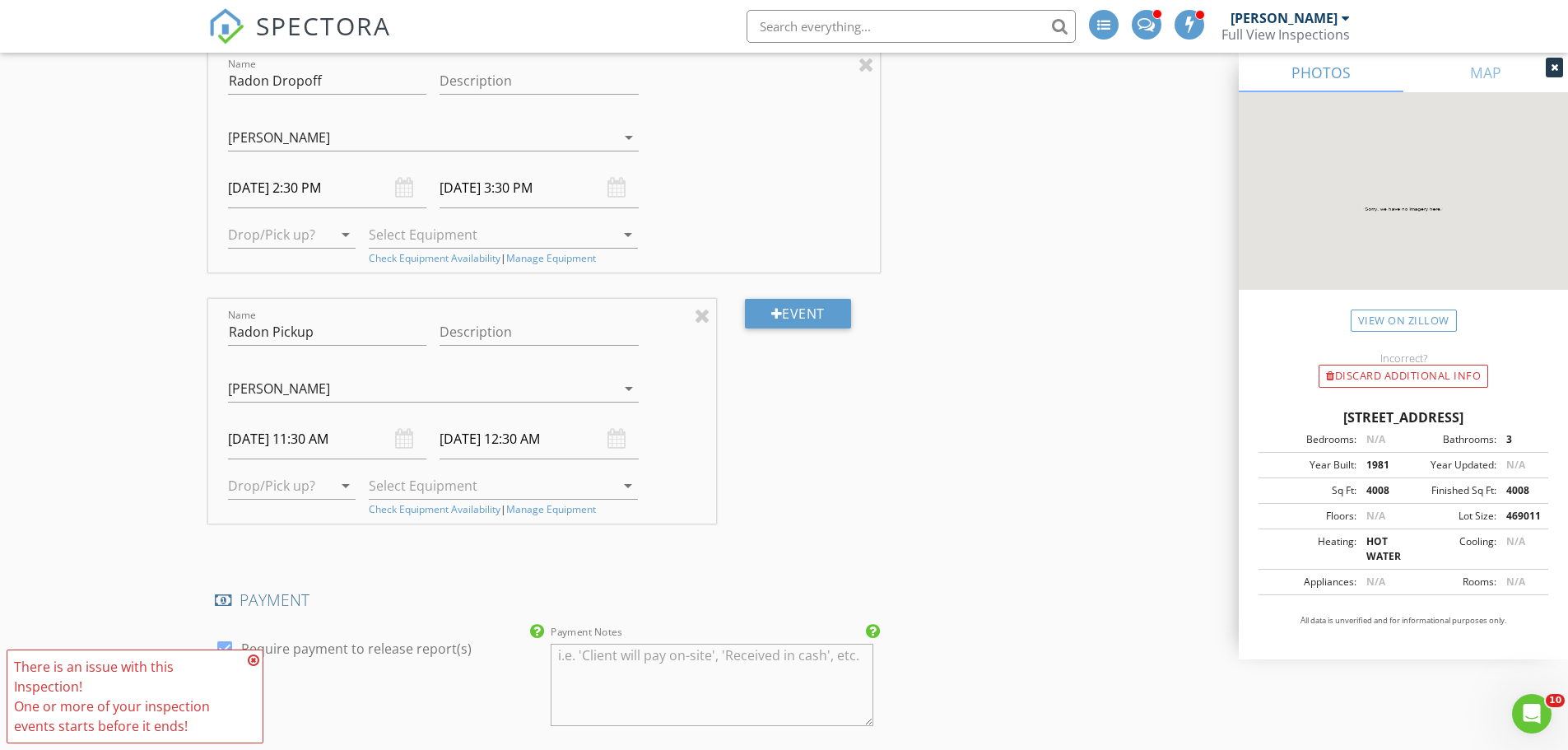
click at [566, 439] on input "09/02/2025 12:30 AM" at bounding box center [539, 439] width 200 height 40
type input "[DATE] 12:30 PM"
click at [677, 719] on span "AM" at bounding box center [675, 719] width 46 height 33
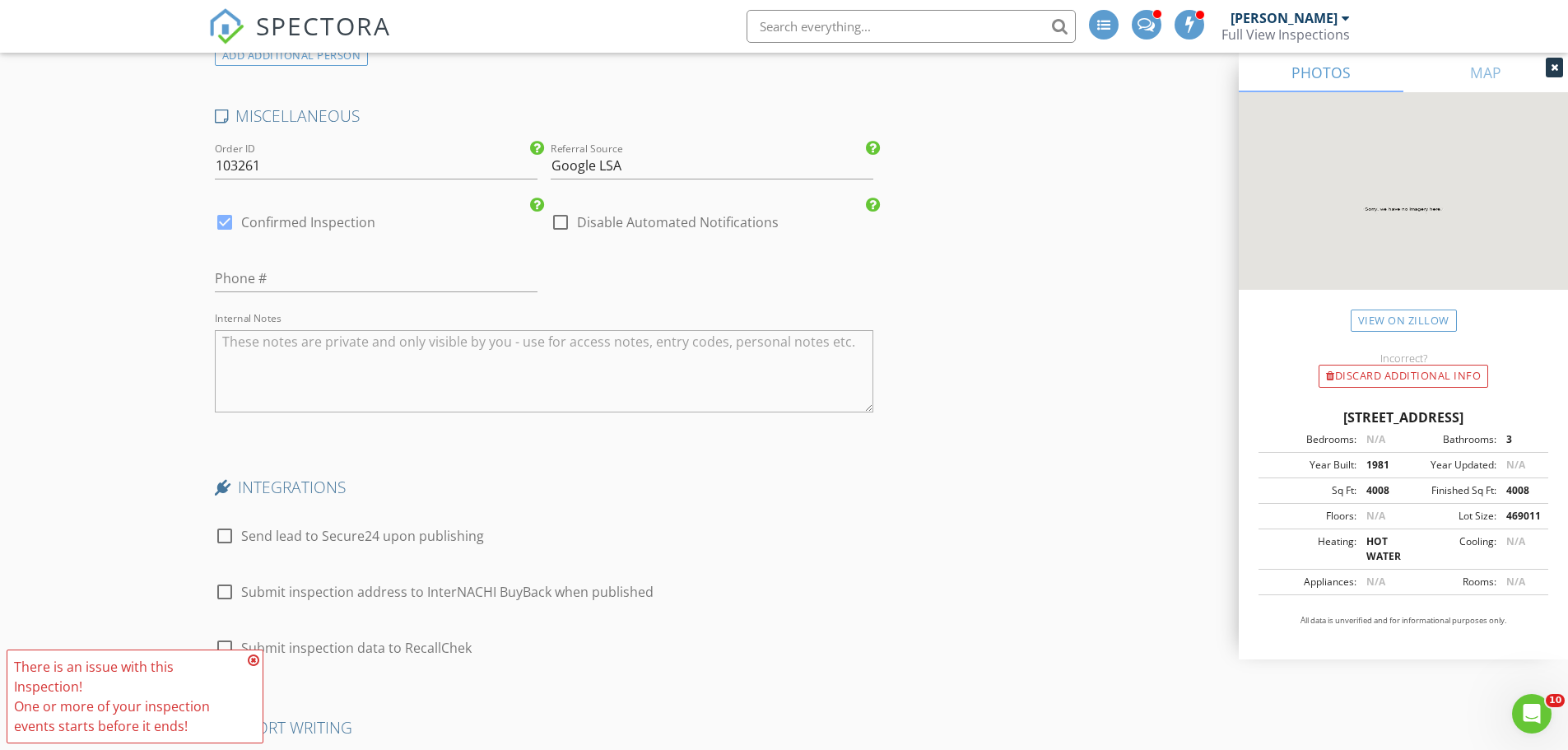
scroll to position [4668, 0]
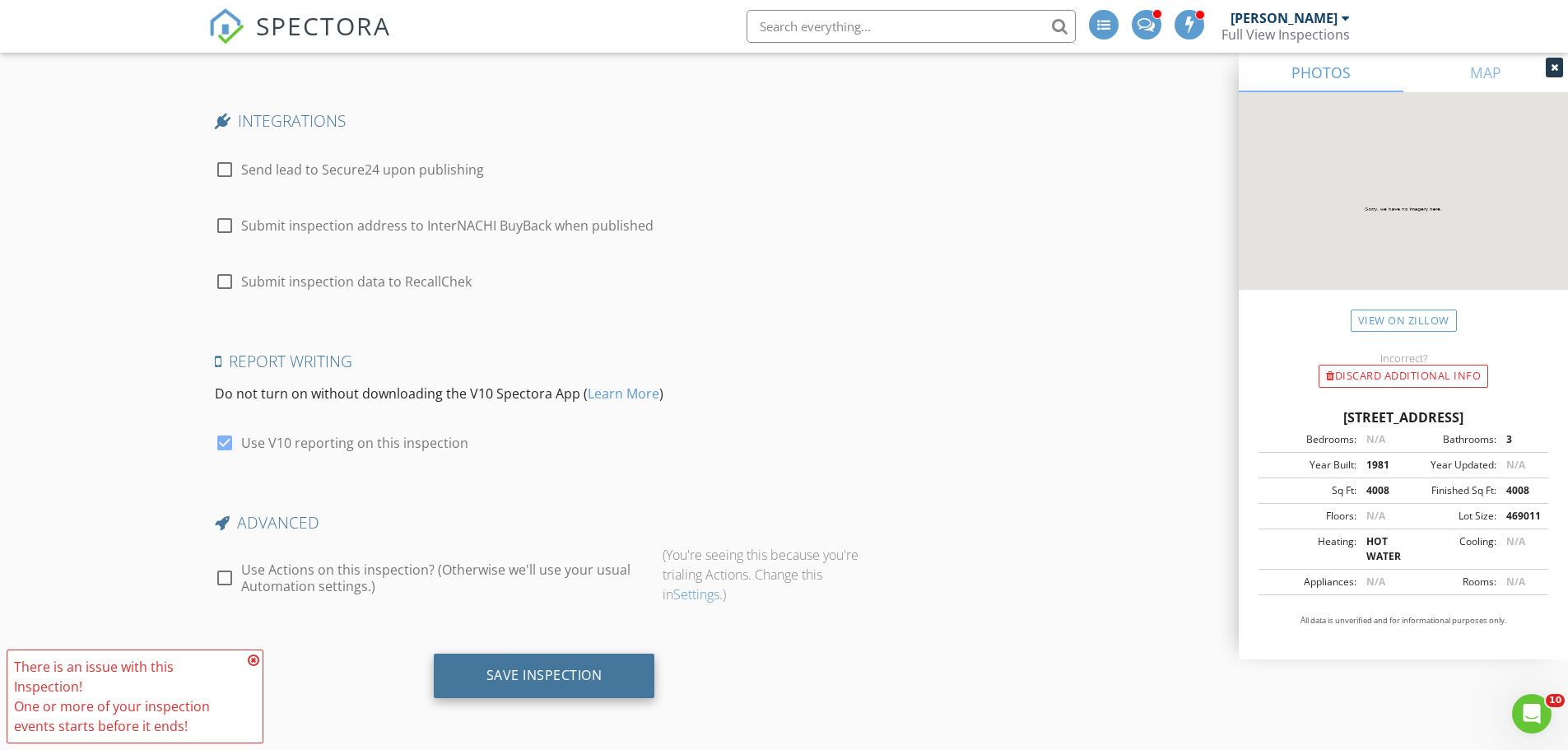
click at [517, 692] on div "Save Inspection" at bounding box center [544, 676] width 221 height 45
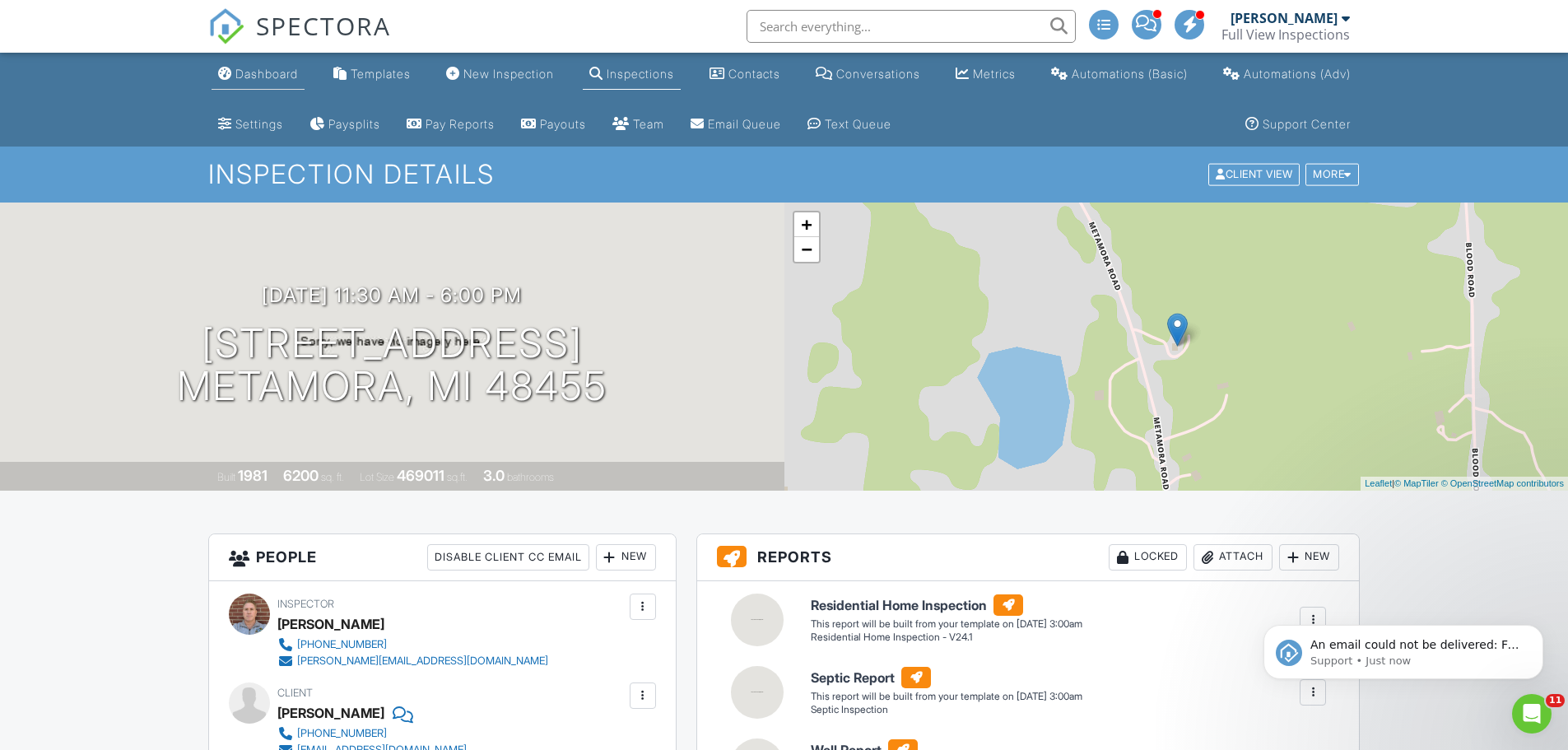
click at [275, 78] on div "Dashboard" at bounding box center [267, 74] width 63 height 14
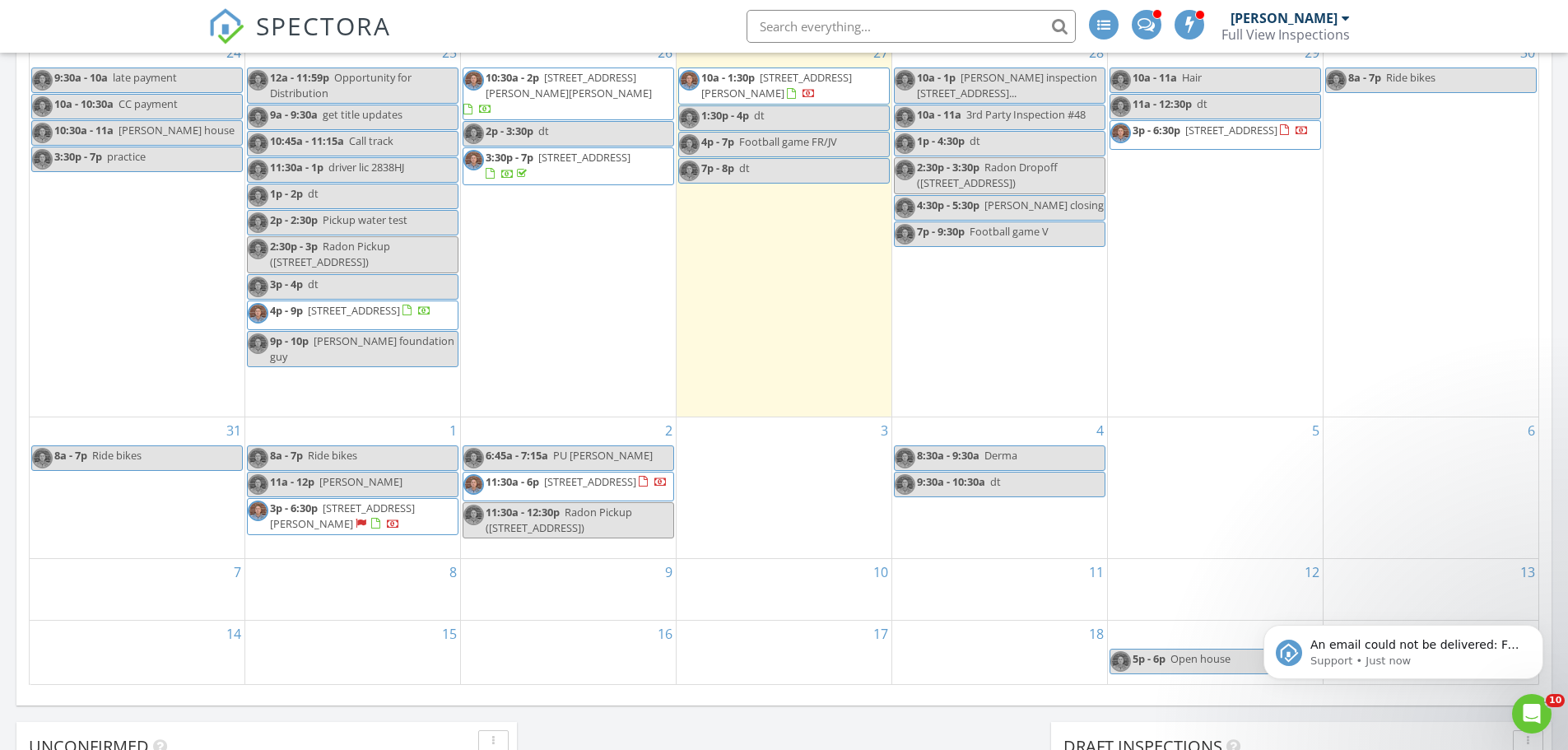
scroll to position [988, 0]
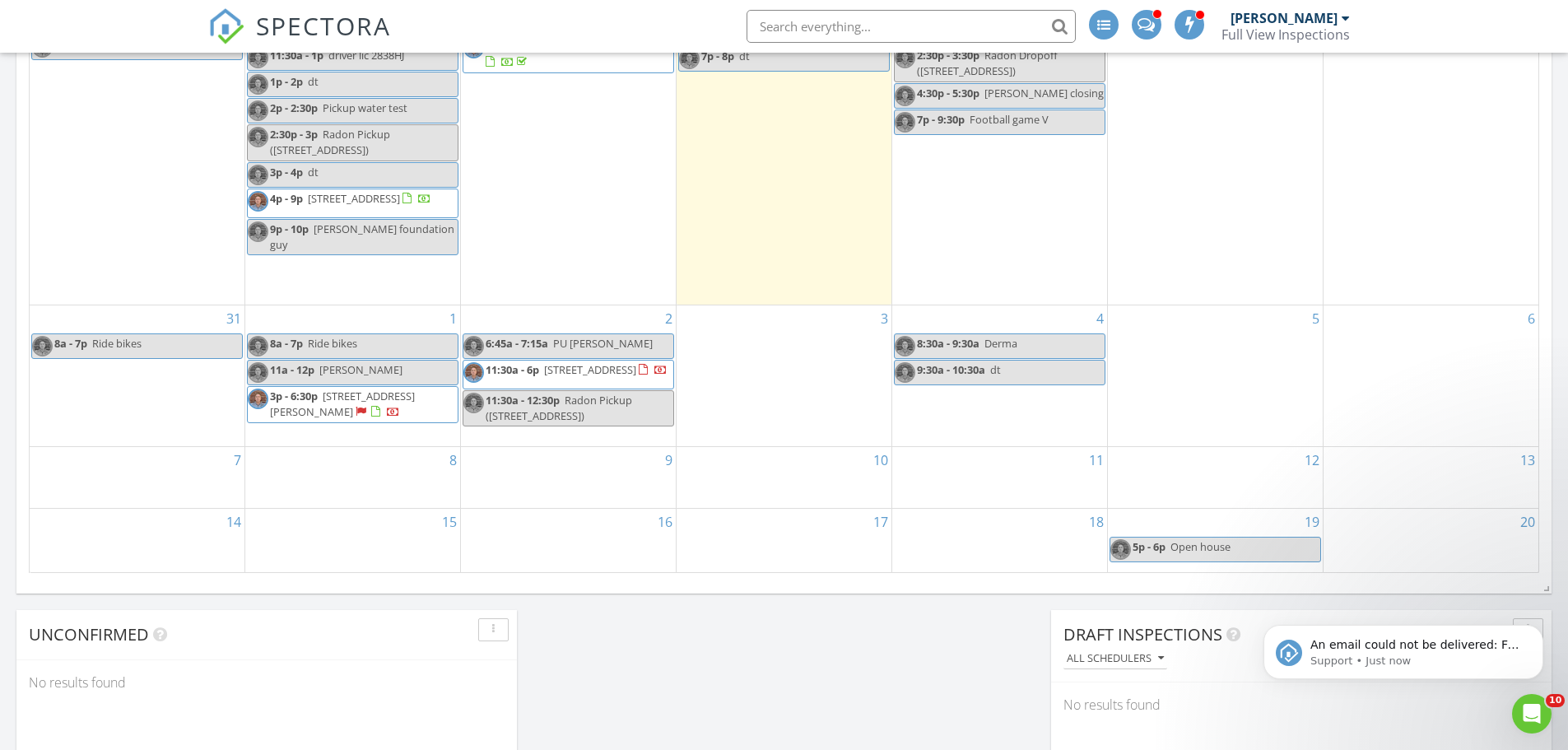
click at [382, 389] on span "[STREET_ADDRESS][PERSON_NAME]" at bounding box center [343, 403] width 145 height 31
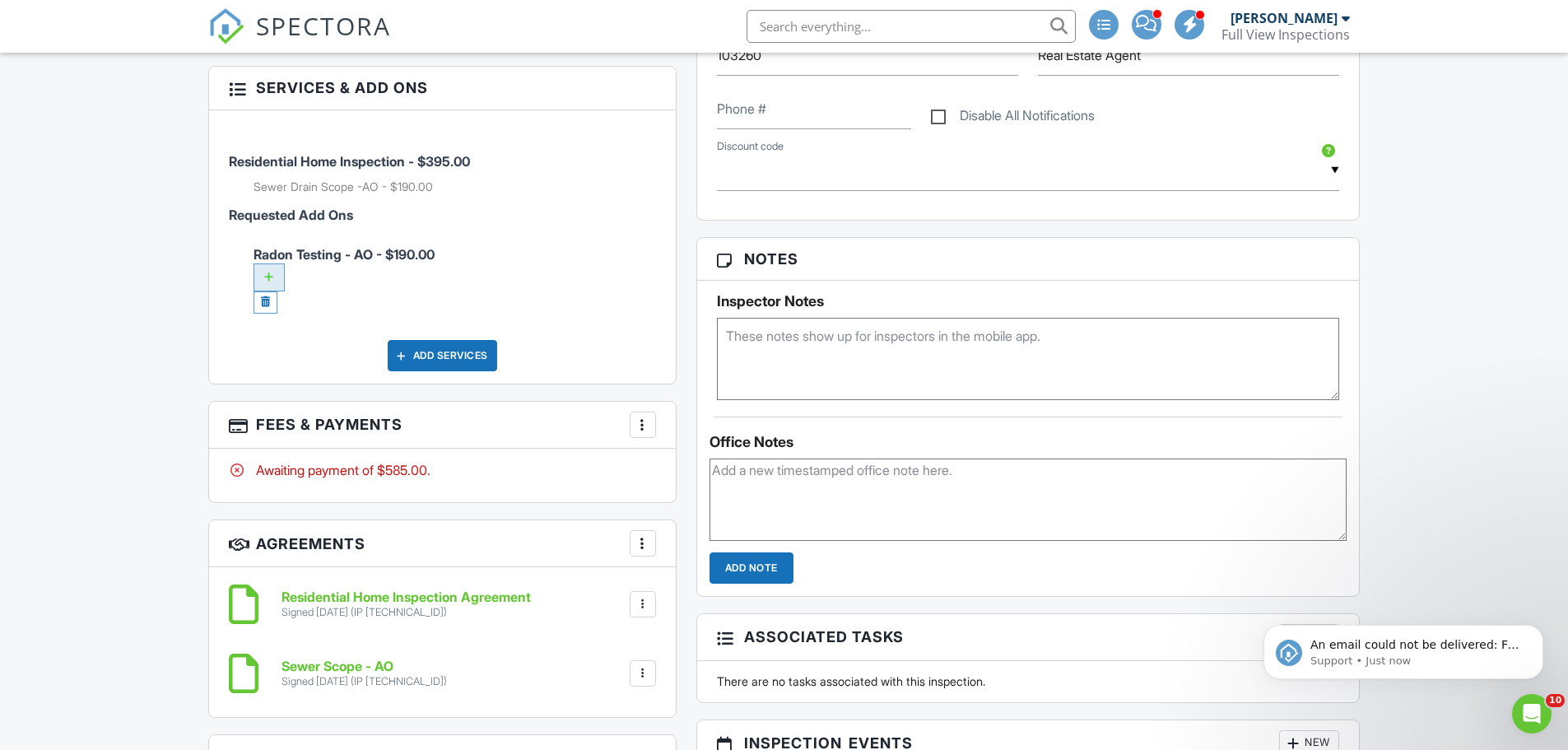
click at [271, 263] on div at bounding box center [270, 277] width 32 height 28
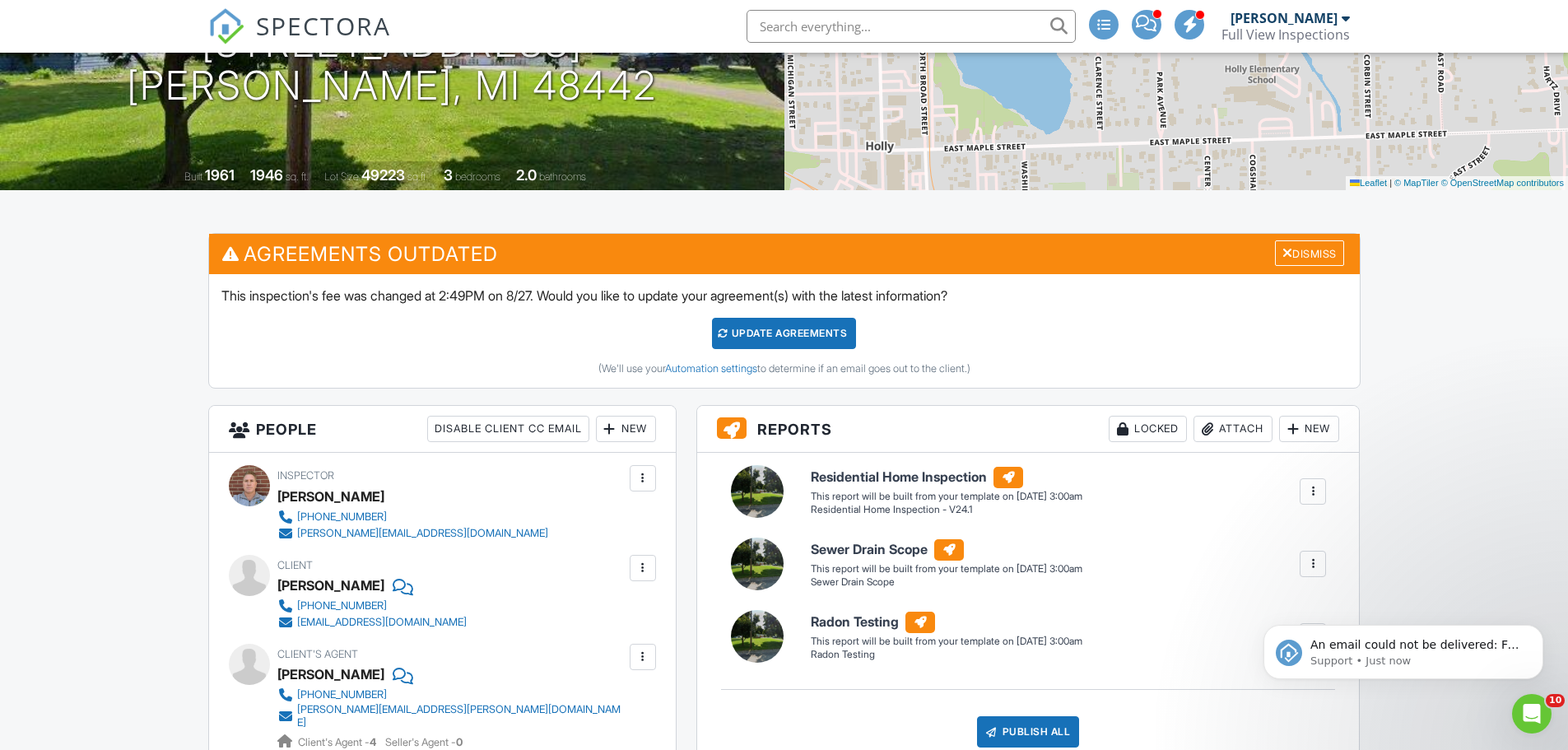
scroll to position [417, 0]
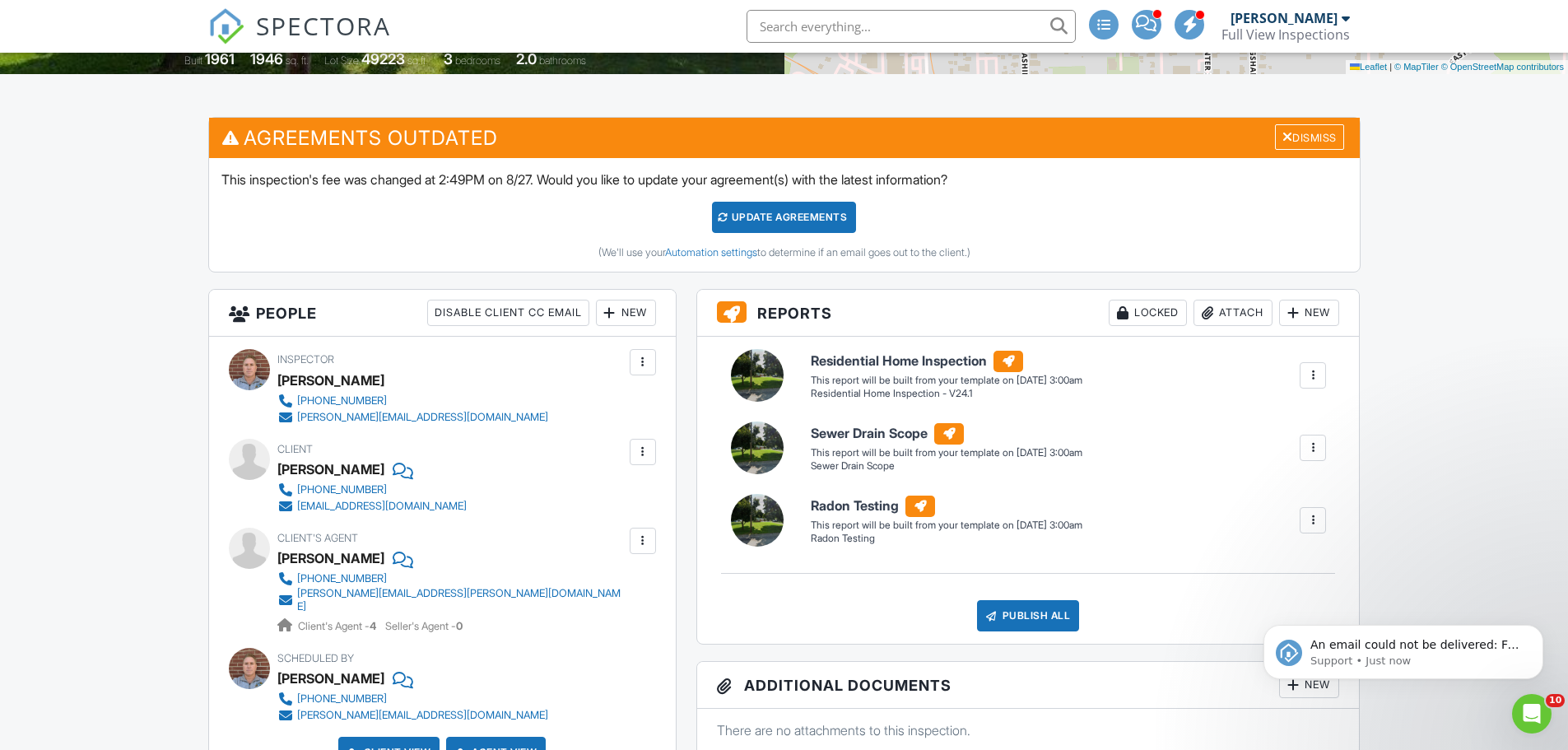
click at [774, 215] on div "Update Agreements" at bounding box center [784, 217] width 144 height 32
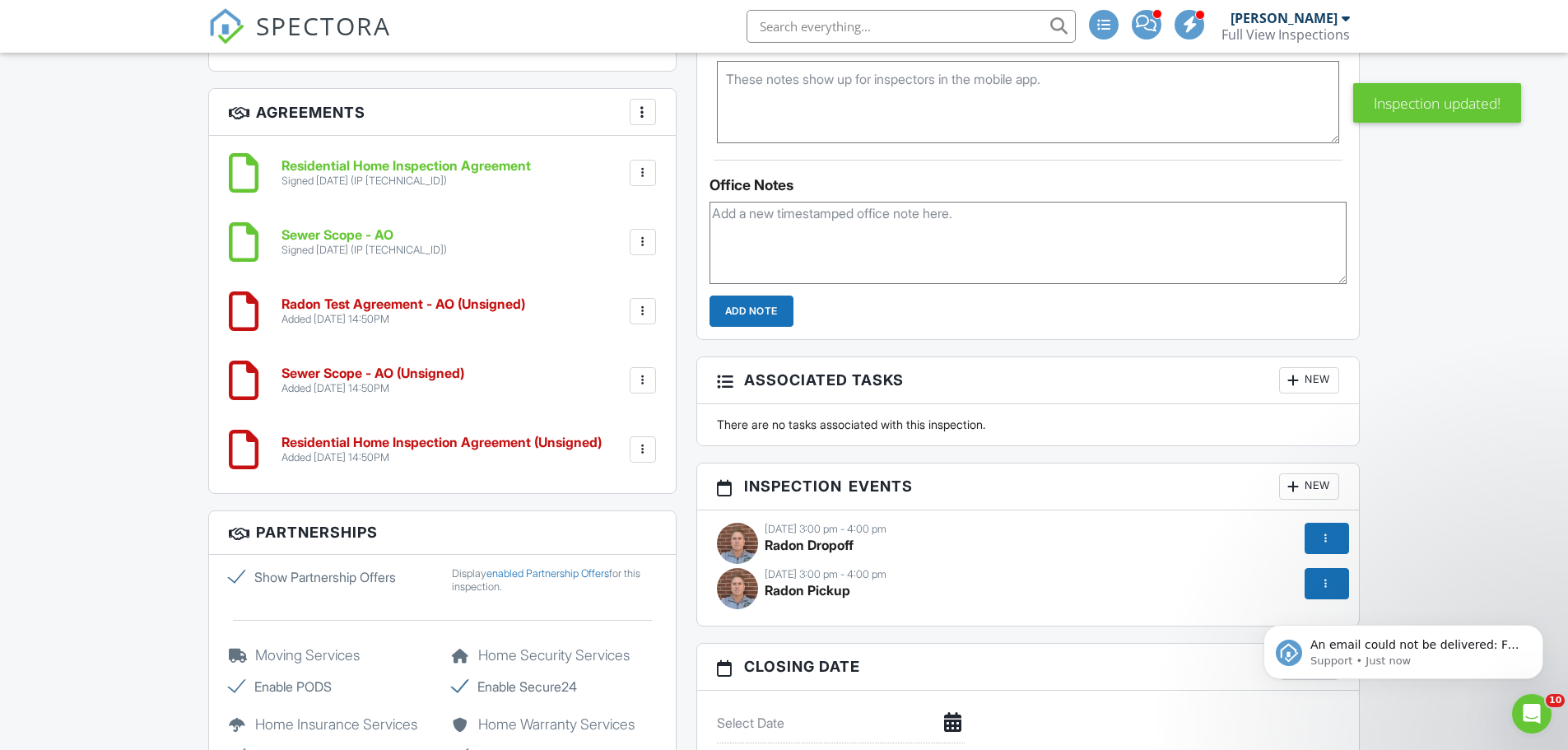
click at [635, 443] on div at bounding box center [642, 449] width 17 height 17
click at [605, 568] on li "Delete" at bounding box center [598, 577] width 94 height 41
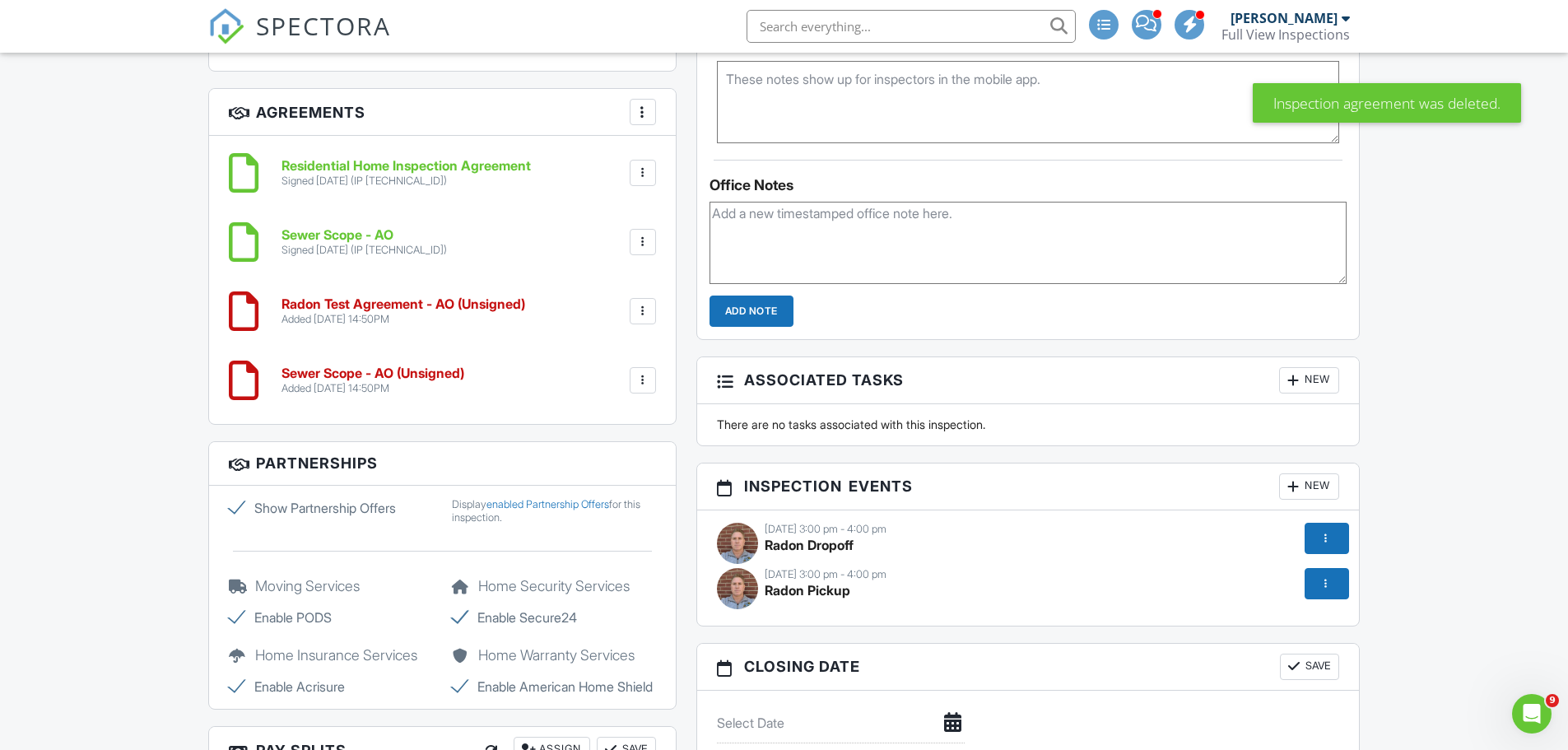
click at [643, 372] on div at bounding box center [642, 380] width 17 height 17
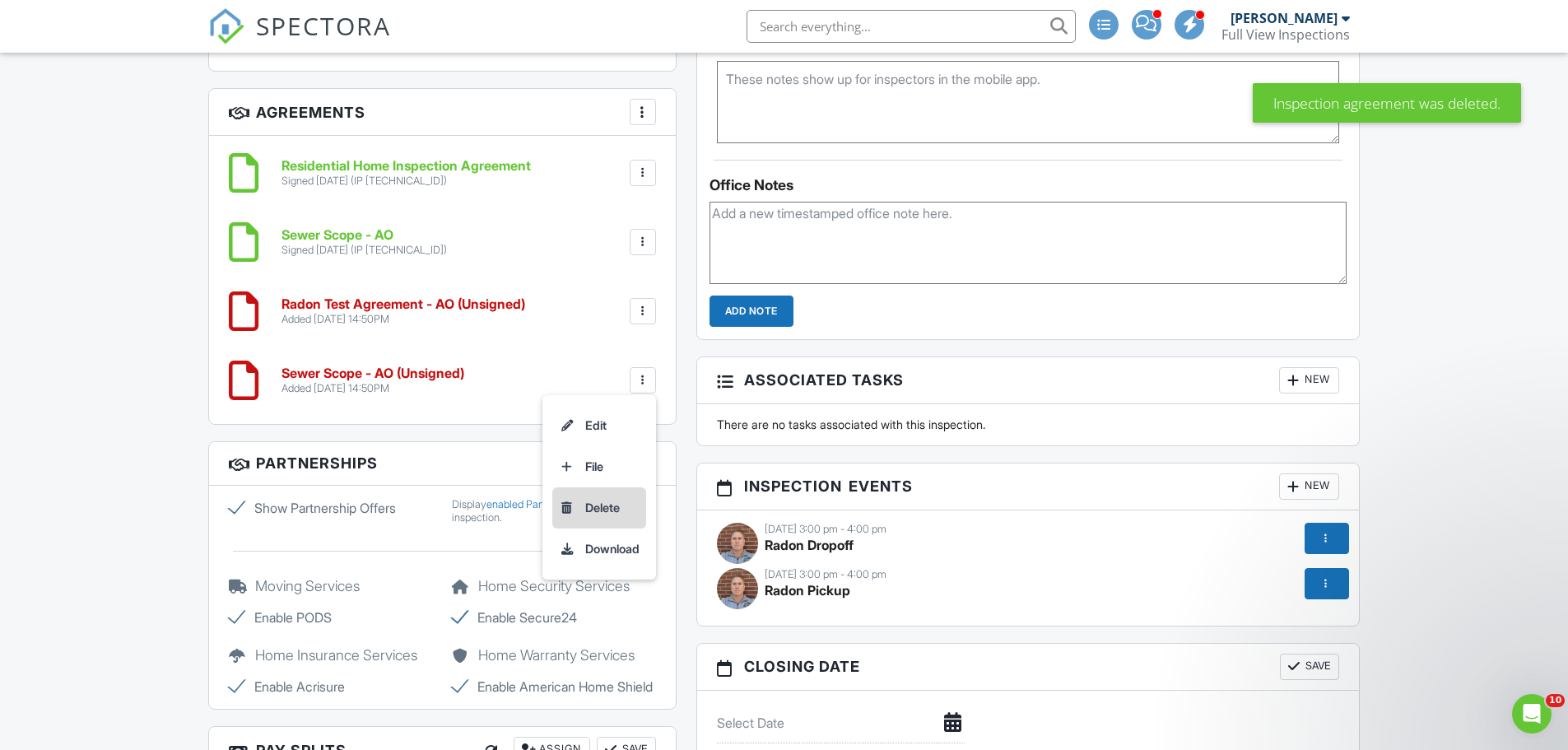
click at [605, 494] on li "Delete" at bounding box center [598, 508] width 94 height 41
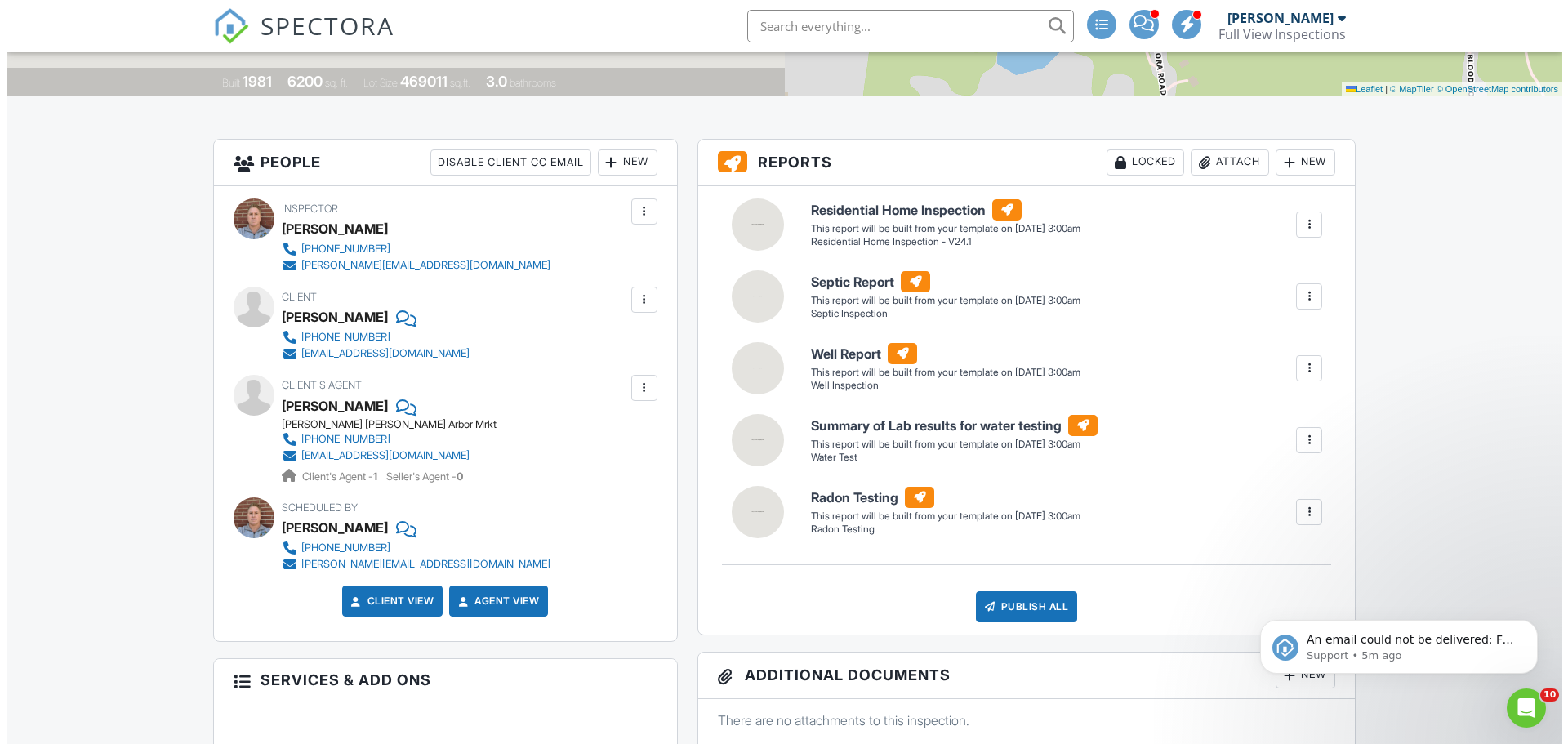
scroll to position [361, 0]
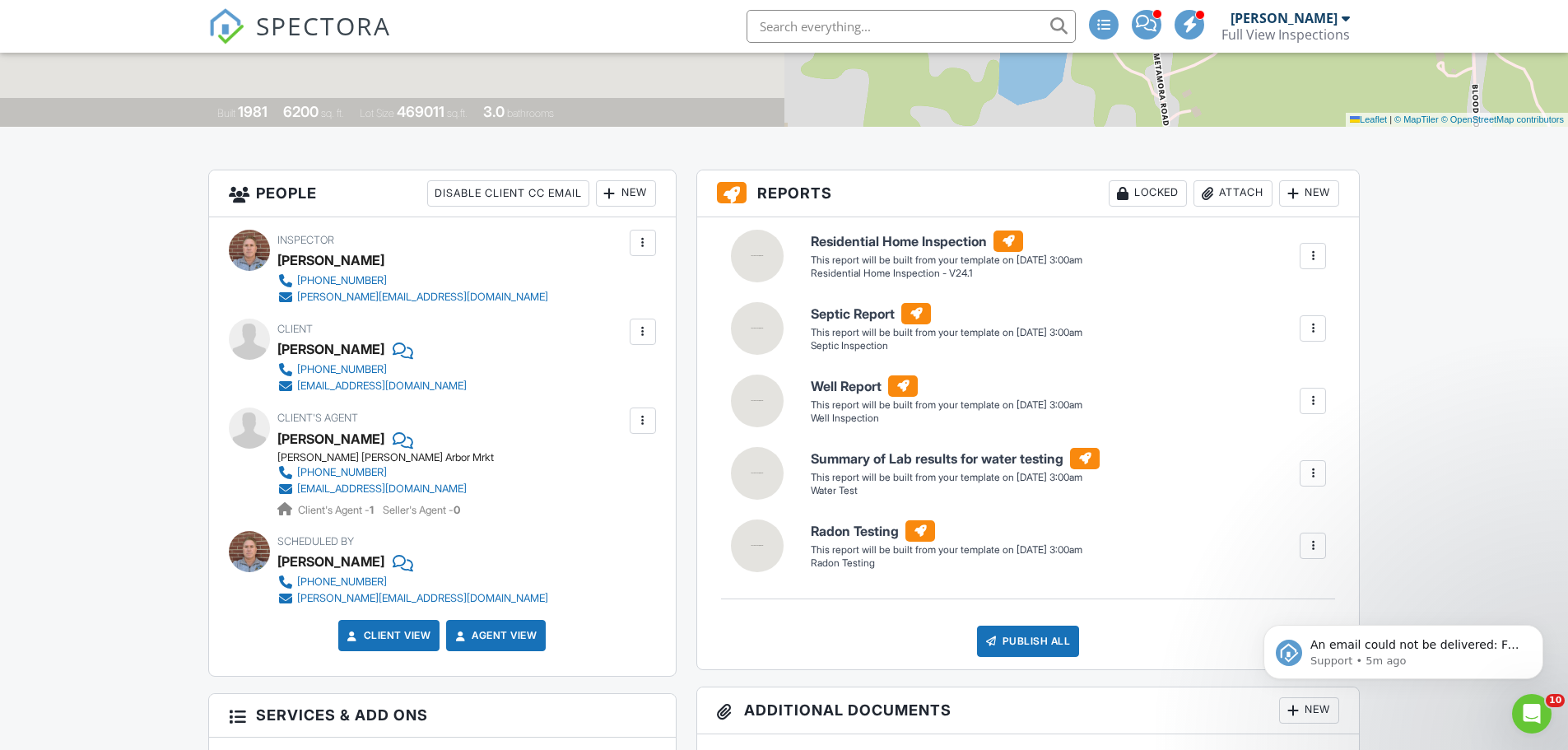
click at [641, 329] on div at bounding box center [642, 332] width 17 height 17
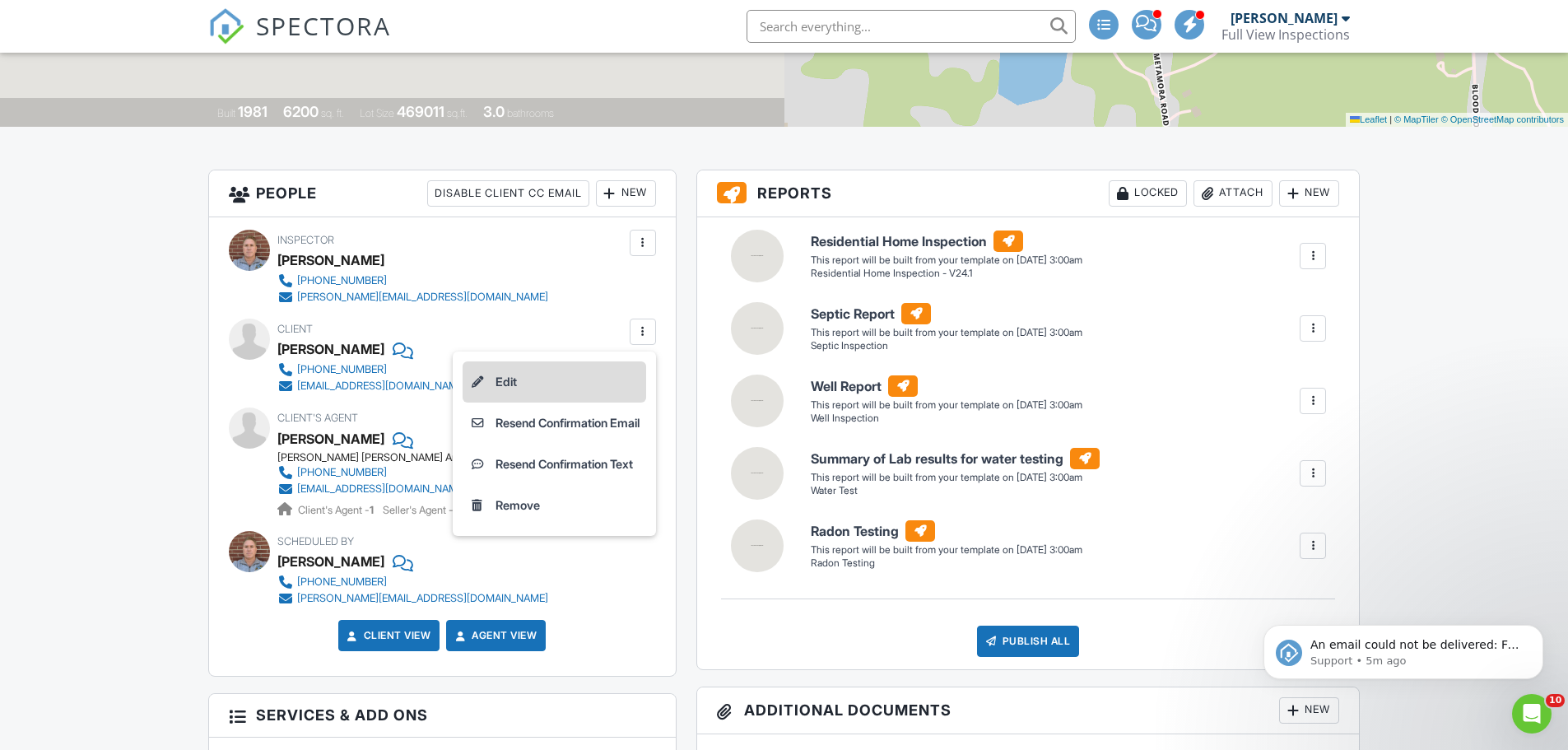
click at [512, 381] on li "Edit" at bounding box center [555, 382] width 184 height 41
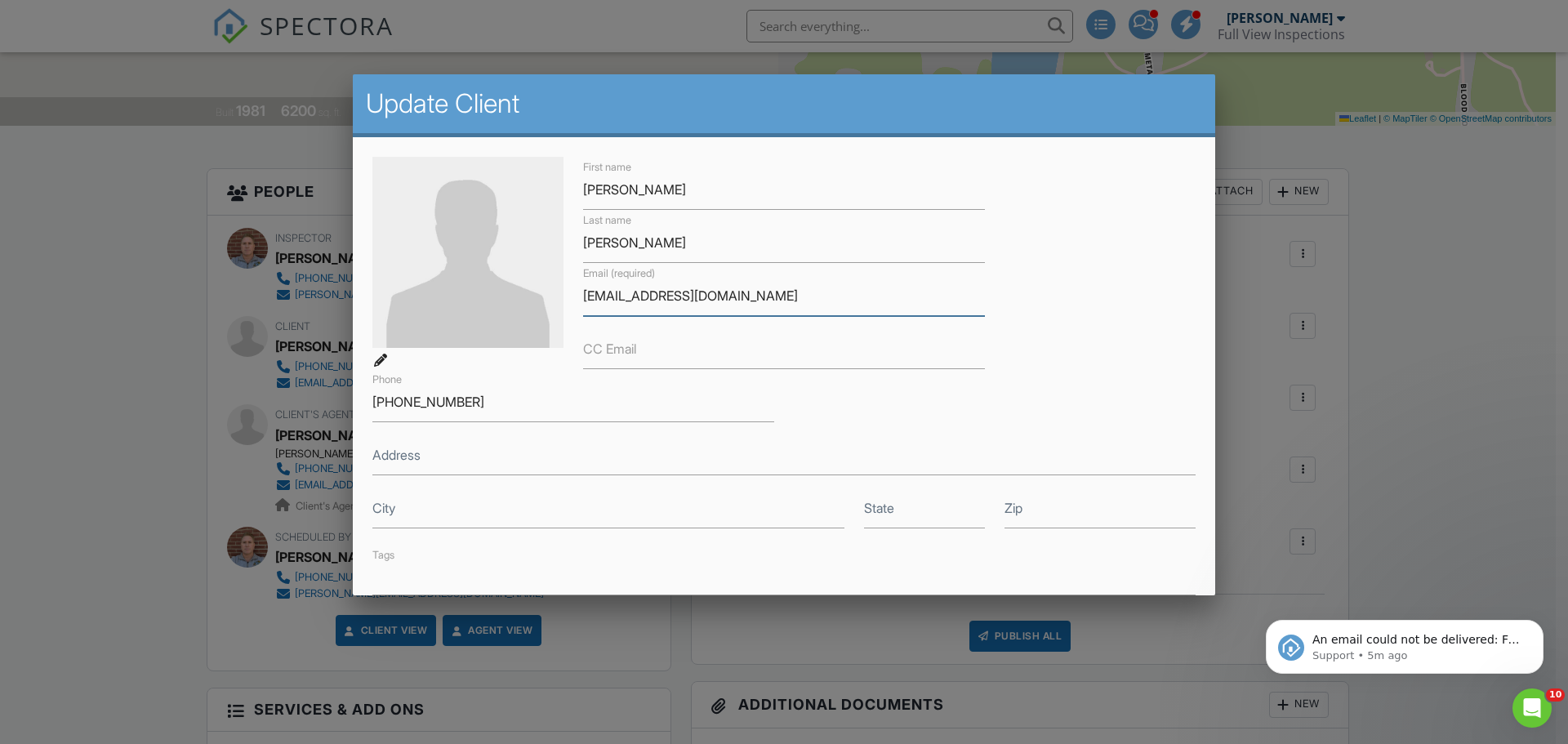
click at [606, 296] on input "[EMAIL_ADDRESS][DOMAIN_NAME]" at bounding box center [784, 296] width 402 height 40
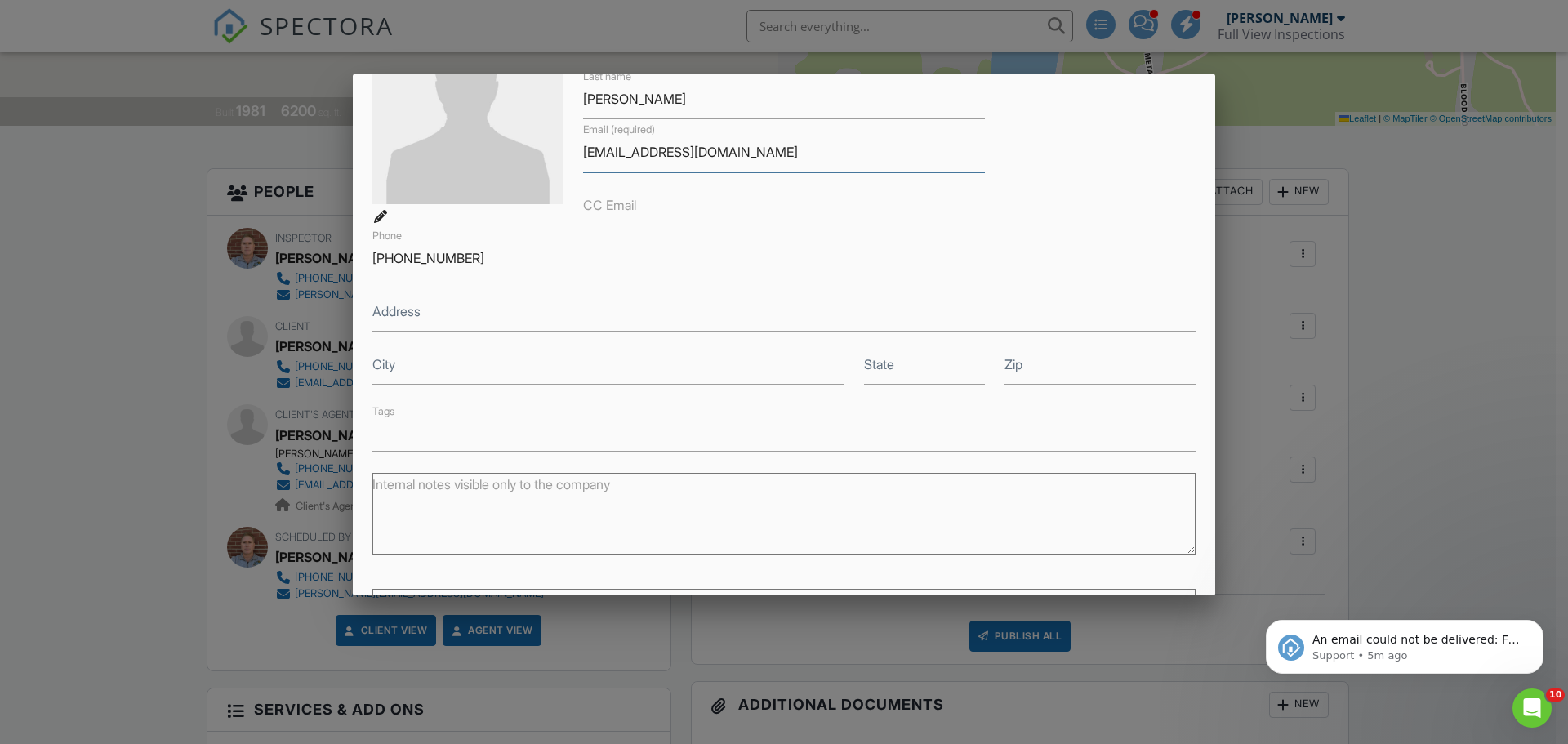
scroll to position [293, 0]
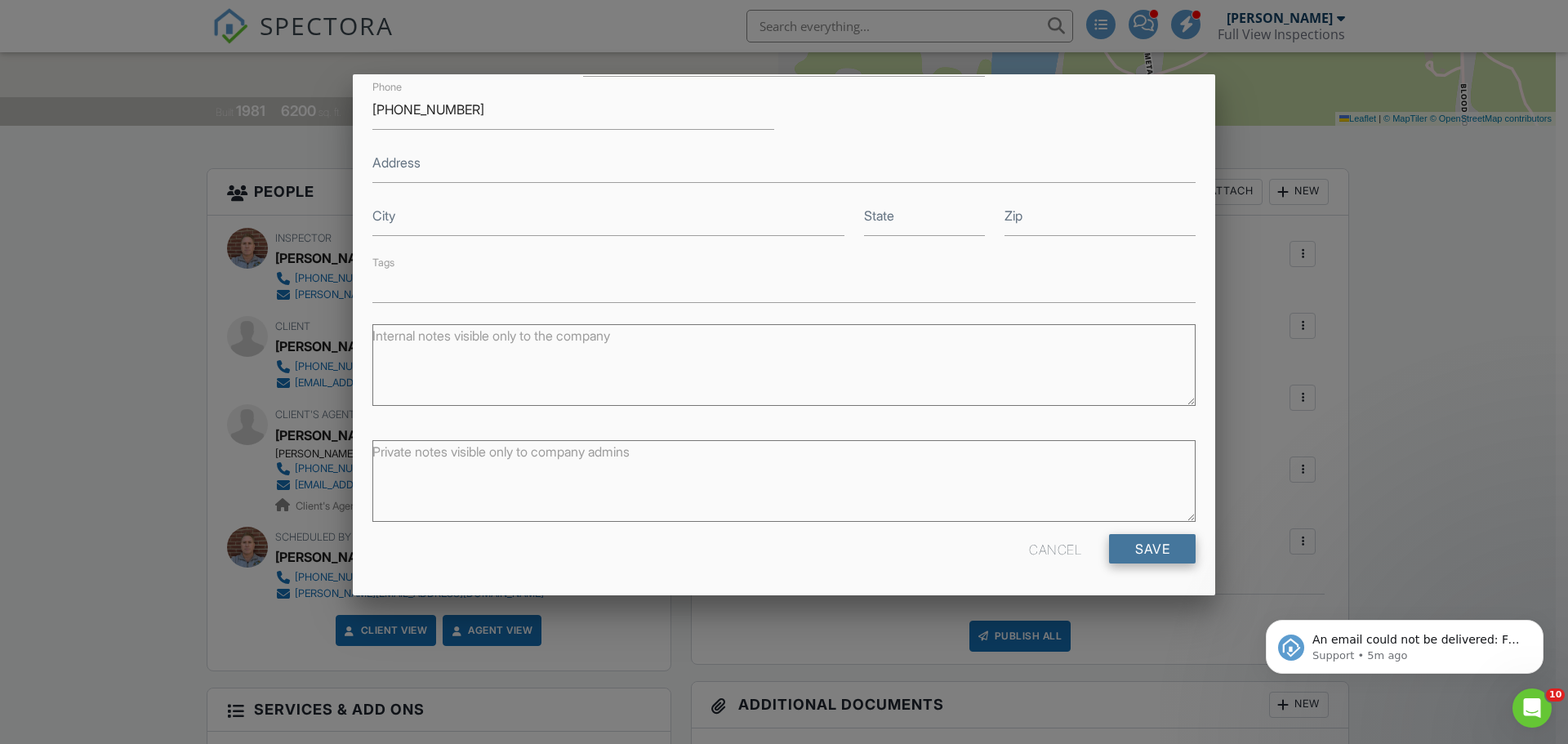
type input "[EMAIL_ADDRESS][DOMAIN_NAME]"
click at [1136, 550] on input "Save" at bounding box center [1153, 549] width 87 height 30
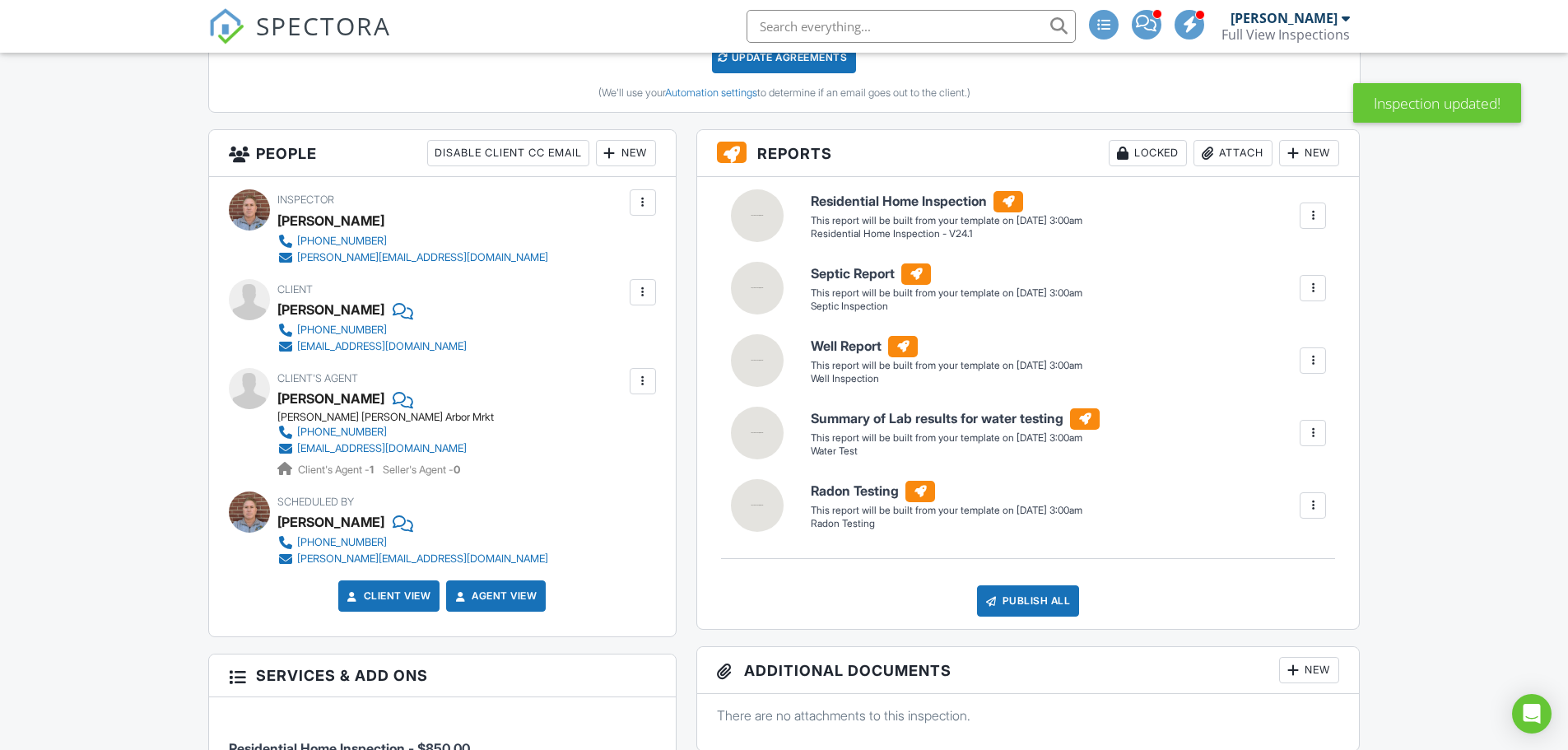
click at [647, 290] on div at bounding box center [642, 292] width 17 height 17
click at [584, 383] on li "Resend Confirmation Email" at bounding box center [555, 383] width 184 height 41
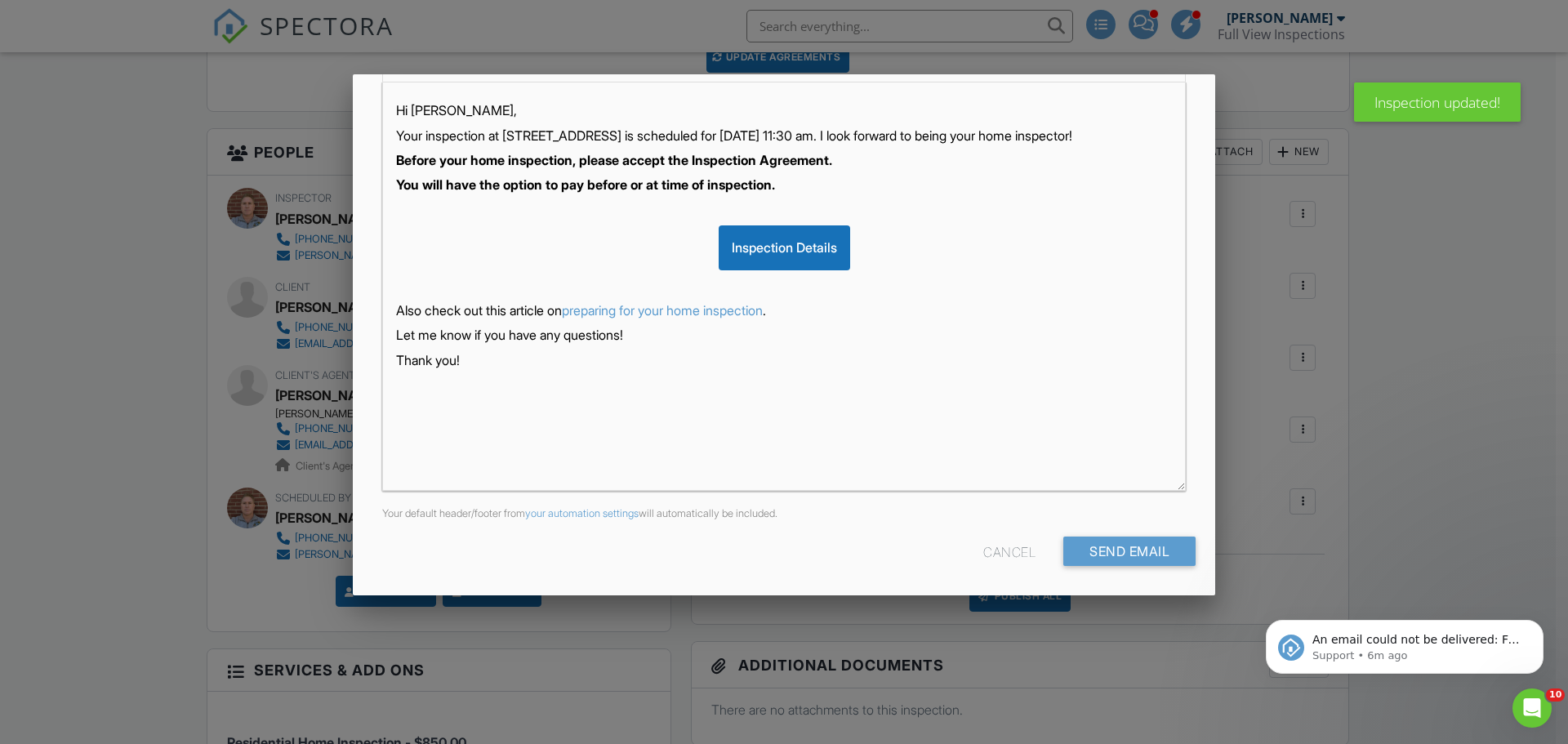
scroll to position [282, 0]
click at [1140, 548] on input "Send Email" at bounding box center [1130, 549] width 132 height 30
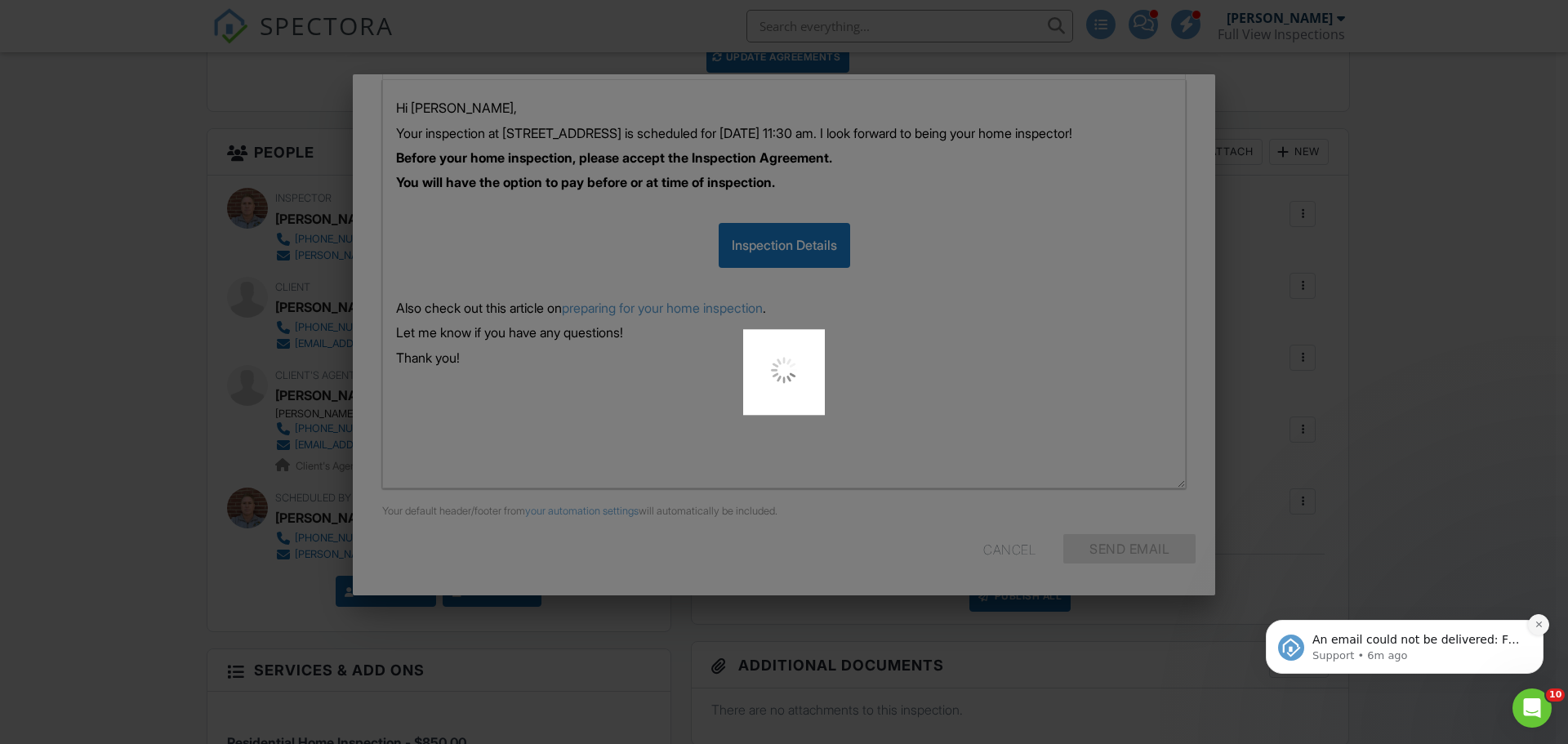
click at [1545, 621] on button "Dismiss notification" at bounding box center [1538, 624] width 21 height 21
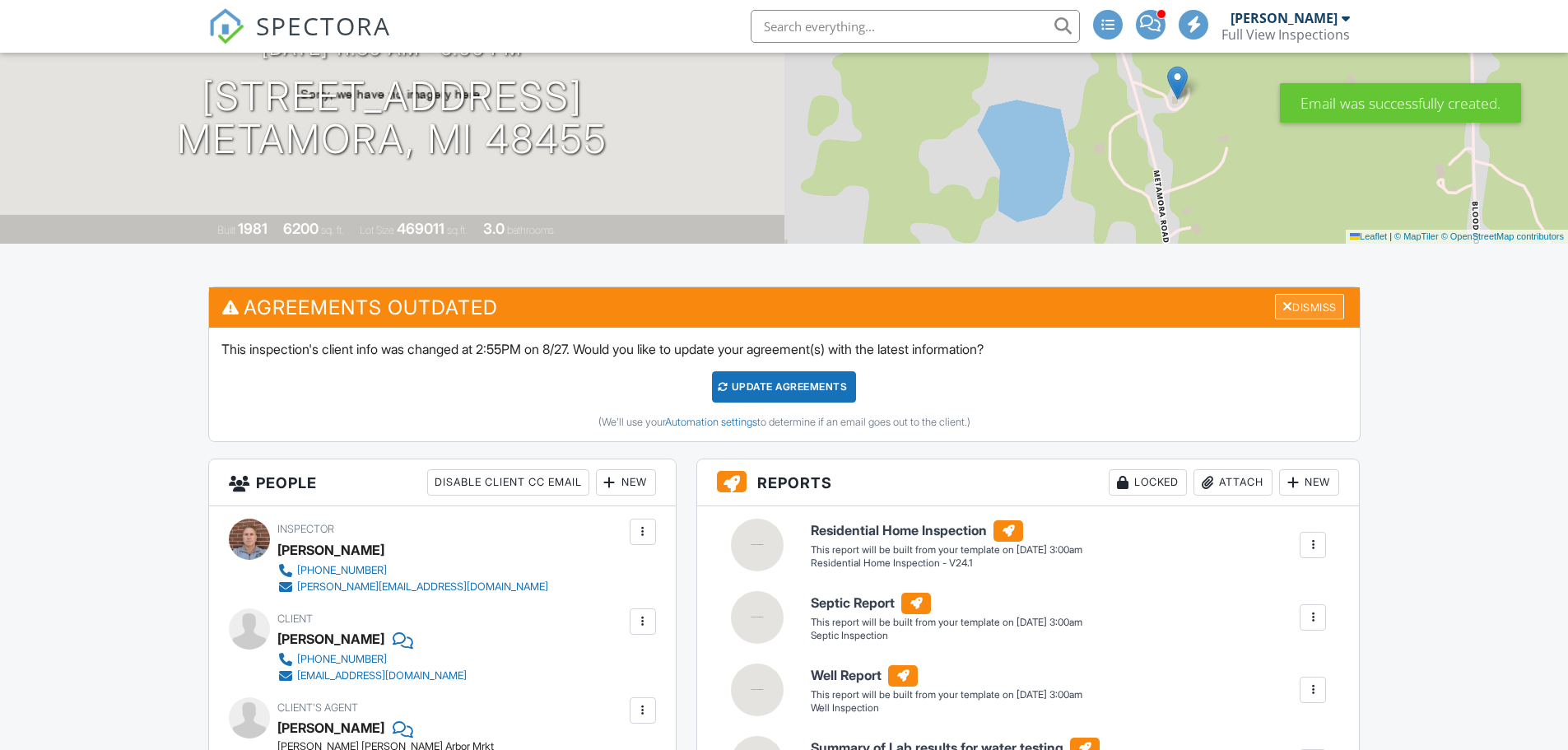
scroll to position [247, 0]
click at [1296, 312] on div "Dismiss" at bounding box center [1309, 306] width 69 height 25
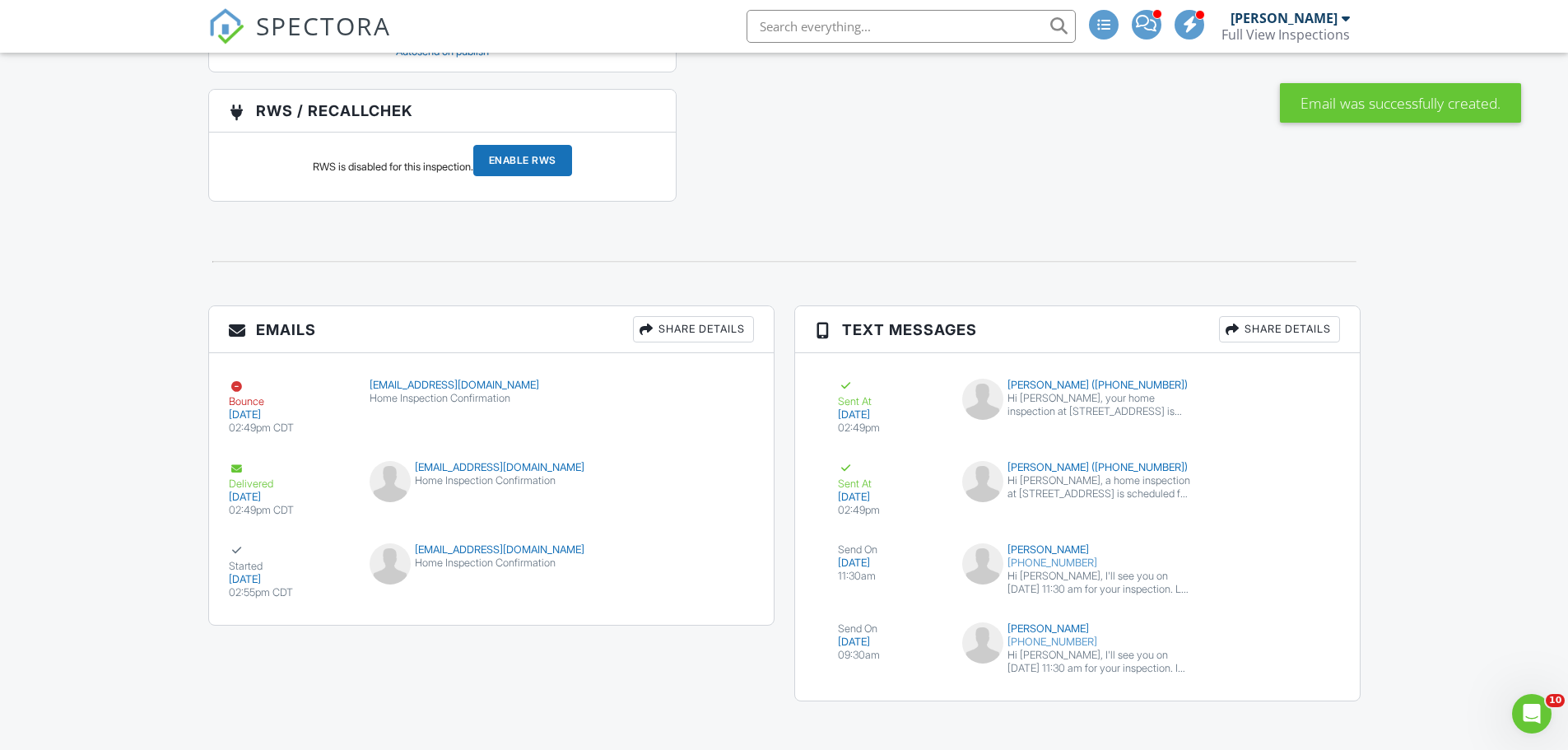
scroll to position [2505, 0]
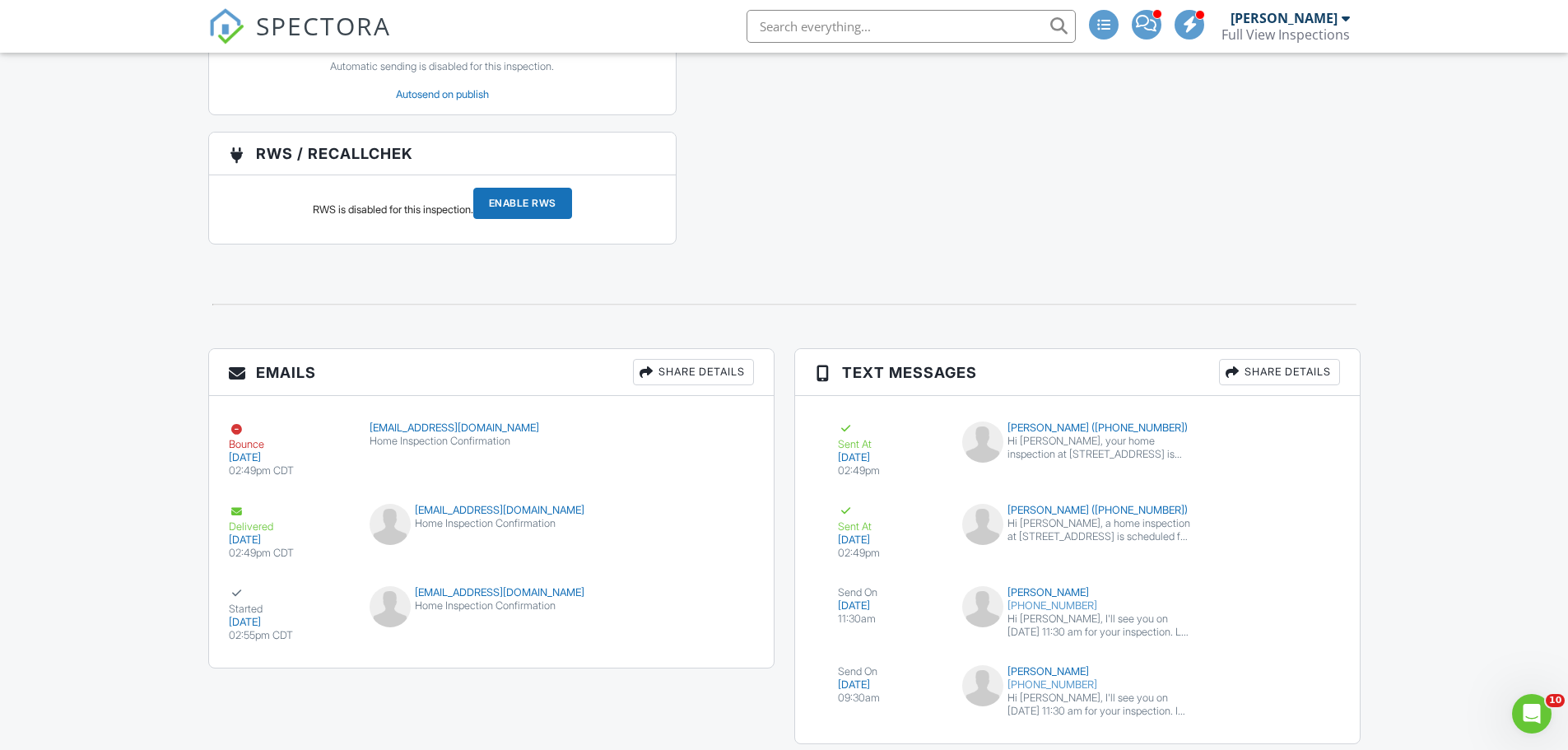
scroll to position [2505, 0]
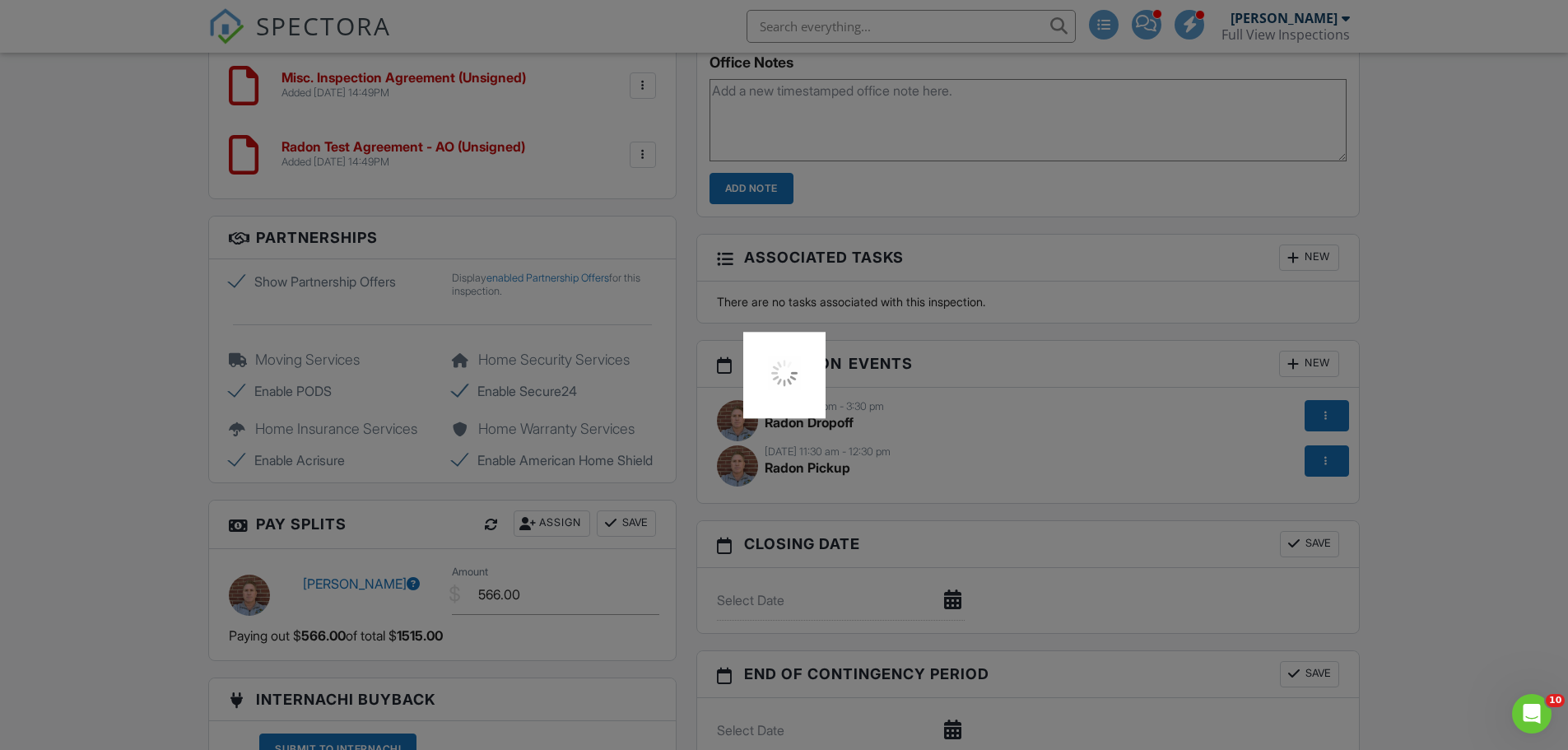
scroll to position [1599, 0]
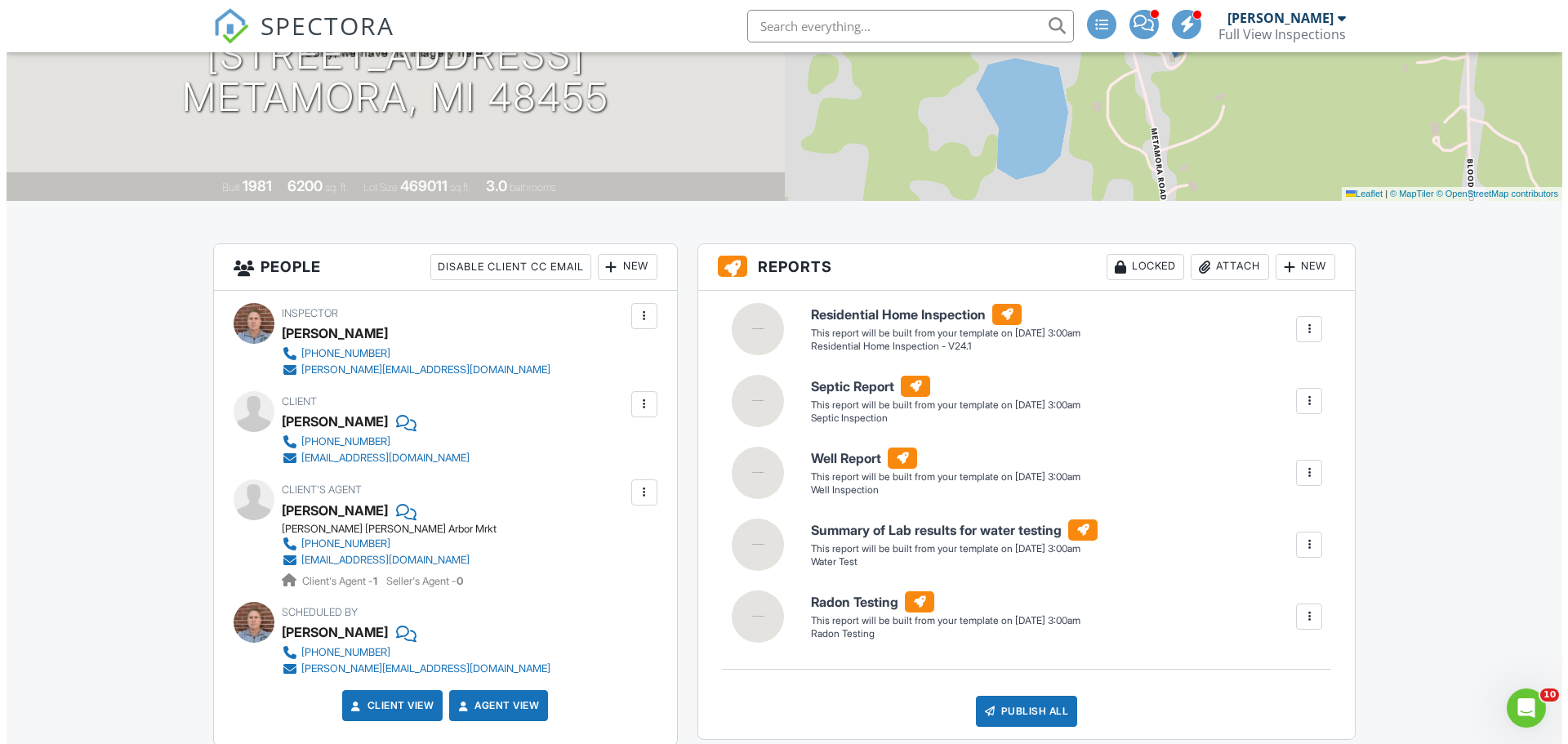
scroll to position [443, 0]
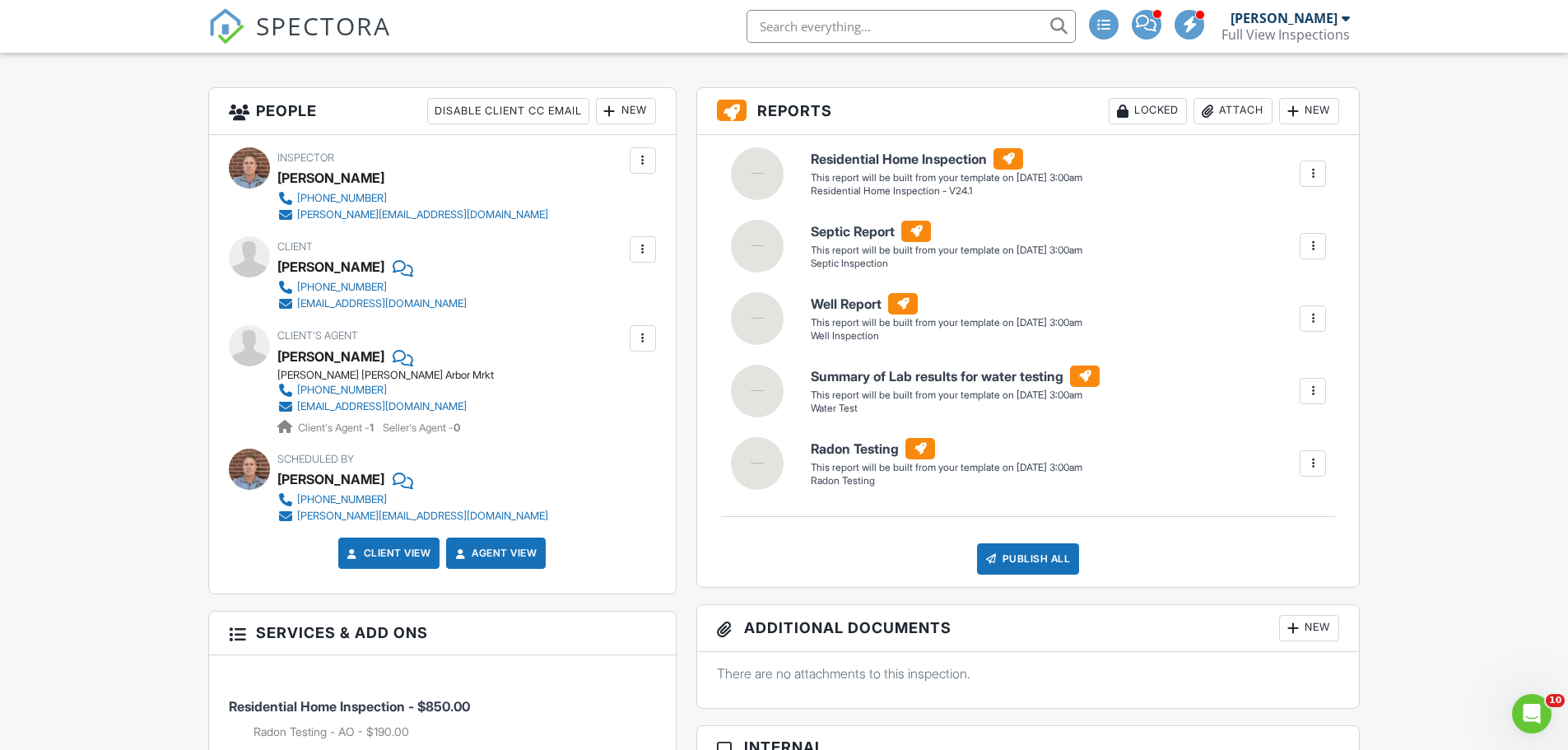
click at [636, 244] on div at bounding box center [642, 249] width 17 height 17
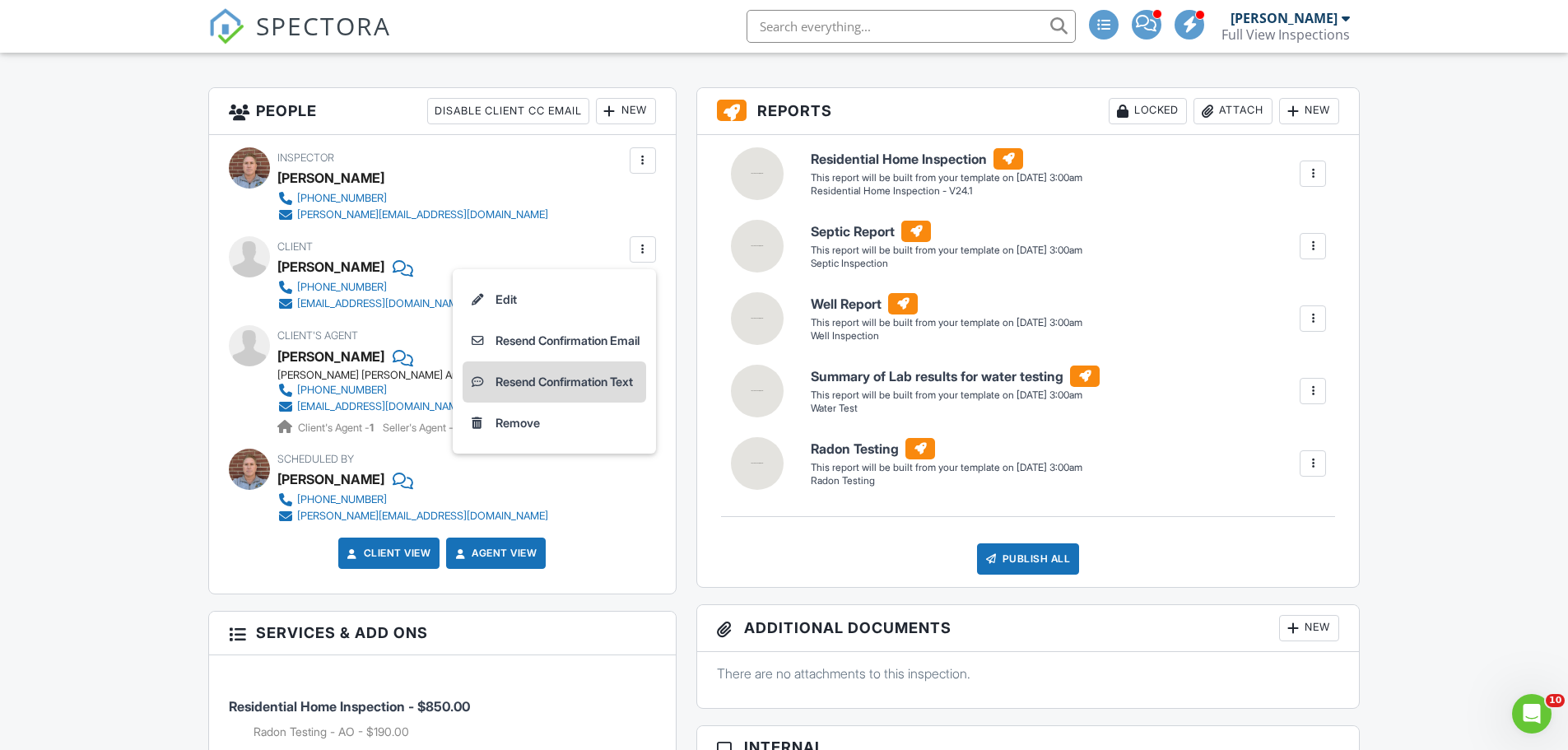
click at [594, 380] on li "Resend Confirmation Text" at bounding box center [555, 382] width 184 height 41
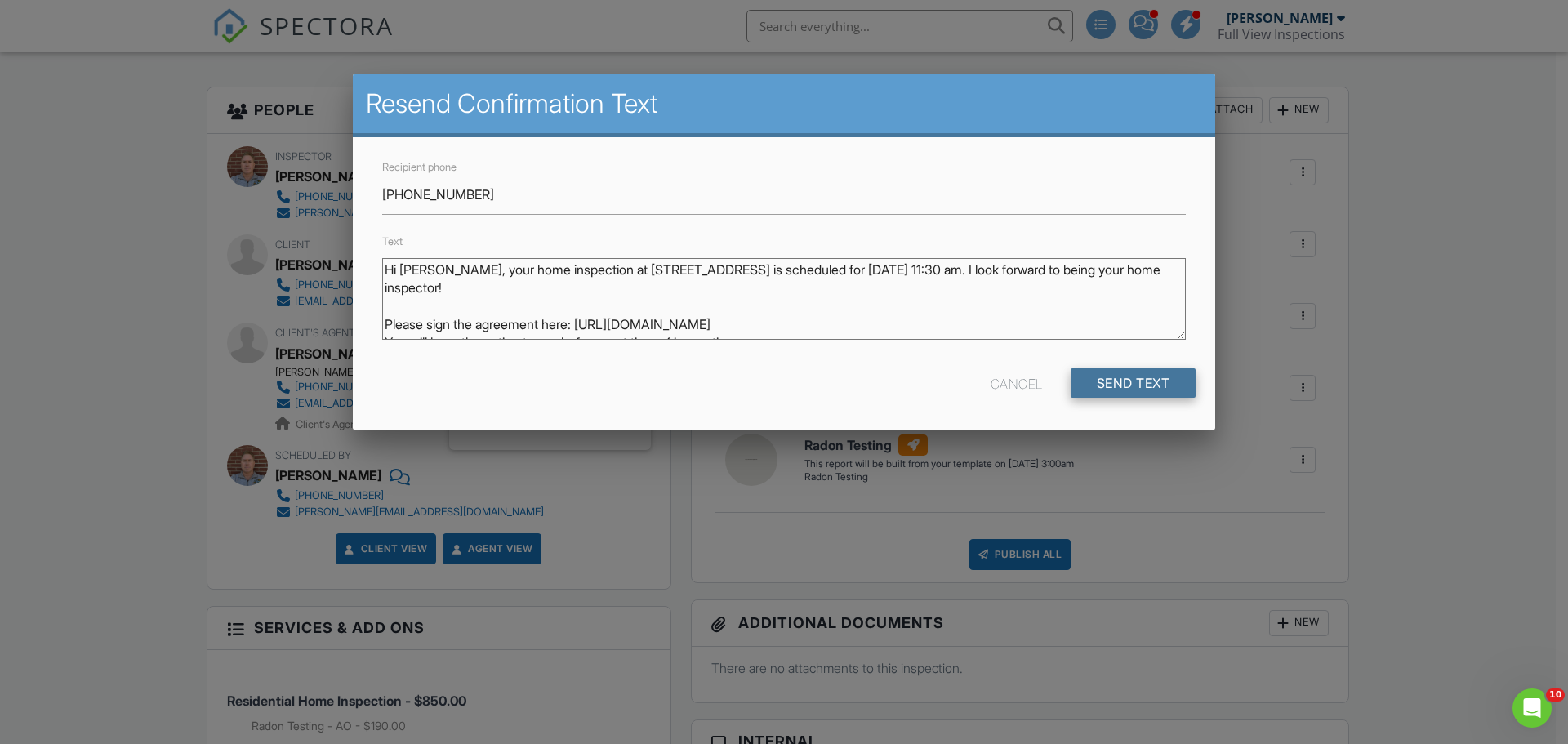
click at [1153, 386] on input "Send Text" at bounding box center [1133, 383] width 126 height 30
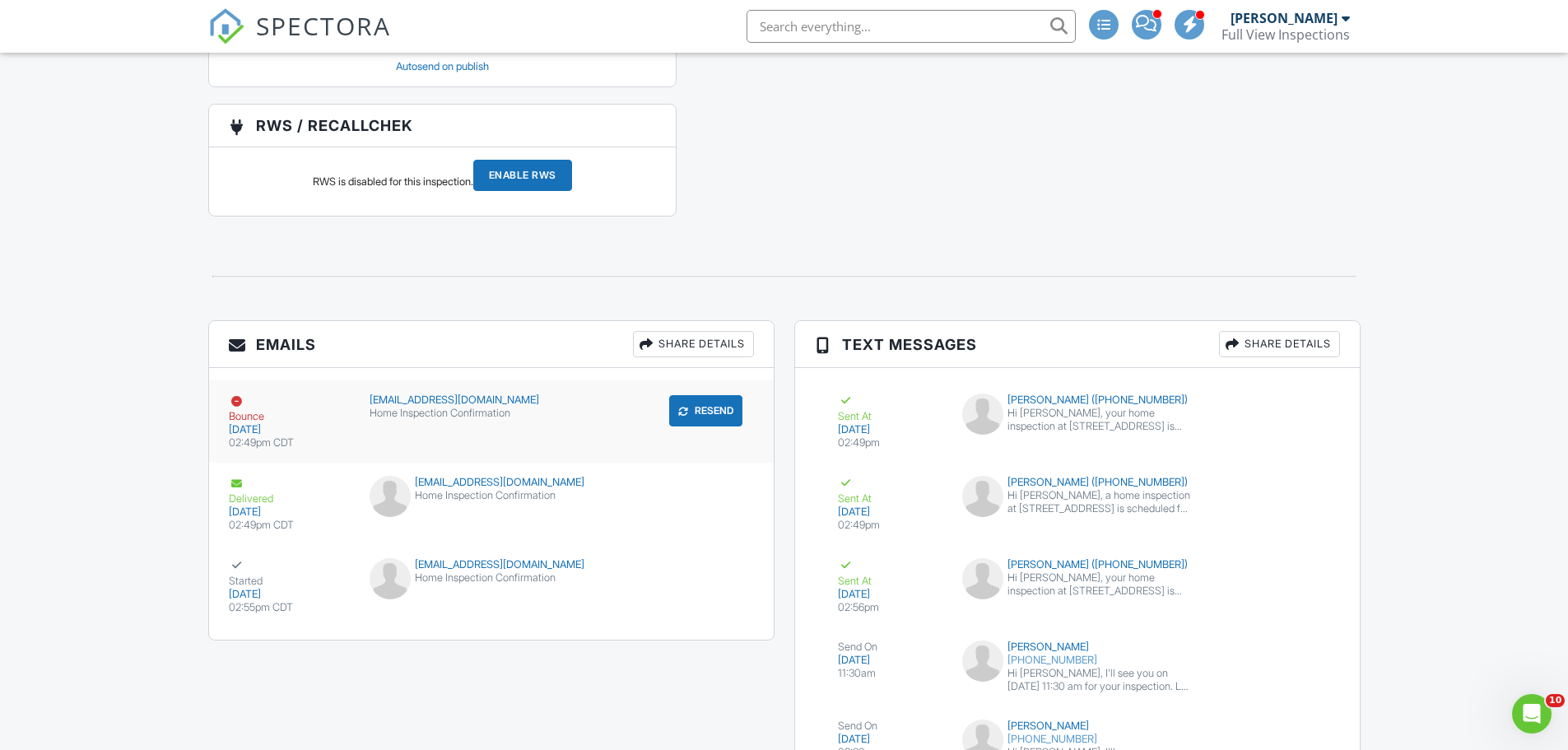
scroll to position [2587, 0]
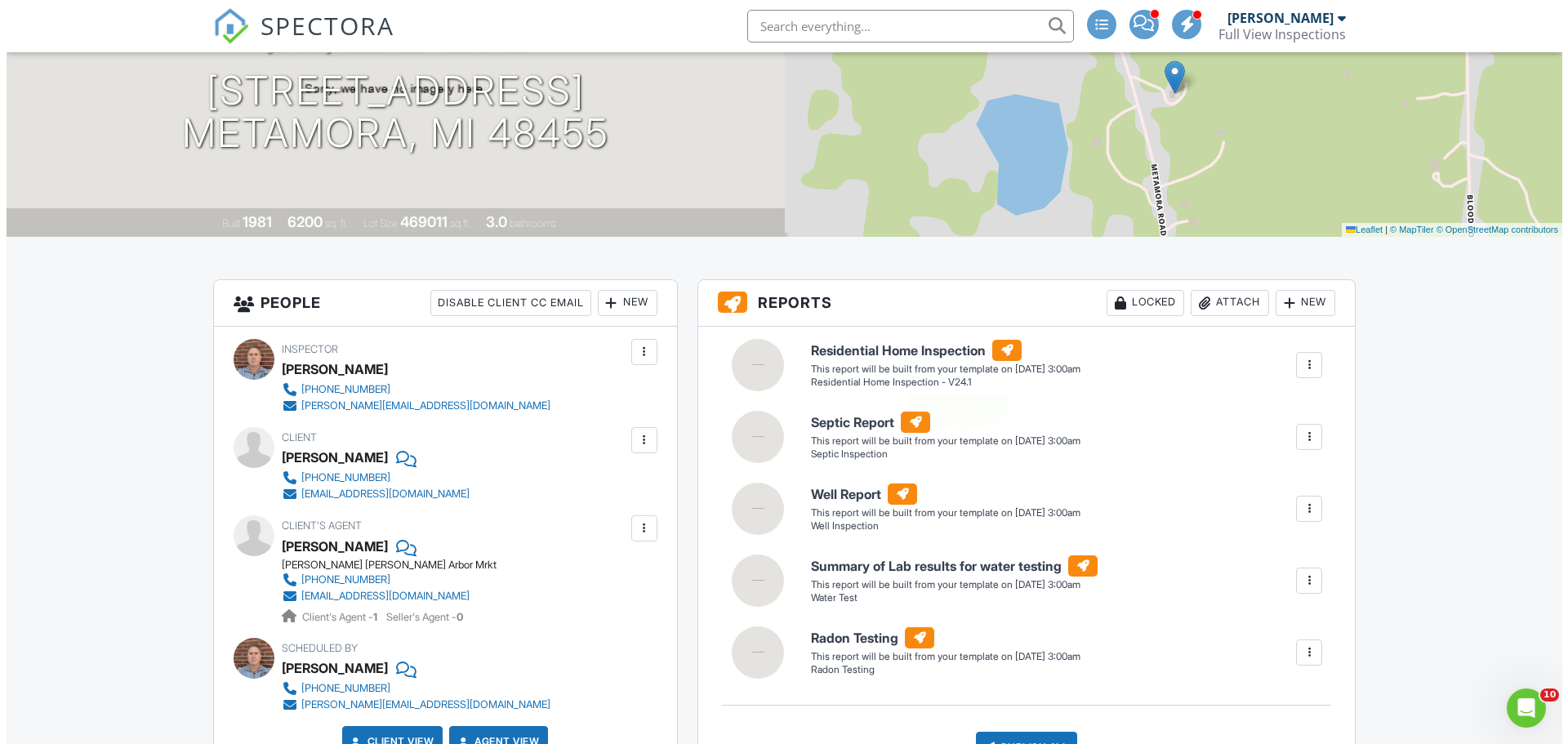
scroll to position [280, 0]
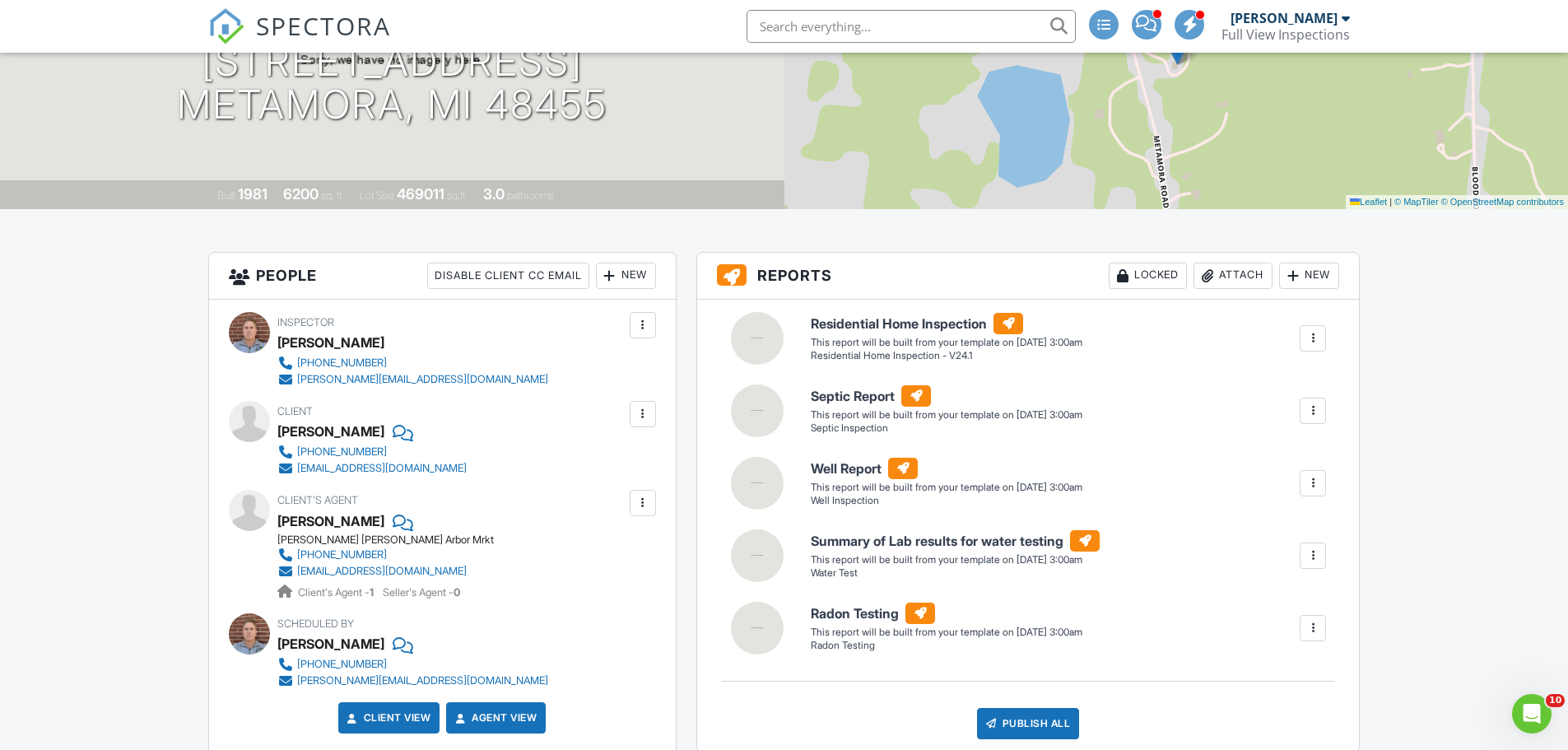
click at [646, 414] on div at bounding box center [642, 414] width 17 height 17
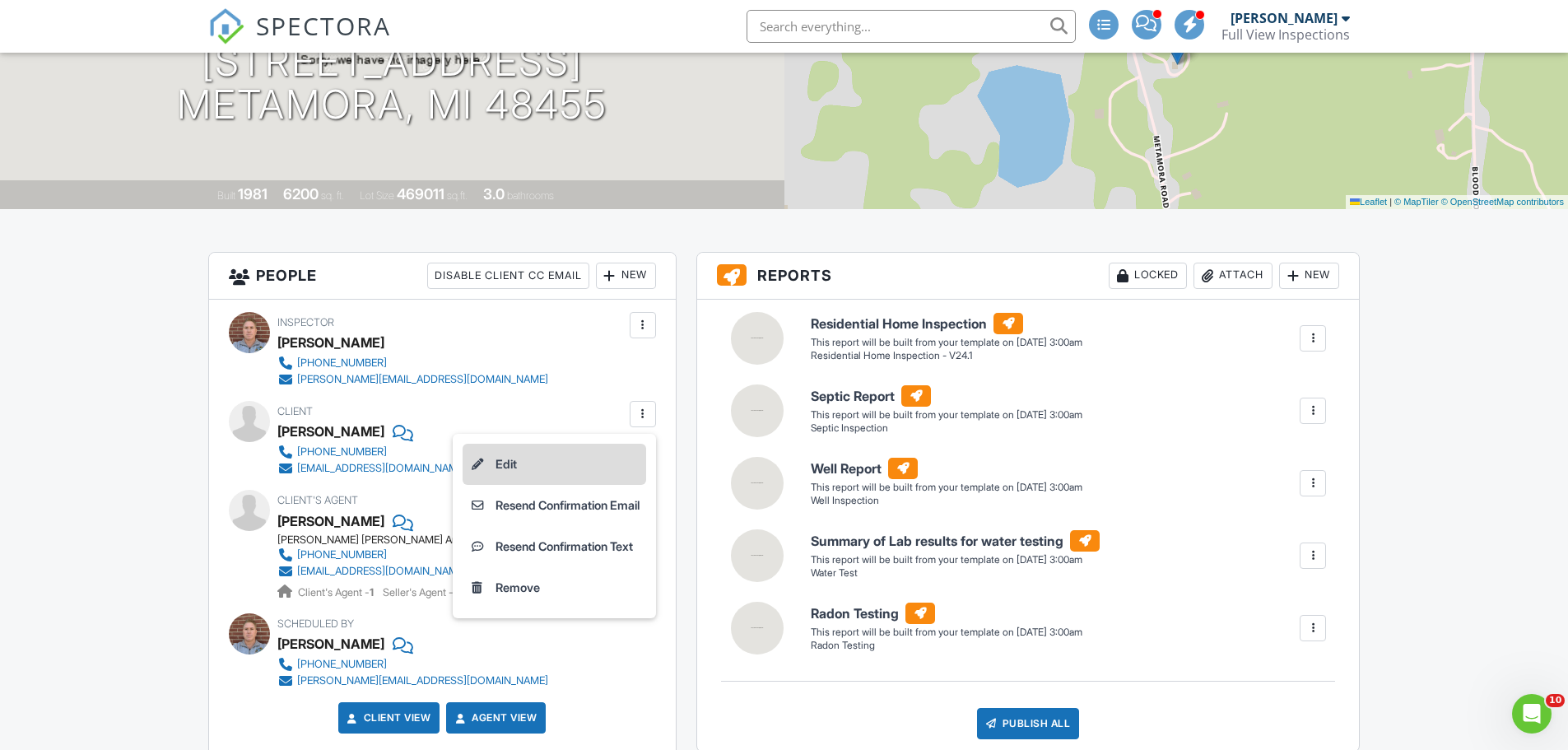
click at [540, 462] on li "Edit" at bounding box center [555, 464] width 184 height 41
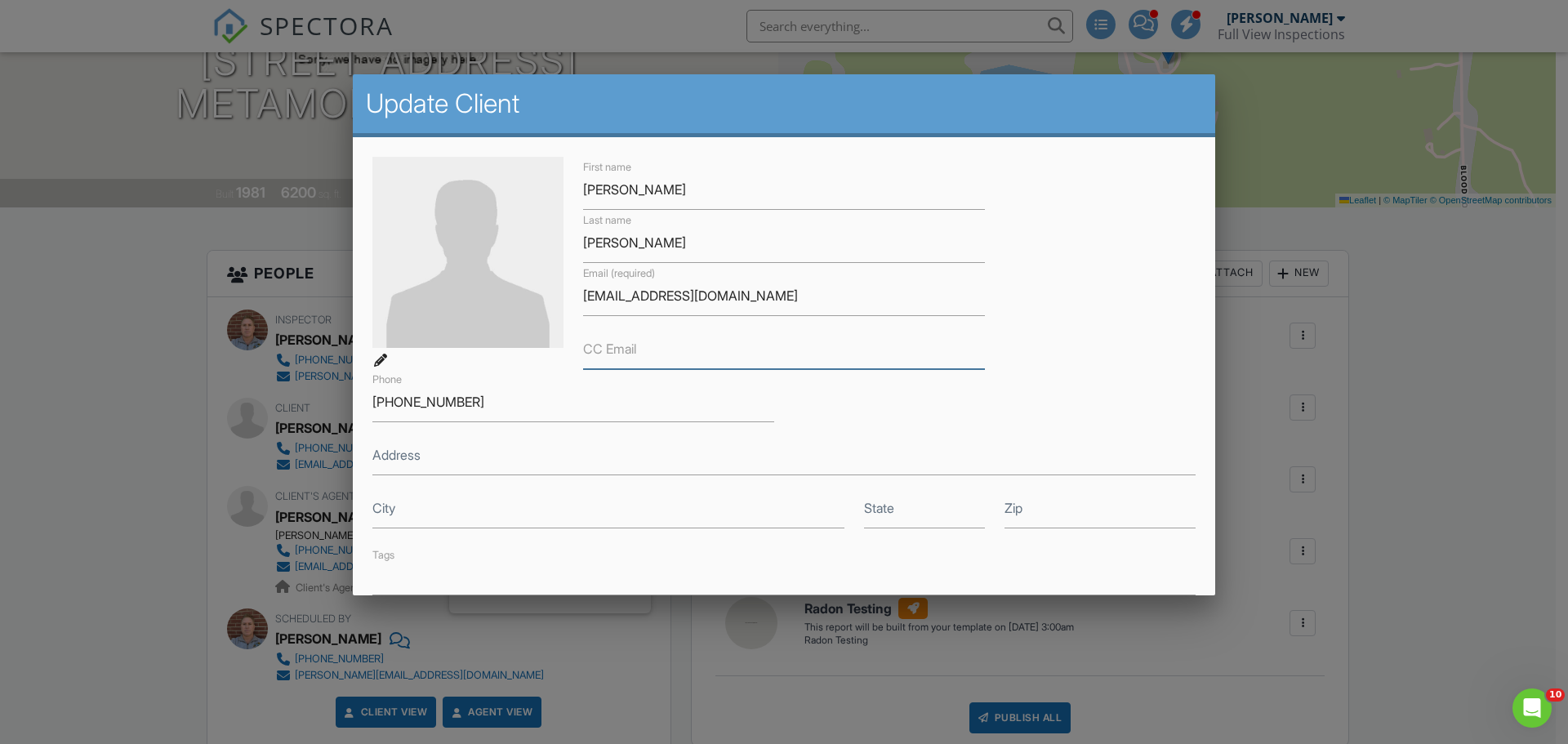
click at [657, 348] on input "CC Email" at bounding box center [784, 349] width 402 height 40
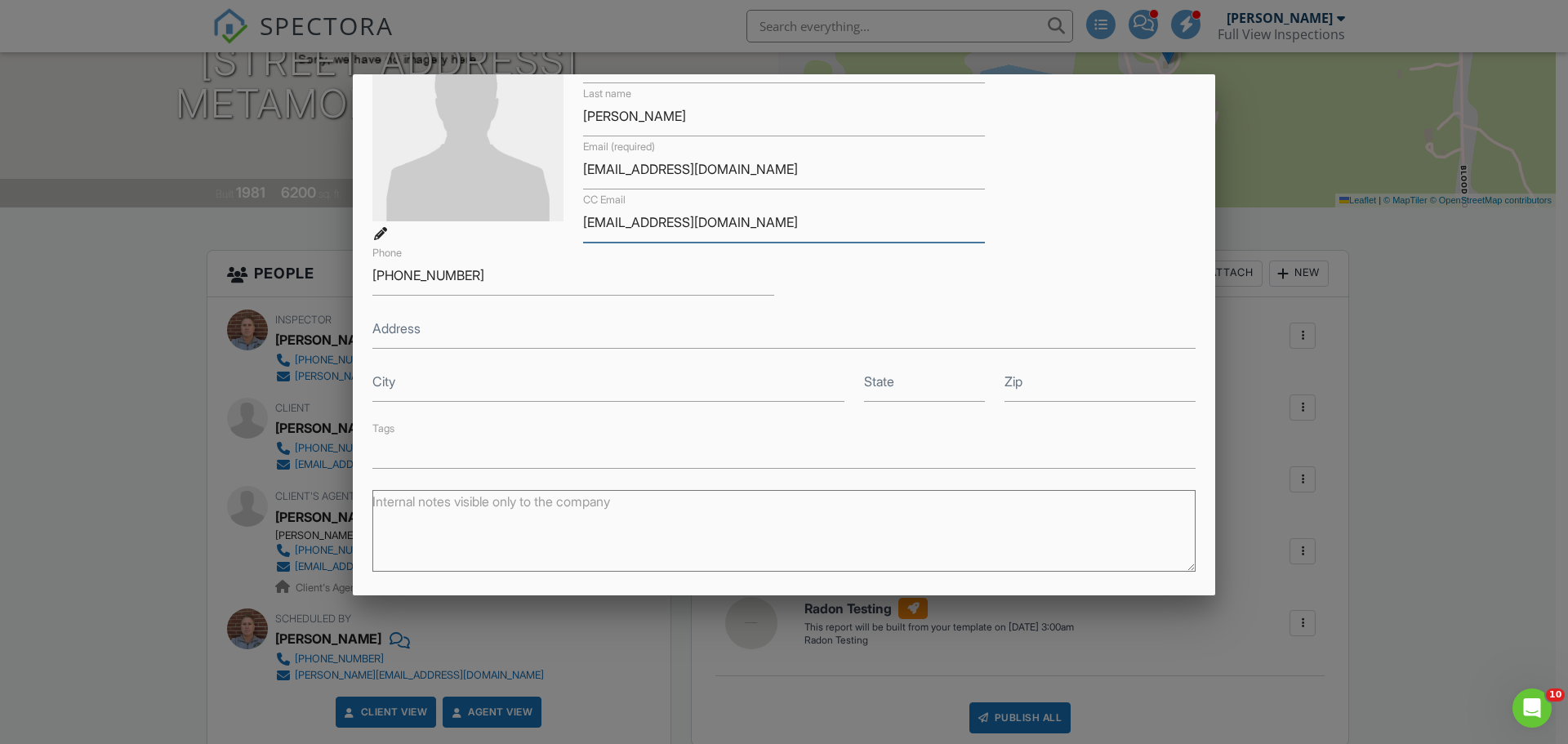
scroll to position [293, 0]
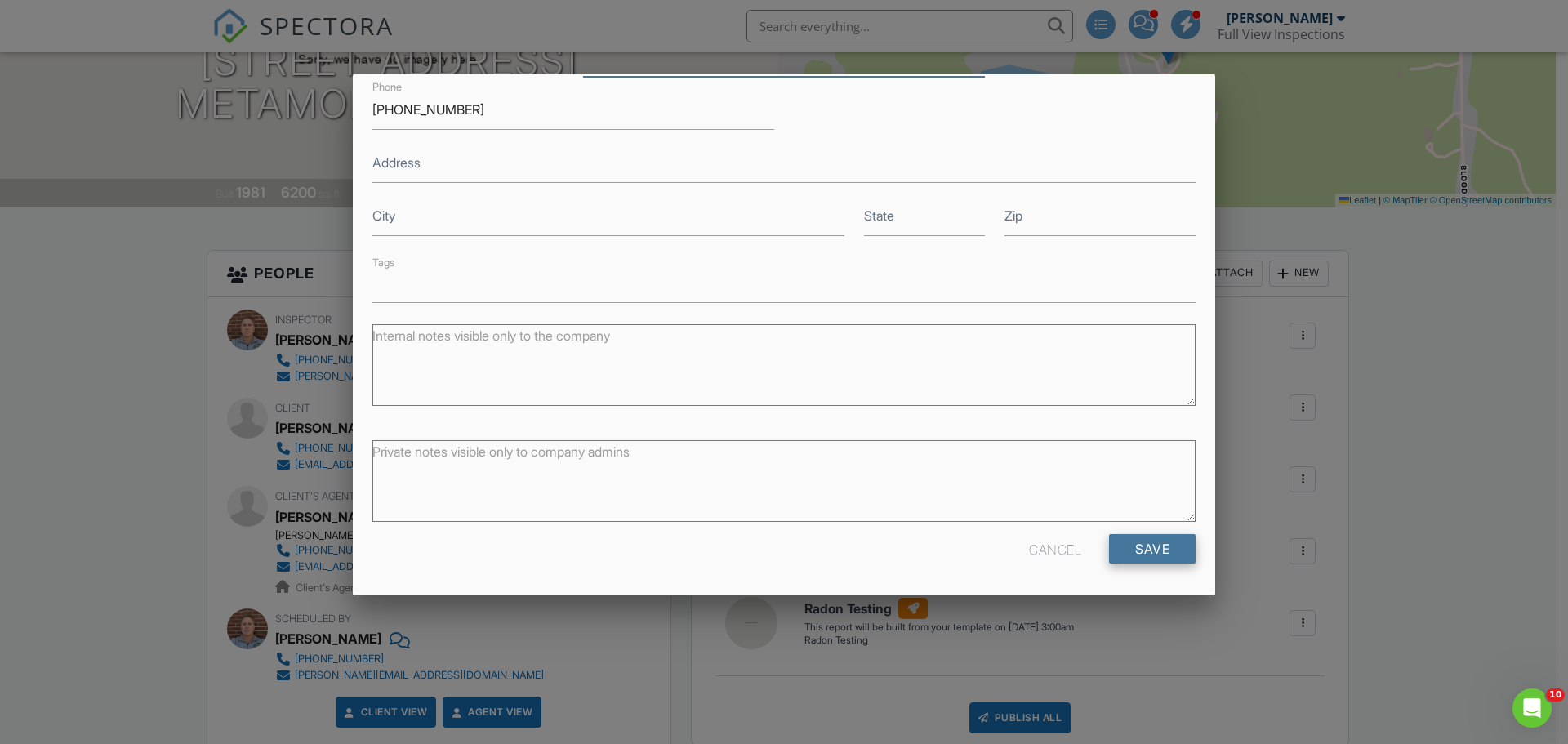
type input "[EMAIL_ADDRESS][DOMAIN_NAME]"
click at [1138, 548] on input "Save" at bounding box center [1153, 549] width 87 height 30
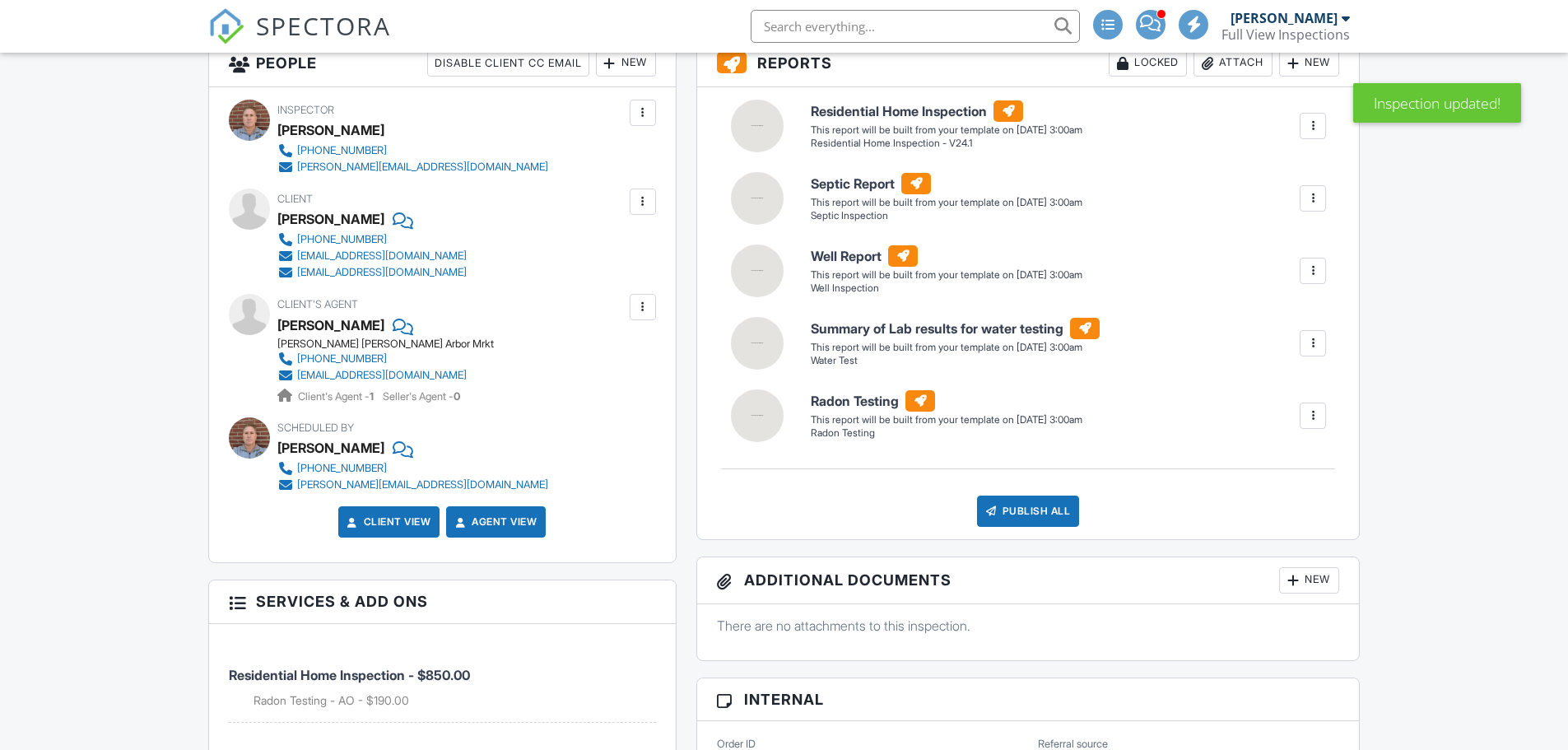
click at [647, 201] on div at bounding box center [642, 201] width 17 height 17
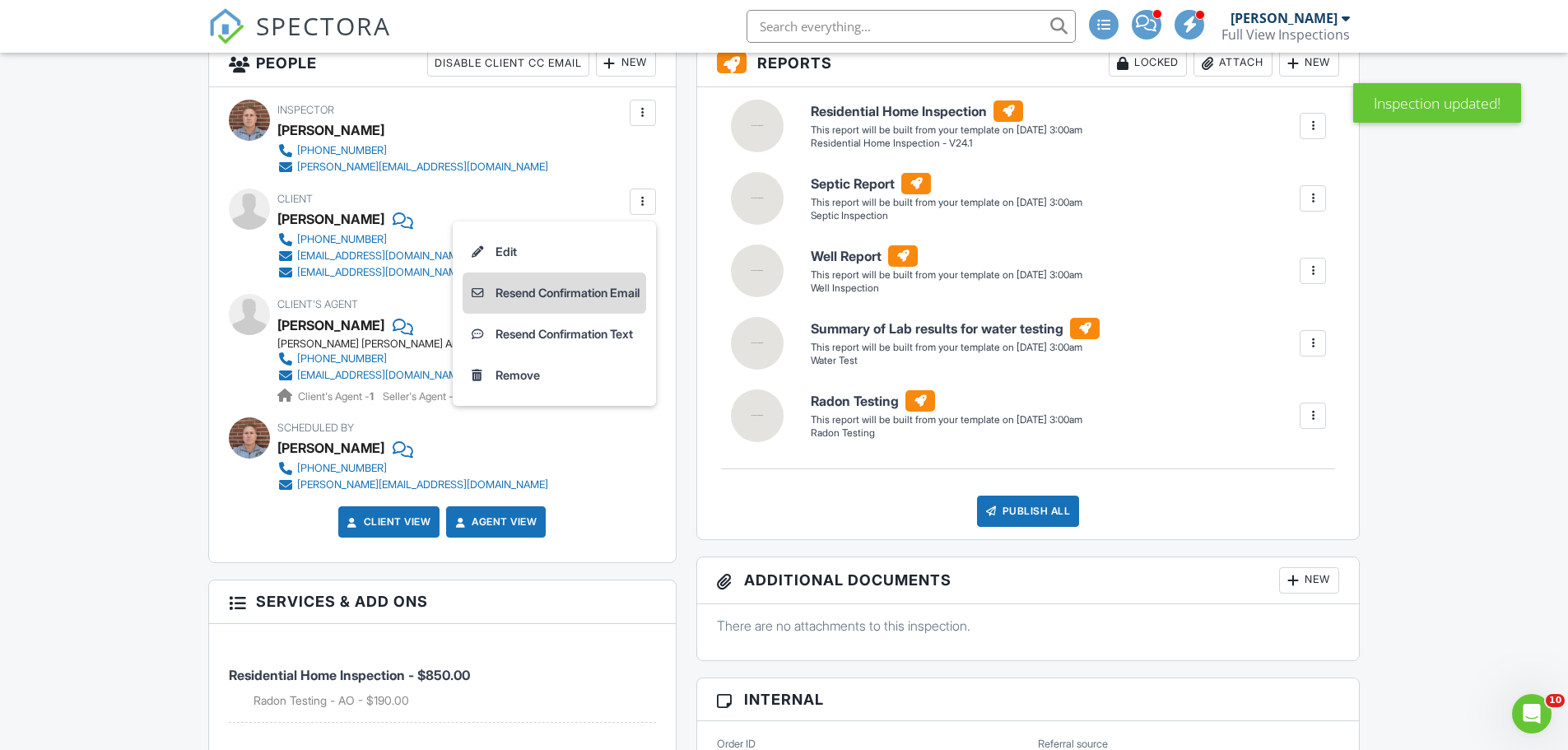
click at [578, 288] on li "Resend Confirmation Email" at bounding box center [555, 292] width 184 height 41
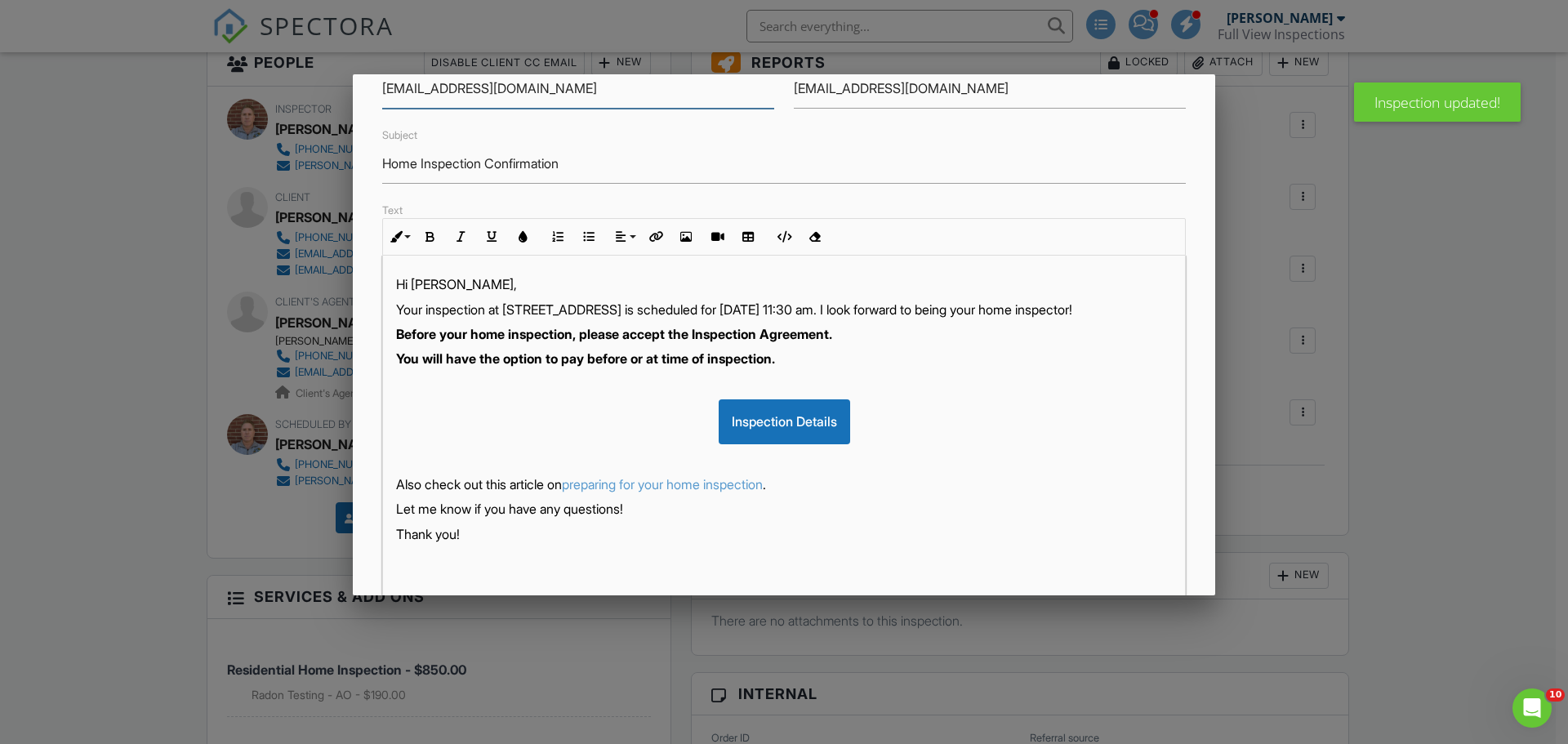
scroll to position [282, 0]
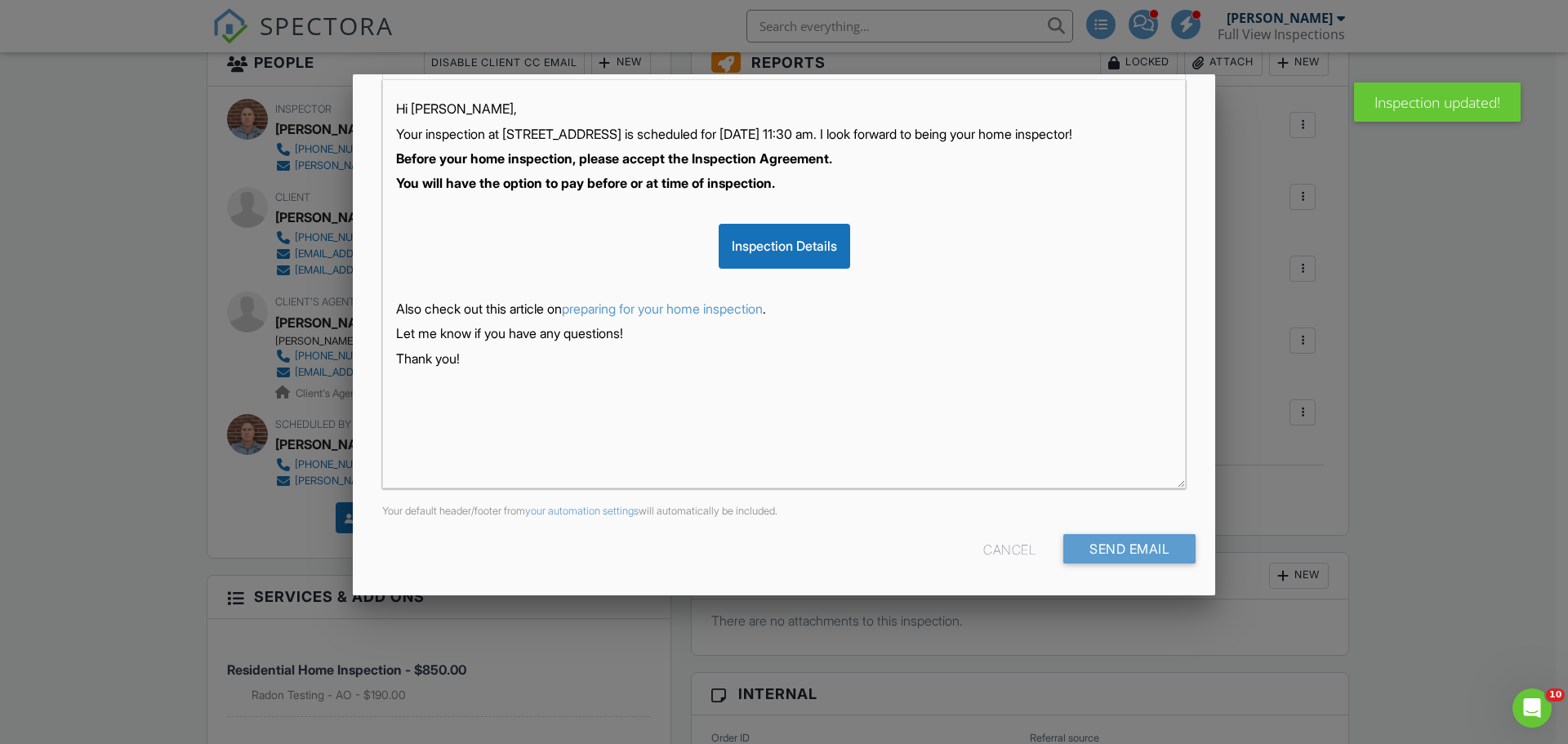
click at [1085, 533] on div "To [EMAIL_ADDRESS][DOMAIN_NAME] CC [EMAIL_ADDRESS][DOMAIN_NAME] Subject Home In…" at bounding box center [783, 225] width 862 height 740
click at [1097, 542] on input "Send Email" at bounding box center [1130, 549] width 132 height 30
